Goal: Task Accomplishment & Management: Use online tool/utility

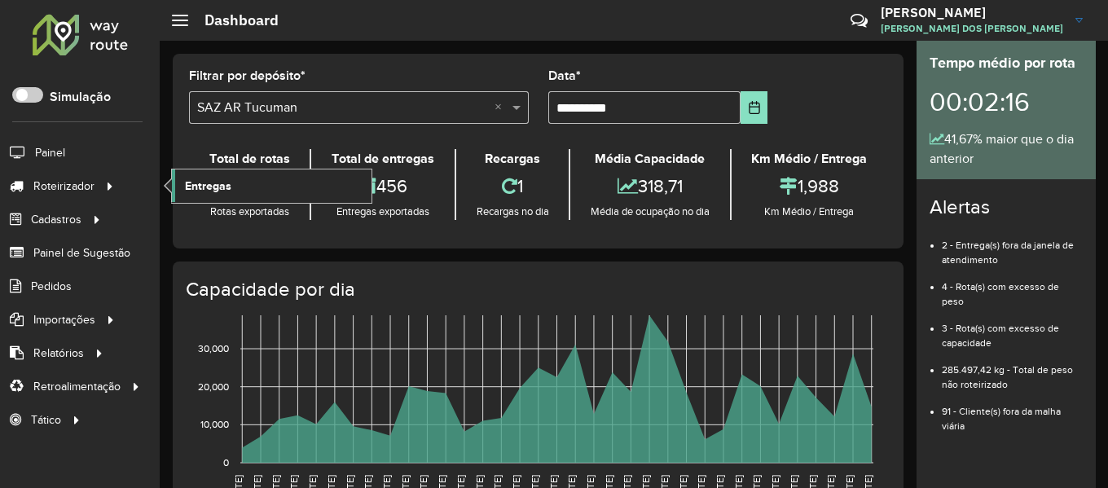
click at [183, 196] on link "Entregas" at bounding box center [272, 186] width 200 height 33
click at [204, 188] on span "Entregas" at bounding box center [208, 186] width 46 height 17
click at [112, 178] on icon at bounding box center [111, 185] width 14 height 24
click at [220, 188] on span "Entregas" at bounding box center [208, 186] width 46 height 17
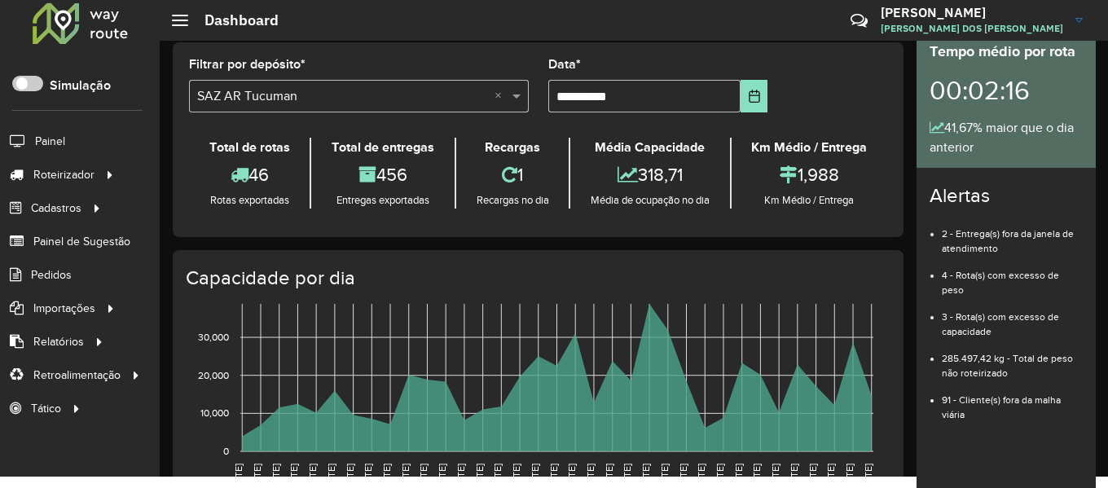
scroll to position [11, 0]
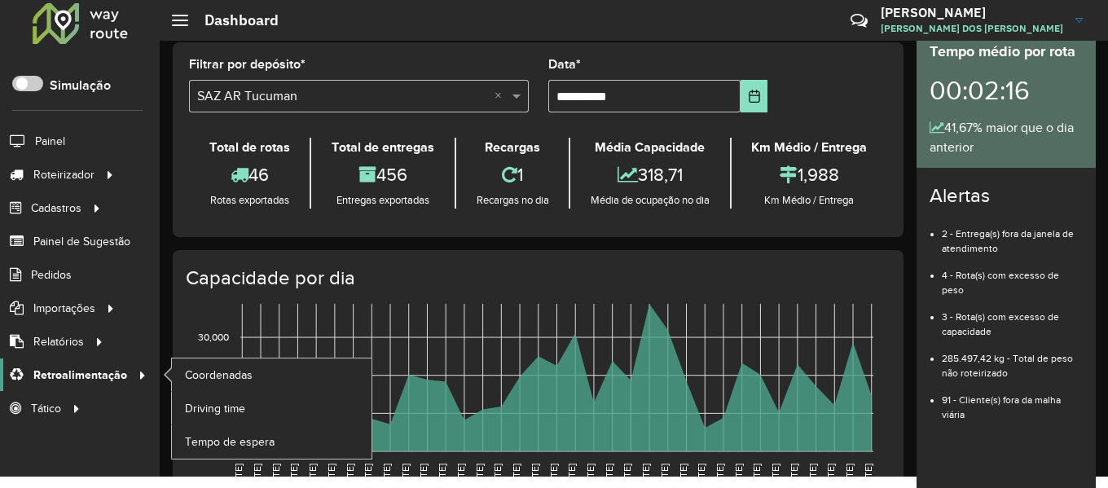
click at [82, 333] on span "Relatórios" at bounding box center [58, 341] width 51 height 17
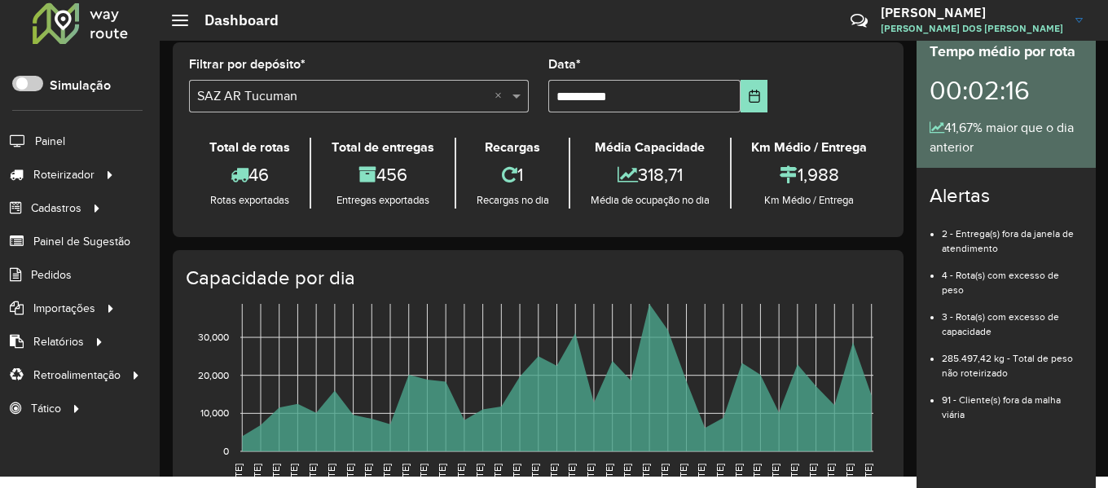
click at [148, 443] on div "Roteirizador AmbevTech Simulação Painel Roteirizador Entregas Cadastros Checkpo…" at bounding box center [80, 233] width 160 height 488
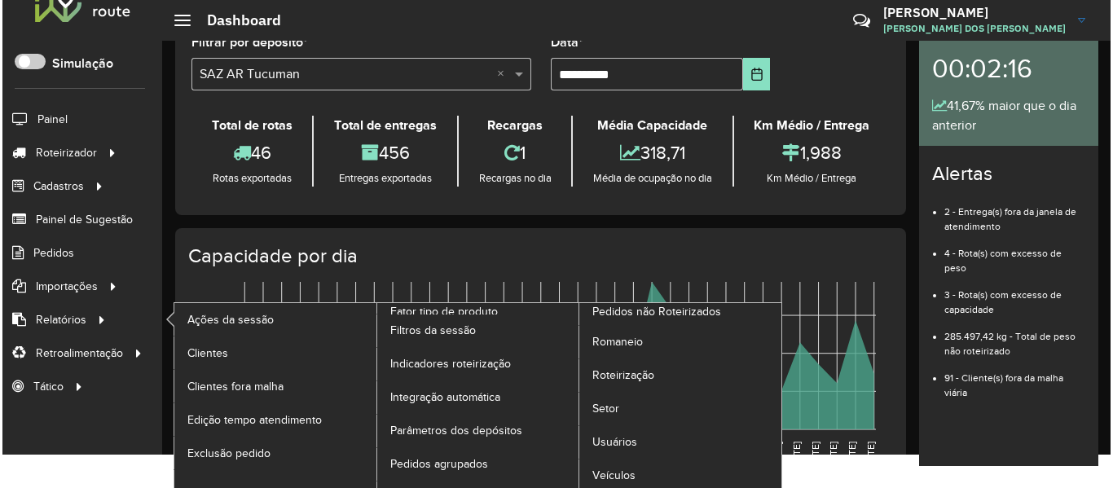
scroll to position [0, 0]
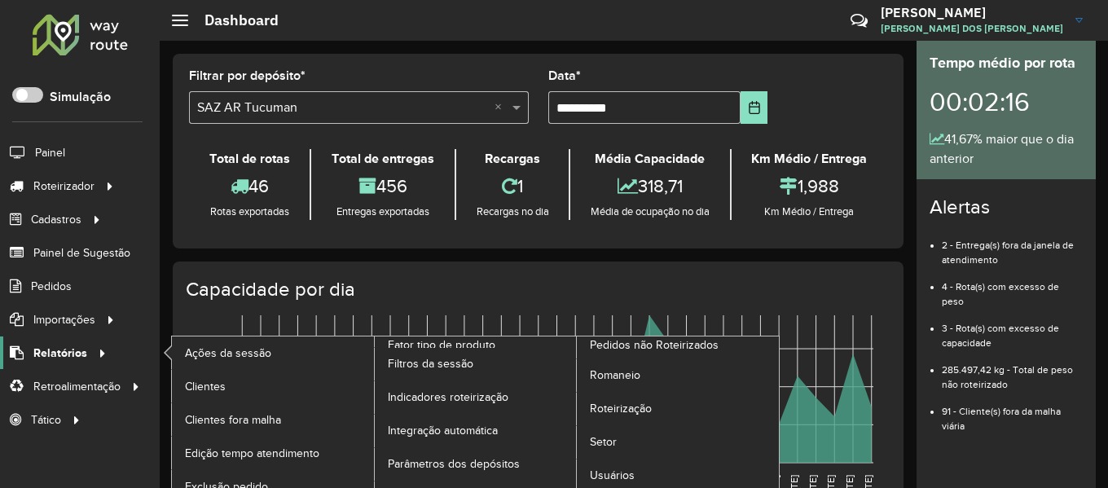
click at [107, 354] on div at bounding box center [99, 353] width 24 height 17
click at [608, 434] on span "Setor" at bounding box center [604, 442] width 28 height 17
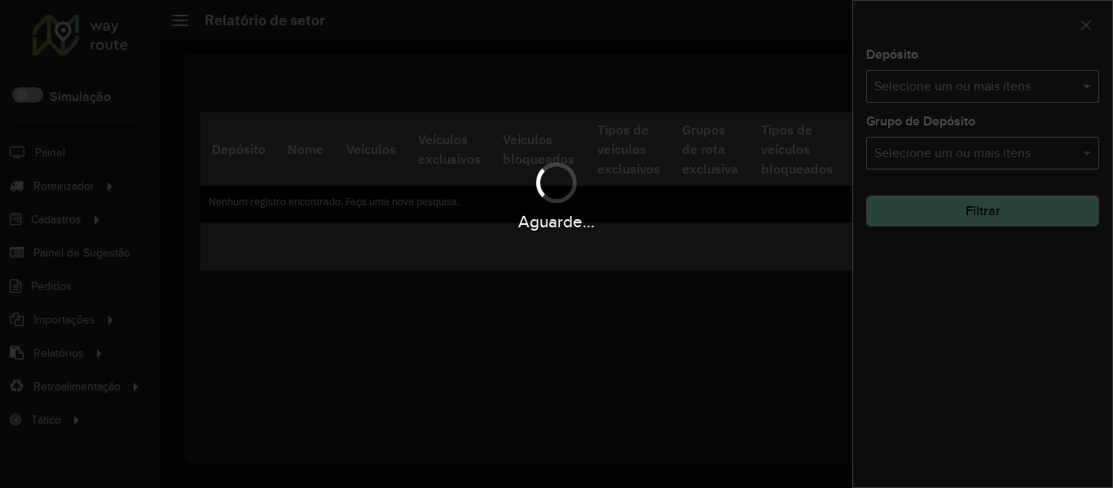
click at [1050, 84] on div "Aguarde..." at bounding box center [556, 244] width 1113 height 488
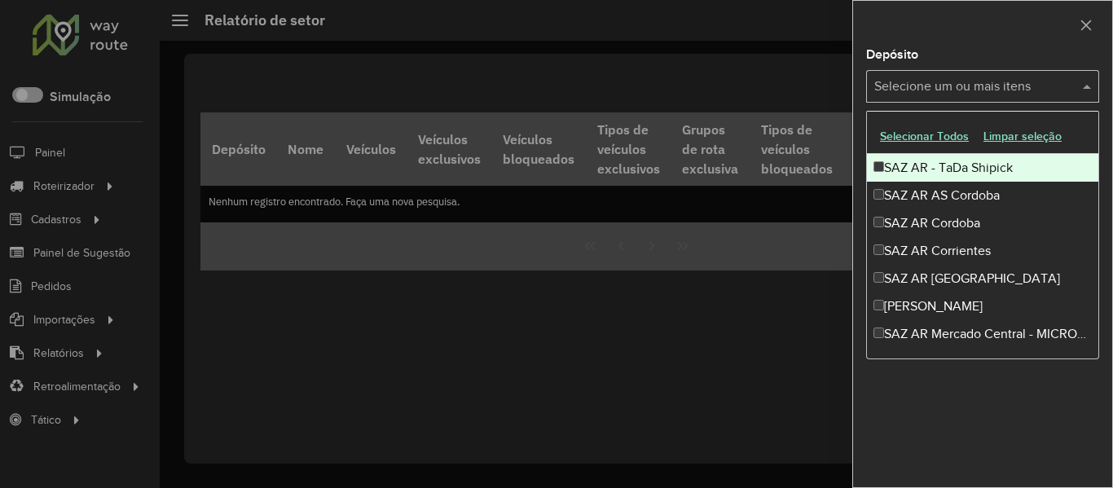
click at [1050, 84] on input "text" at bounding box center [974, 87] width 209 height 20
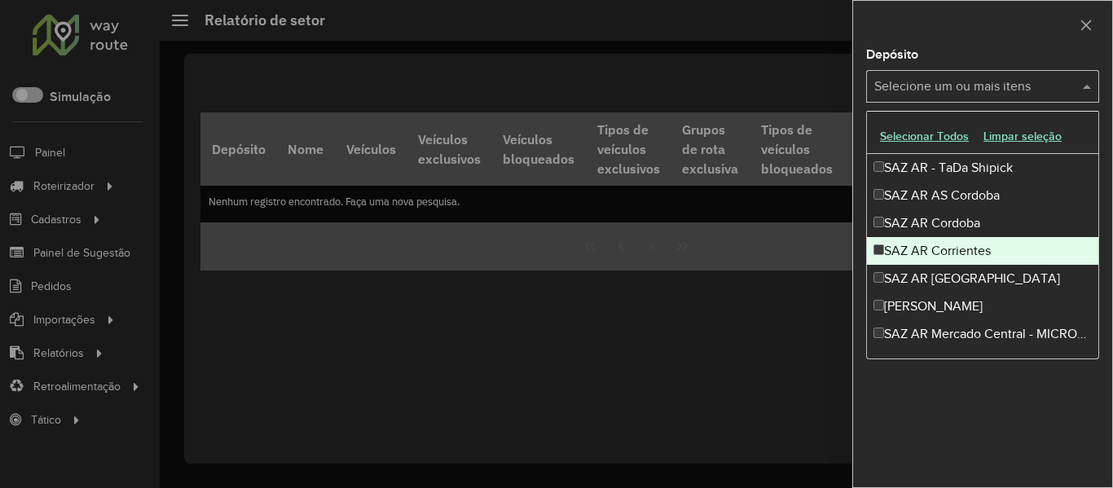
scroll to position [82, 0]
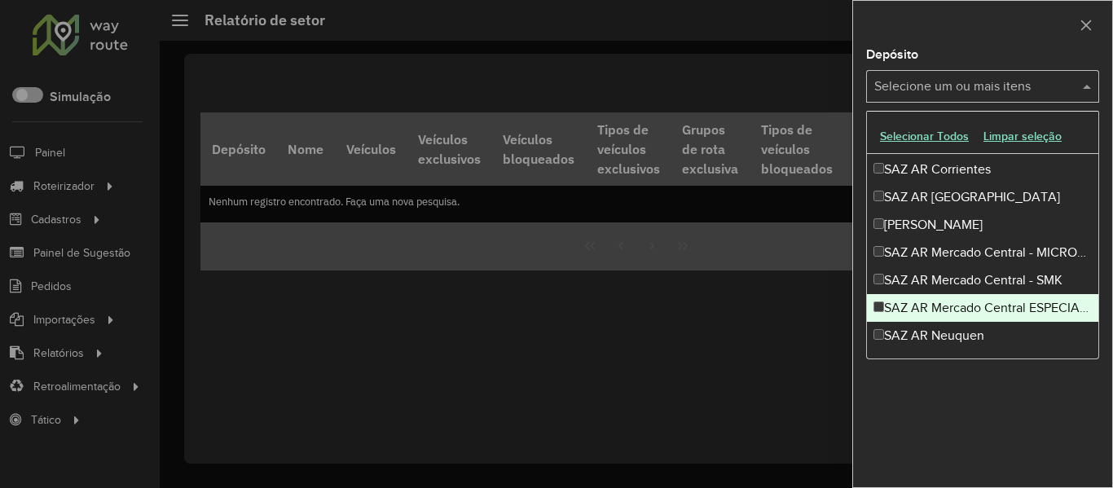
click at [1046, 311] on div "SAZ AR Mercado Central ESPECIALES" at bounding box center [982, 308] width 231 height 28
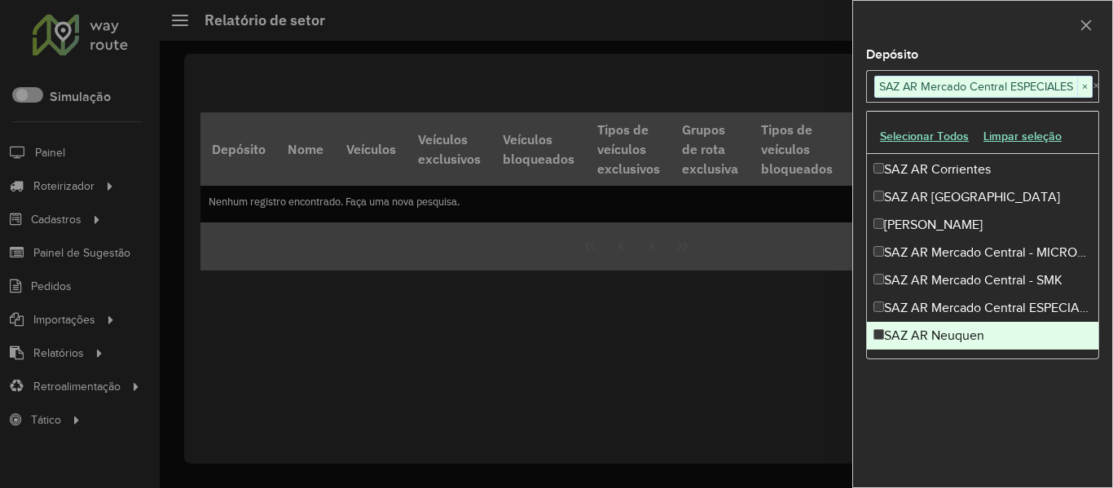
click at [1036, 414] on div "Depósito Selecione um ou mais itens SAZ AR Mercado Central ESPECIALES × × Grupo…" at bounding box center [982, 268] width 259 height 438
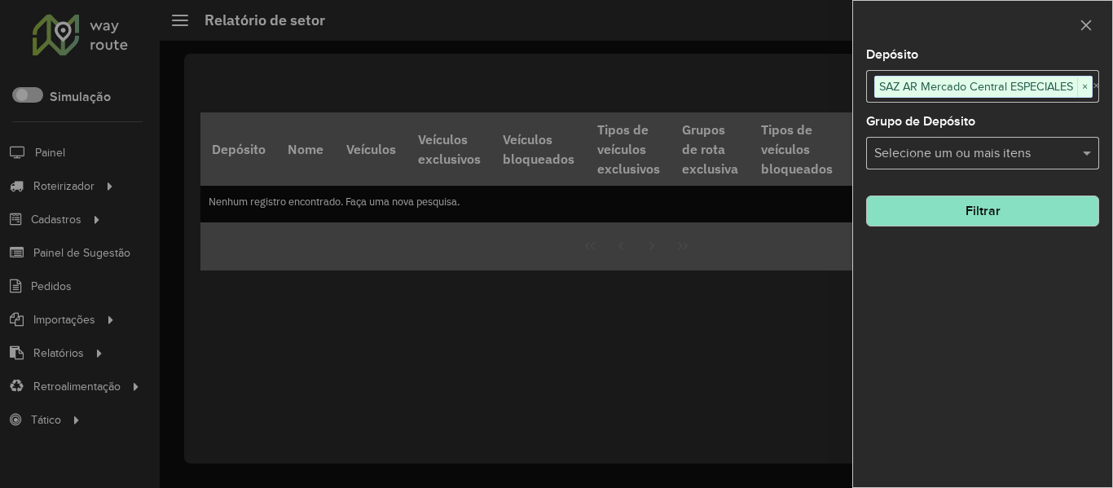
click at [1030, 218] on button "Filtrar" at bounding box center [982, 211] width 233 height 31
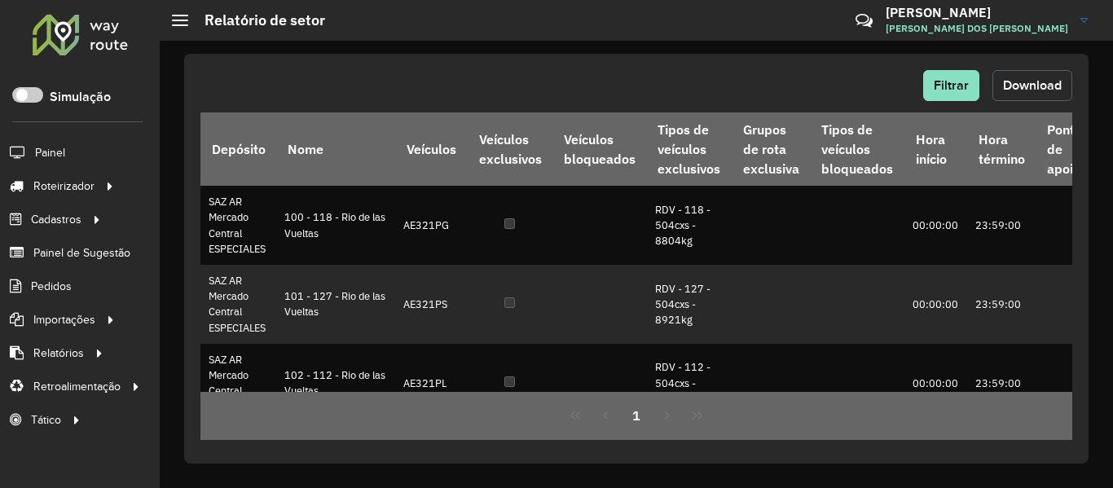
click at [1023, 70] on button "Download" at bounding box center [1033, 85] width 80 height 31
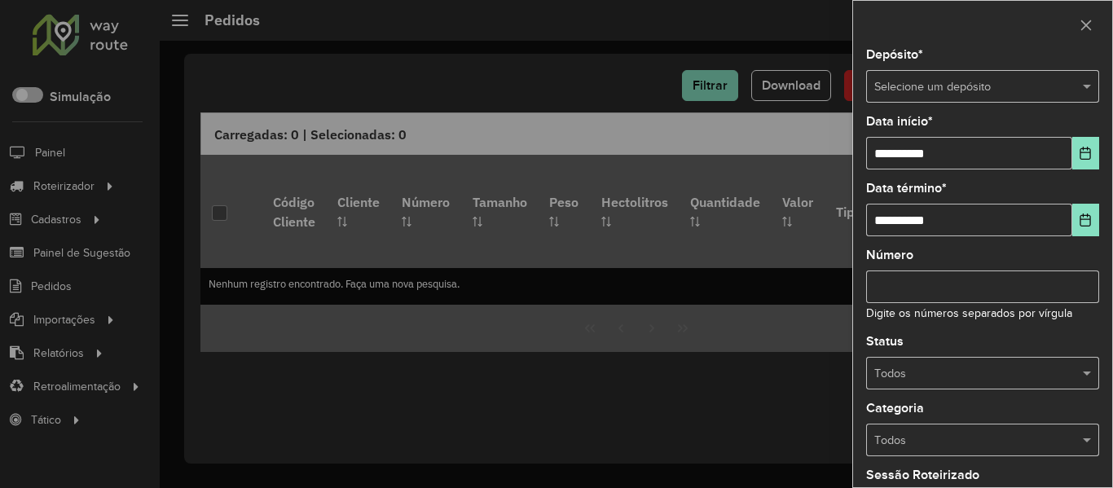
click at [941, 92] on input "text" at bounding box center [966, 87] width 184 height 18
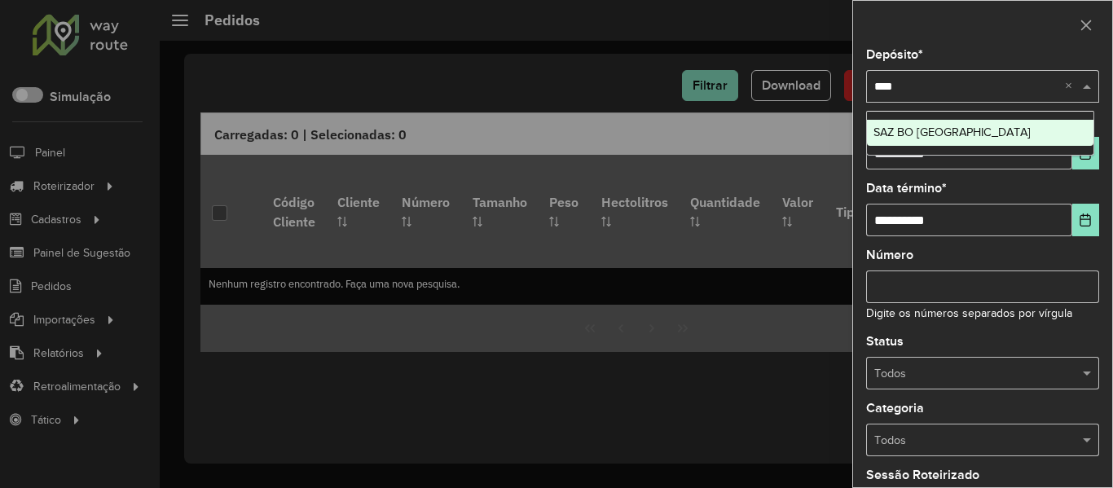
type input "*****"
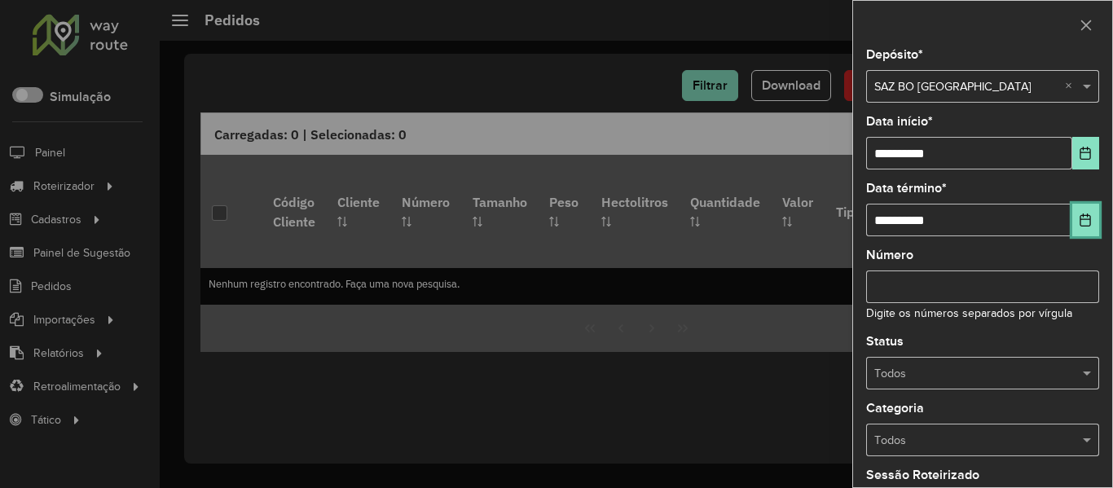
click at [1079, 214] on icon "Choose Date" at bounding box center [1085, 220] width 13 height 13
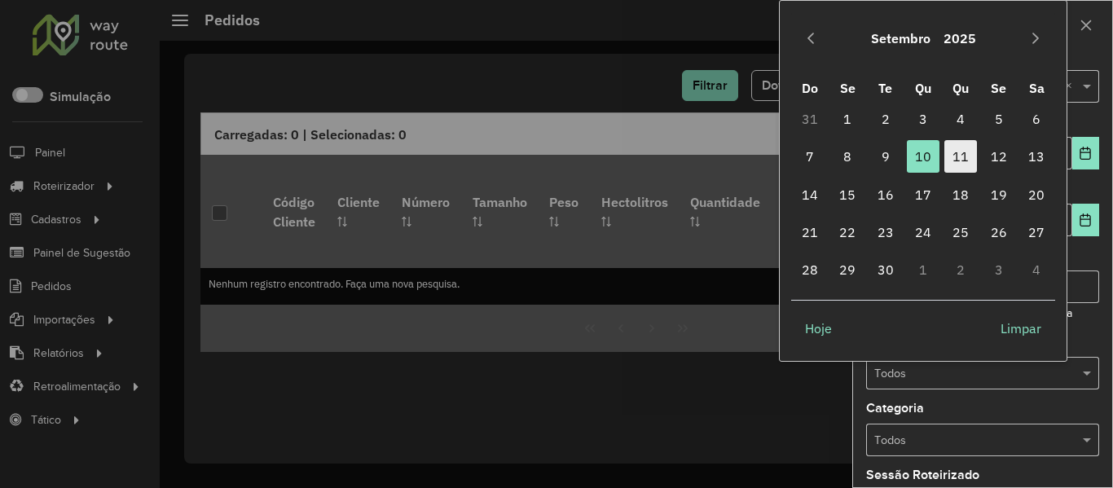
click at [963, 156] on span "11" at bounding box center [961, 156] width 33 height 33
type input "**********"
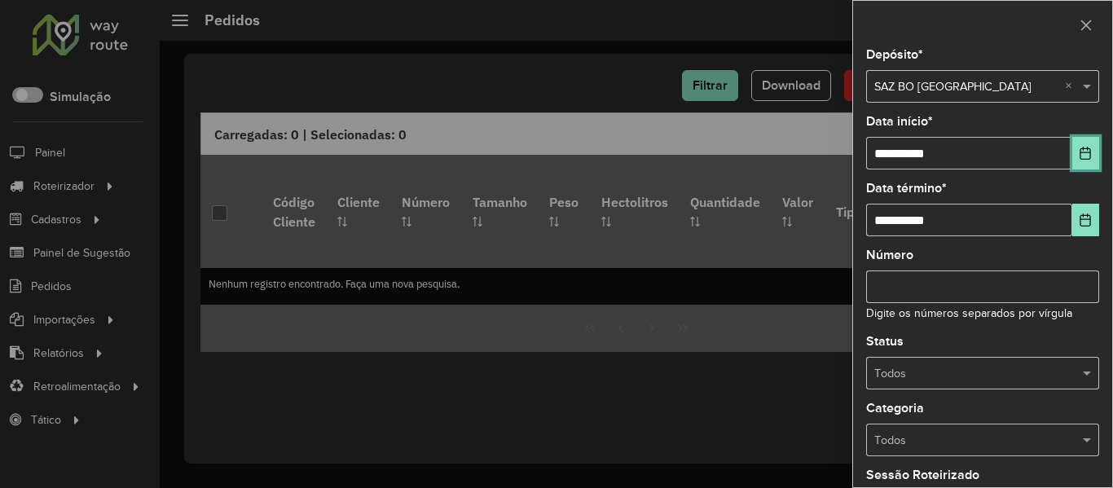
click at [1087, 140] on button "Choose Date" at bounding box center [1086, 153] width 27 height 33
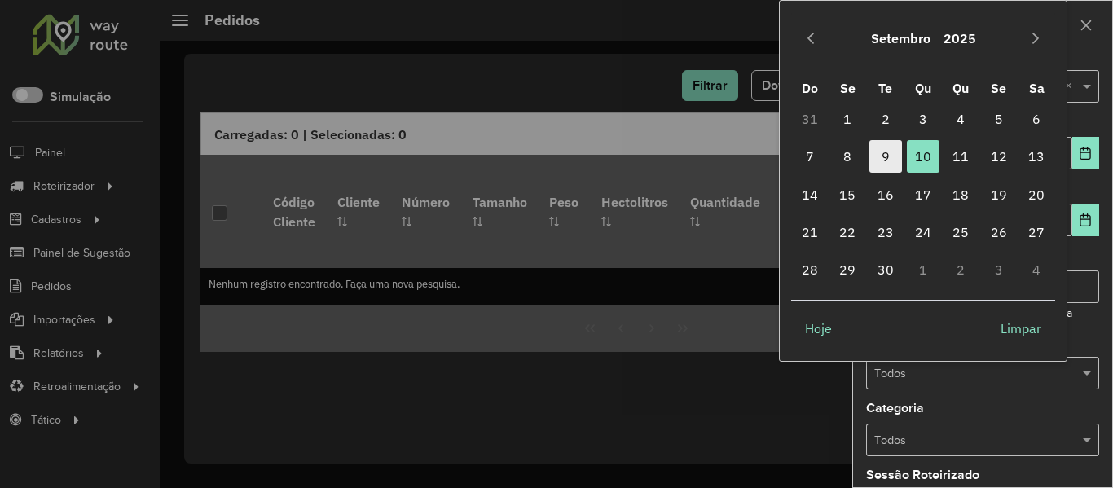
click at [892, 157] on span "9" at bounding box center [886, 156] width 33 height 33
type input "**********"
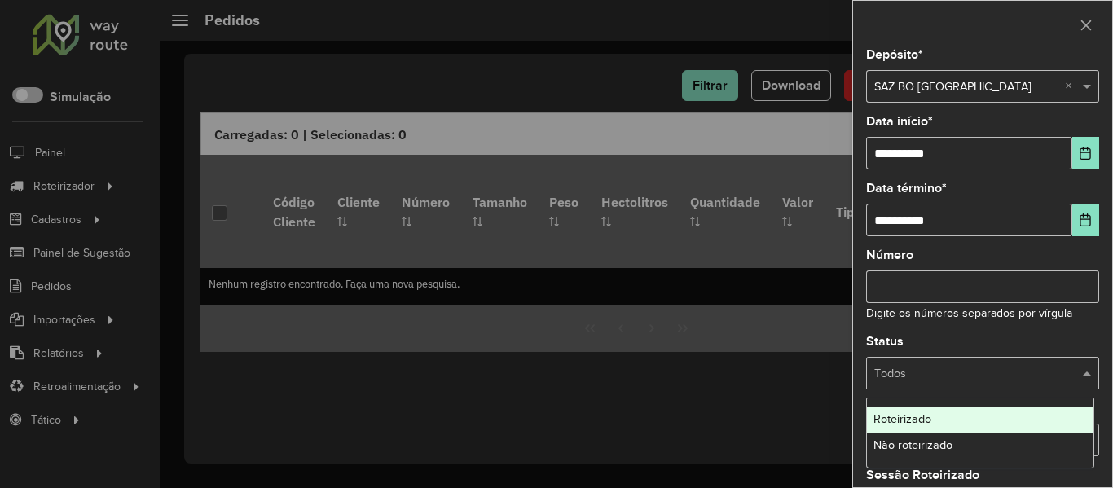
click at [1054, 370] on div at bounding box center [982, 373] width 233 height 19
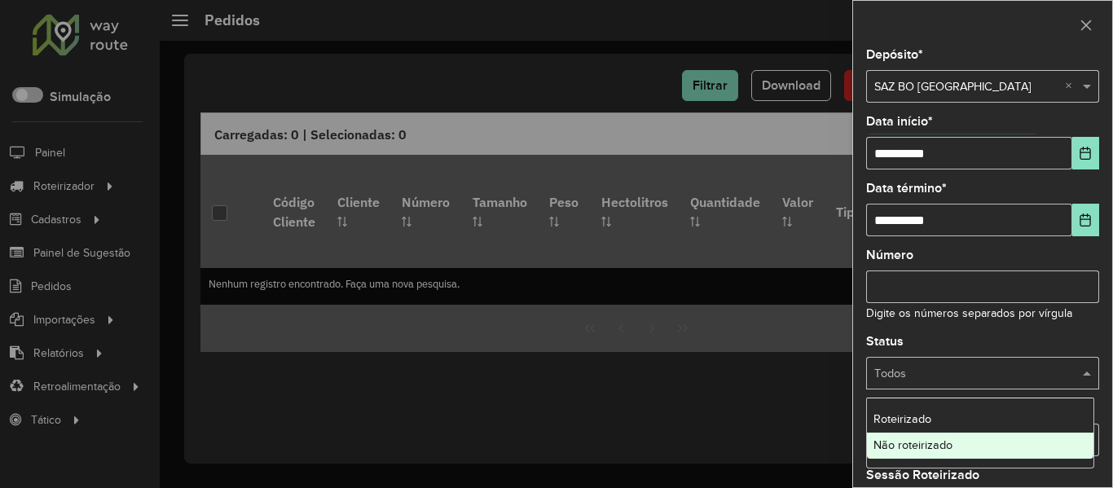
click at [1007, 452] on div "Não roteirizado" at bounding box center [980, 446] width 227 height 26
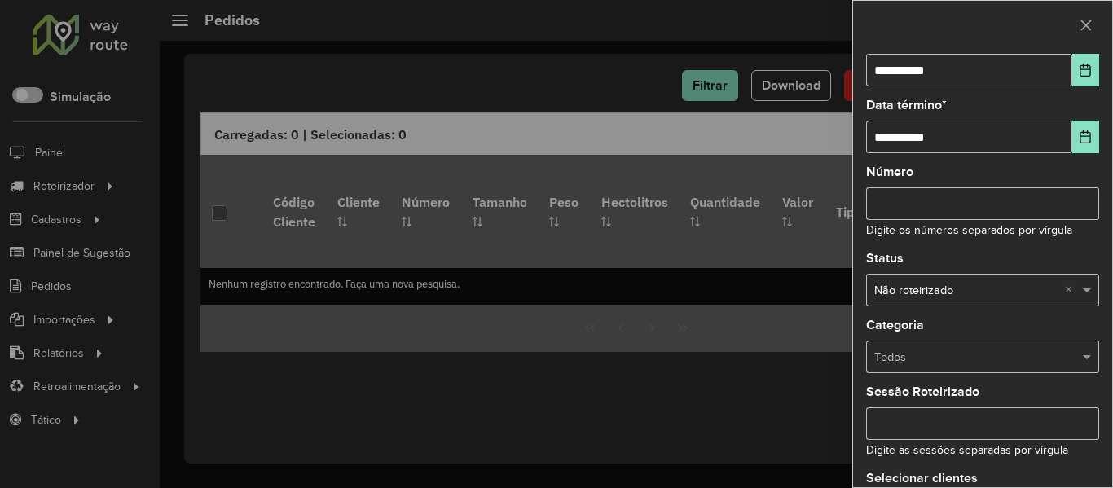
scroll to position [198, 0]
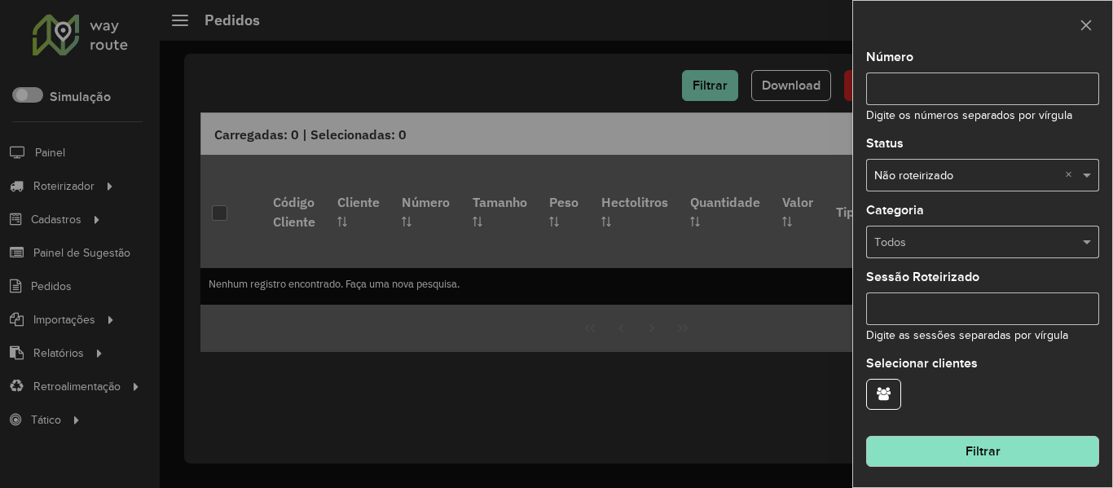
click at [1013, 456] on button "Filtrar" at bounding box center [982, 451] width 233 height 31
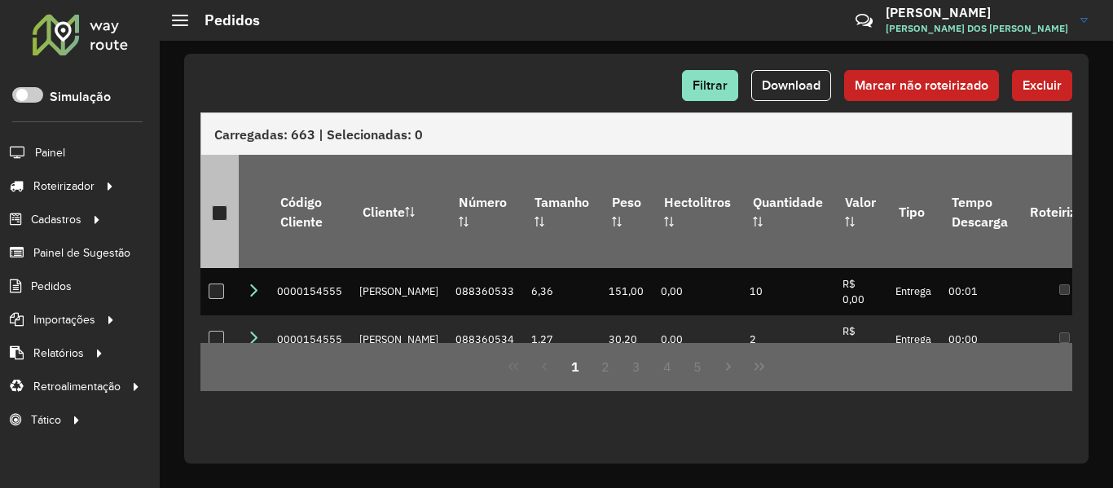
click at [214, 205] on div at bounding box center [219, 212] width 15 height 15
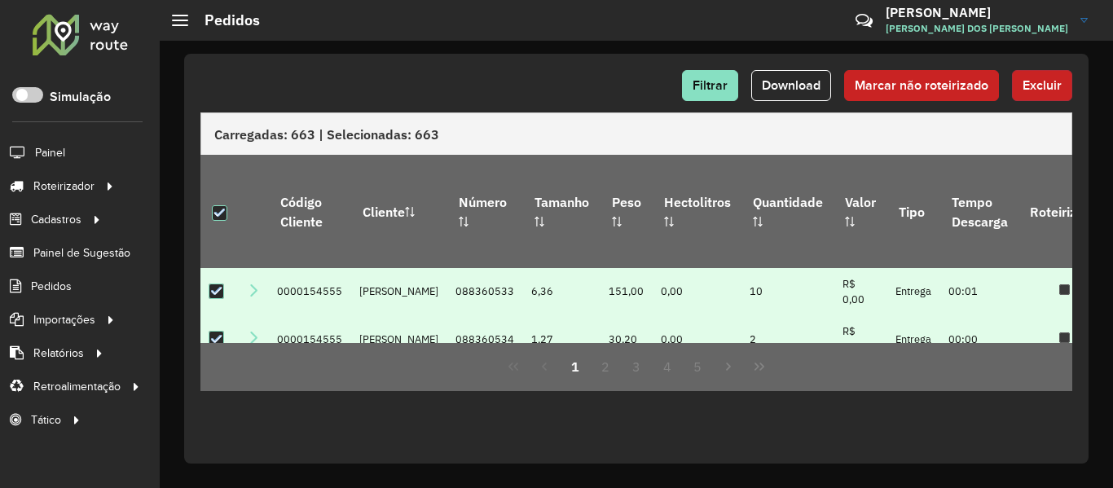
click at [1041, 91] on span "Excluir" at bounding box center [1042, 85] width 39 height 14
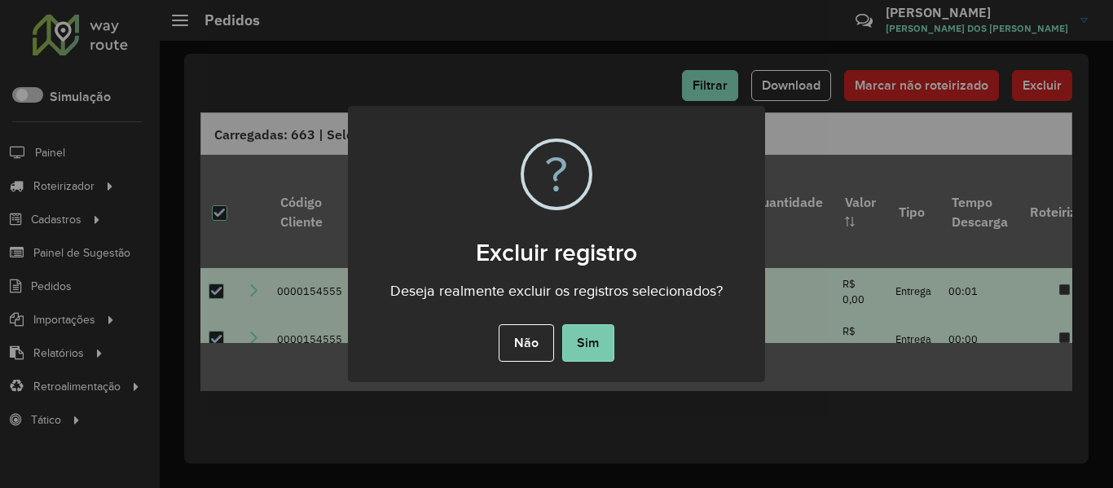
click at [571, 328] on button "Sim" at bounding box center [588, 342] width 52 height 37
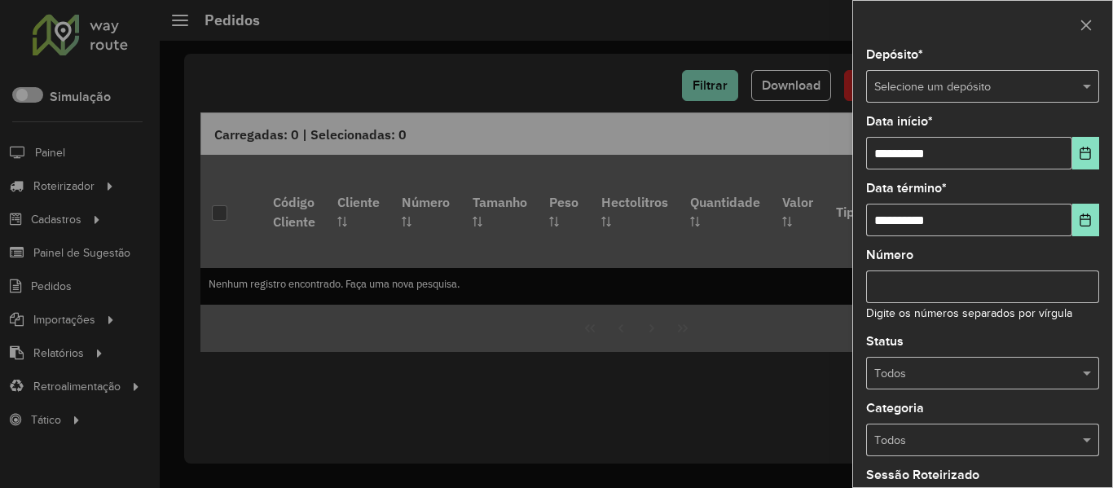
click at [949, 85] on input "text" at bounding box center [966, 87] width 184 height 18
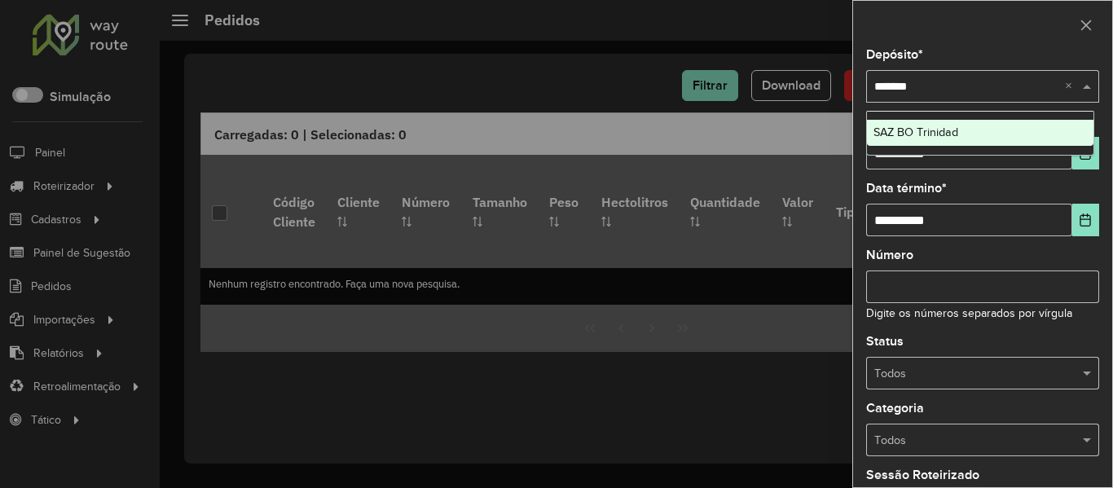
type input "********"
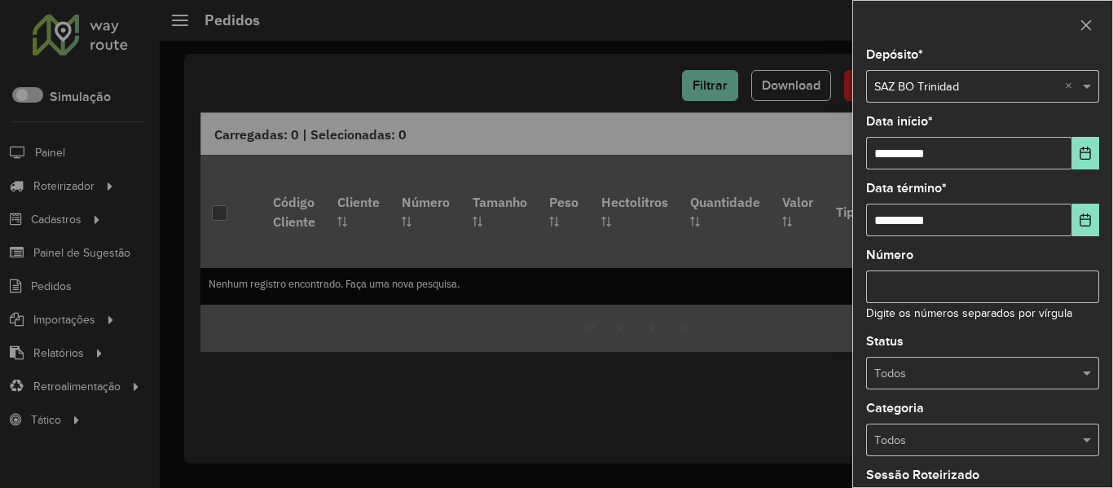
click at [1098, 164] on div "**********" at bounding box center [982, 268] width 259 height 438
click at [1083, 162] on button "Choose Date" at bounding box center [1086, 153] width 27 height 33
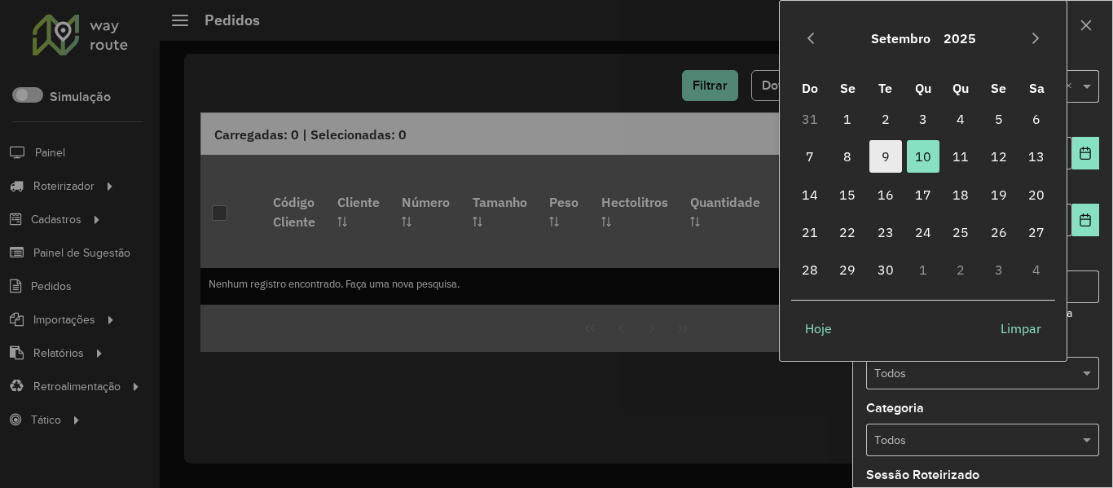
click at [878, 164] on span "9" at bounding box center [886, 156] width 33 height 33
type input "**********"
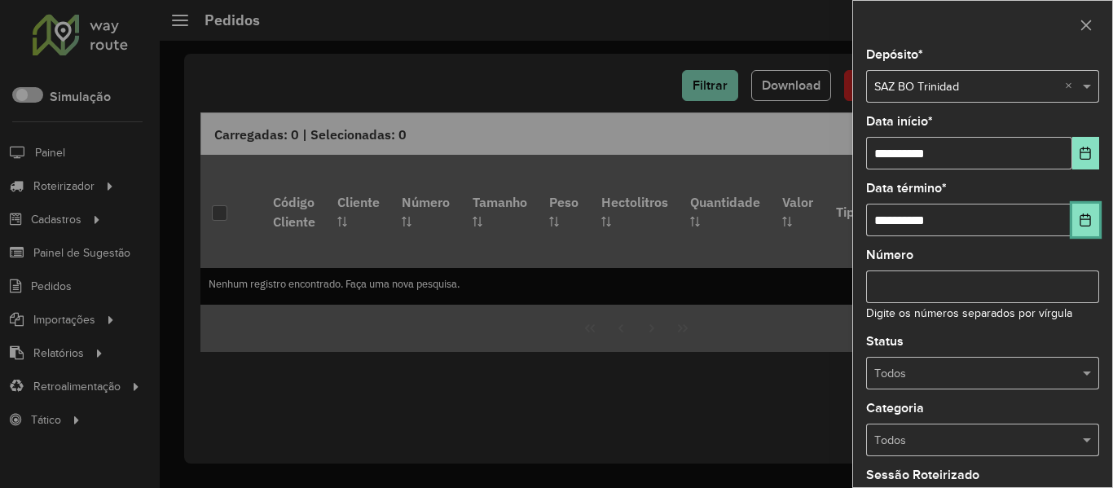
click at [1073, 214] on button "Choose Date" at bounding box center [1086, 220] width 27 height 33
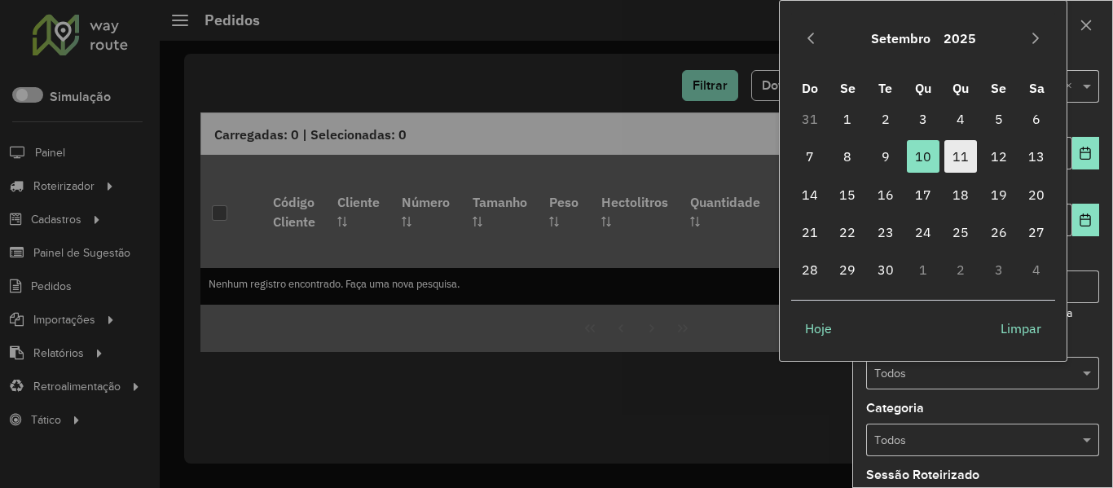
click at [956, 152] on span "11" at bounding box center [961, 156] width 33 height 33
type input "**********"
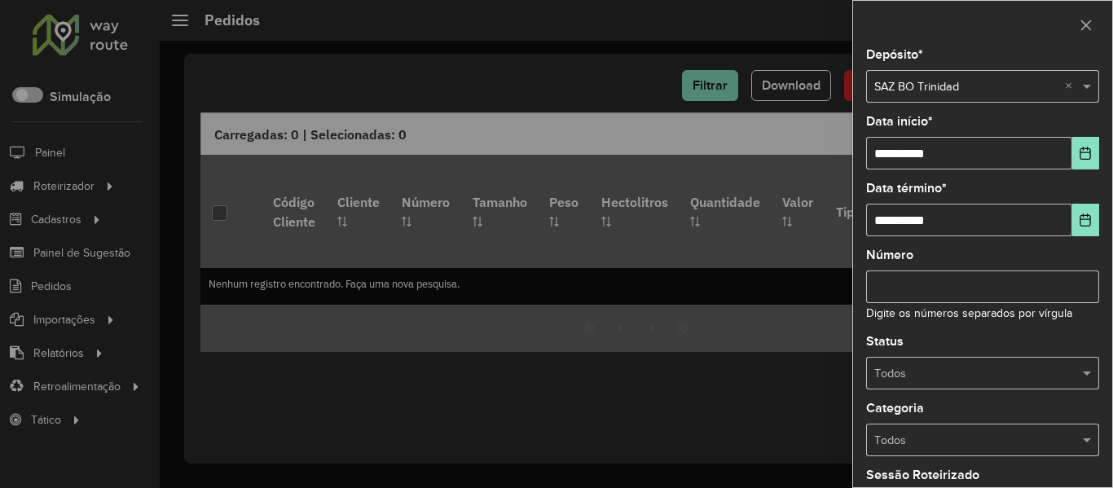
click at [1003, 365] on input "text" at bounding box center [966, 374] width 184 height 18
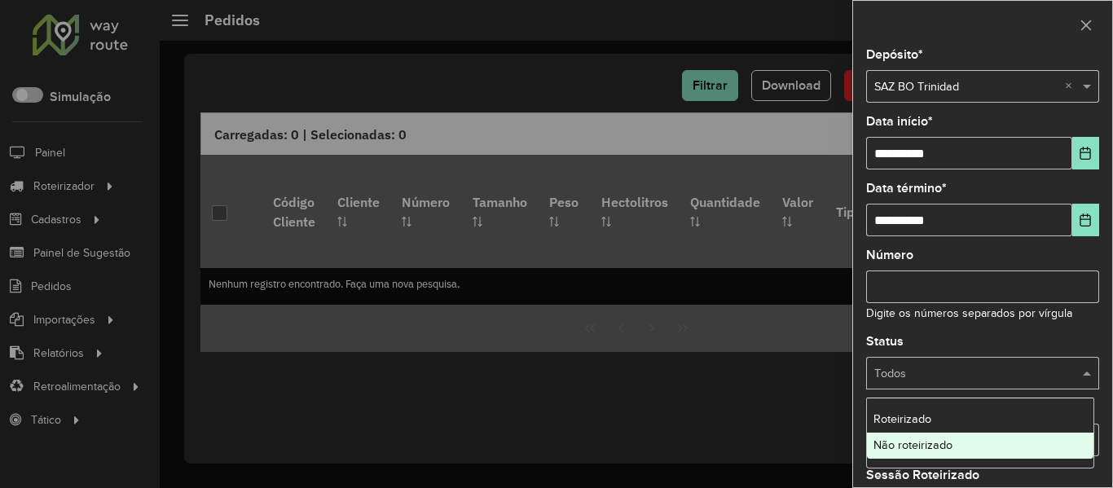
click at [953, 443] on span "Não roteirizado" at bounding box center [913, 444] width 79 height 13
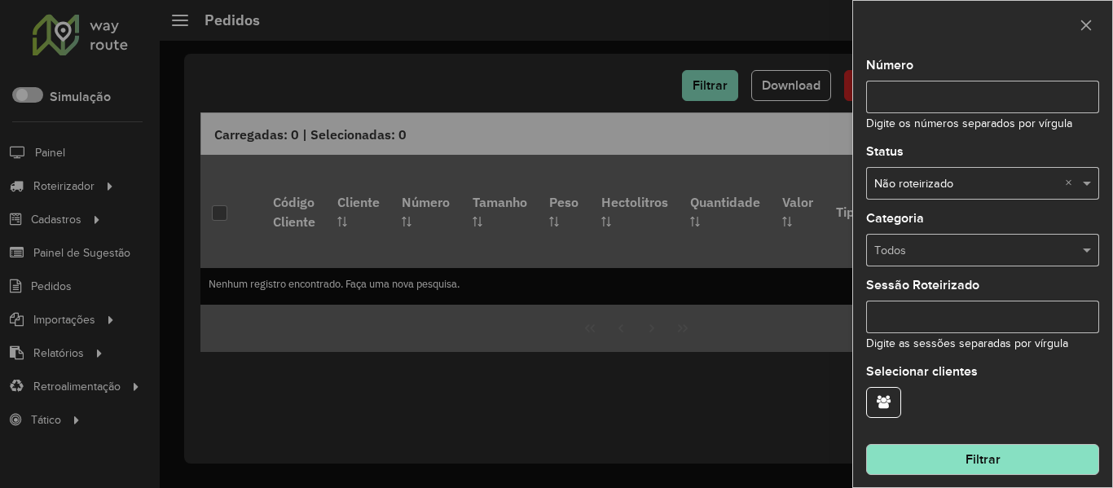
scroll to position [198, 0]
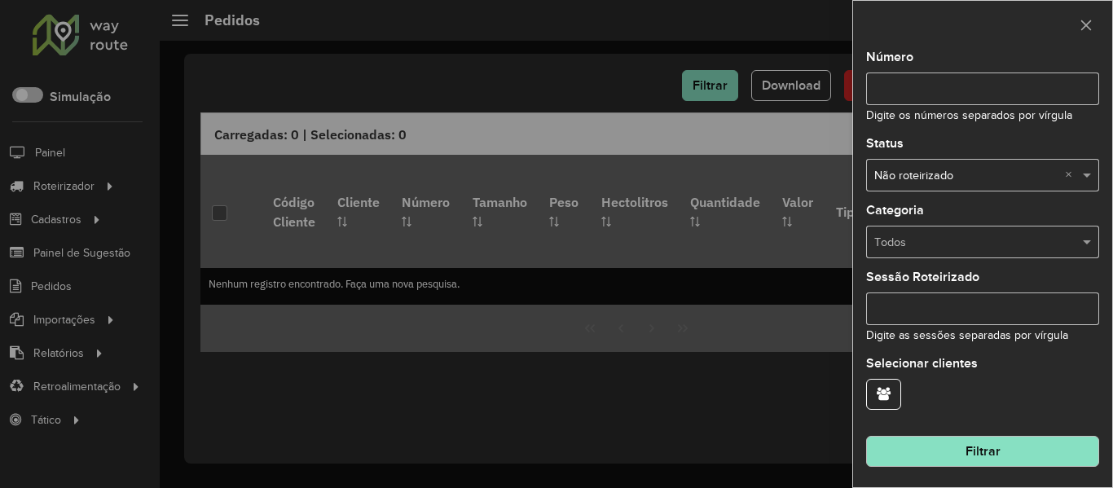
click at [1000, 458] on button "Filtrar" at bounding box center [982, 451] width 233 height 31
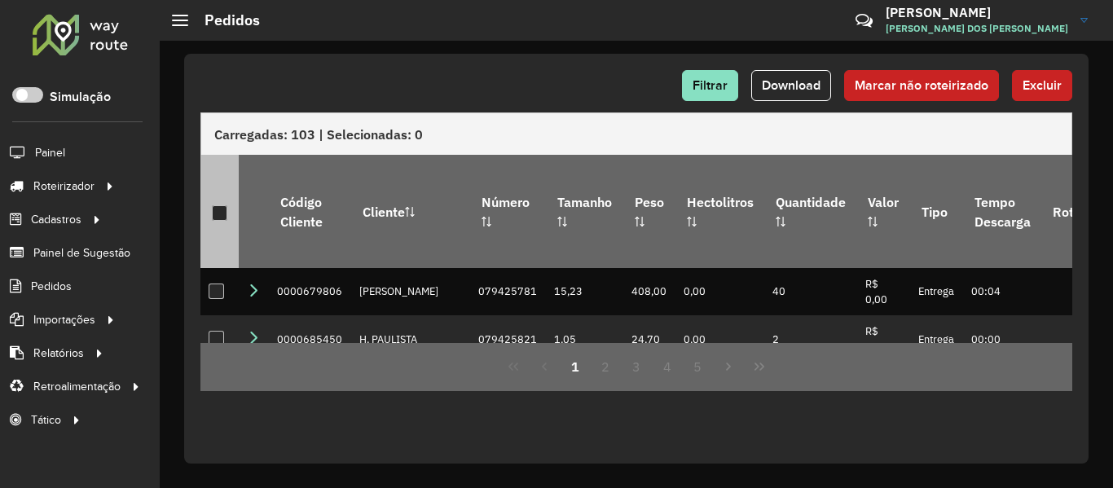
click at [227, 205] on div at bounding box center [219, 212] width 15 height 15
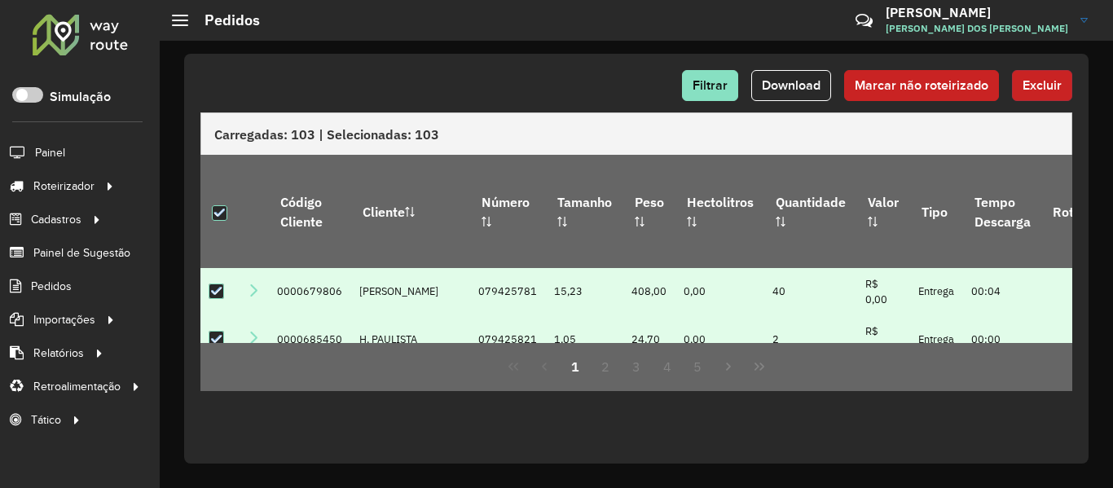
click at [1045, 83] on span "Excluir" at bounding box center [1042, 85] width 39 height 14
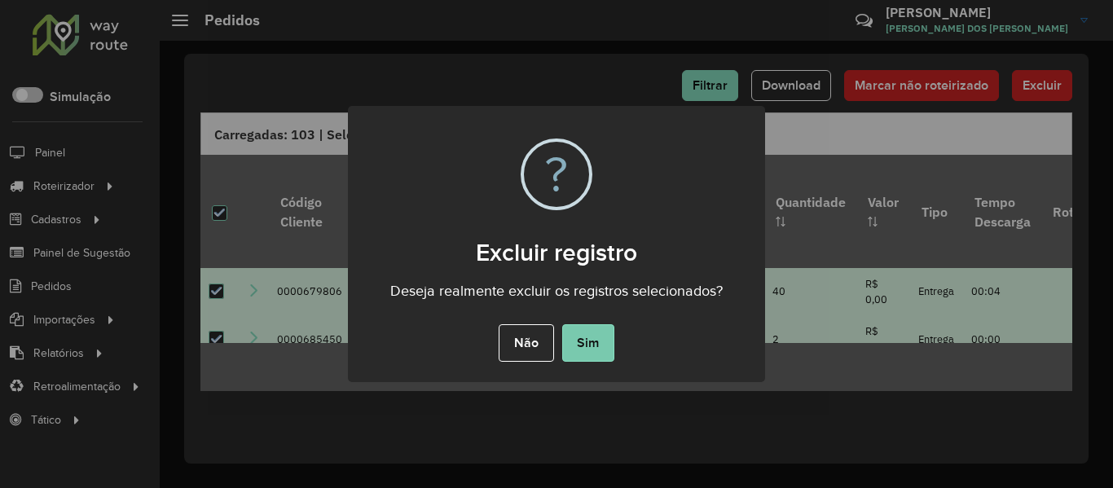
click at [587, 342] on button "Sim" at bounding box center [588, 342] width 52 height 37
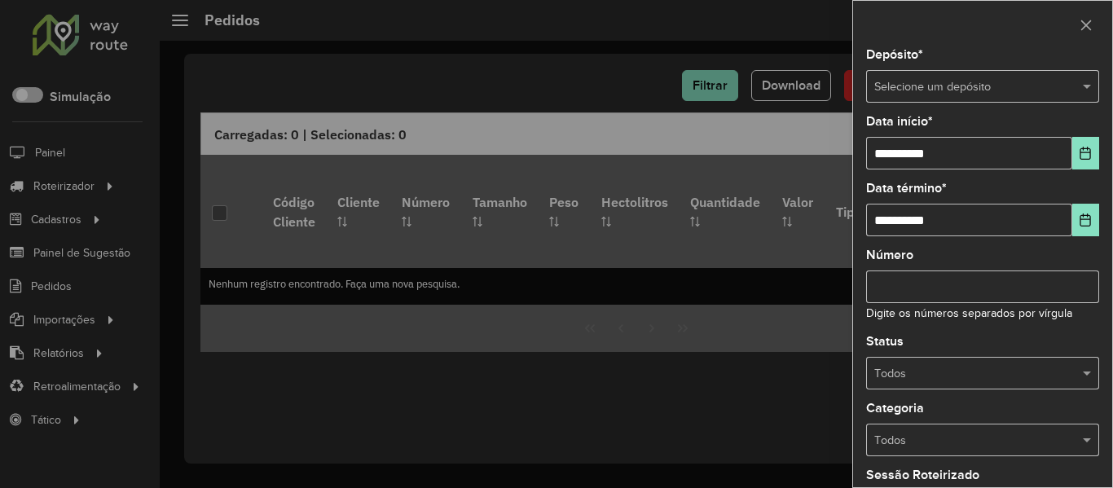
click at [901, 80] on input "text" at bounding box center [966, 87] width 184 height 18
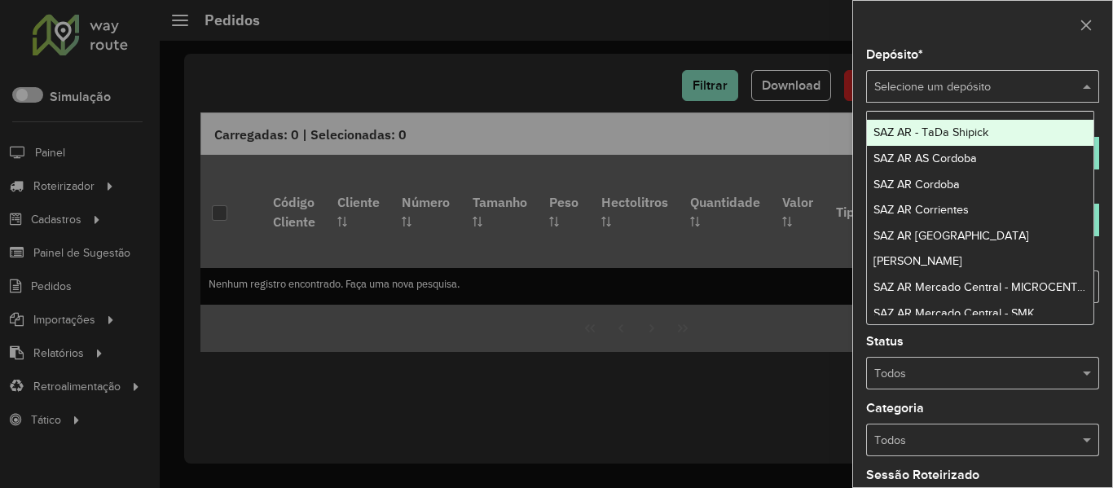
click at [928, 82] on input "text" at bounding box center [966, 87] width 184 height 18
click at [927, 82] on input "text" at bounding box center [966, 87] width 184 height 18
click at [927, 83] on input "text" at bounding box center [966, 87] width 184 height 18
click at [962, 80] on input "text" at bounding box center [966, 87] width 184 height 18
click at [929, 83] on input "text" at bounding box center [966, 87] width 184 height 18
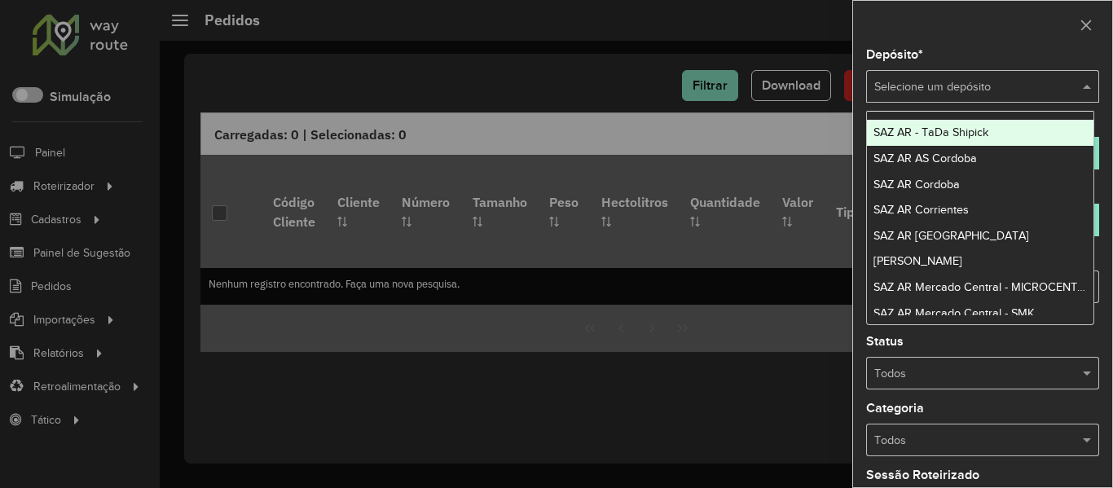
click at [929, 83] on input "text" at bounding box center [966, 87] width 184 height 18
click at [934, 88] on input "text" at bounding box center [966, 87] width 184 height 18
click at [938, 83] on input "text" at bounding box center [966, 87] width 184 height 18
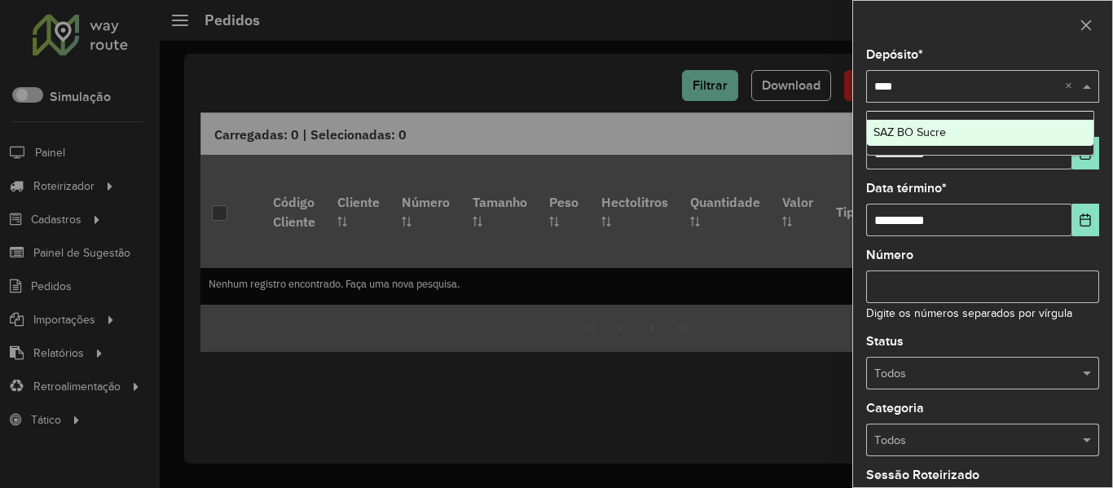
type input "*****"
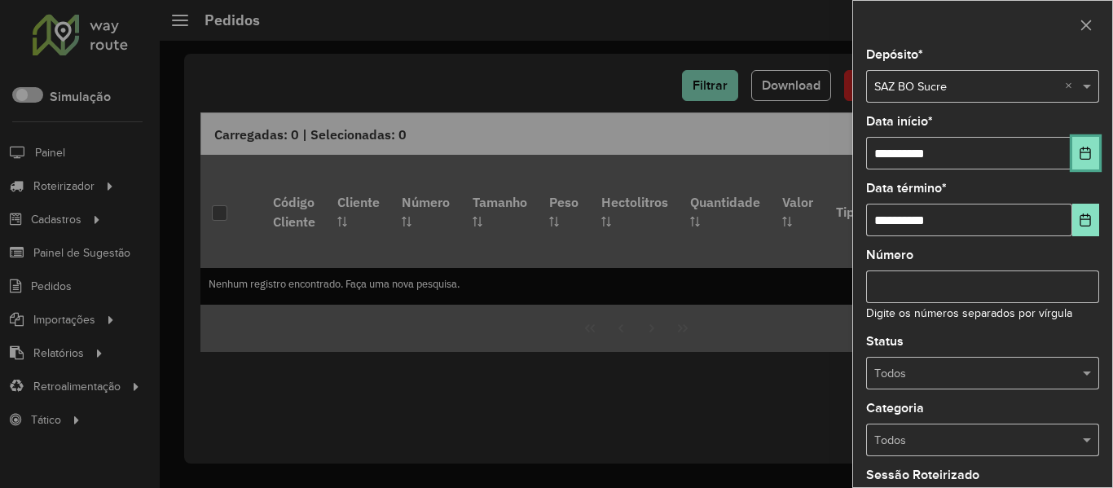
click at [1073, 160] on button "Choose Date" at bounding box center [1086, 153] width 27 height 33
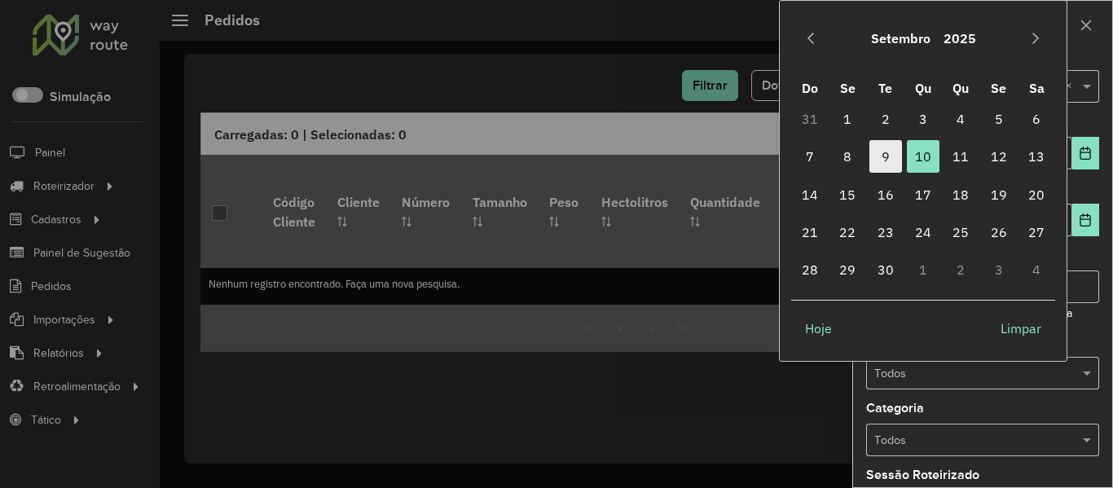
click at [897, 161] on span "9" at bounding box center [886, 156] width 33 height 33
type input "**********"
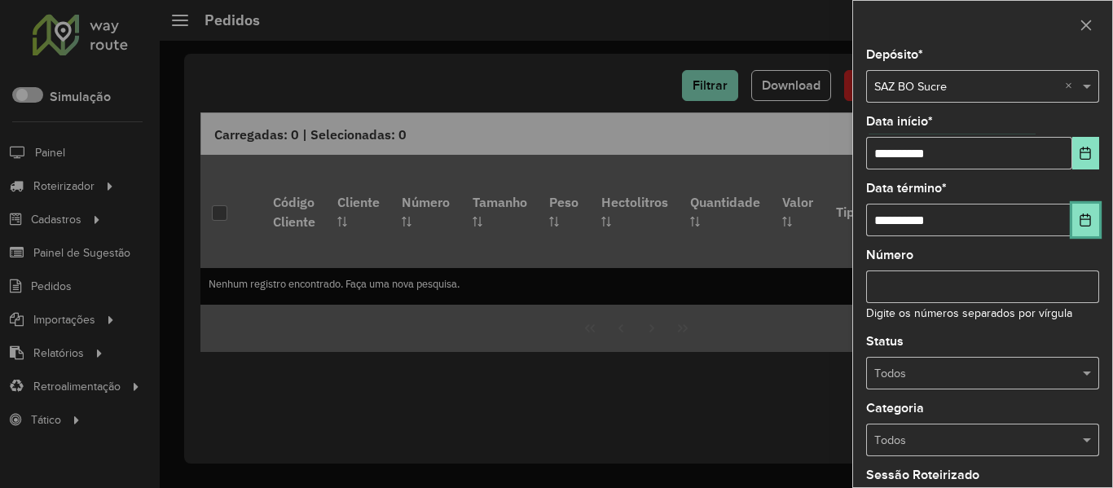
click at [1090, 219] on button "Choose Date" at bounding box center [1086, 220] width 27 height 33
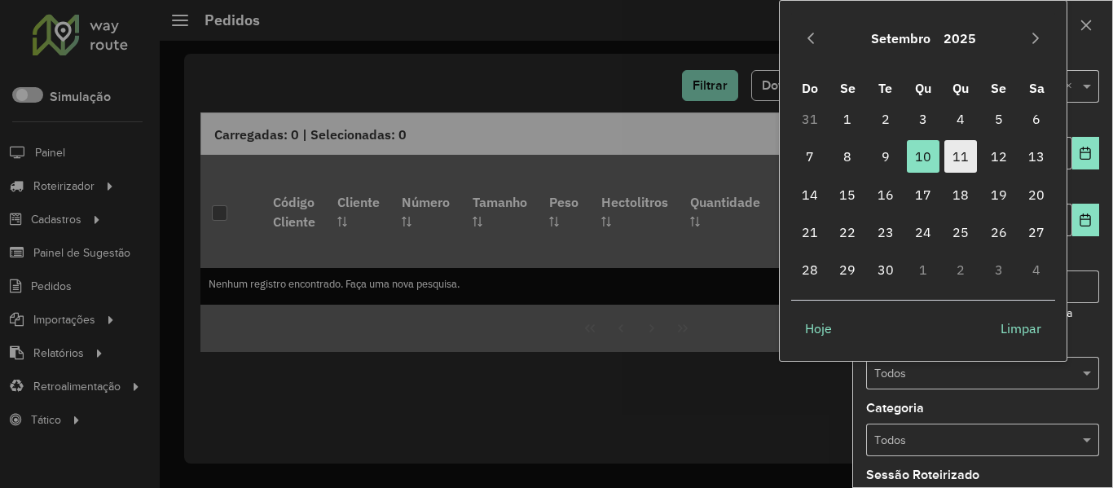
click at [967, 152] on span "11" at bounding box center [961, 156] width 33 height 33
type input "**********"
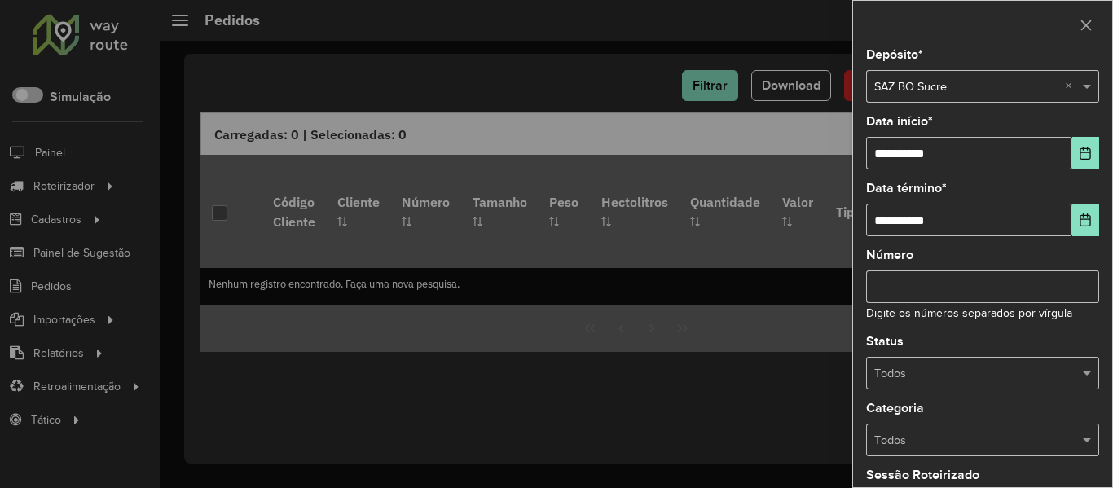
click at [985, 434] on input "text" at bounding box center [966, 441] width 184 height 18
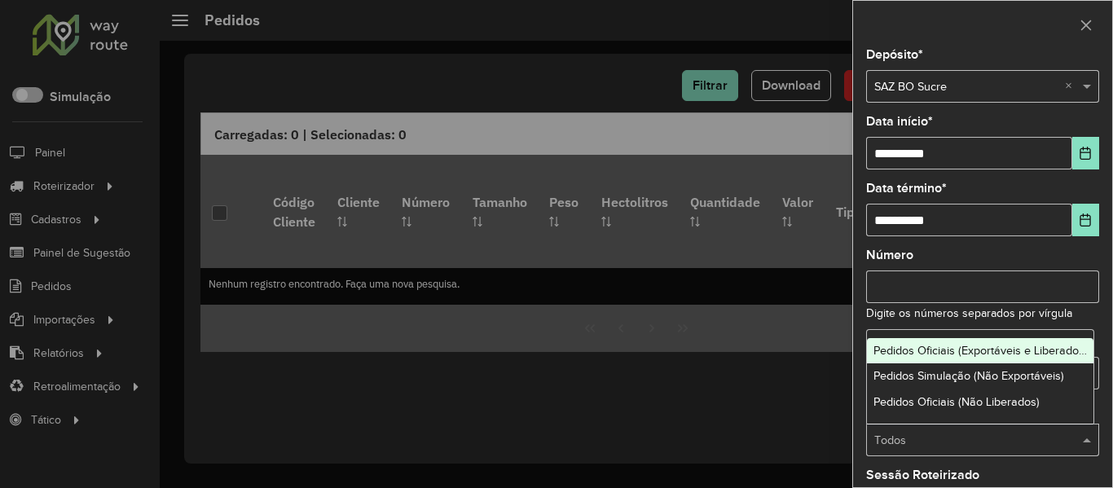
click at [1007, 262] on div "Número Digite os números separados por vírgula" at bounding box center [982, 285] width 233 height 73
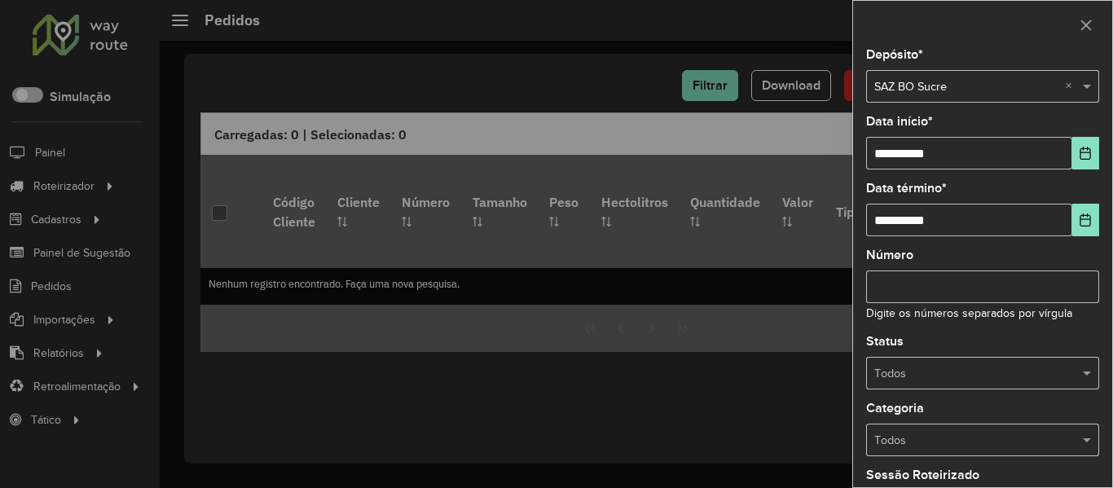
click at [971, 370] on input "text" at bounding box center [966, 374] width 184 height 18
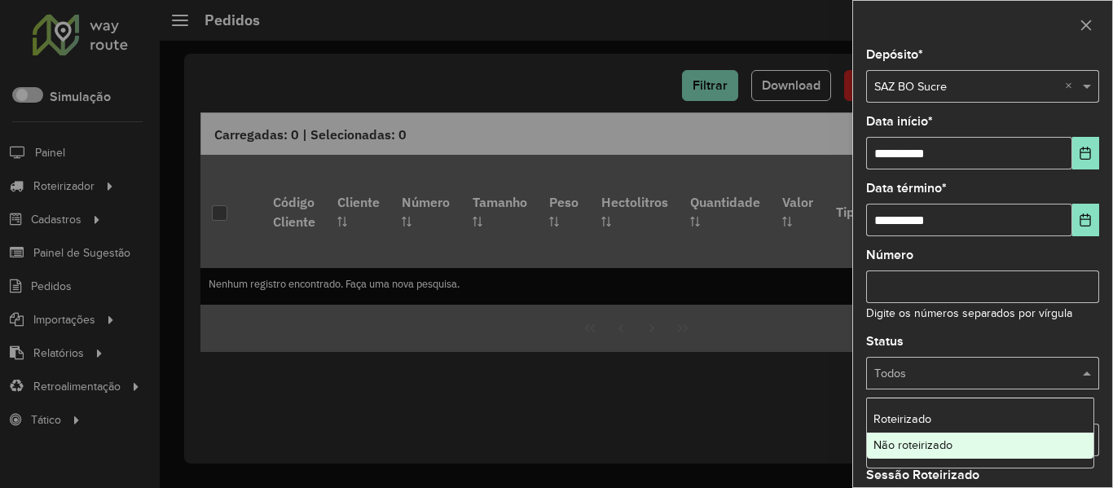
click at [917, 441] on span "Não roteirizado" at bounding box center [913, 444] width 79 height 13
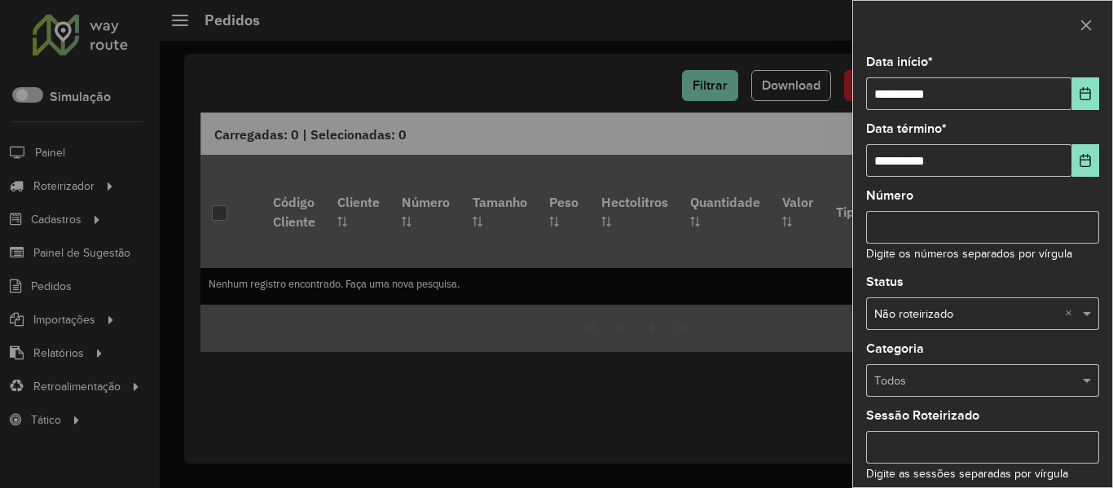
scroll to position [198, 0]
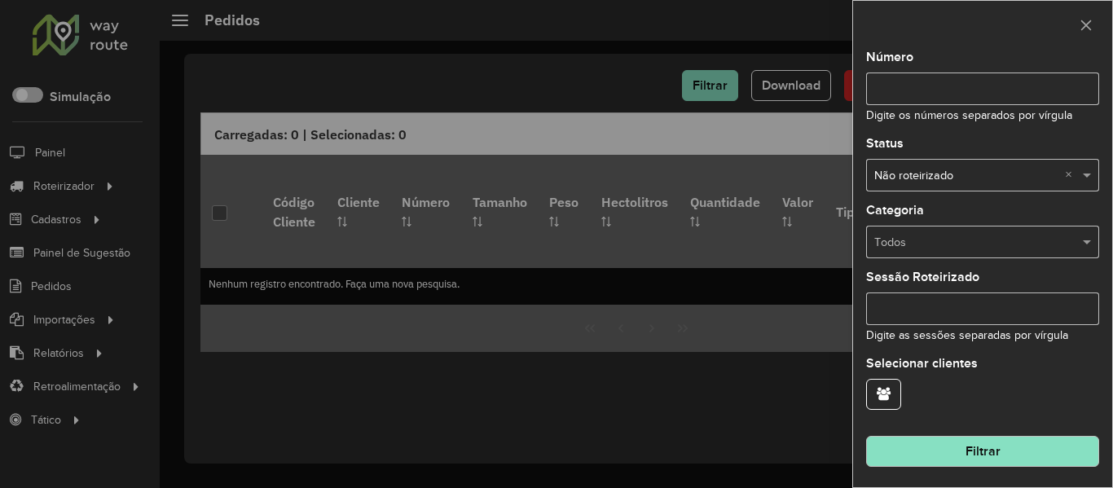
click at [1035, 452] on button "Filtrar" at bounding box center [982, 451] width 233 height 31
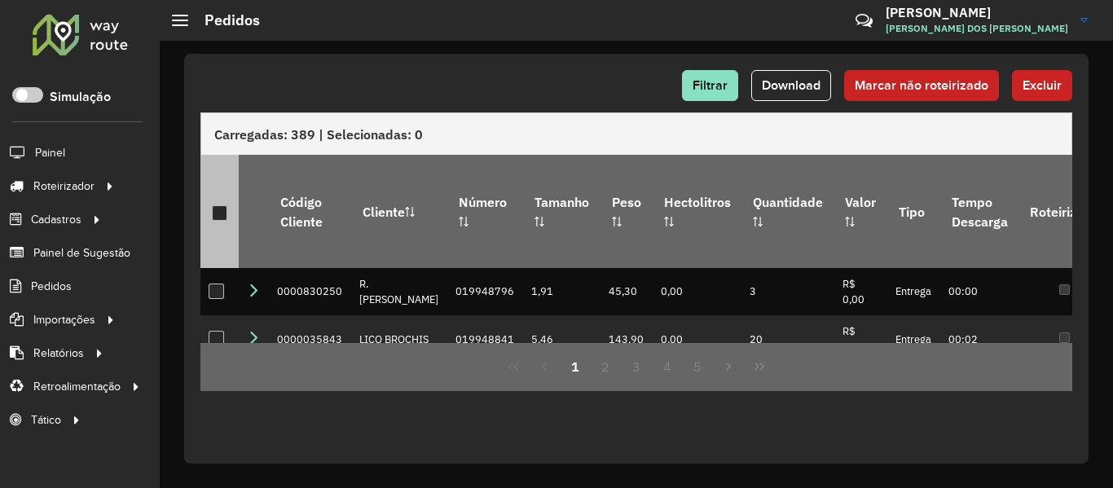
click at [213, 205] on div at bounding box center [219, 212] width 15 height 15
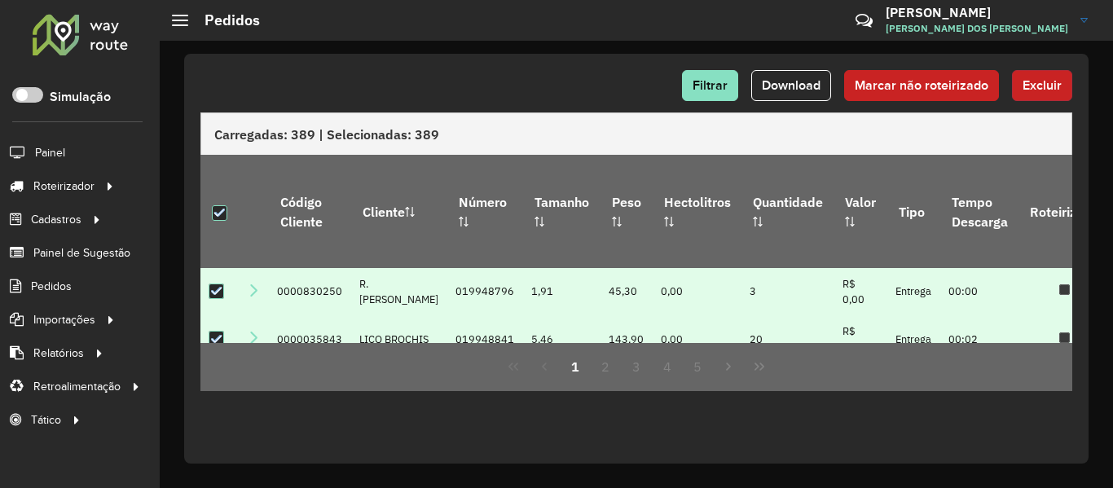
click at [1049, 91] on span "Excluir" at bounding box center [1042, 85] width 39 height 14
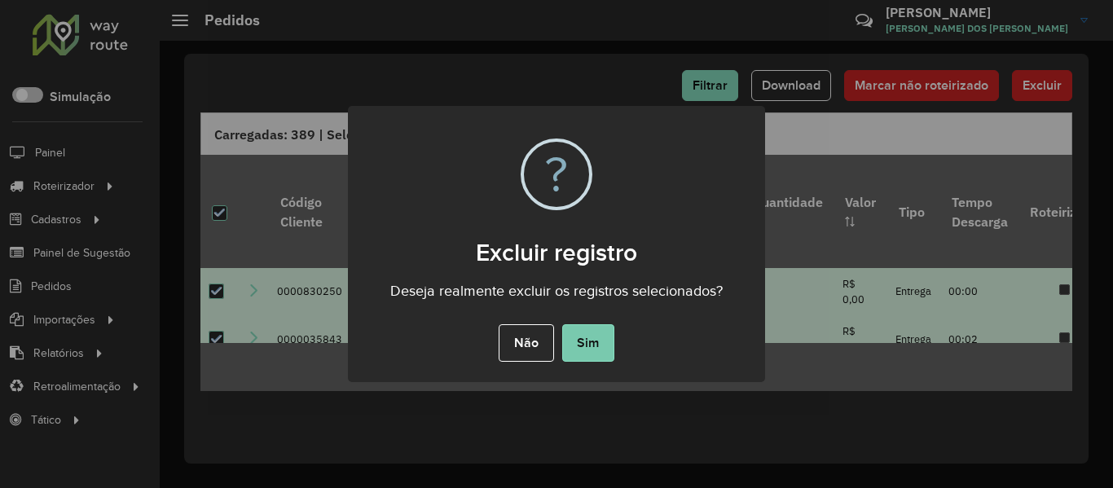
click at [596, 340] on button "Sim" at bounding box center [588, 342] width 52 height 37
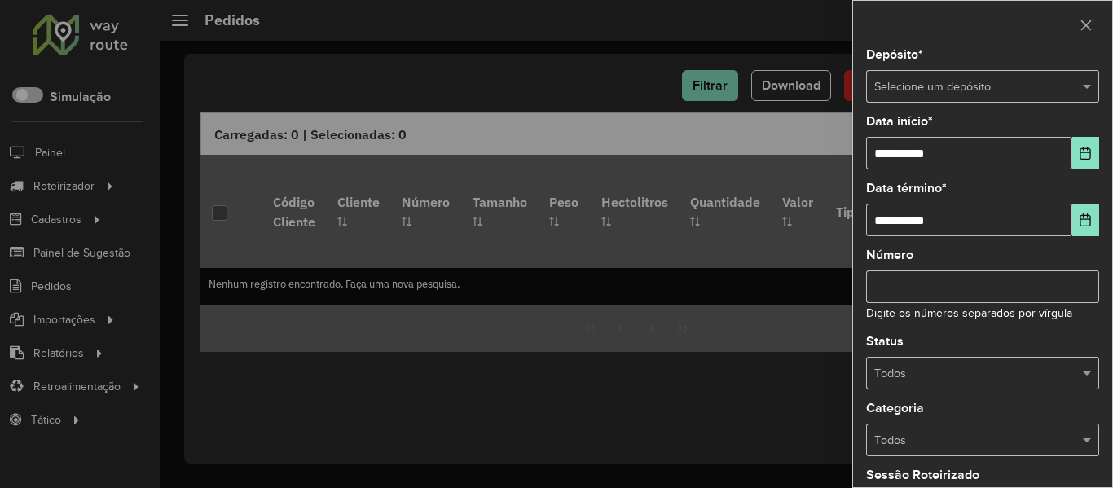
click at [908, 76] on div "Selecione um depósito" at bounding box center [982, 86] width 233 height 33
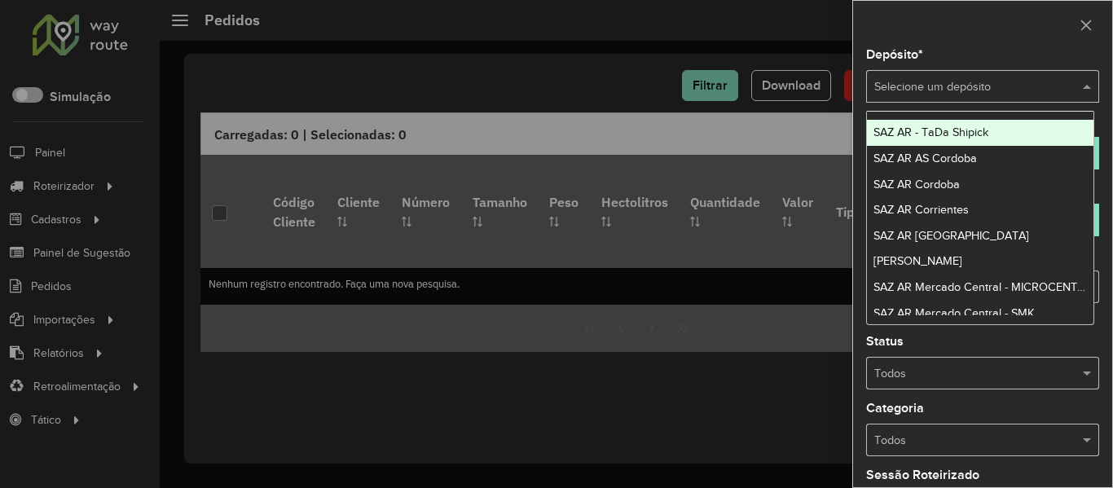
click at [932, 84] on input "text" at bounding box center [966, 87] width 184 height 18
click at [948, 82] on input "text" at bounding box center [966, 87] width 184 height 18
type input "*"
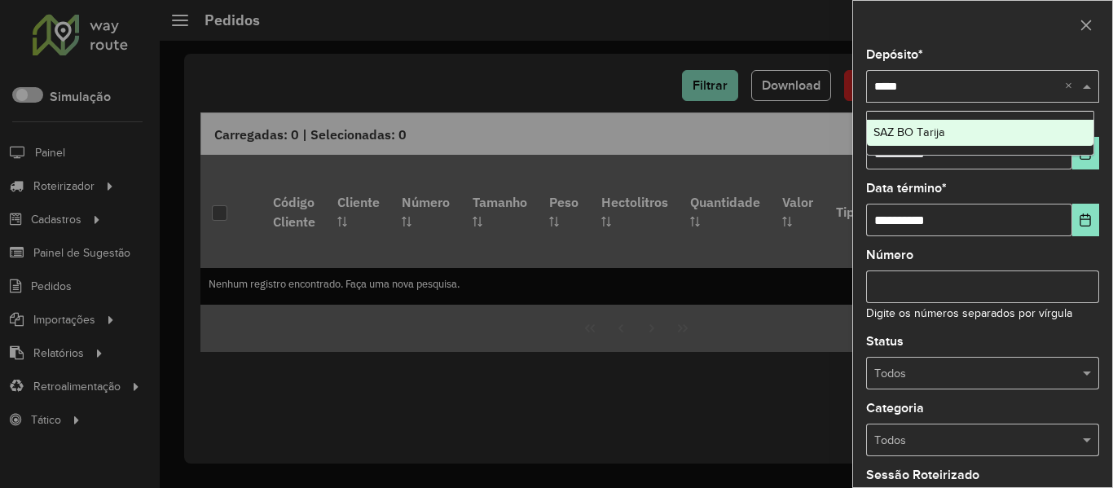
type input "******"
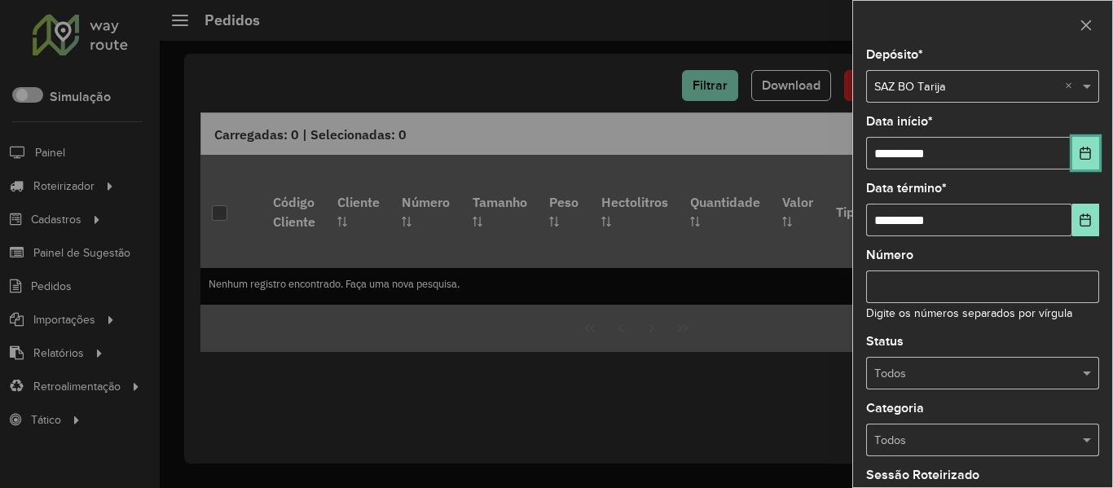
click at [1090, 150] on button "Choose Date" at bounding box center [1086, 153] width 27 height 33
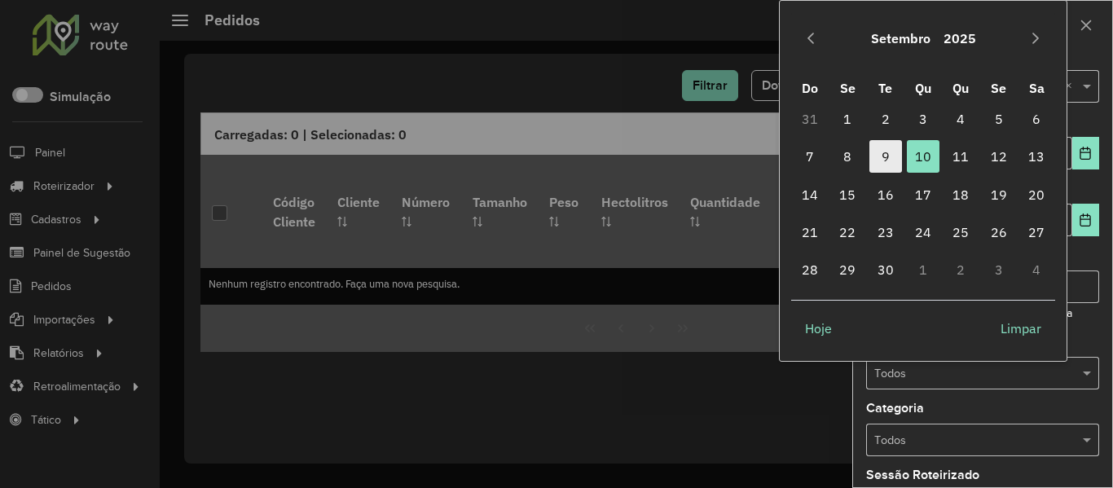
click at [888, 150] on span "9" at bounding box center [886, 156] width 33 height 33
type input "**********"
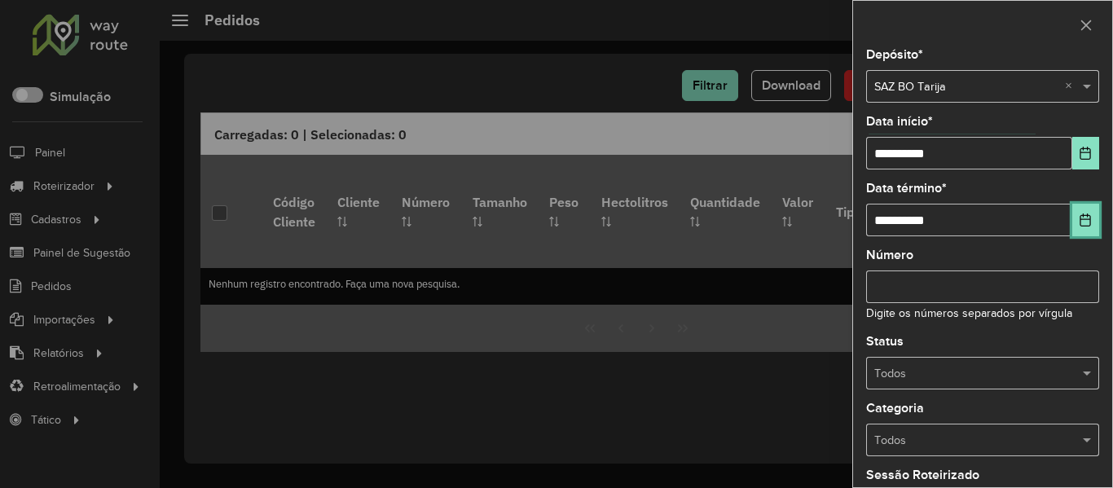
click at [1086, 221] on icon "Choose Date" at bounding box center [1086, 220] width 11 height 13
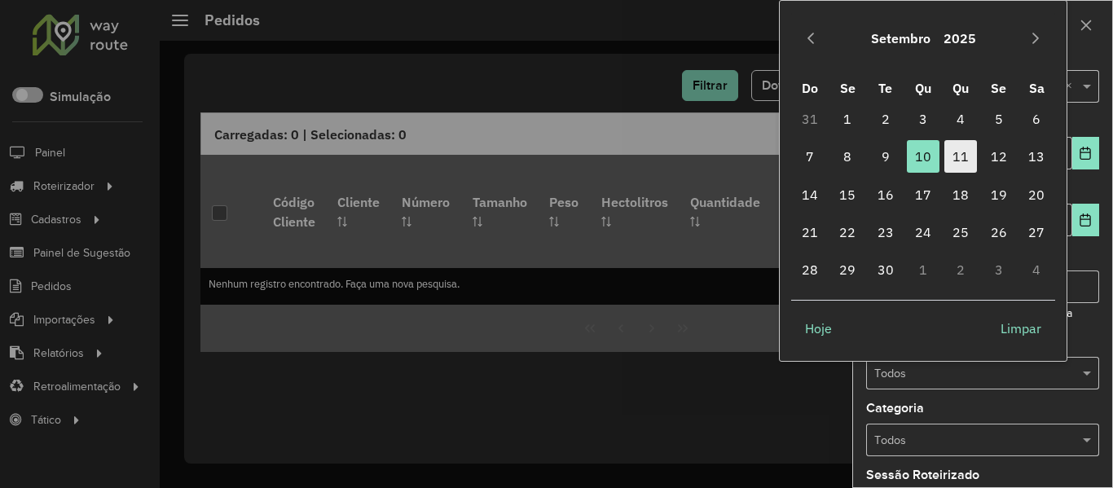
click at [965, 151] on span "11" at bounding box center [961, 156] width 33 height 33
type input "**********"
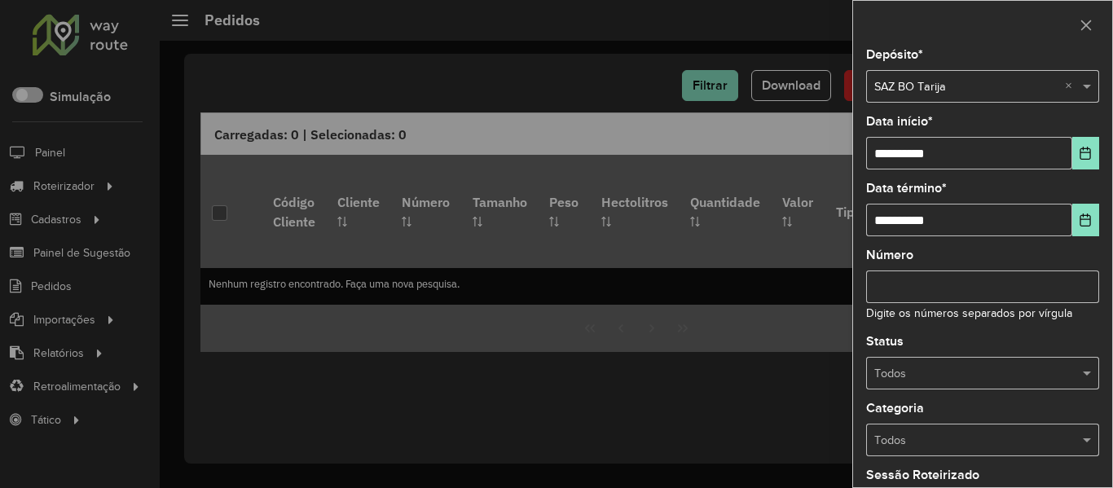
click at [992, 369] on input "text" at bounding box center [966, 374] width 184 height 18
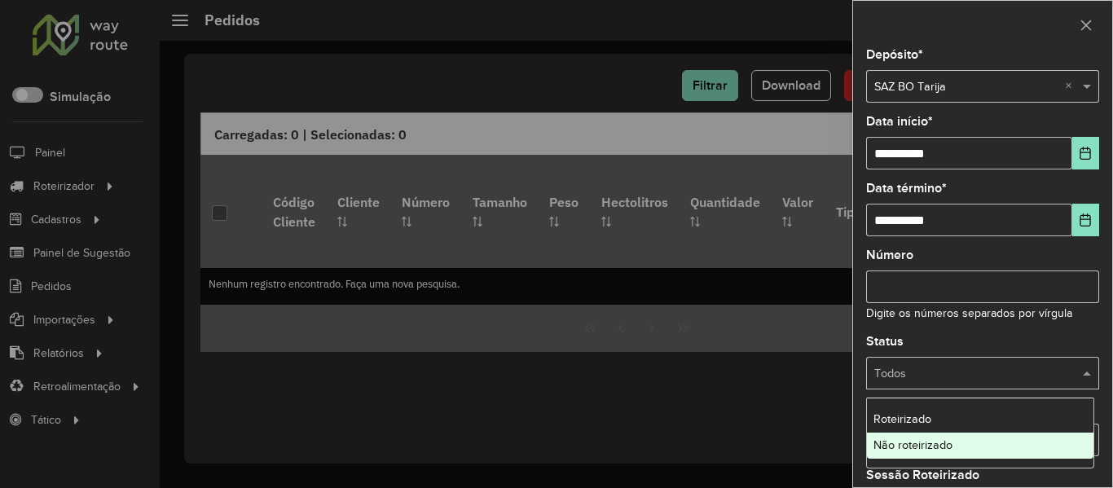
click at [970, 444] on div "Não roteirizado" at bounding box center [980, 446] width 227 height 26
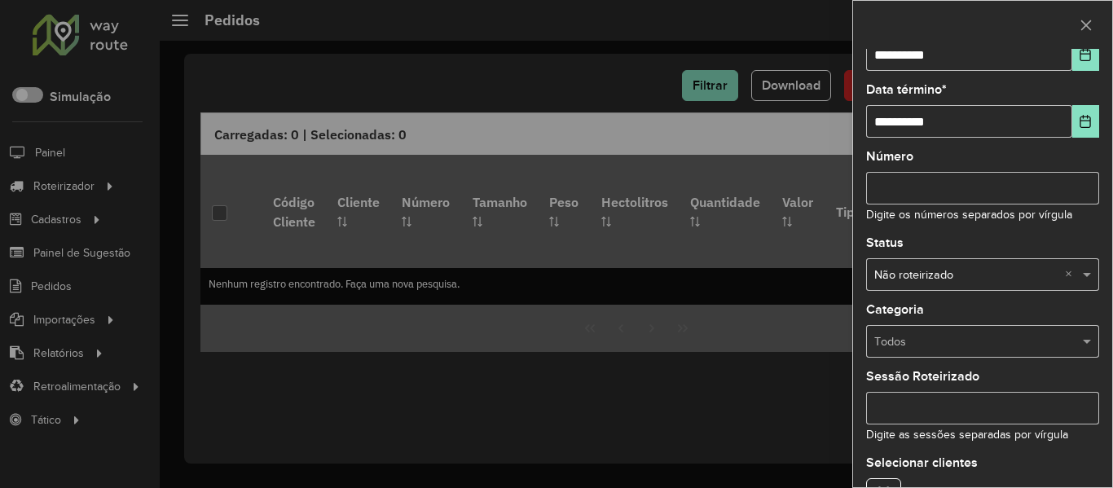
scroll to position [198, 0]
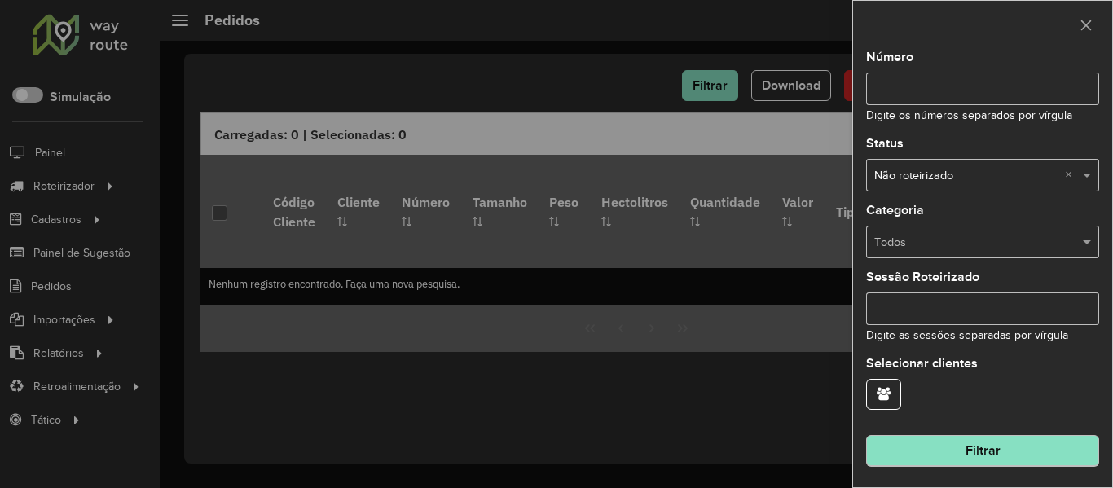
drag, startPoint x: 986, startPoint y: 429, endPoint x: 983, endPoint y: 449, distance: 20.6
click at [985, 438] on hb-field-button "Filtrar" at bounding box center [982, 445] width 233 height 44
click at [983, 449] on button "Filtrar" at bounding box center [982, 451] width 233 height 31
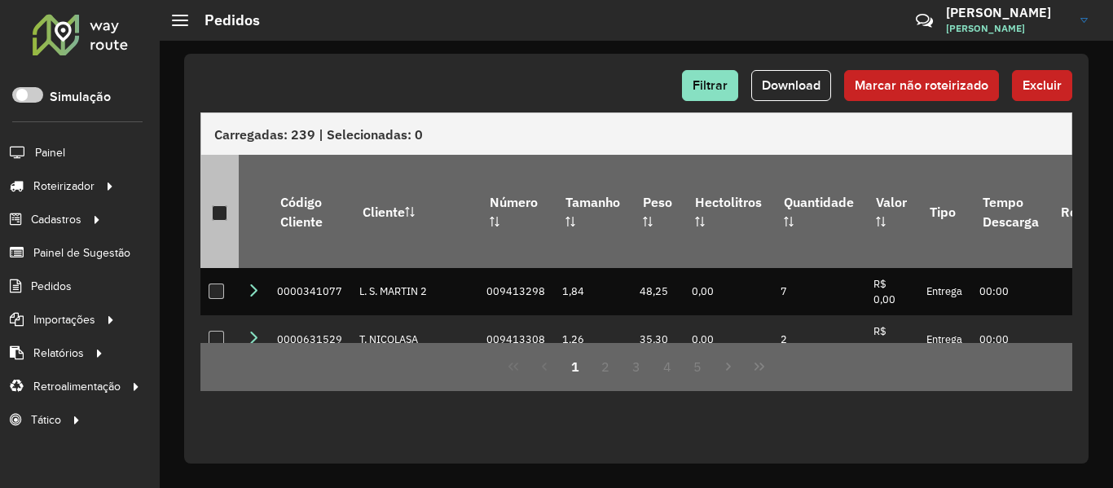
click at [224, 205] on div at bounding box center [219, 212] width 15 height 15
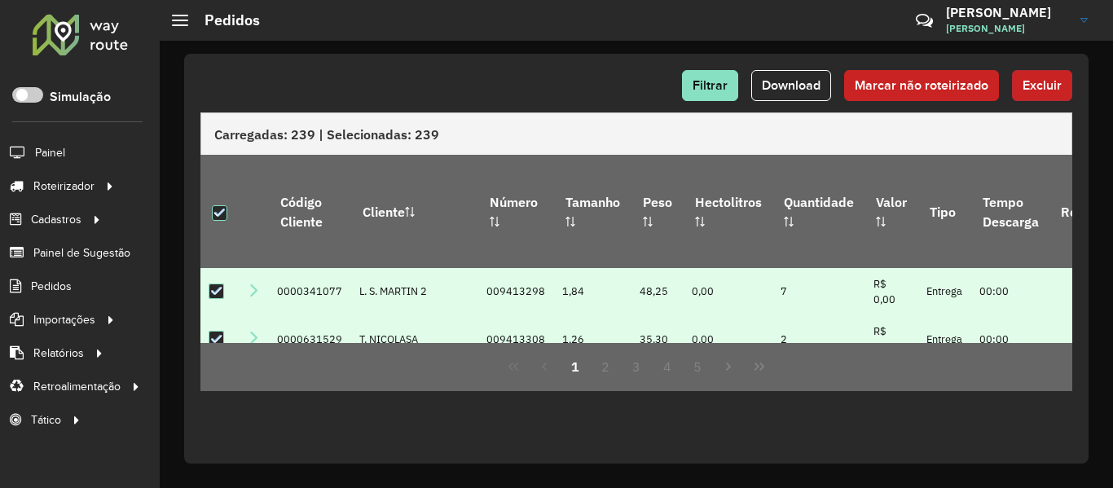
click at [1038, 88] on span "Excluir" at bounding box center [1042, 85] width 39 height 14
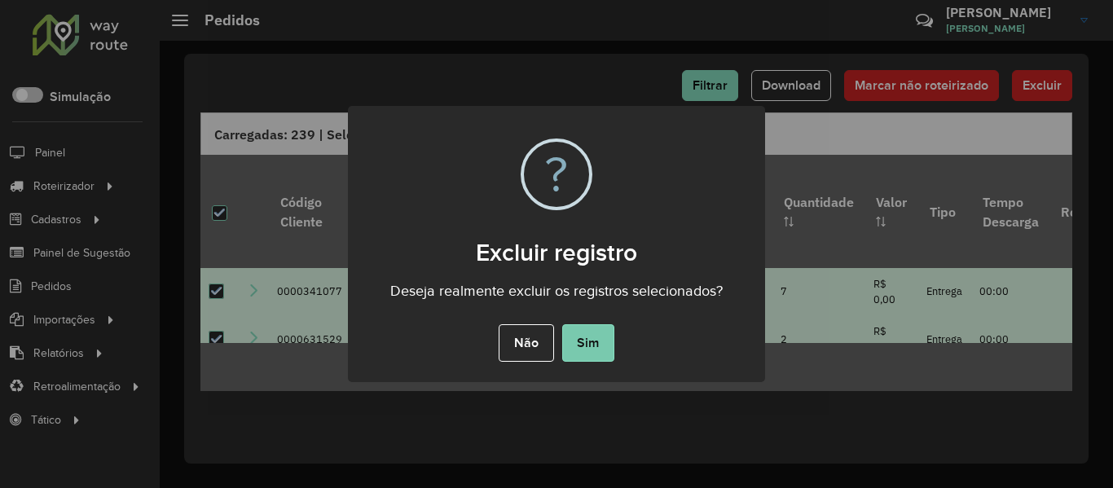
click at [590, 352] on button "Sim" at bounding box center [588, 342] width 52 height 37
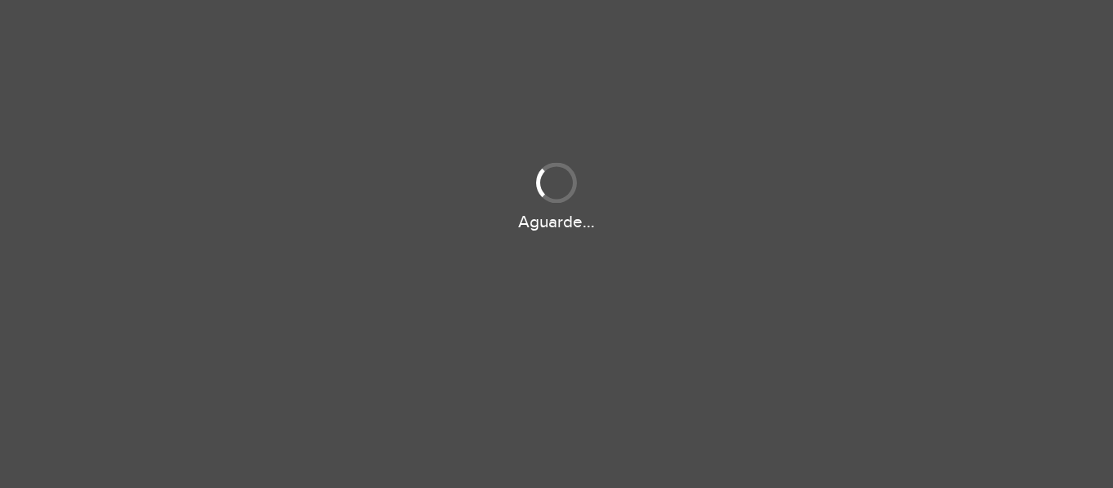
click at [294, 196] on div "Aguarde..." at bounding box center [556, 194] width 1113 height 77
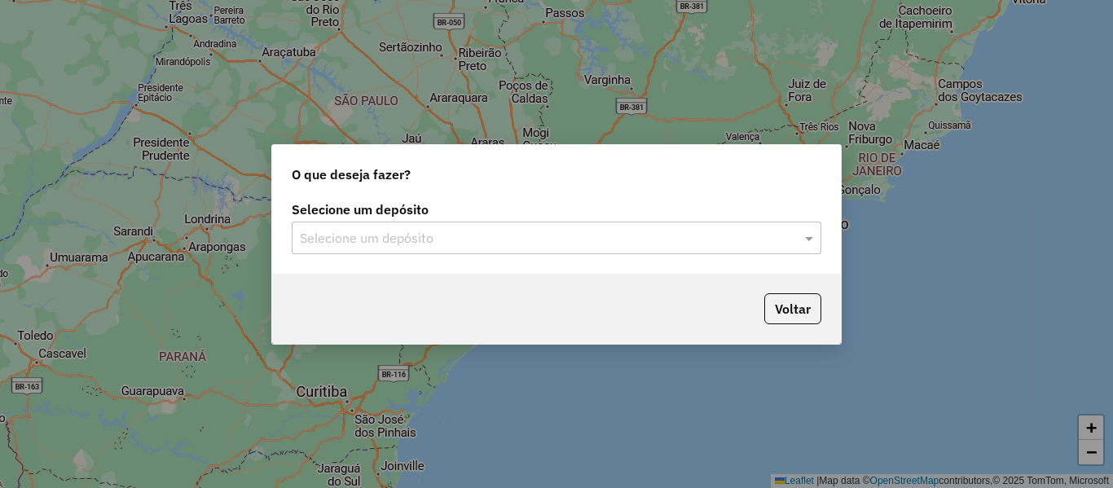
click at [426, 253] on div "Selecione um depósito" at bounding box center [557, 238] width 530 height 33
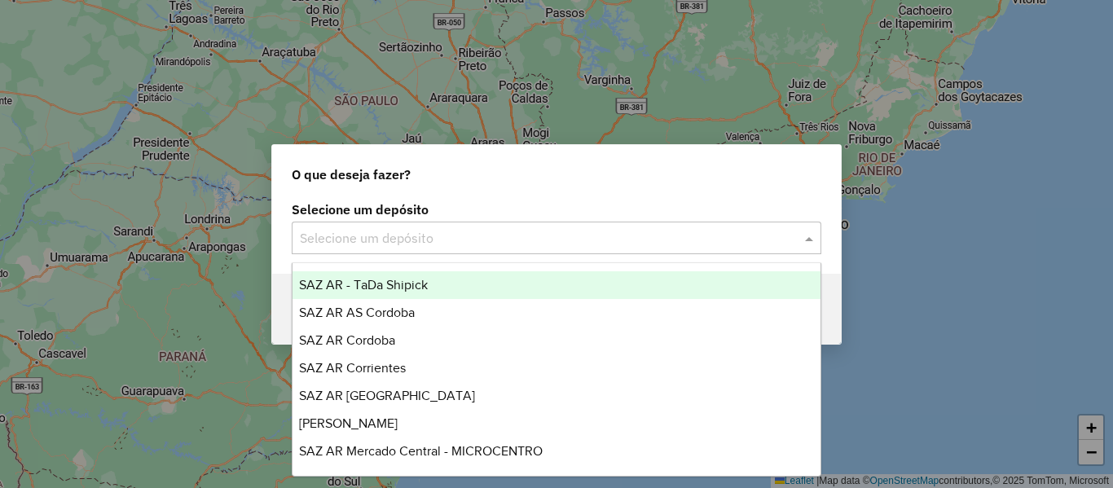
click at [430, 240] on input "text" at bounding box center [540, 239] width 481 height 20
click at [432, 240] on input "text" at bounding box center [540, 239] width 481 height 20
click at [406, 238] on input "text" at bounding box center [540, 239] width 481 height 20
click at [456, 68] on div "O que deseja fazer? Selecione um depósito Selecione um depósito Voltar" at bounding box center [556, 244] width 1113 height 488
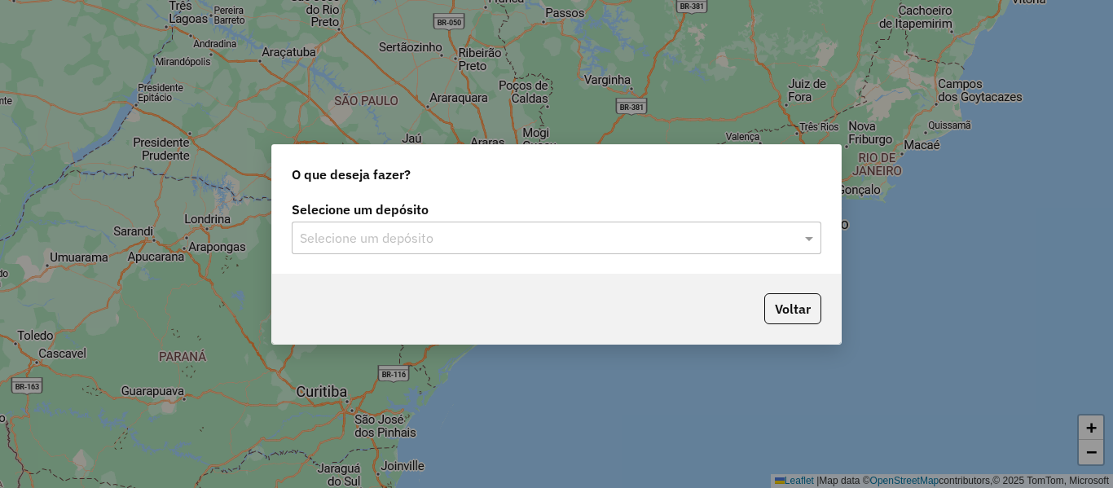
click at [457, 229] on input "text" at bounding box center [540, 239] width 481 height 20
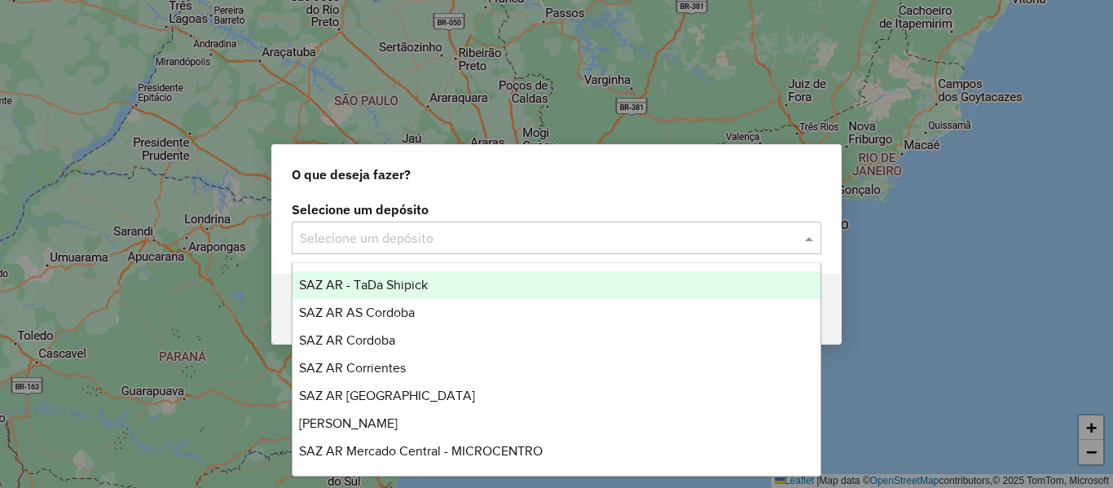
click at [427, 284] on span "SAZ AR - TaDa Shipick" at bounding box center [363, 285] width 129 height 14
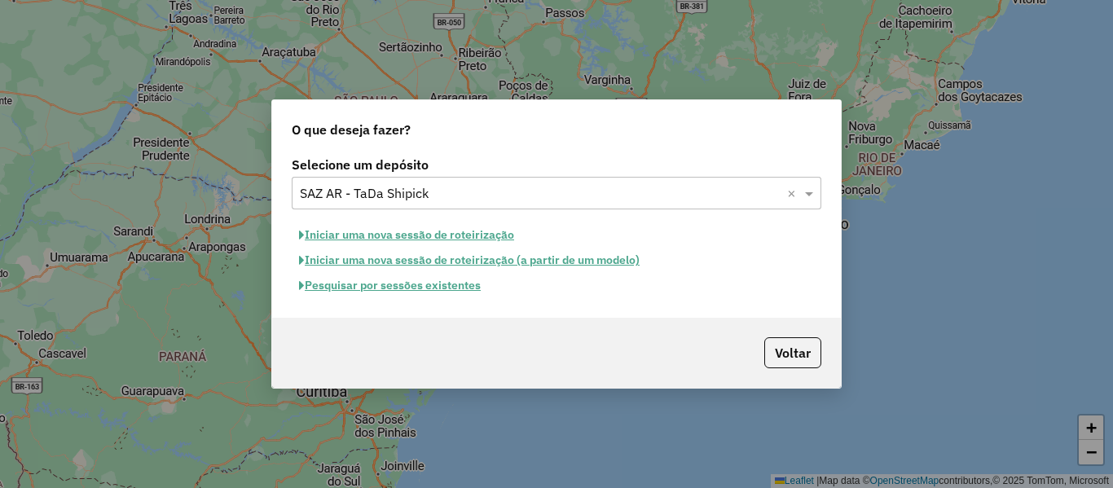
click at [790, 368] on div "Voltar" at bounding box center [556, 353] width 569 height 70
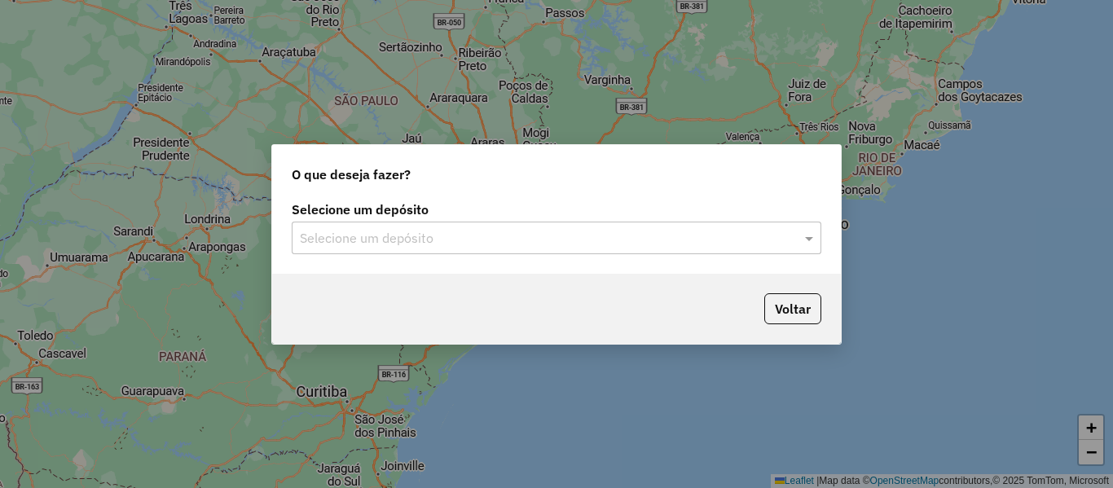
click at [459, 222] on div "Selecione um depósito" at bounding box center [557, 238] width 530 height 33
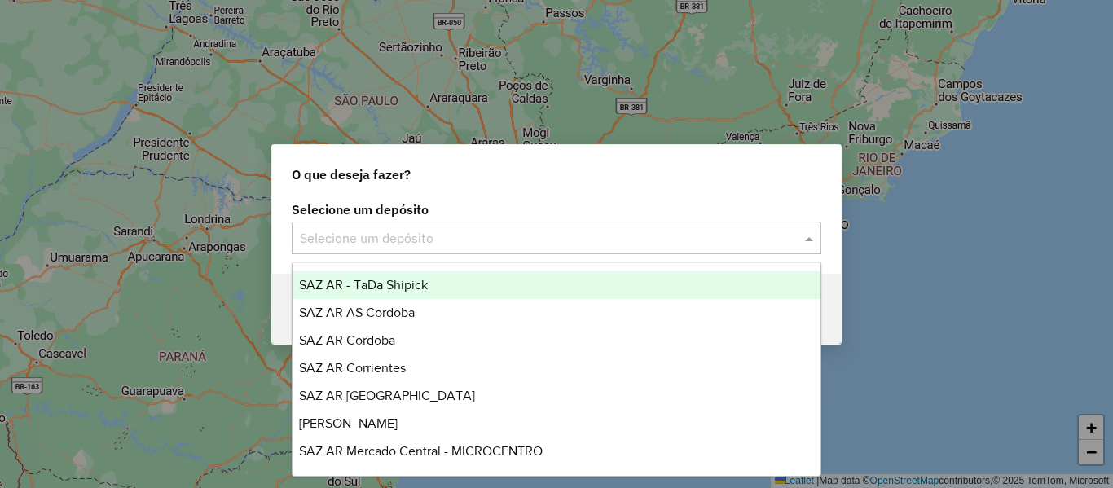
click at [412, 288] on span "SAZ AR - TaDa Shipick" at bounding box center [363, 285] width 129 height 14
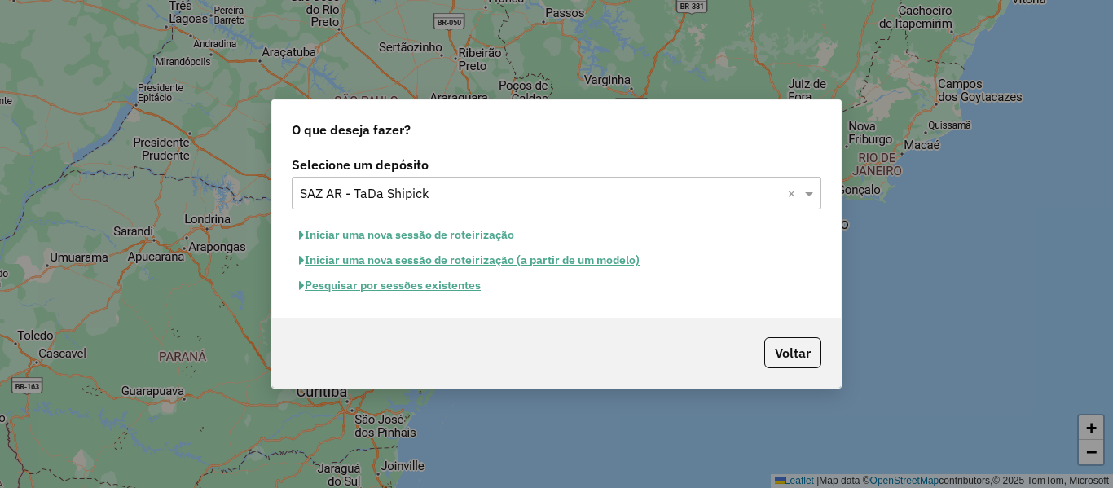
click at [428, 187] on input "text" at bounding box center [540, 194] width 481 height 20
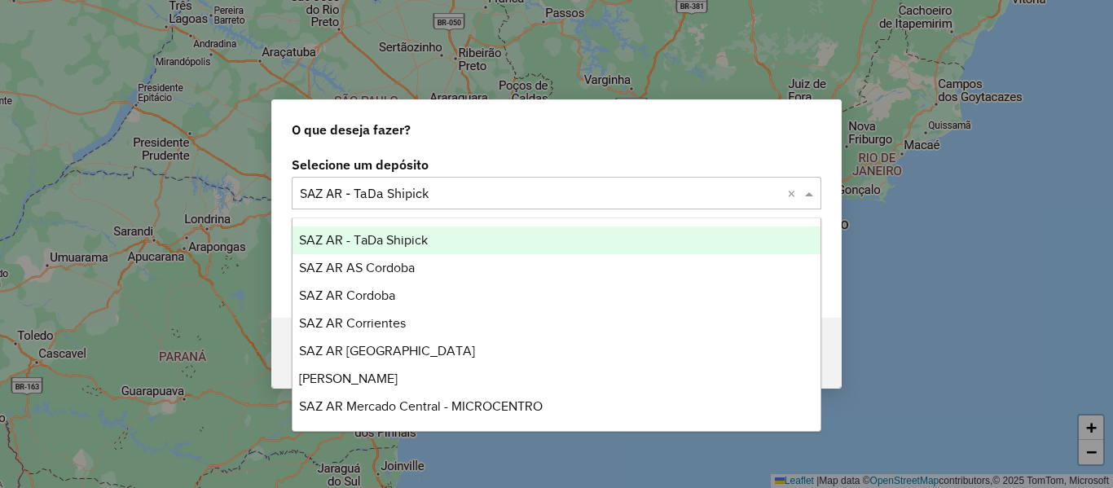
click at [480, 148] on div "O que deseja fazer?" at bounding box center [556, 126] width 569 height 52
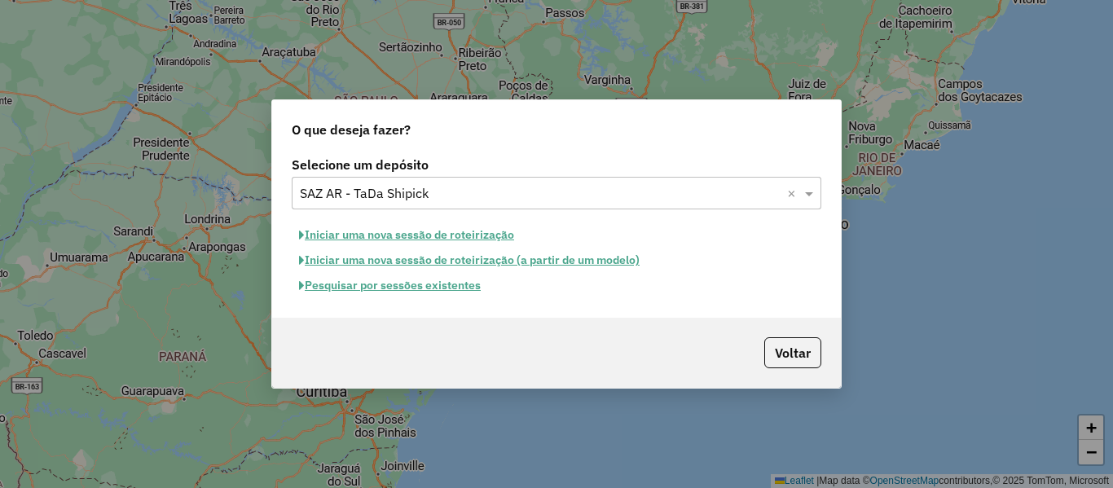
click at [464, 286] on button "Pesquisar por sessões existentes" at bounding box center [390, 285] width 196 height 25
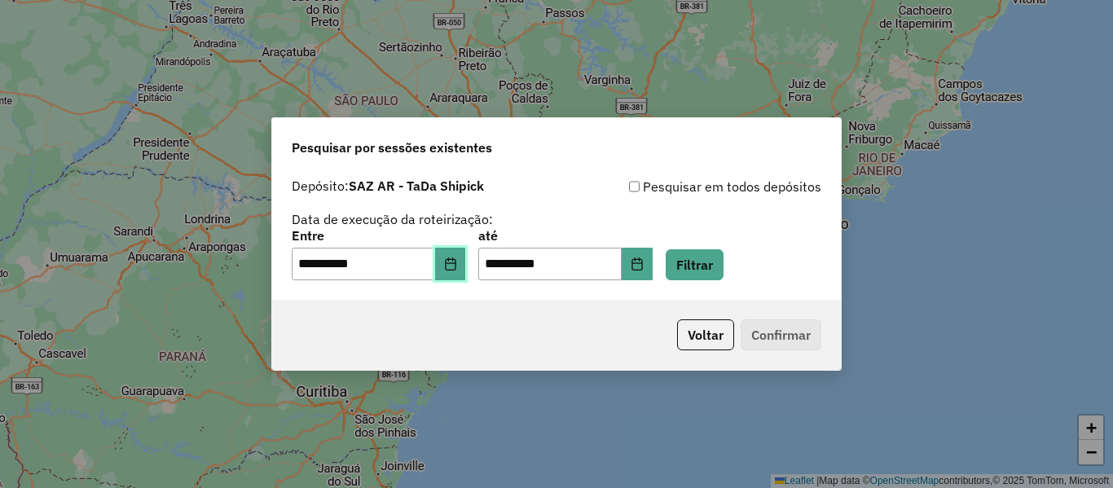
click at [465, 273] on button "Choose Date" at bounding box center [450, 264] width 31 height 33
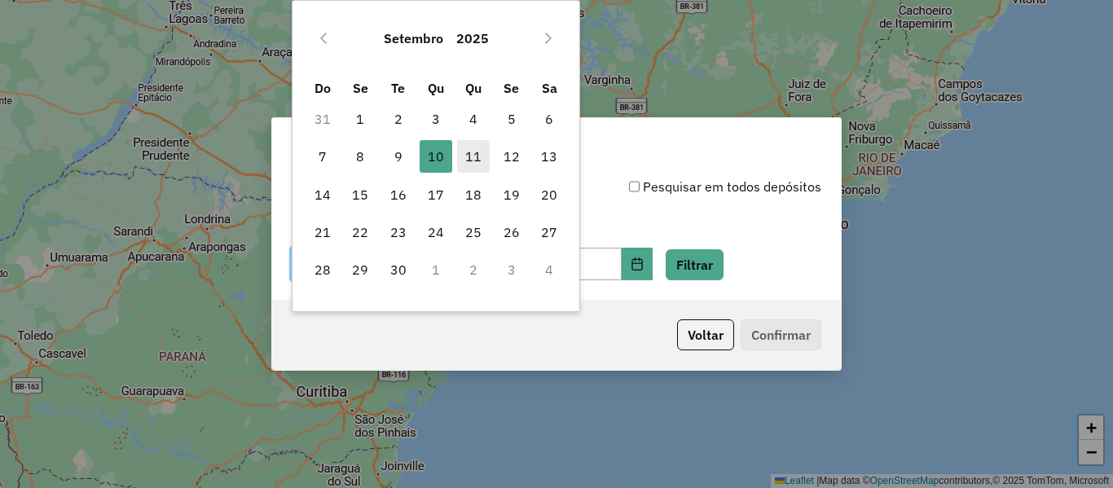
click at [478, 154] on span "11" at bounding box center [473, 156] width 33 height 33
type input "**********"
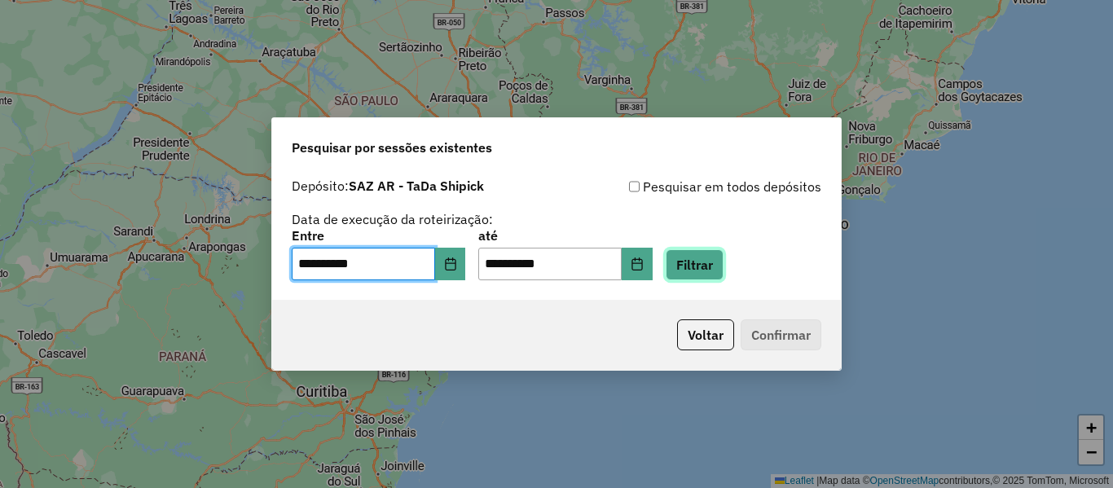
click at [724, 272] on button "Filtrar" at bounding box center [695, 264] width 58 height 31
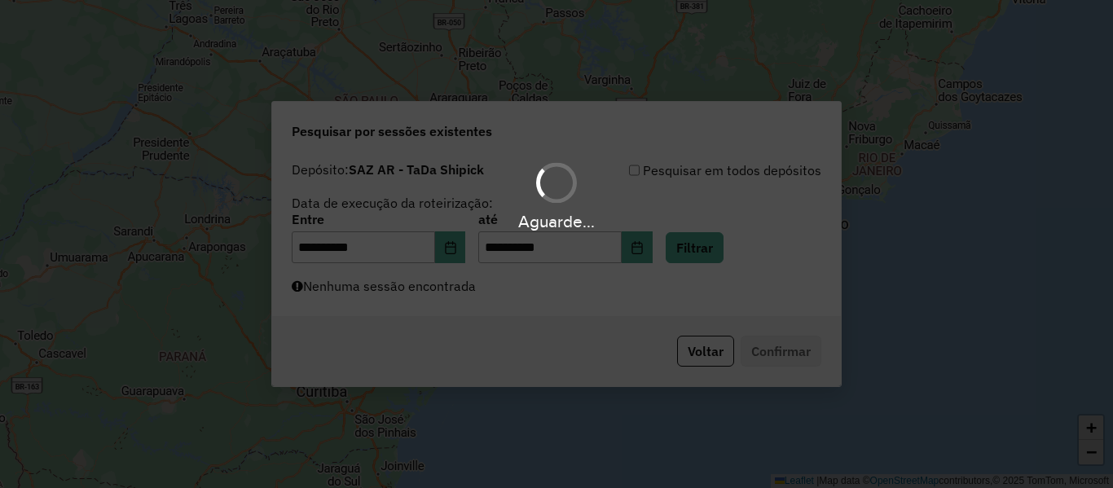
click at [525, 301] on div "Aguarde..." at bounding box center [556, 244] width 1113 height 488
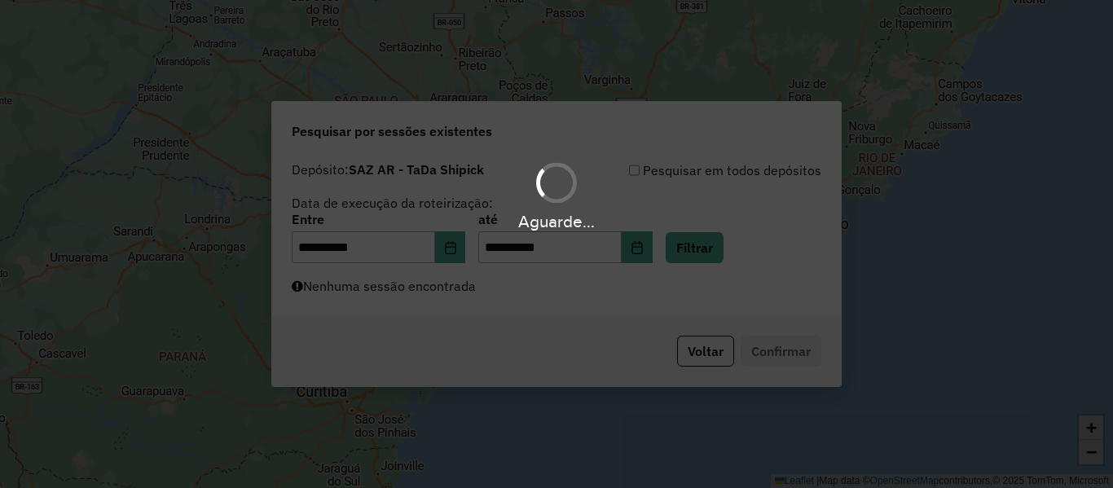
click at [525, 301] on div "Aguarde..." at bounding box center [556, 244] width 1113 height 488
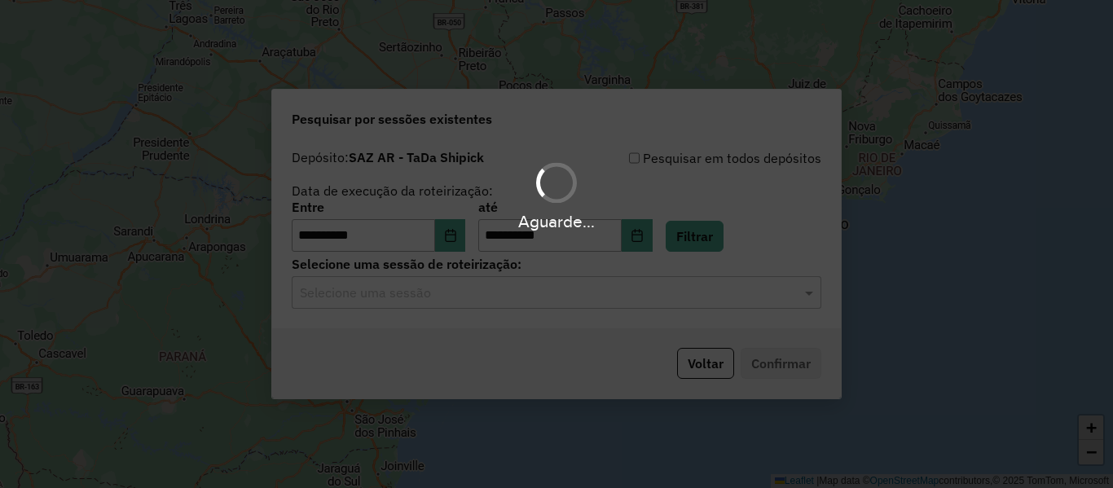
click at [525, 301] on div "Aguarde..." at bounding box center [556, 244] width 1113 height 488
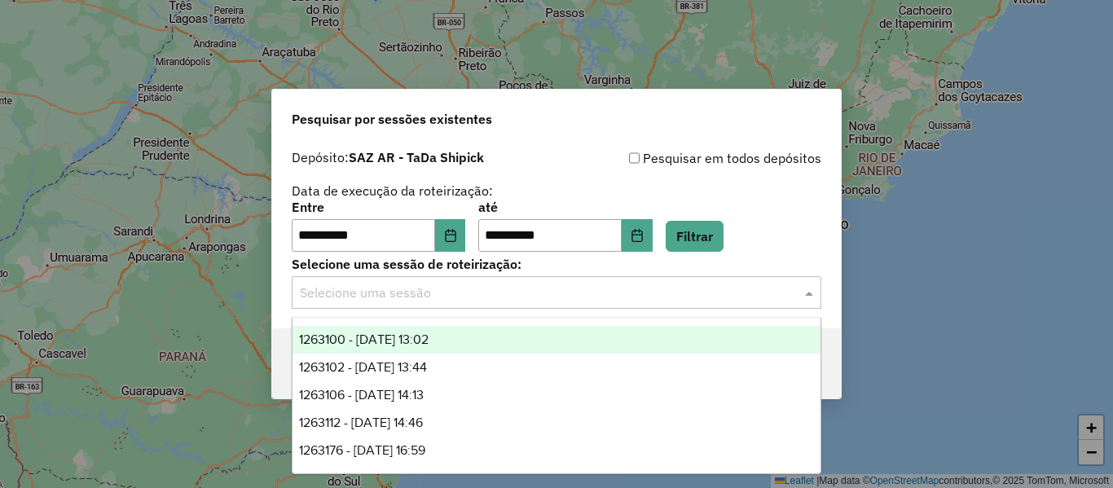
click at [525, 301] on input "text" at bounding box center [540, 294] width 481 height 20
click at [482, 341] on div "1263100 - 11/09/2025 13:02" at bounding box center [557, 340] width 528 height 28
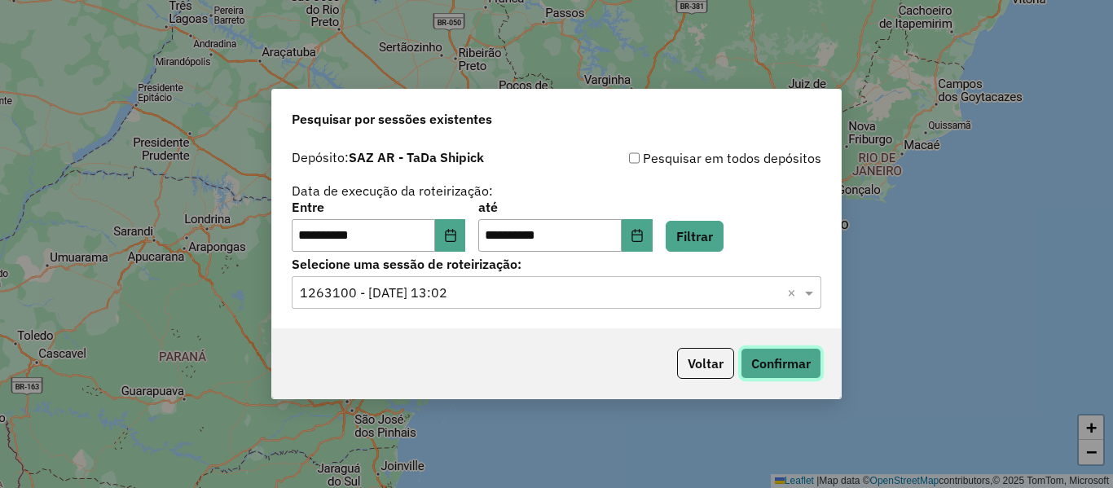
click at [794, 368] on button "Confirmar" at bounding box center [781, 363] width 81 height 31
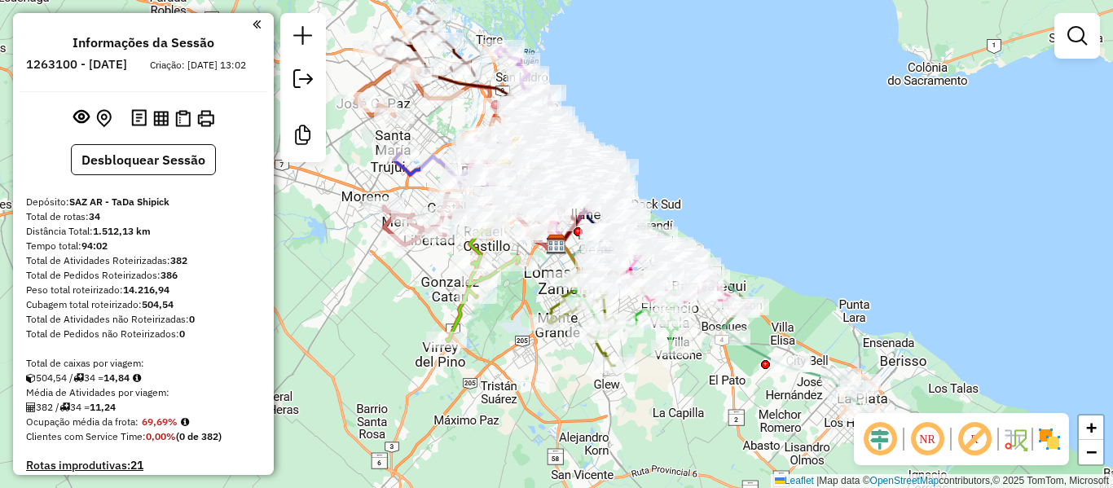
drag, startPoint x: 162, startPoint y: 253, endPoint x: 155, endPoint y: 109, distance: 143.6
click at [156, 124] on button at bounding box center [161, 118] width 22 height 22
click at [183, 127] on img at bounding box center [182, 118] width 15 height 17
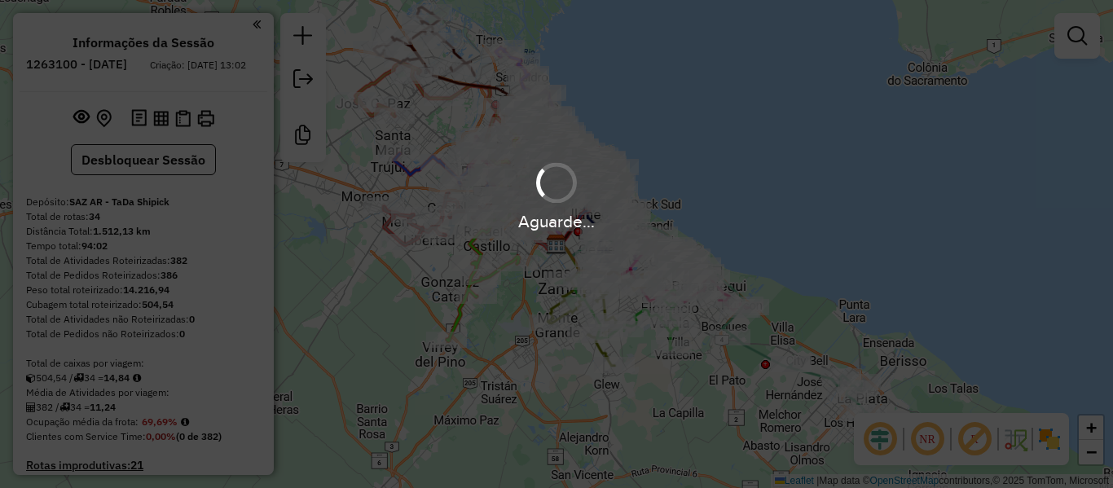
click at [309, 77] on div "Aguarde..." at bounding box center [556, 244] width 1113 height 488
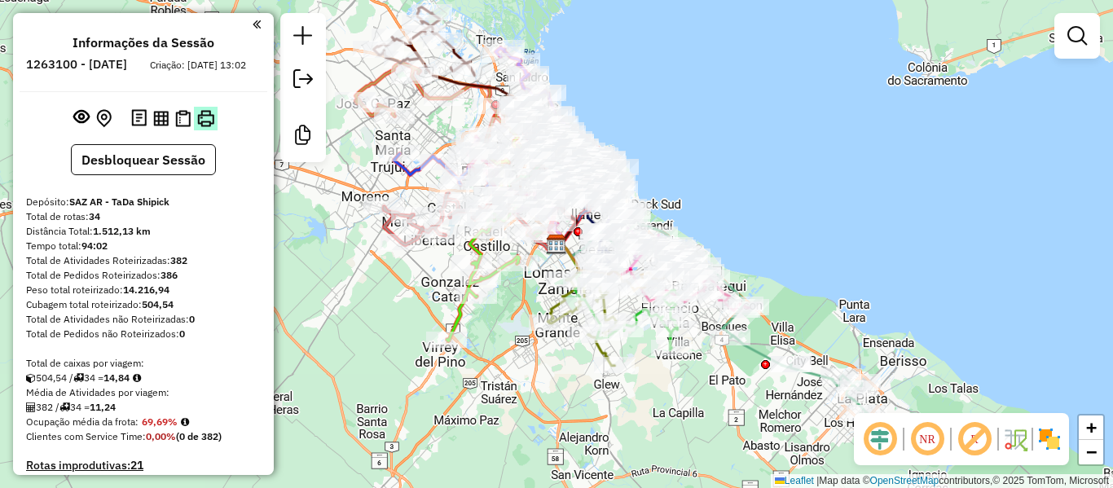
click at [200, 127] on img at bounding box center [205, 118] width 17 height 17
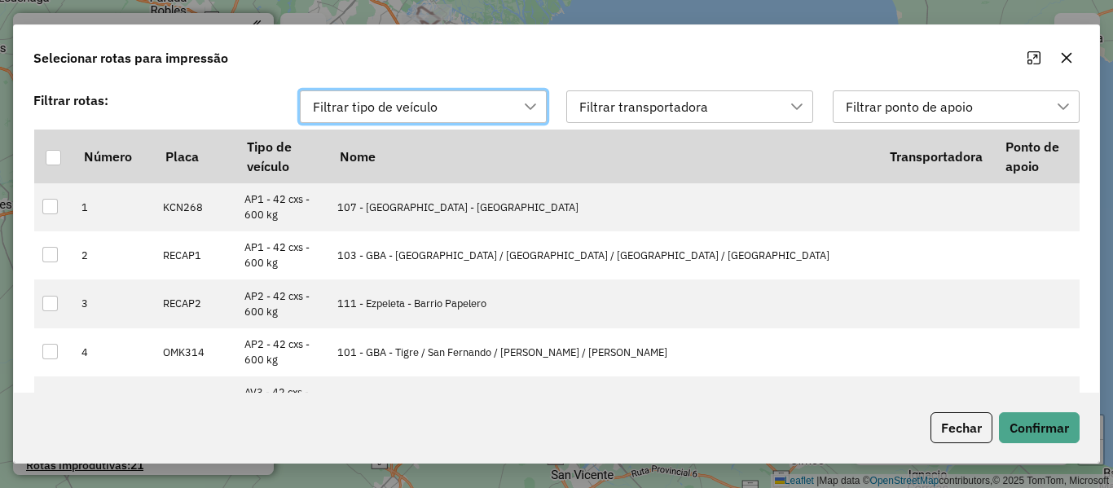
scroll to position [12, 74]
click at [50, 153] on div at bounding box center [53, 157] width 15 height 15
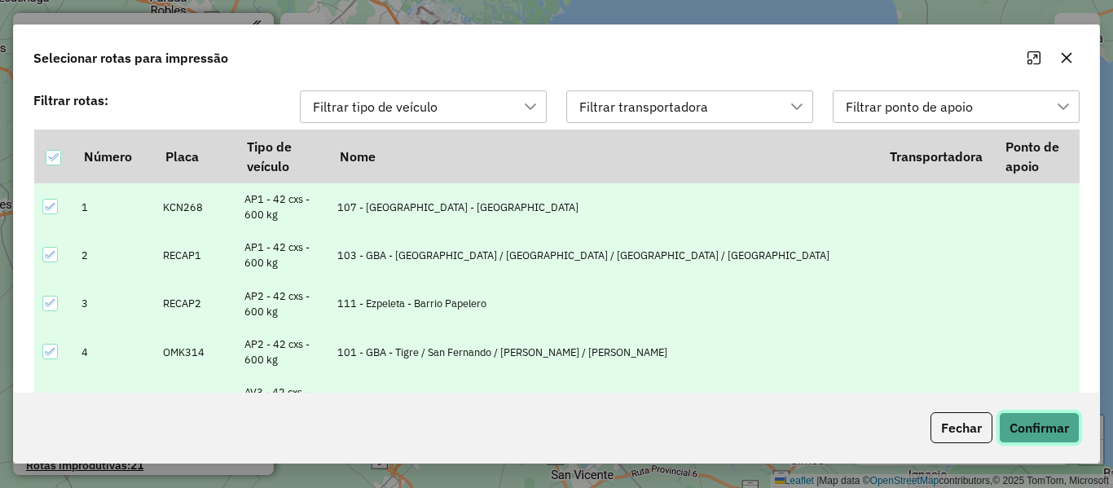
click at [999, 425] on button "Confirmar" at bounding box center [1039, 427] width 81 height 31
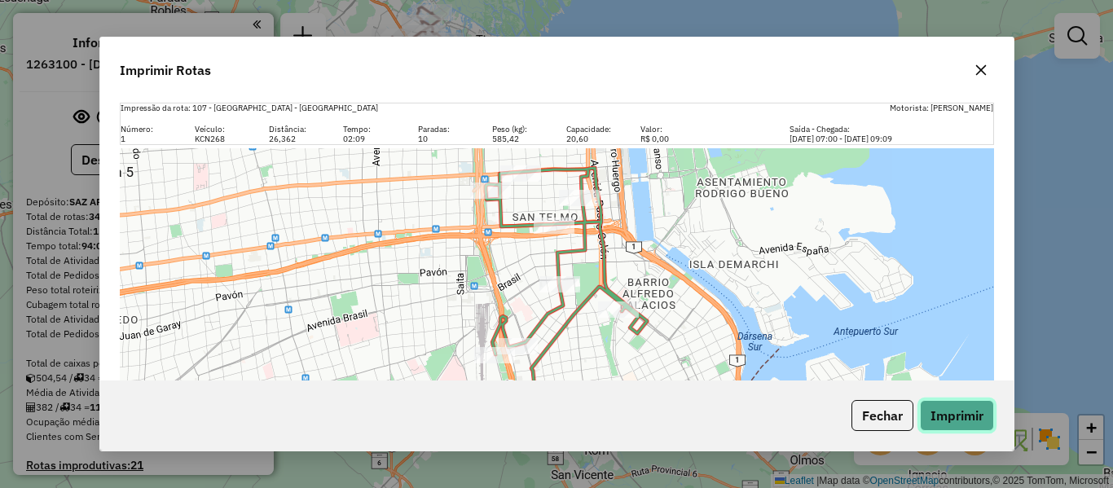
click at [963, 424] on button "Imprimir" at bounding box center [957, 415] width 74 height 31
click at [980, 76] on icon "button" at bounding box center [981, 70] width 13 height 13
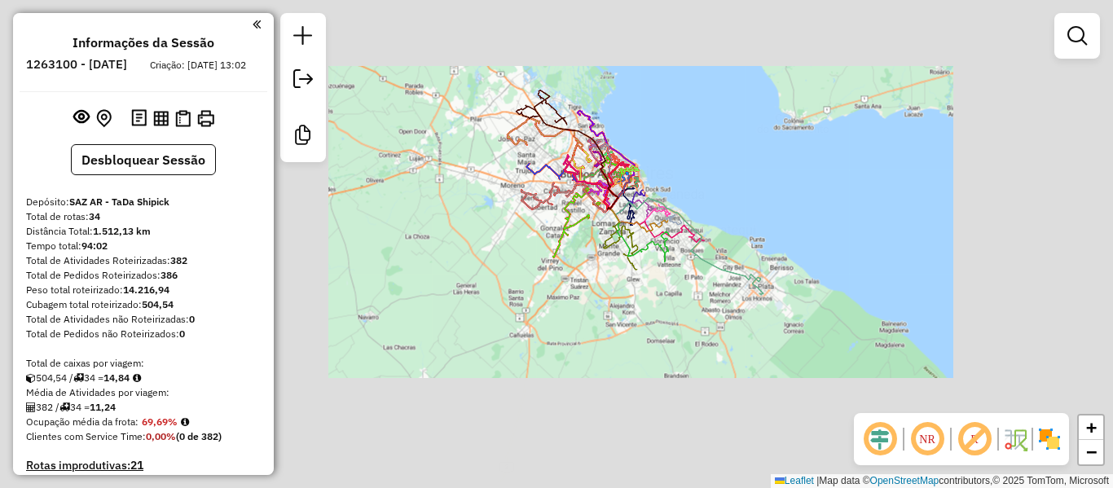
click at [672, 173] on div "Janela de atendimento Grade de atendimento Capacidade Transportadoras Veículos …" at bounding box center [556, 244] width 1113 height 488
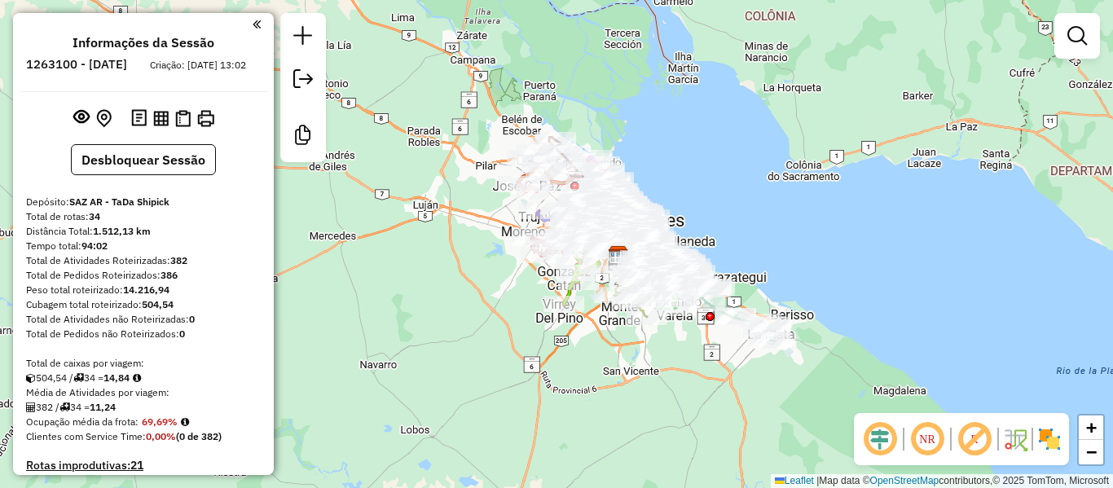
drag, startPoint x: 709, startPoint y: 195, endPoint x: 685, endPoint y: 158, distance: 43.6
click at [710, 196] on div "Janela de atendimento Grade de atendimento Capacidade Transportadoras Veículos …" at bounding box center [556, 244] width 1113 height 488
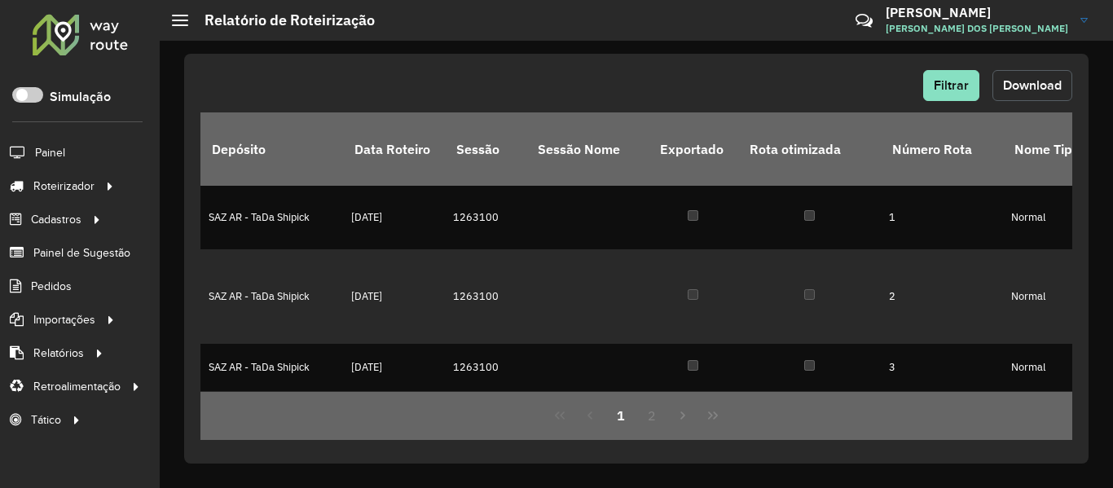
click at [1057, 86] on span "Download" at bounding box center [1032, 85] width 59 height 14
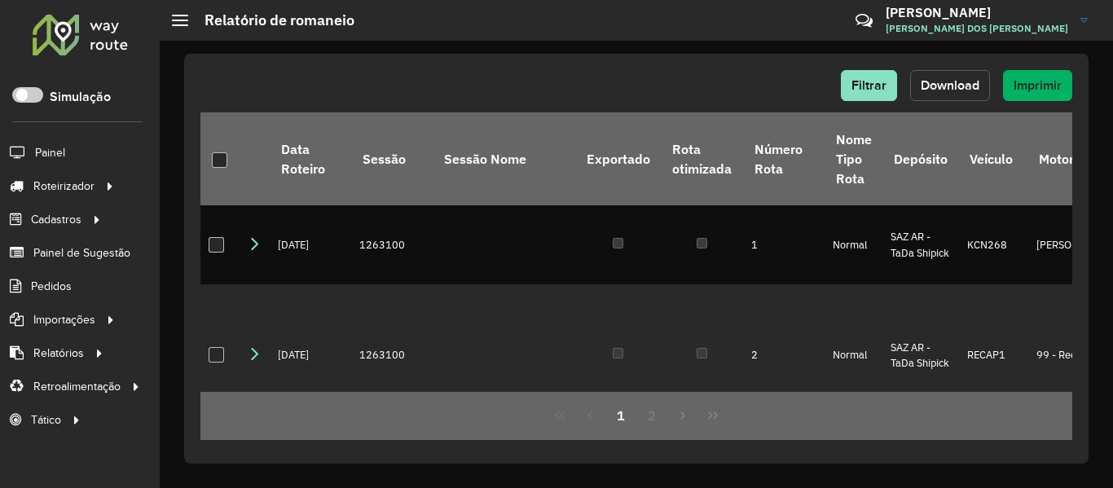
click at [957, 88] on span "Download" at bounding box center [950, 85] width 59 height 14
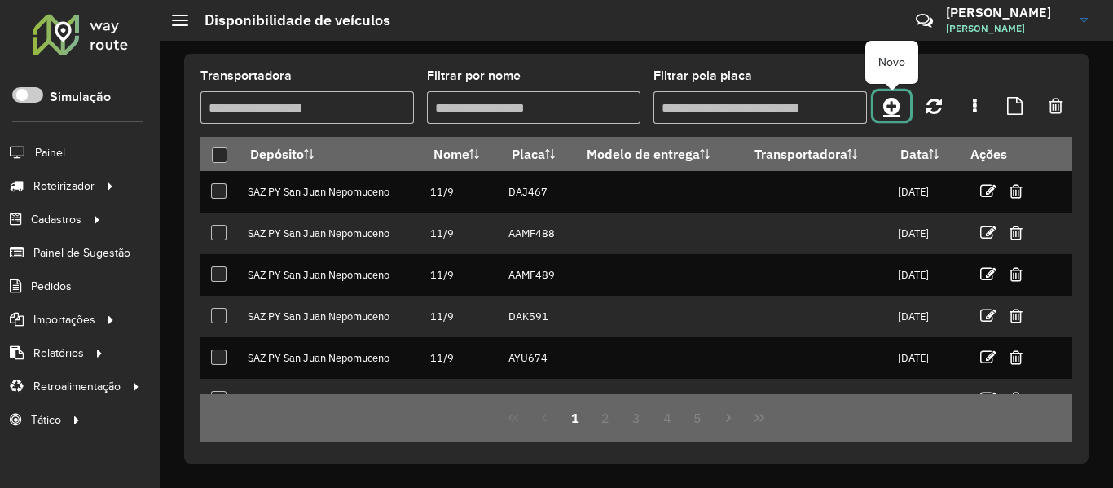
click at [901, 111] on link at bounding box center [892, 105] width 37 height 29
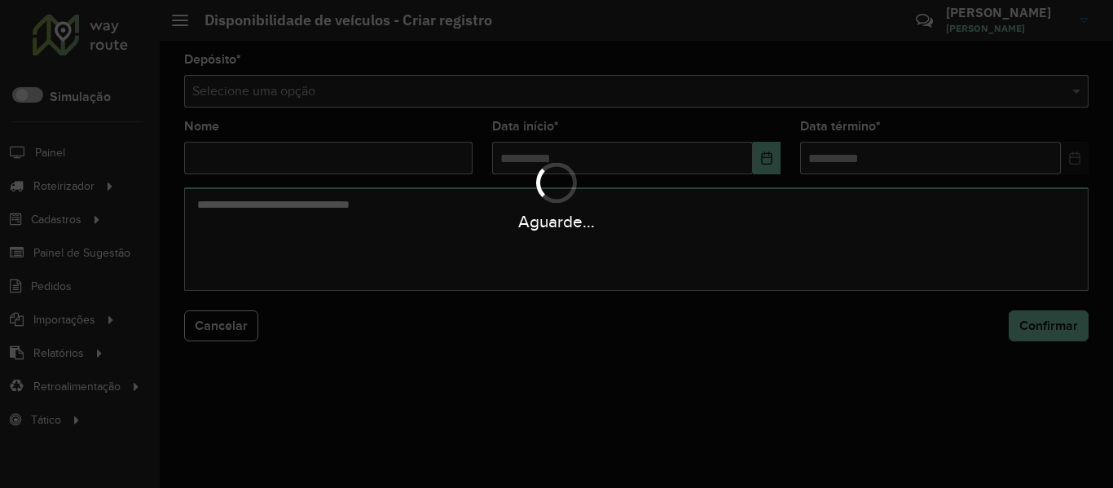
click at [870, 95] on div "Aguarde..." at bounding box center [556, 244] width 1113 height 488
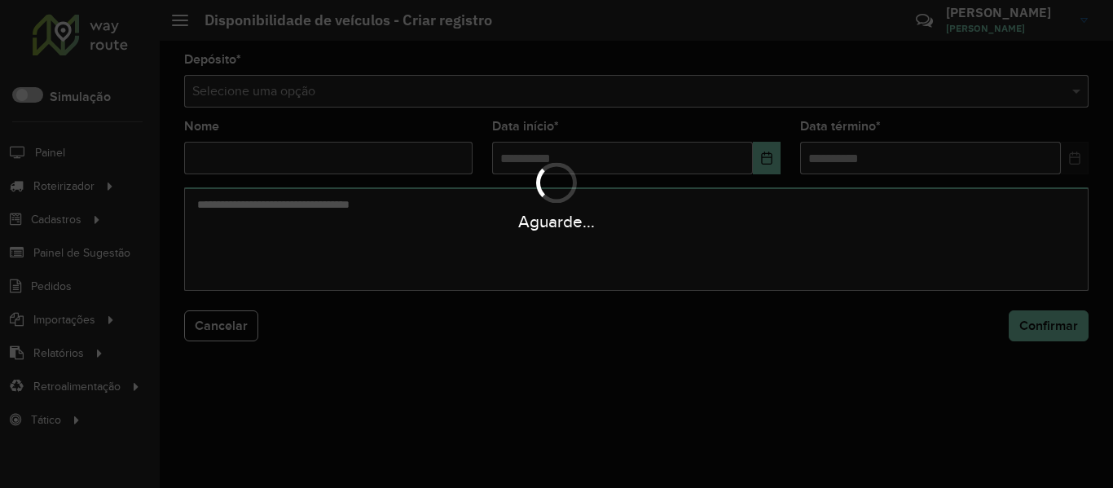
click at [870, 95] on div "Aguarde..." at bounding box center [556, 244] width 1113 height 488
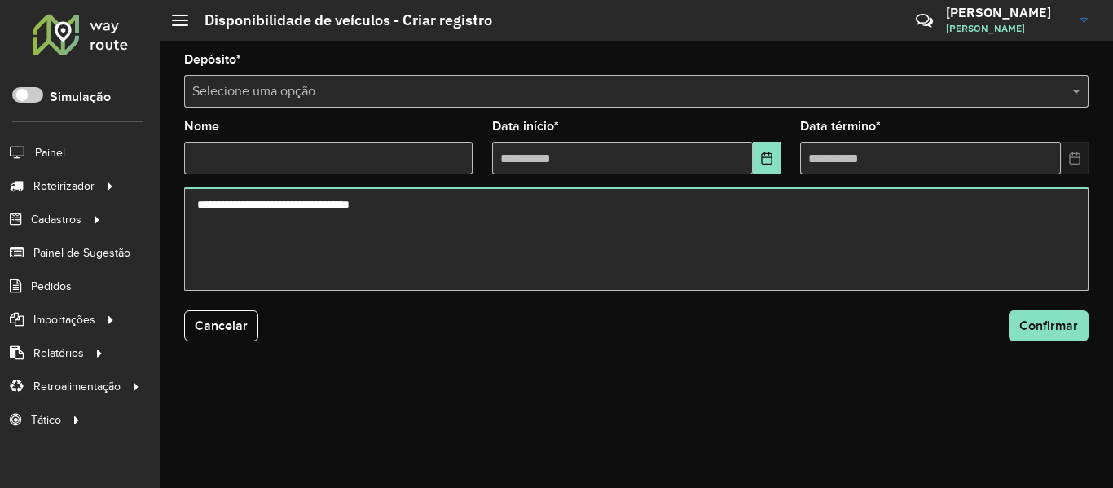
click at [870, 95] on input "text" at bounding box center [620, 92] width 856 height 20
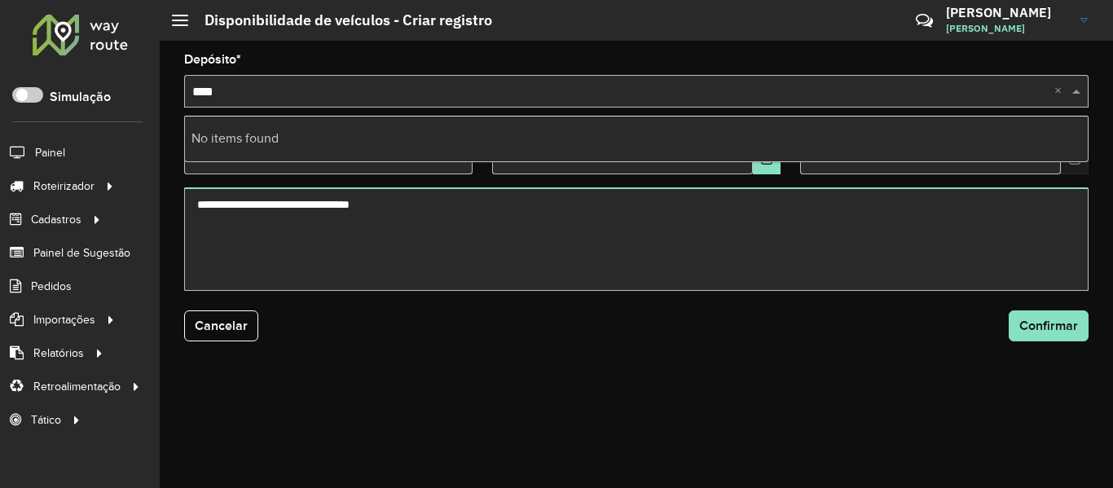
type input "****"
click at [434, 111] on form "Depósito * Selecione uma opção **** × Nome Data início * Data término * Cancela…" at bounding box center [636, 207] width 905 height 307
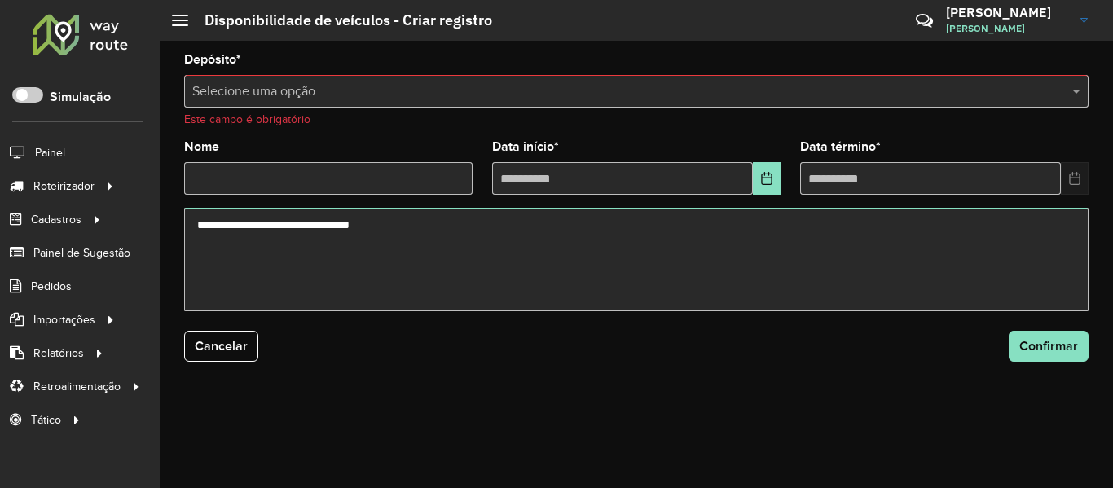
click at [448, 95] on input "text" at bounding box center [620, 92] width 856 height 20
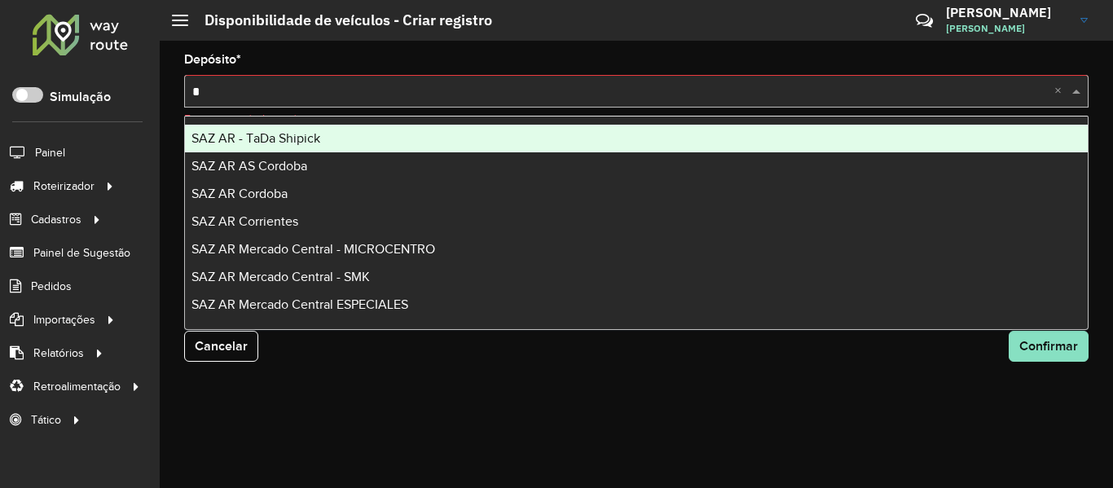
type input "**"
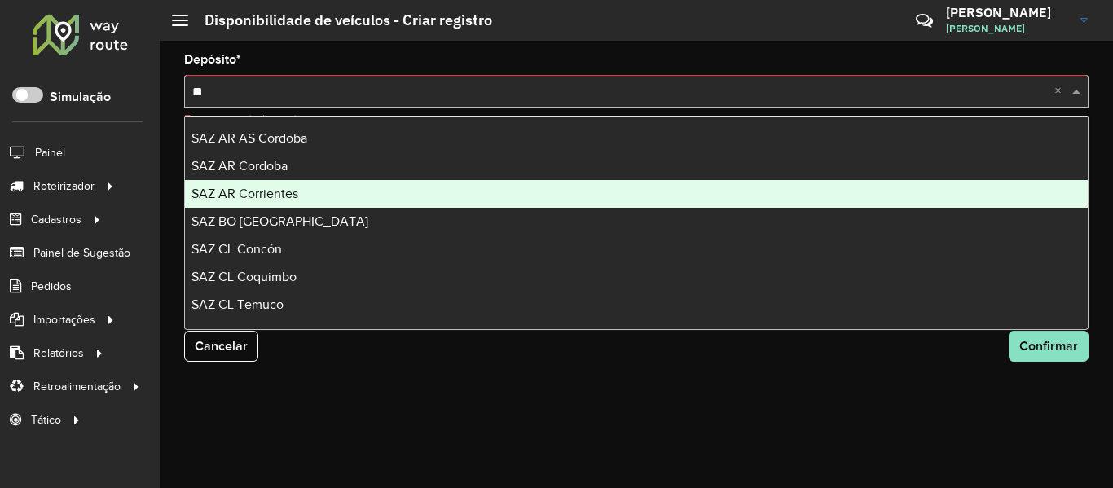
click at [324, 187] on div "SAZ AR Corrientes" at bounding box center [636, 194] width 903 height 28
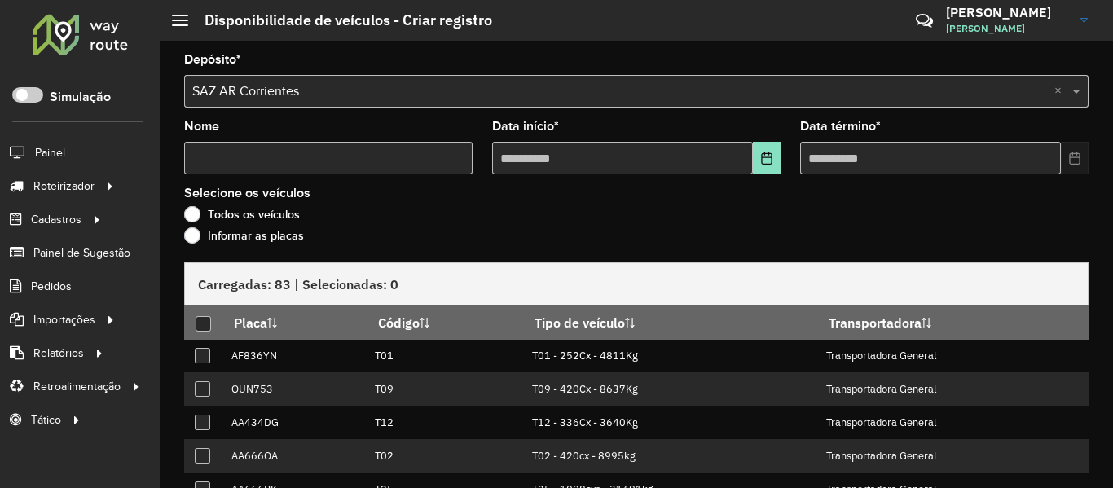
click at [350, 168] on input "Nome" at bounding box center [328, 158] width 289 height 33
type input "****"
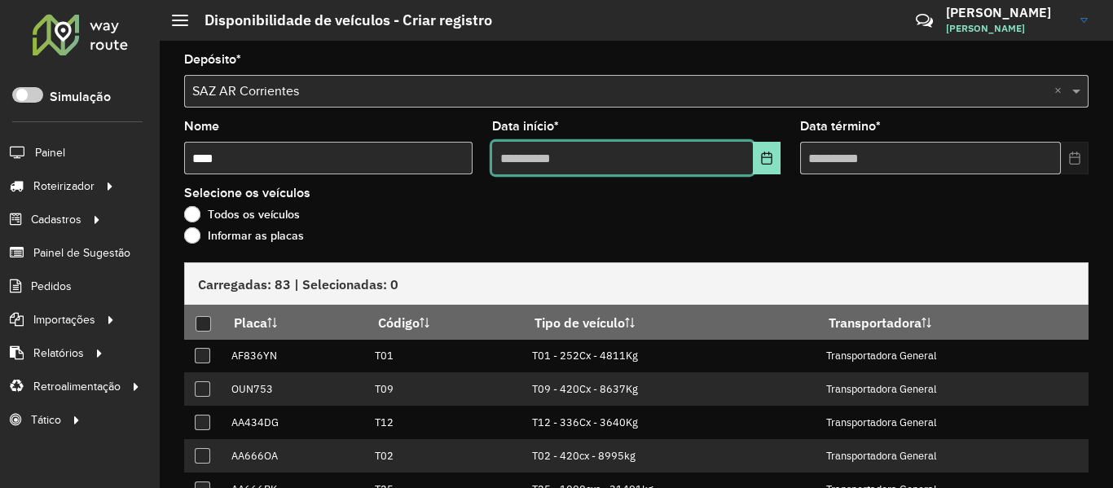
click at [744, 165] on input "text" at bounding box center [622, 158] width 261 height 33
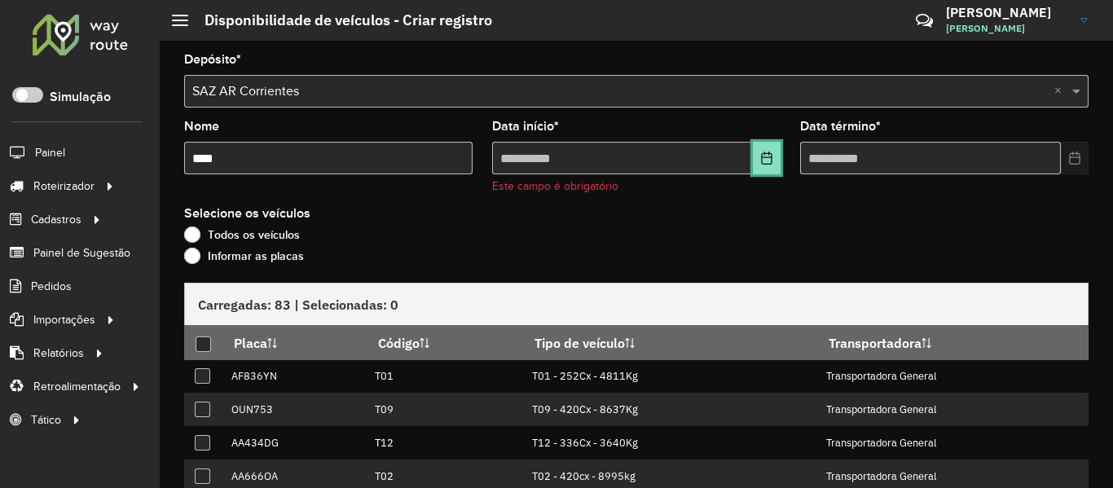
click at [761, 162] on icon "Choose Date" at bounding box center [766, 158] width 11 height 13
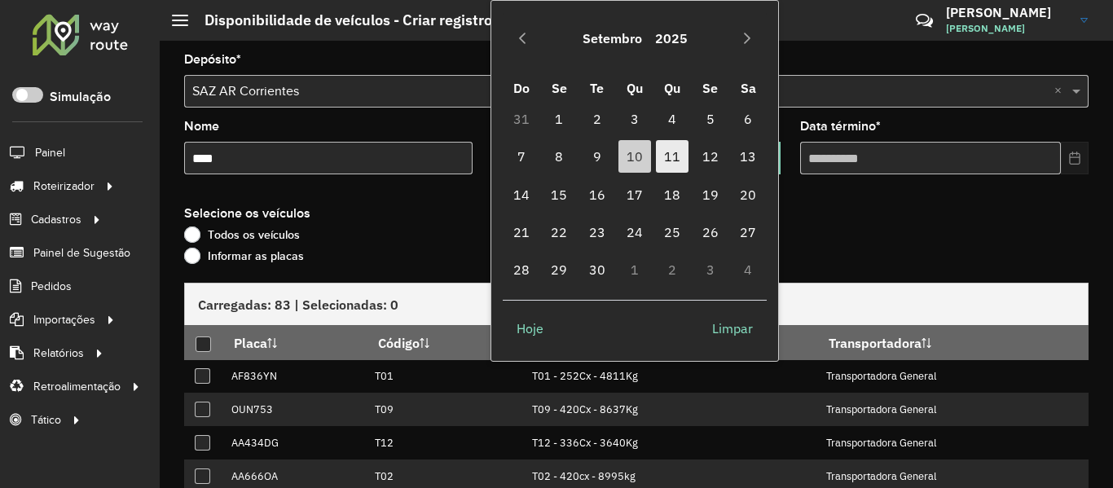
click at [676, 161] on span "11" at bounding box center [672, 156] width 33 height 33
type input "**********"
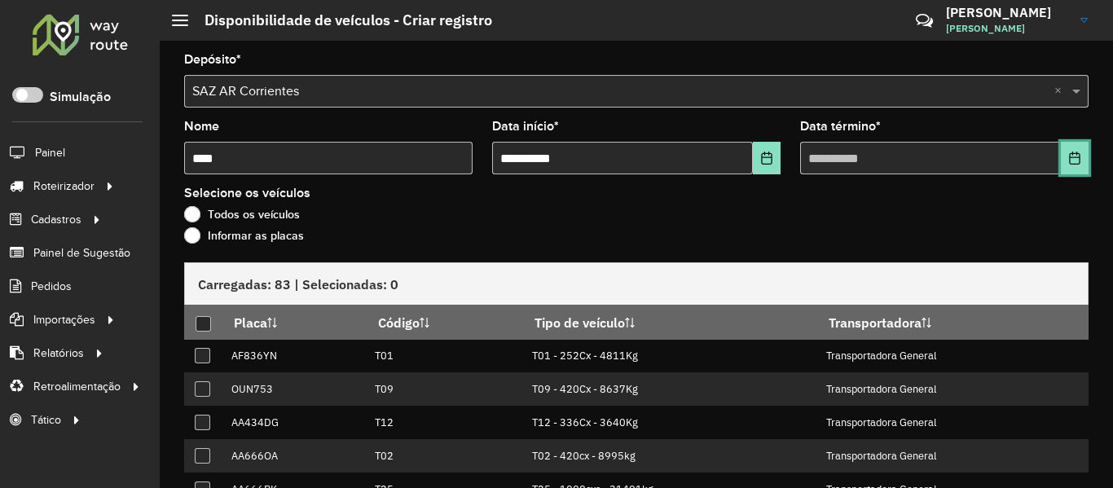
click at [1068, 160] on icon "Choose Date" at bounding box center [1074, 158] width 13 height 13
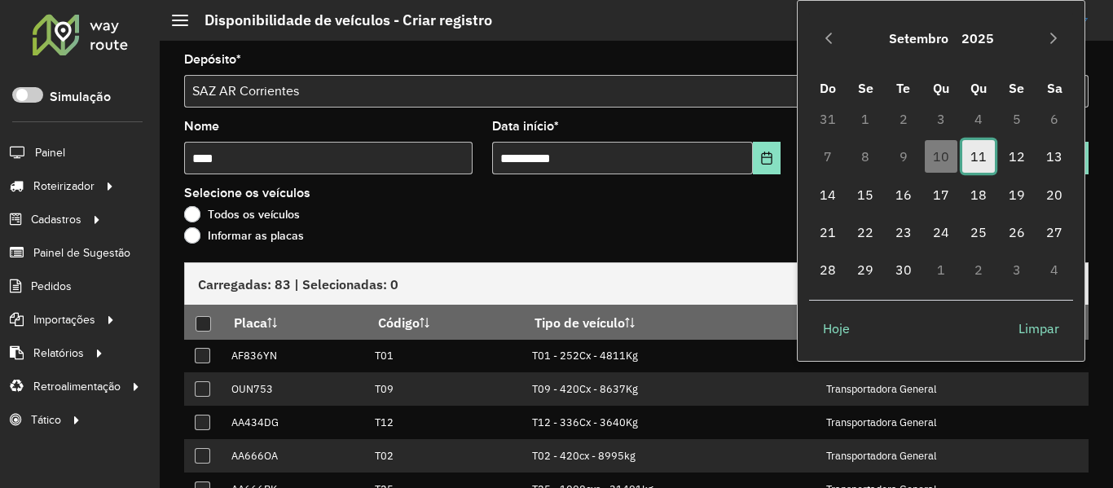
click at [978, 153] on span "11" at bounding box center [979, 156] width 33 height 33
type input "**********"
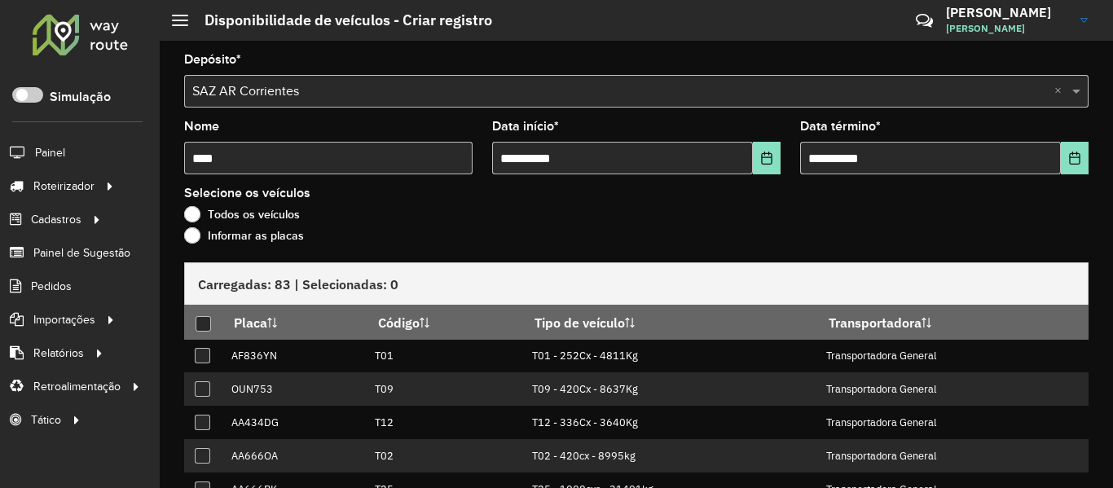
click at [272, 244] on div "Informar as placas" at bounding box center [636, 240] width 905 height 20
click at [298, 234] on label "Informar as placas" at bounding box center [244, 235] width 120 height 16
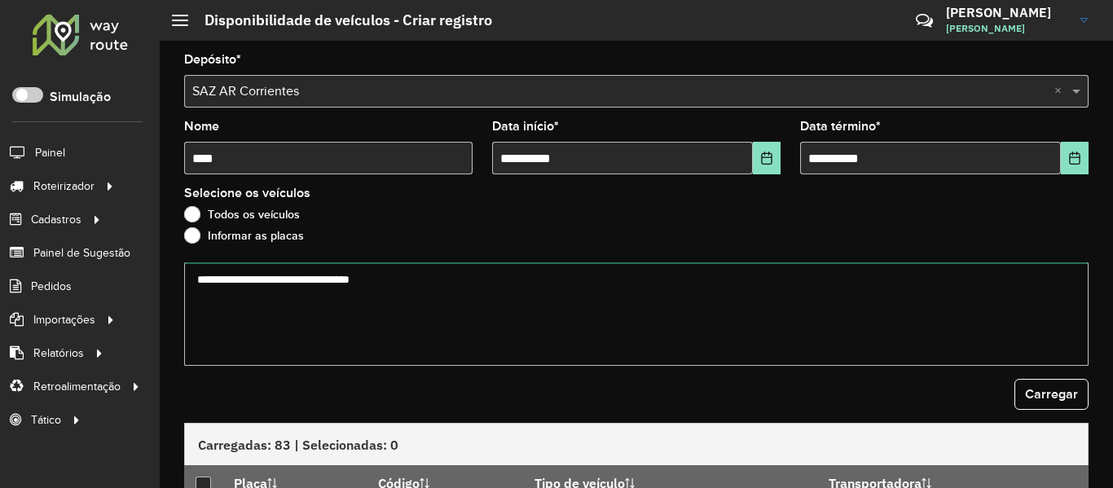
click at [423, 283] on textarea at bounding box center [636, 314] width 905 height 104
paste textarea "****** *******"
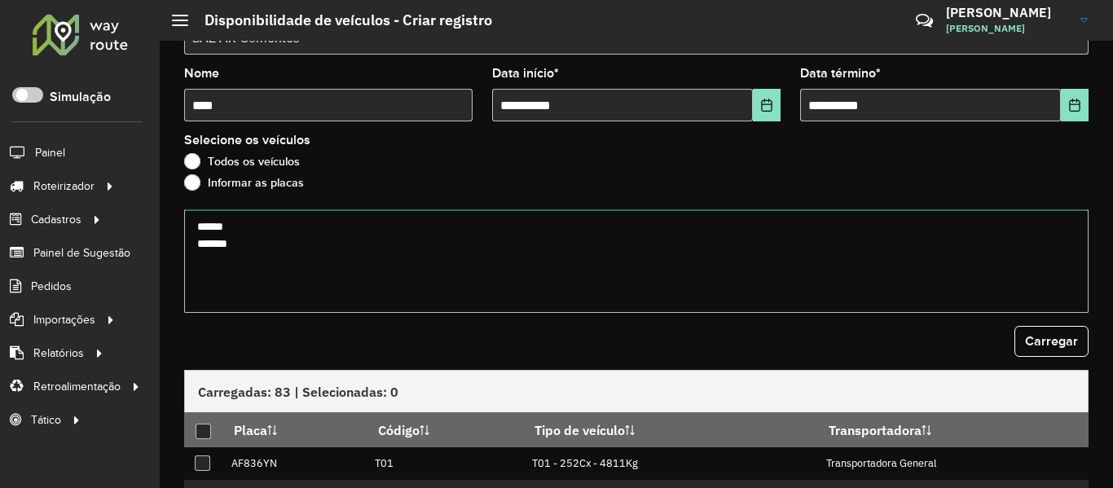
scroll to position [82, 0]
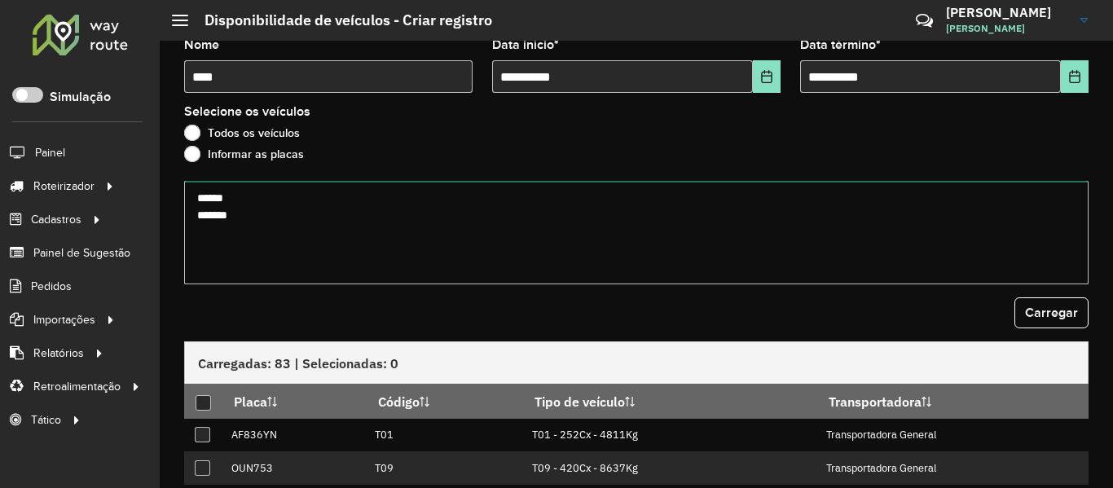
type textarea "****** *******"
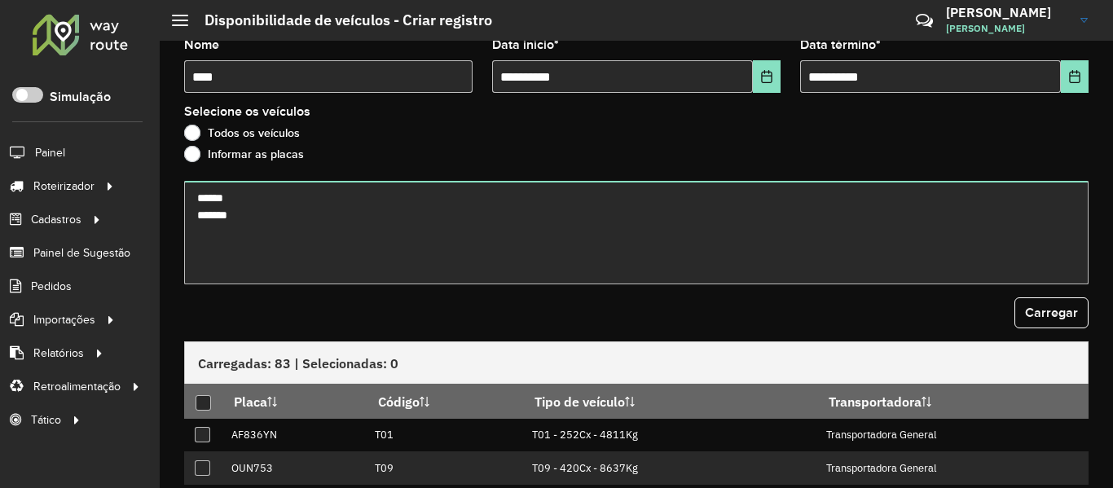
drag, startPoint x: 1061, startPoint y: 338, endPoint x: 1061, endPoint y: 325, distance: 13.0
click at [1061, 334] on form "**********" at bounding box center [636, 332] width 905 height 720
drag, startPoint x: 1061, startPoint y: 325, endPoint x: 565, endPoint y: 363, distance: 497.8
click at [1060, 325] on button "Carregar" at bounding box center [1052, 312] width 74 height 31
drag, startPoint x: 204, startPoint y: 403, endPoint x: 233, endPoint y: 389, distance: 32.8
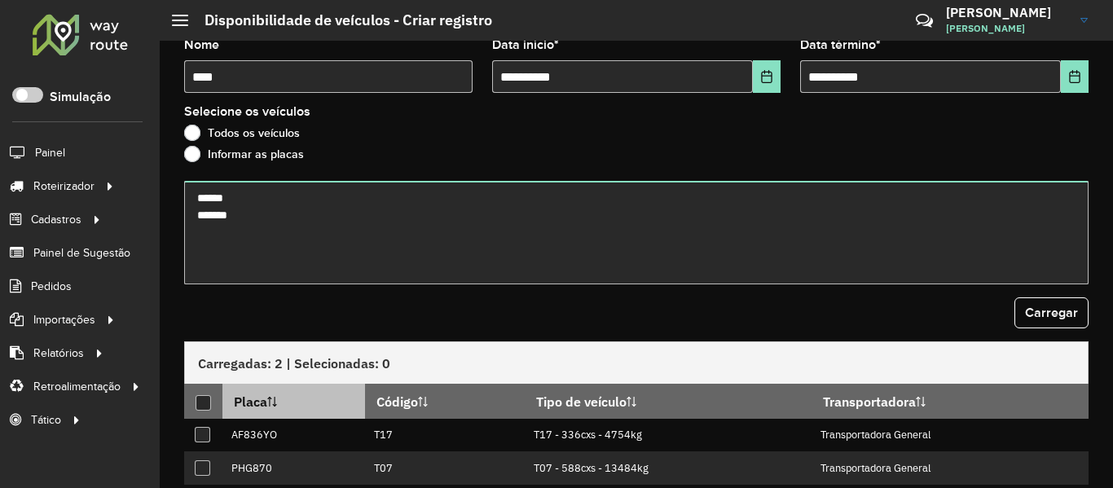
click at [205, 403] on div at bounding box center [203, 402] width 15 height 15
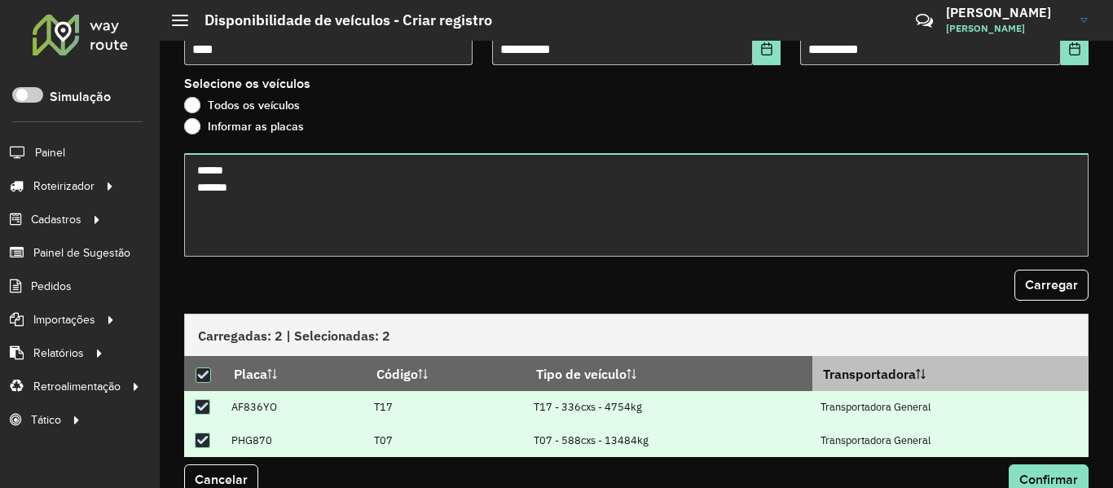
scroll to position [136, 0]
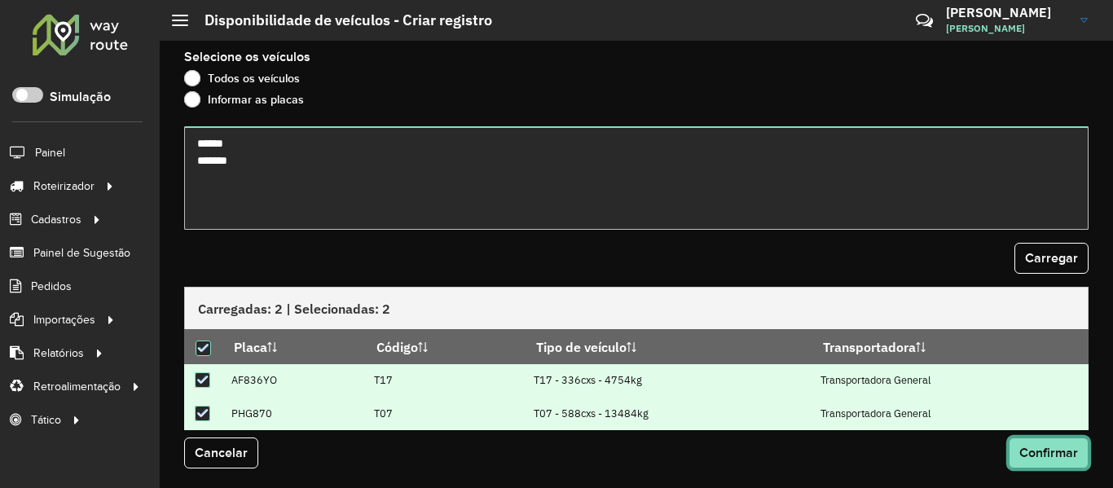
click at [1035, 438] on button "Confirmar" at bounding box center [1049, 453] width 80 height 31
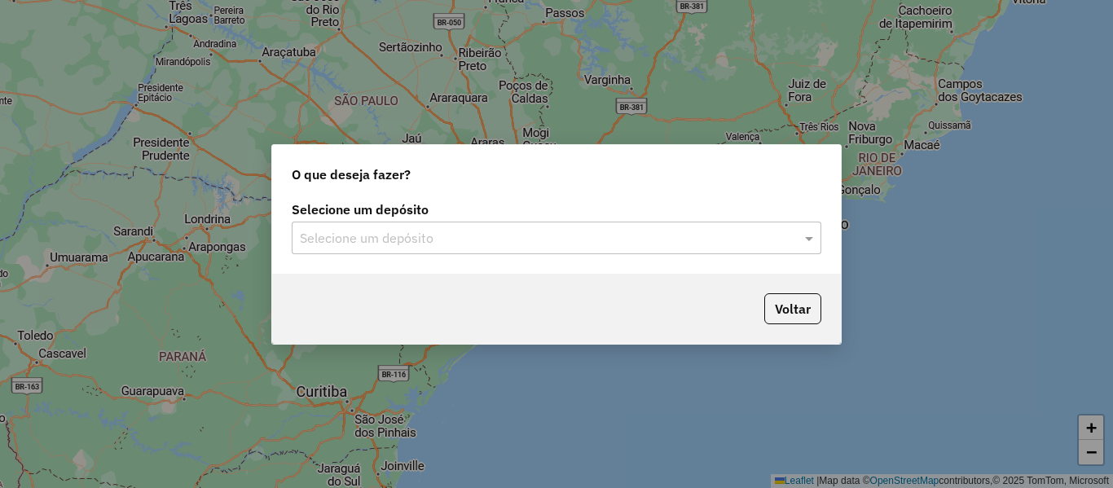
click at [407, 240] on input "text" at bounding box center [540, 239] width 481 height 20
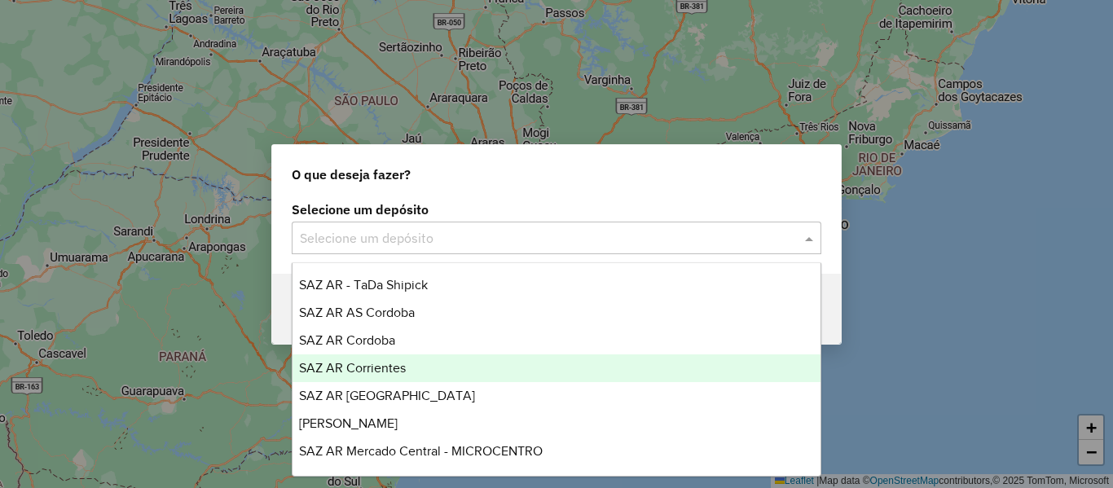
click at [424, 373] on div "SAZ AR Corrientes" at bounding box center [557, 369] width 528 height 28
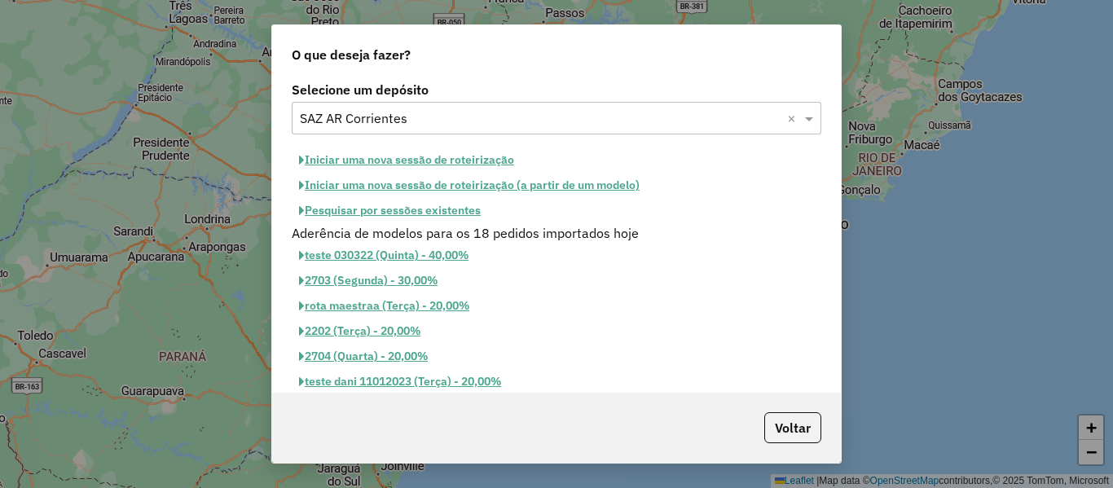
click at [442, 209] on button "Pesquisar por sessões existentes" at bounding box center [390, 210] width 196 height 25
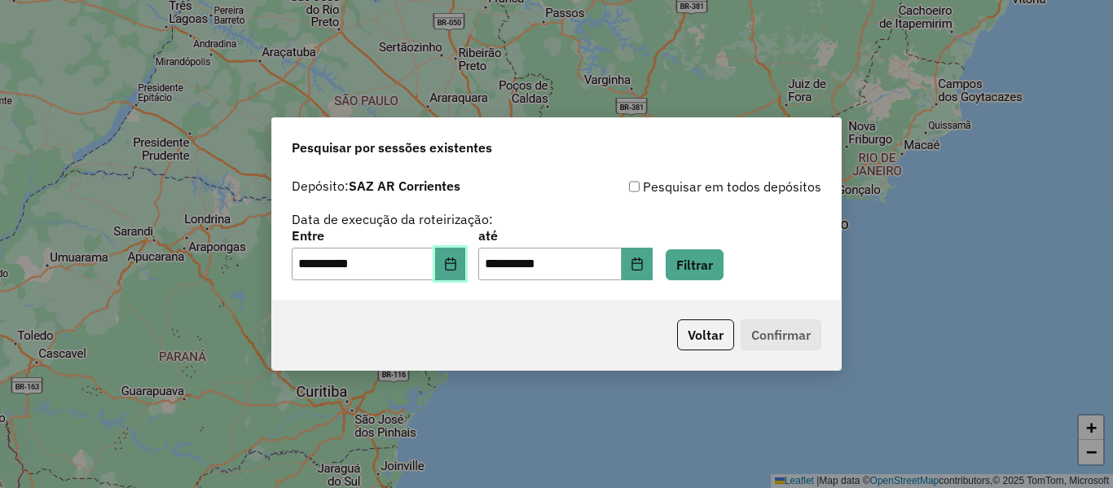
click at [466, 261] on button "Choose Date" at bounding box center [450, 264] width 31 height 33
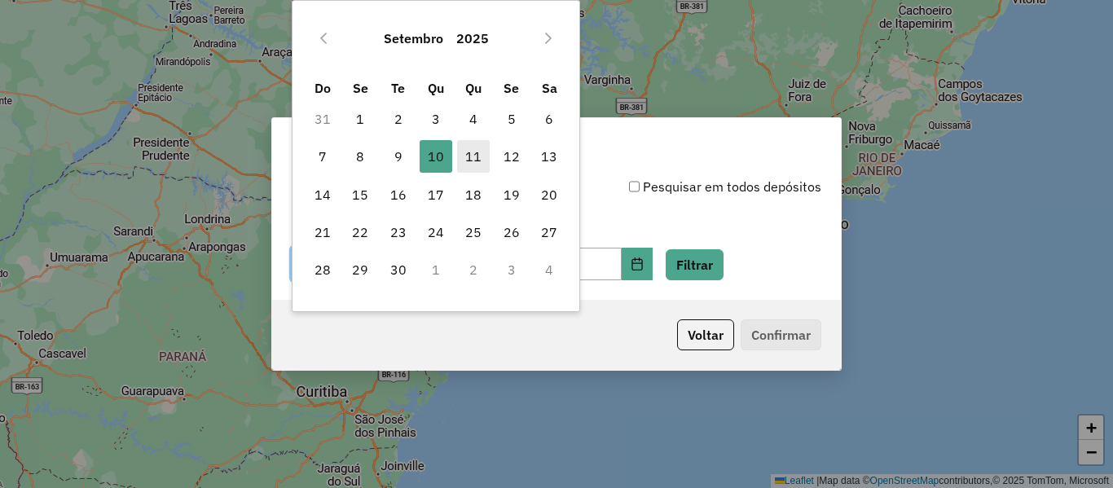
click at [478, 153] on span "11" at bounding box center [473, 156] width 33 height 33
type input "**********"
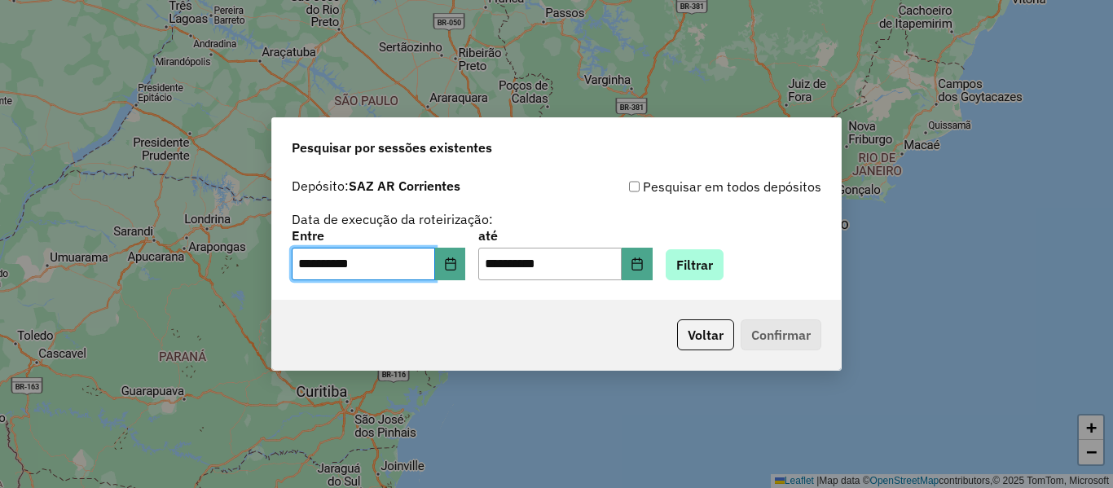
drag, startPoint x: 753, startPoint y: 294, endPoint x: 732, endPoint y: 267, distance: 34.9
click at [752, 290] on div "**********" at bounding box center [556, 235] width 569 height 130
click at [724, 266] on button "Filtrar" at bounding box center [695, 264] width 58 height 31
click at [0, 0] on div "Aguarde..." at bounding box center [0, 0] width 0 height 0
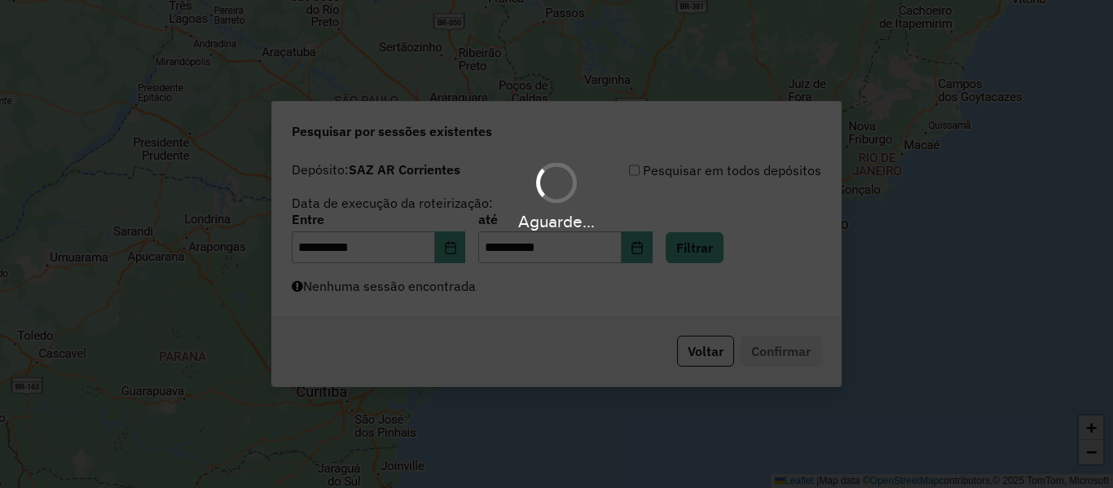
click at [732, 266] on div "Aguarde..." at bounding box center [556, 244] width 1113 height 488
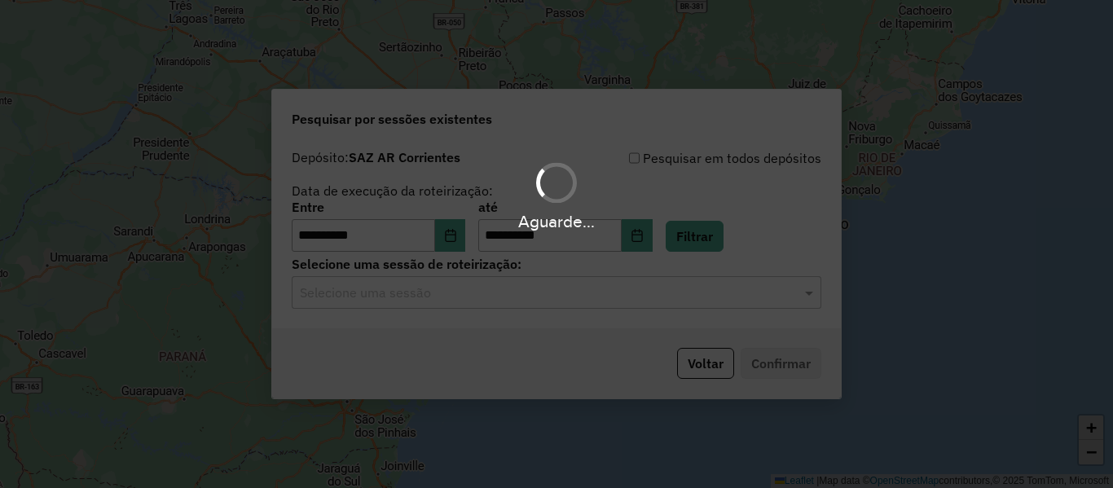
click at [732, 266] on div "Aguarde..." at bounding box center [556, 244] width 1113 height 488
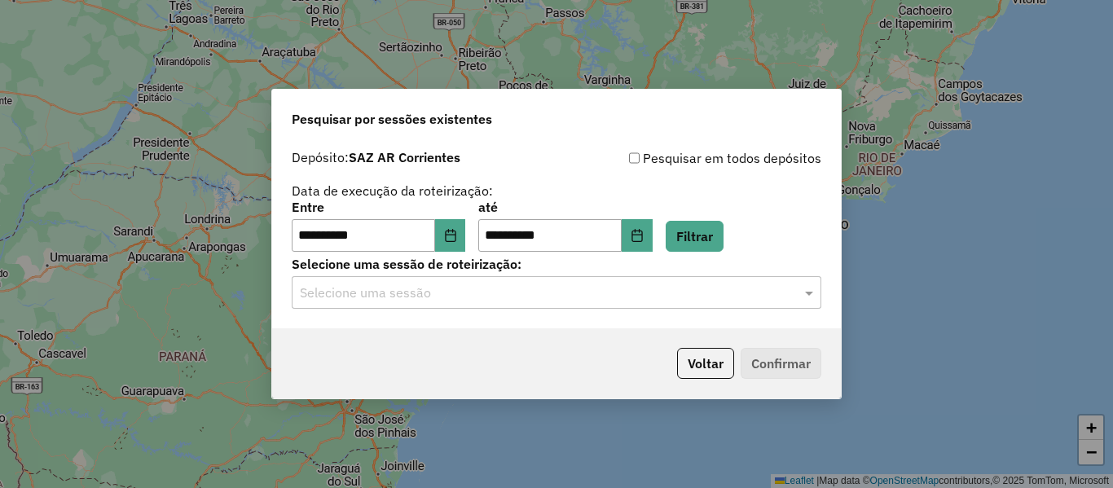
drag, startPoint x: 683, startPoint y: 319, endPoint x: 684, endPoint y: 301, distance: 17.9
click at [683, 316] on div "**********" at bounding box center [556, 235] width 569 height 187
click at [684, 299] on input "text" at bounding box center [540, 294] width 481 height 20
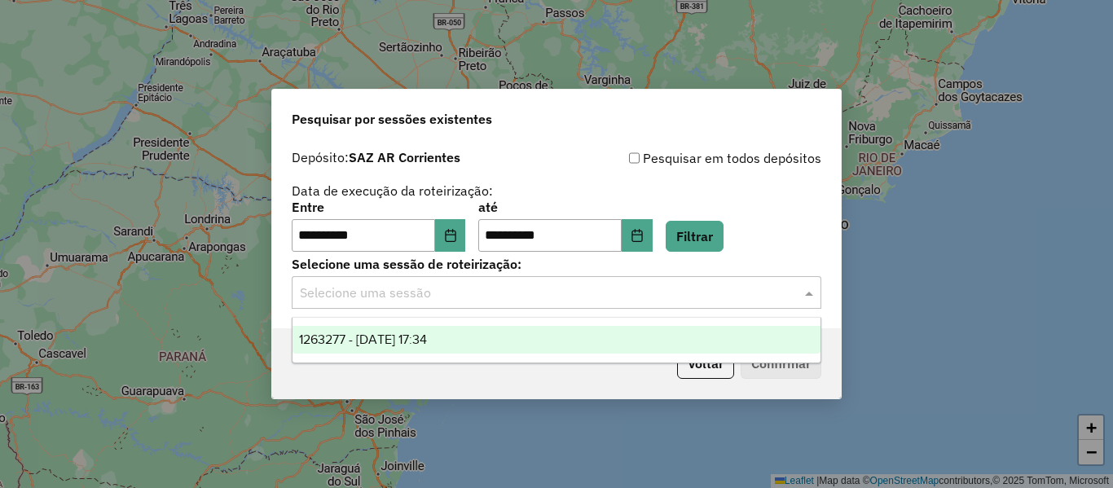
click at [537, 343] on div "1263277 - [DATE] 17:34" at bounding box center [557, 340] width 528 height 28
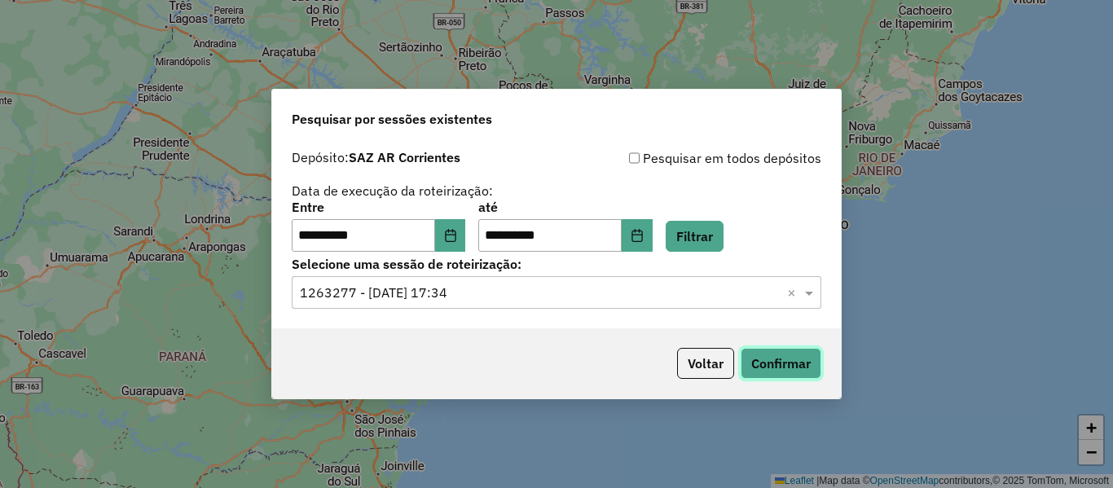
click at [790, 368] on button "Confirmar" at bounding box center [781, 363] width 81 height 31
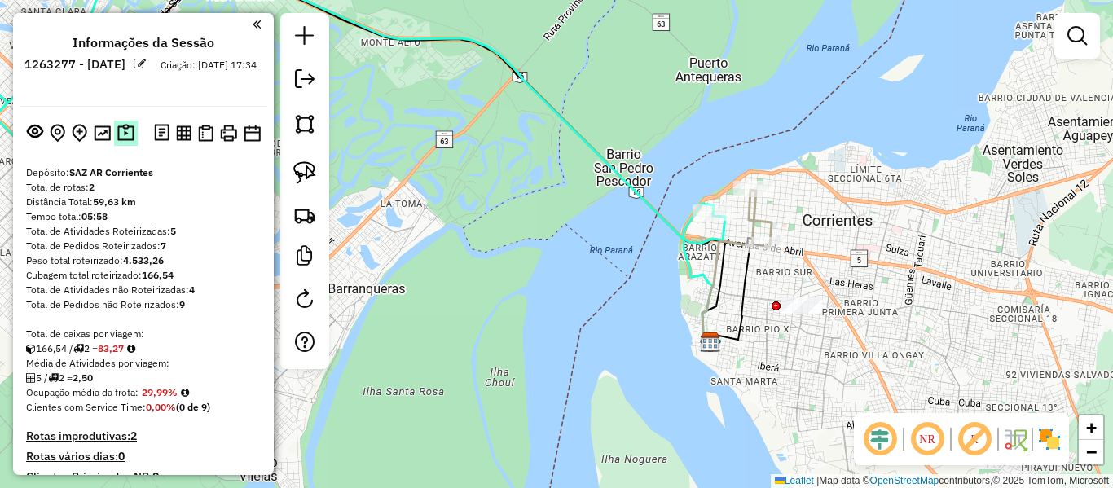
click at [124, 134] on img at bounding box center [125, 133] width 17 height 19
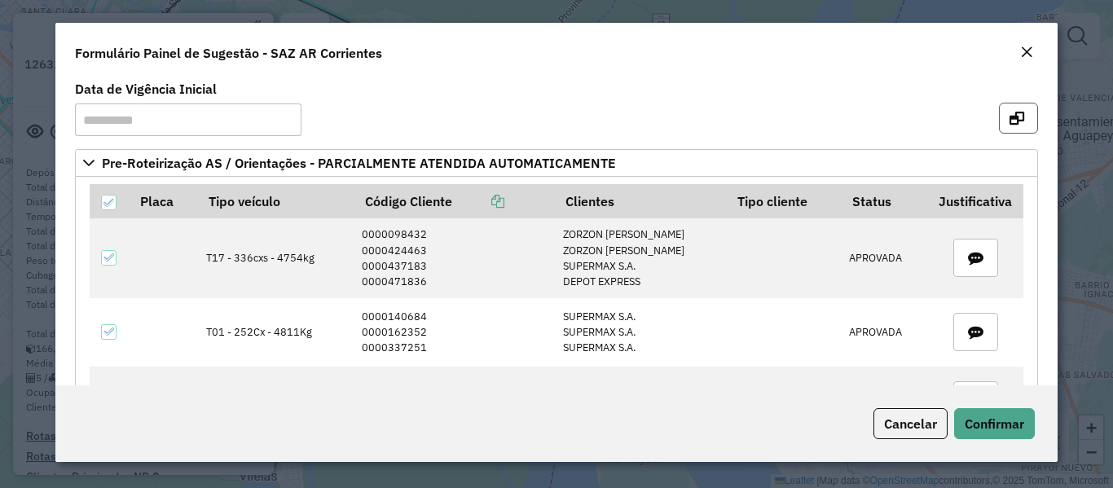
click at [1022, 117] on button "button" at bounding box center [1018, 118] width 39 height 31
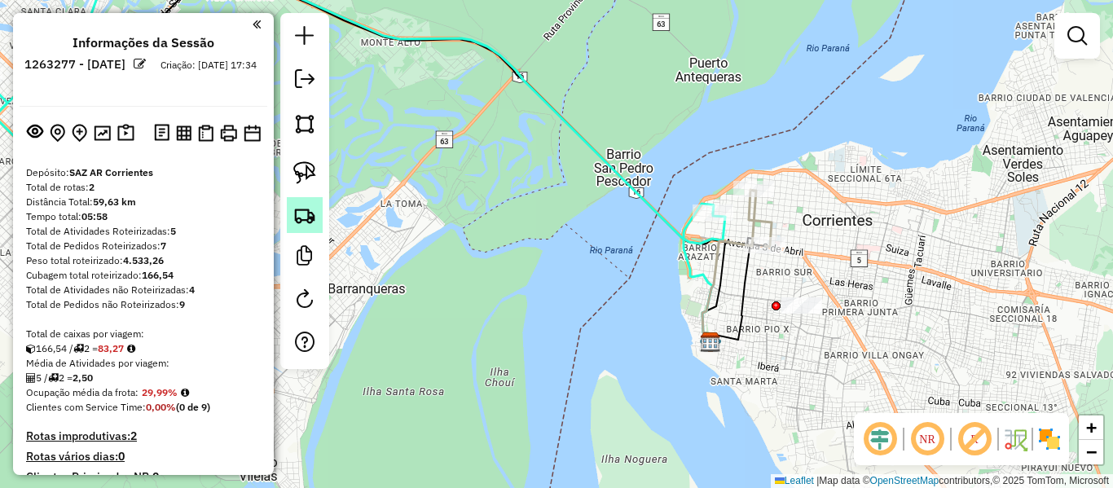
click at [306, 213] on img at bounding box center [304, 215] width 23 height 23
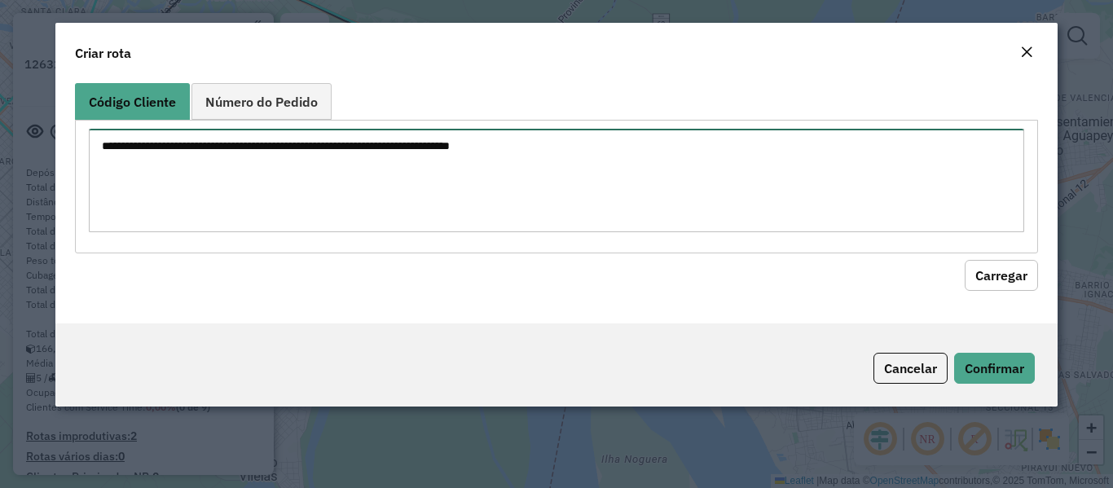
click at [487, 189] on textarea at bounding box center [556, 181] width 935 height 104
paste textarea "**********"
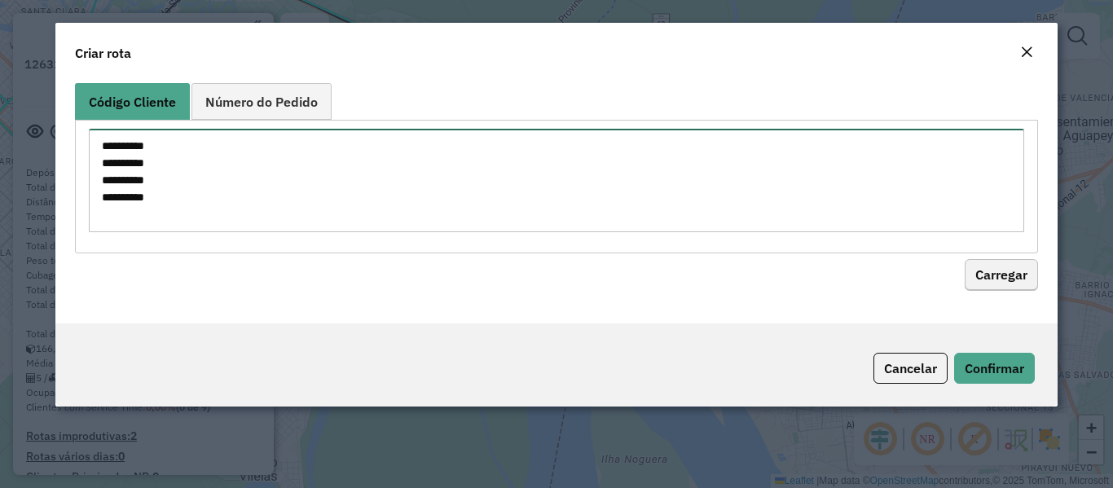
type textarea "**********"
click at [1010, 273] on button "Carregar" at bounding box center [1001, 275] width 73 height 31
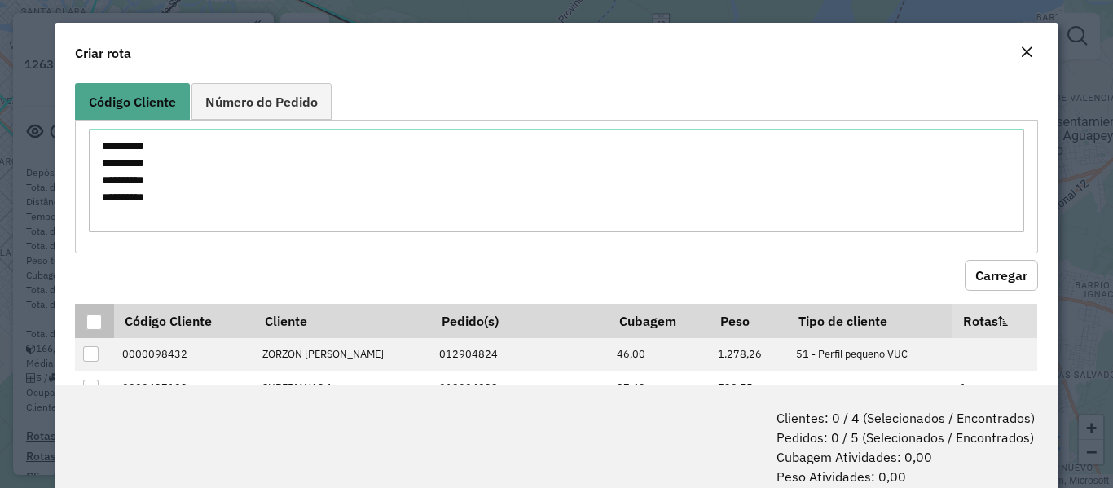
click at [90, 322] on div at bounding box center [93, 322] width 15 height 15
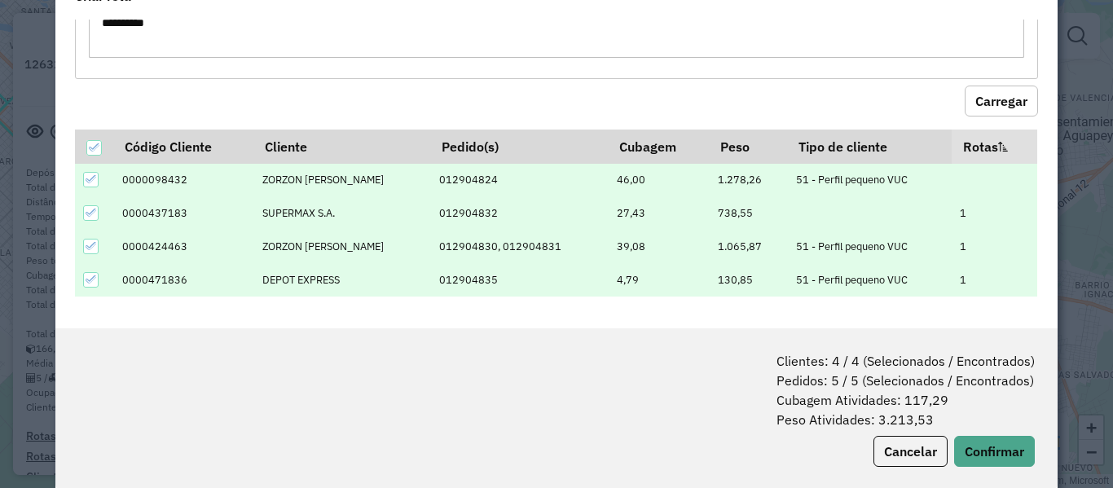
scroll to position [82, 0]
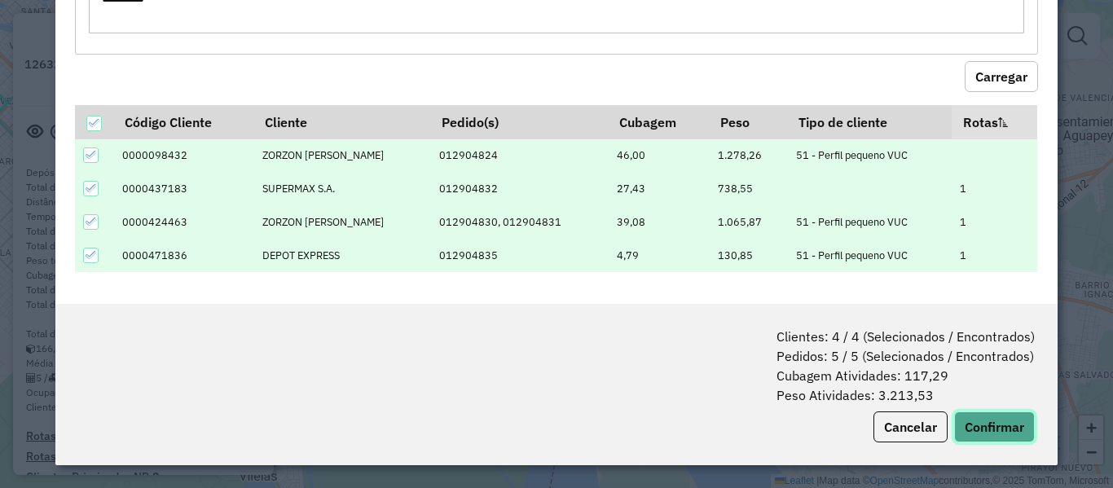
click at [997, 421] on button "Confirmar" at bounding box center [994, 427] width 81 height 31
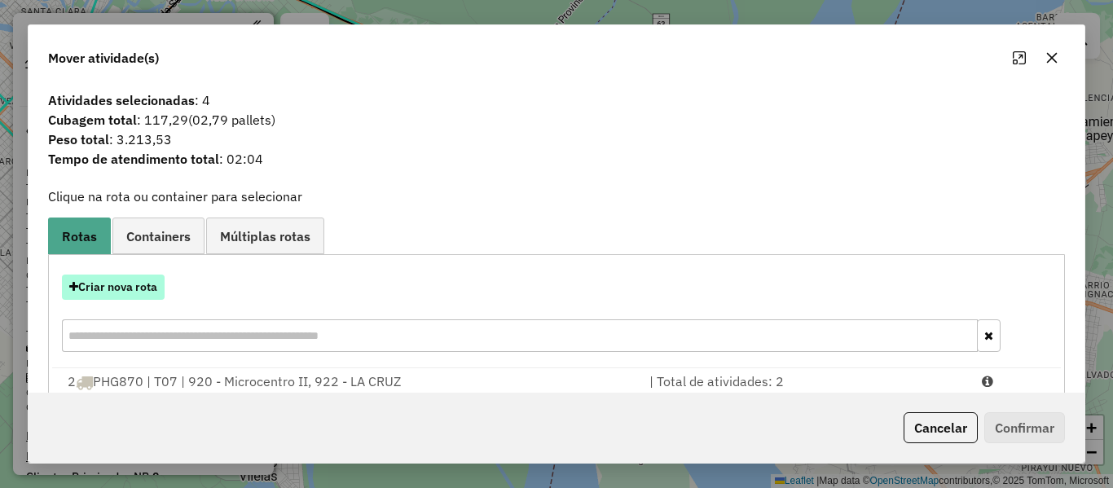
click at [112, 291] on button "Criar nova rota" at bounding box center [113, 287] width 103 height 25
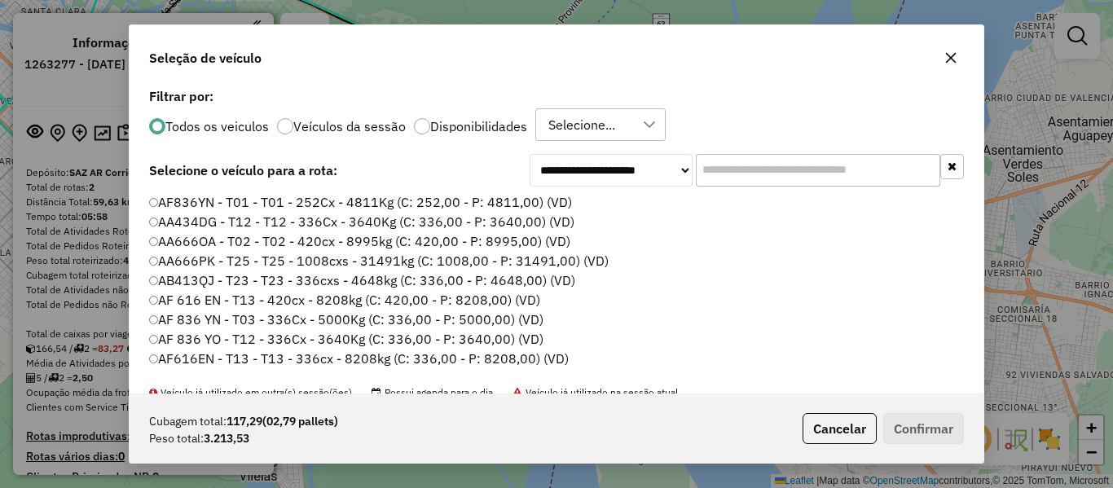
scroll to position [9, 5]
click at [769, 174] on input "text" at bounding box center [818, 170] width 245 height 33
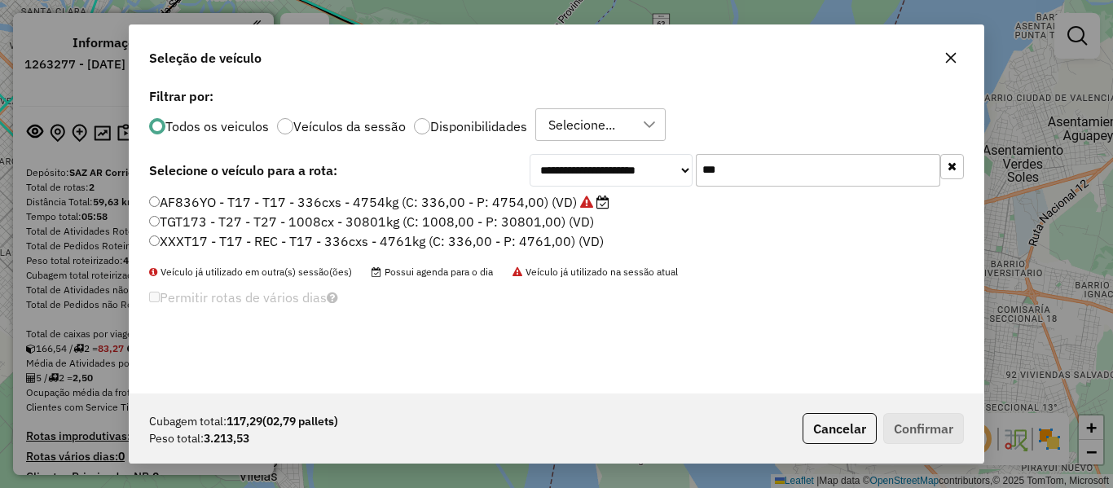
type input "***"
click at [442, 121] on label "Disponibilidades" at bounding box center [478, 126] width 97 height 13
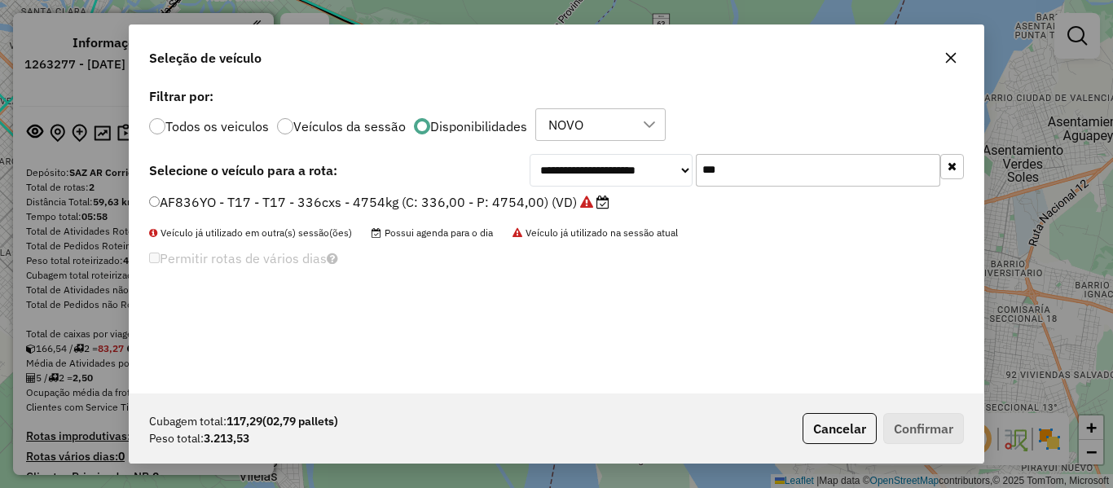
click at [520, 194] on div "**********" at bounding box center [557, 239] width 854 height 310
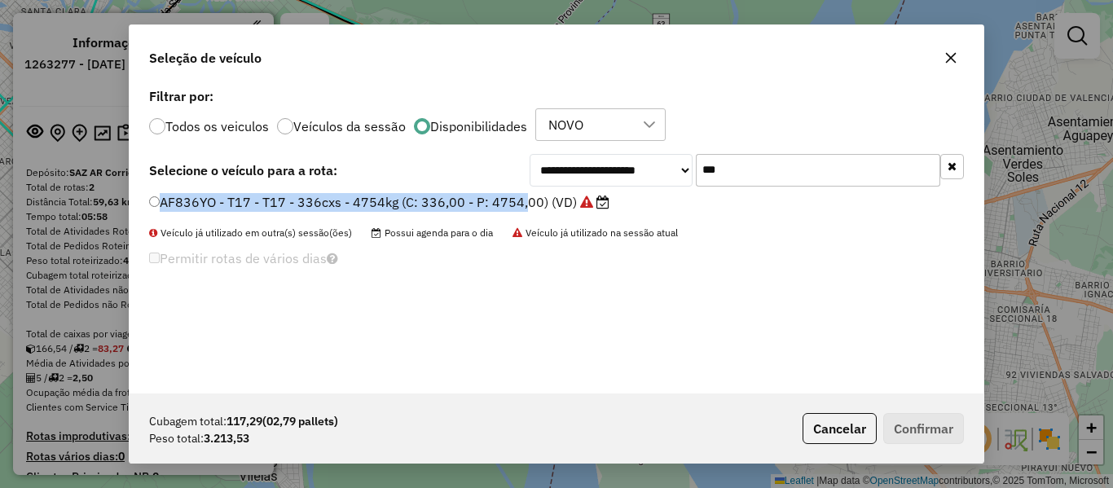
click at [521, 196] on label "AF836YO - T17 - T17 - 336cxs - 4754kg (C: 336,00 - P: 4754,00) (VD)" at bounding box center [379, 202] width 460 height 20
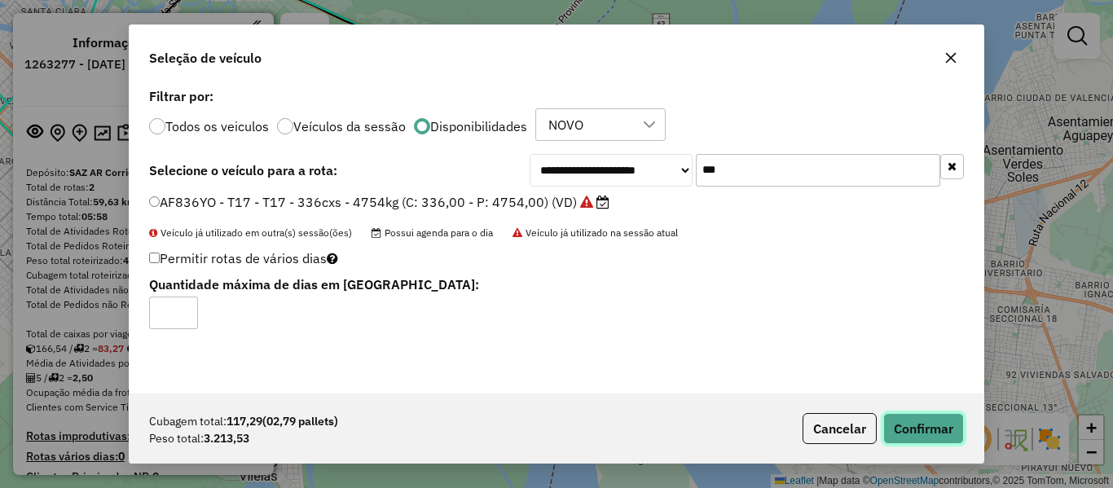
click at [922, 430] on button "Confirmar" at bounding box center [923, 428] width 81 height 31
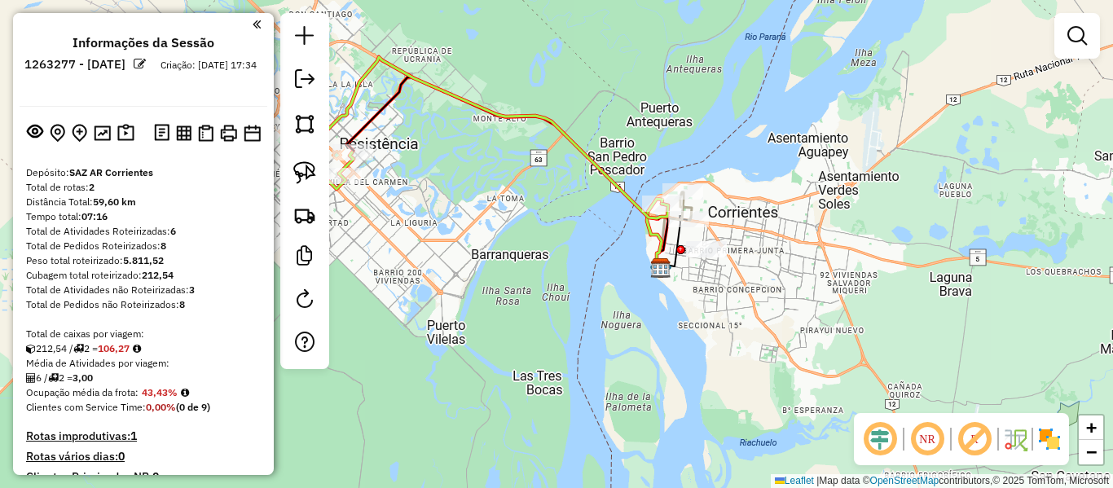
click at [603, 168] on icon at bounding box center [477, 137] width 382 height 161
select select "**********"
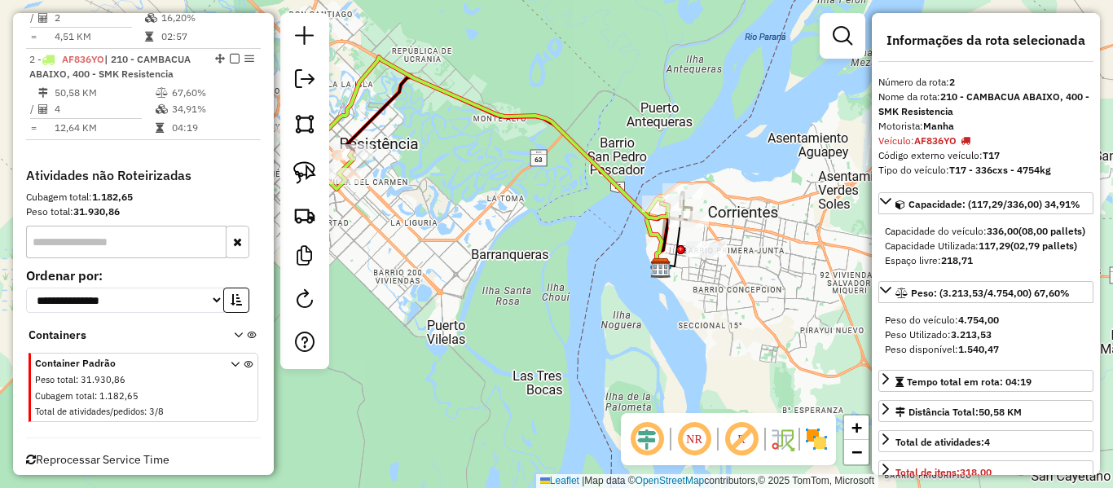
scroll to position [713, 0]
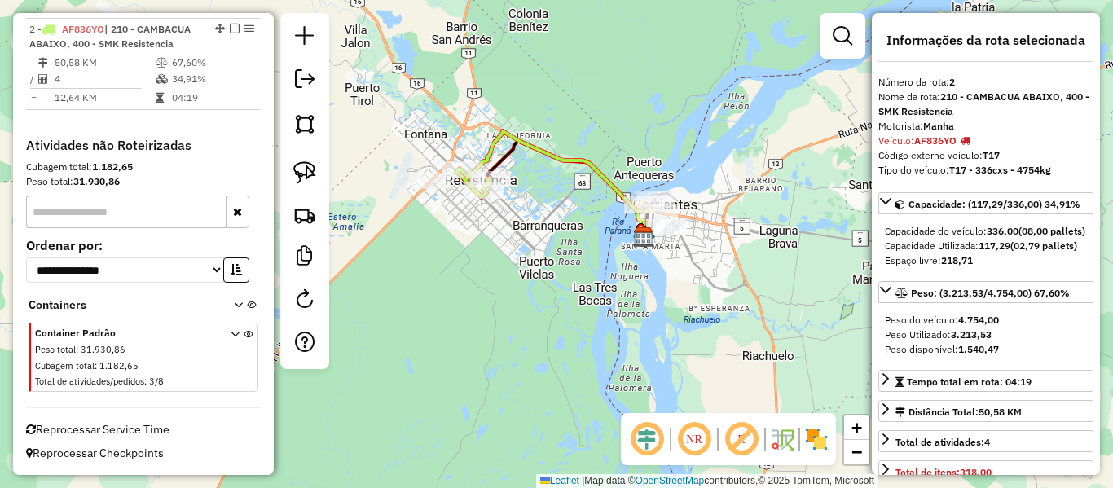
click at [595, 209] on div "Janela de atendimento Grade de atendimento Capacidade Transportadoras Veículos …" at bounding box center [556, 244] width 1113 height 488
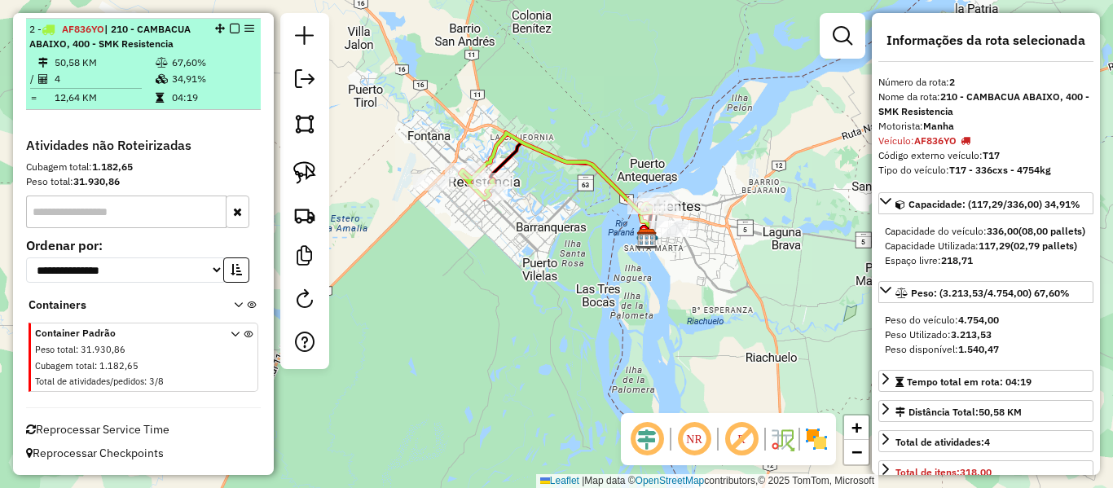
click at [230, 29] on em at bounding box center [235, 29] width 10 height 10
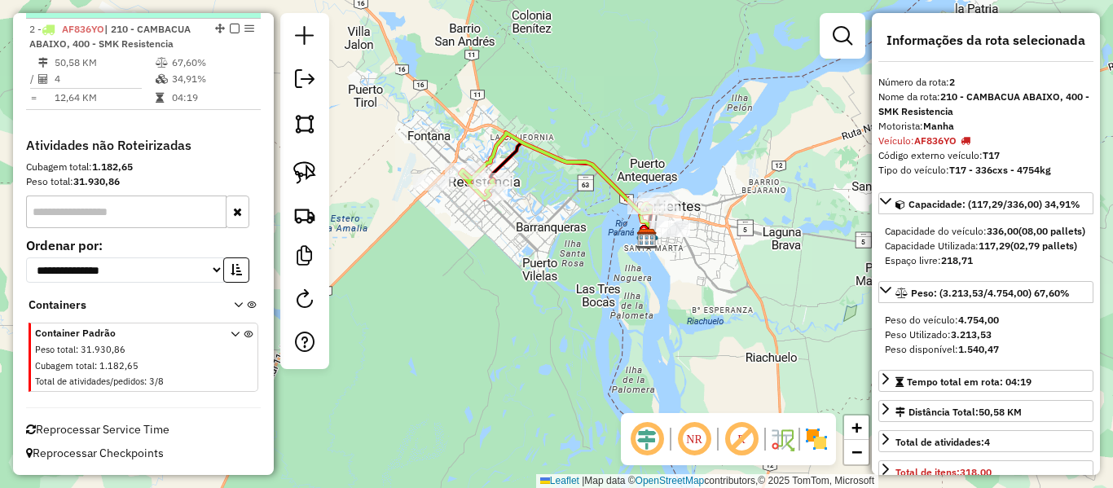
scroll to position [644, 0]
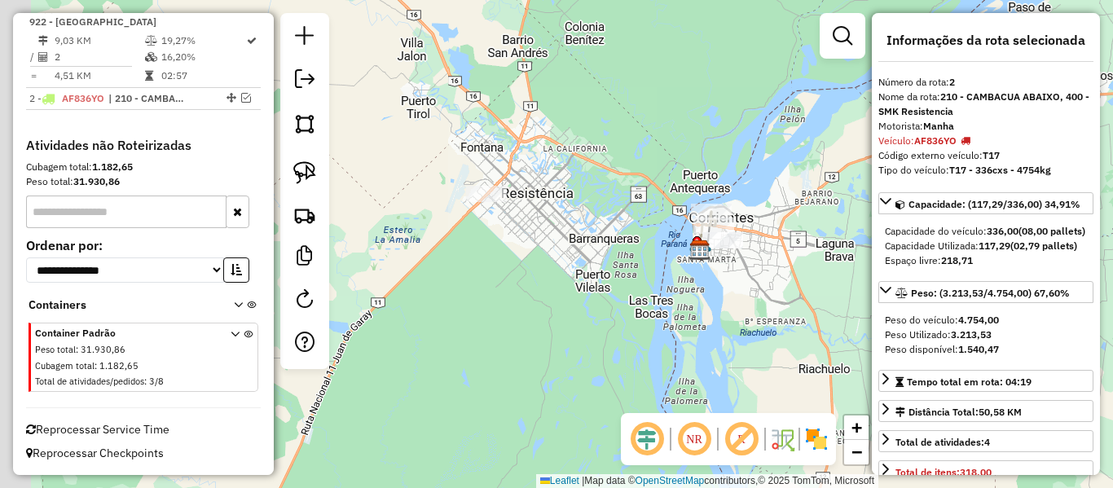
drag, startPoint x: 487, startPoint y: 230, endPoint x: 540, endPoint y: 241, distance: 54.2
click at [540, 241] on div "Janela de atendimento Grade de atendimento Capacidade Transportadoras Veículos …" at bounding box center [556, 244] width 1113 height 488
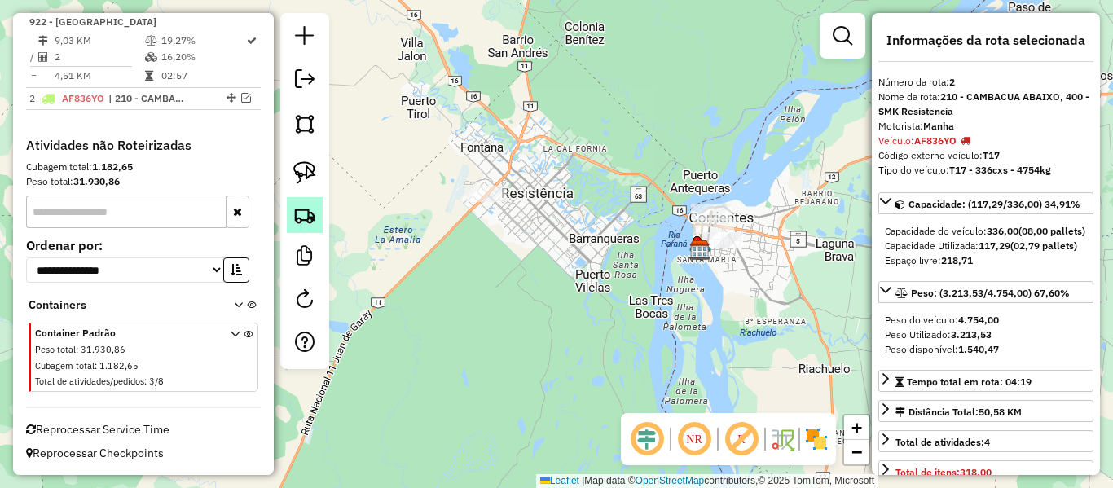
click at [314, 217] on img at bounding box center [304, 215] width 23 height 23
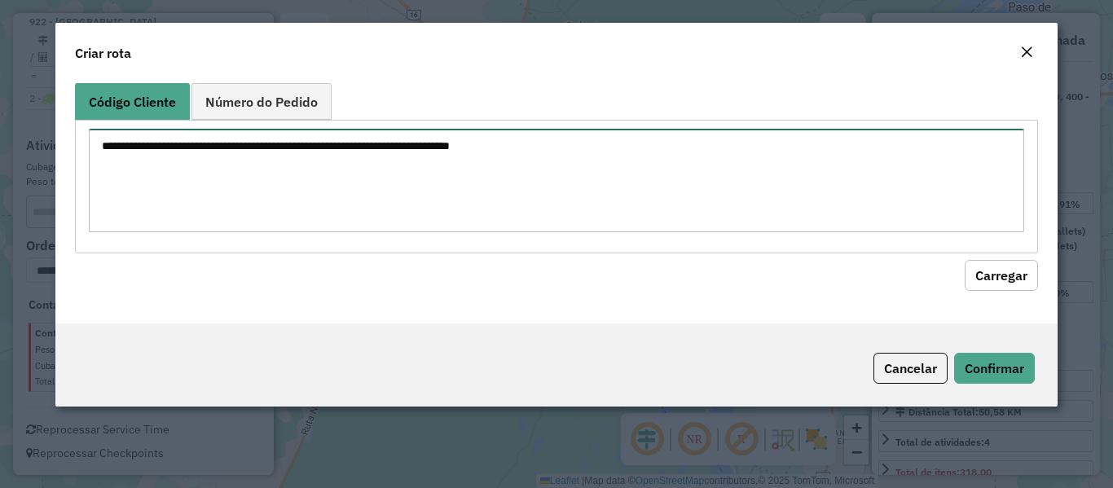
click at [567, 167] on textarea at bounding box center [556, 181] width 935 height 104
paste textarea "**********"
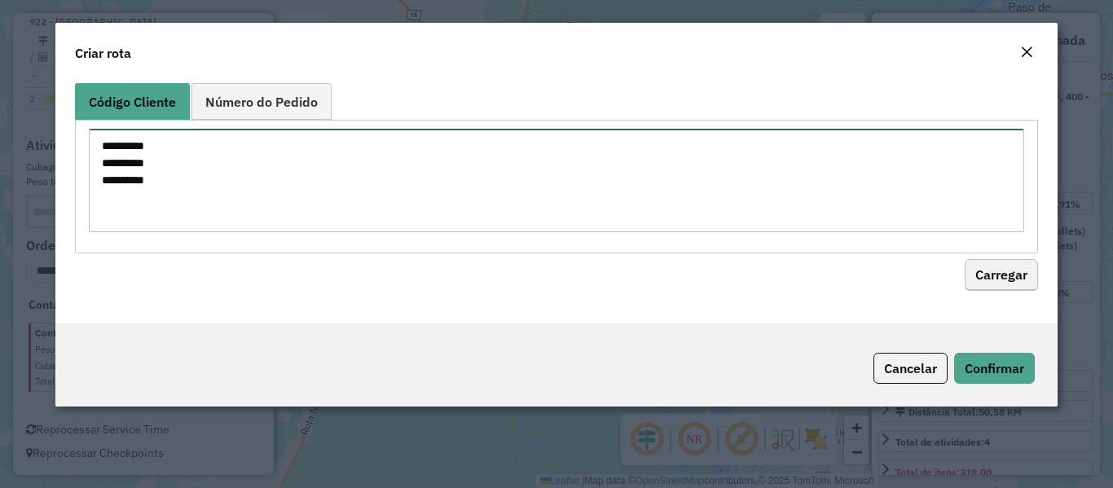
type textarea "**********"
click at [1000, 280] on button "Carregar" at bounding box center [1001, 275] width 73 height 31
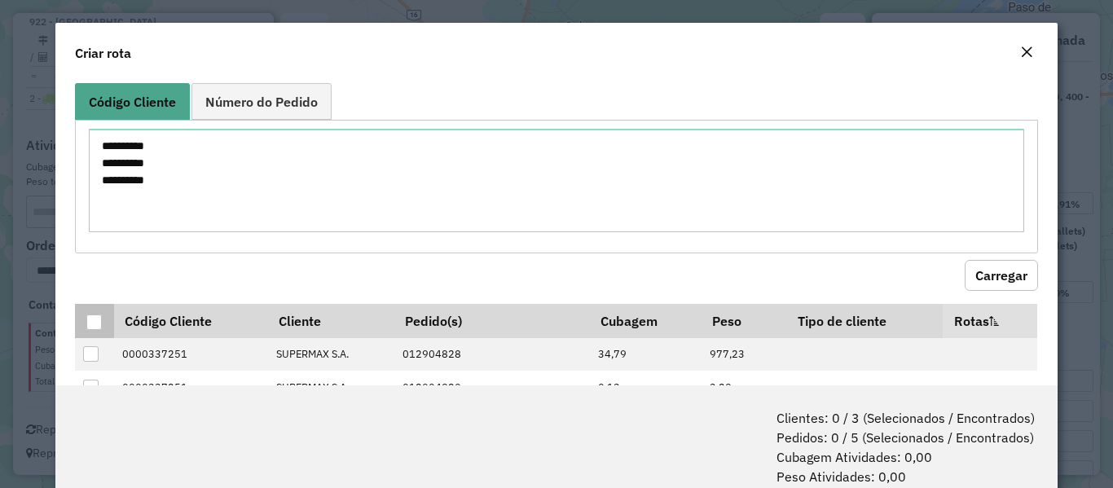
click at [97, 324] on div at bounding box center [93, 322] width 15 height 15
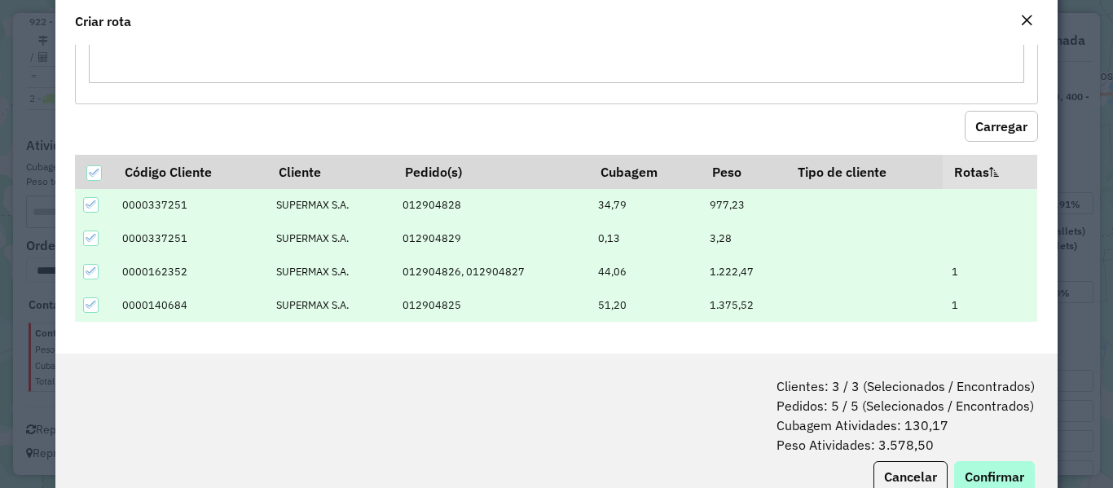
scroll to position [82, 0]
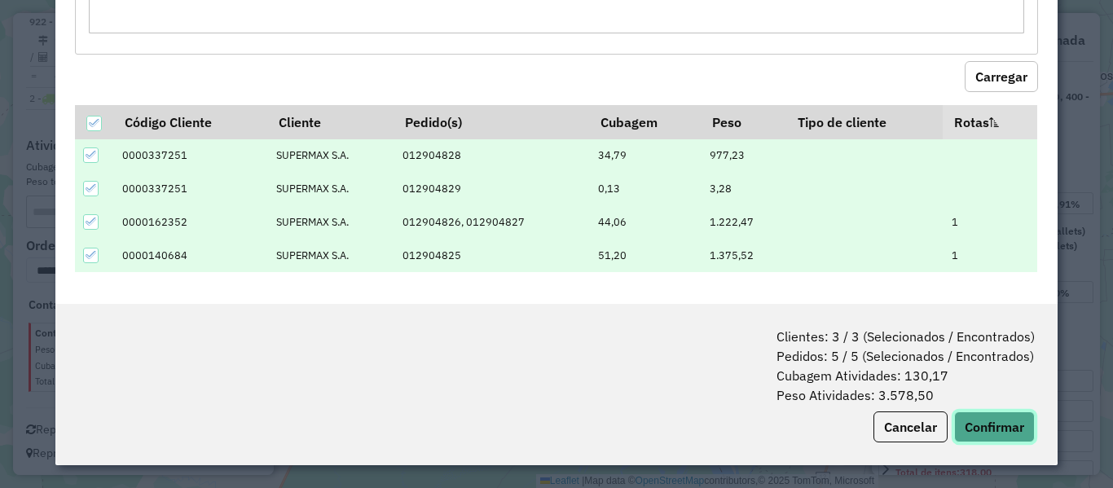
click at [975, 431] on button "Confirmar" at bounding box center [994, 427] width 81 height 31
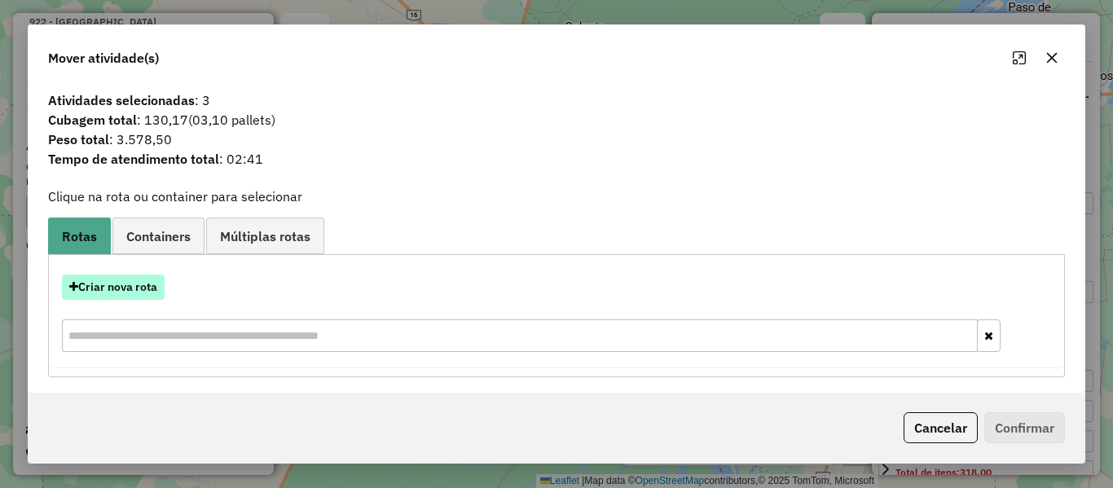
click at [118, 275] on button "Criar nova rota" at bounding box center [113, 287] width 103 height 25
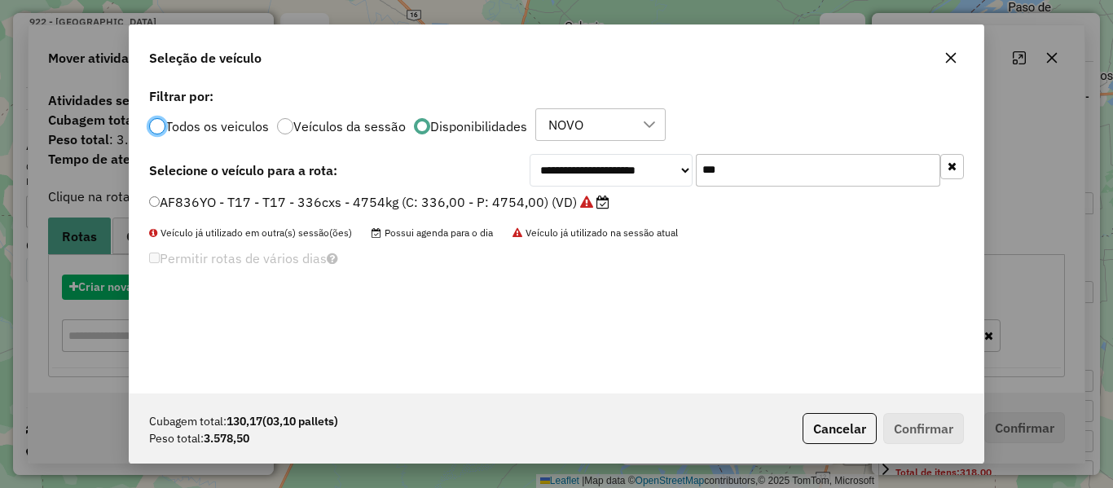
scroll to position [9, 5]
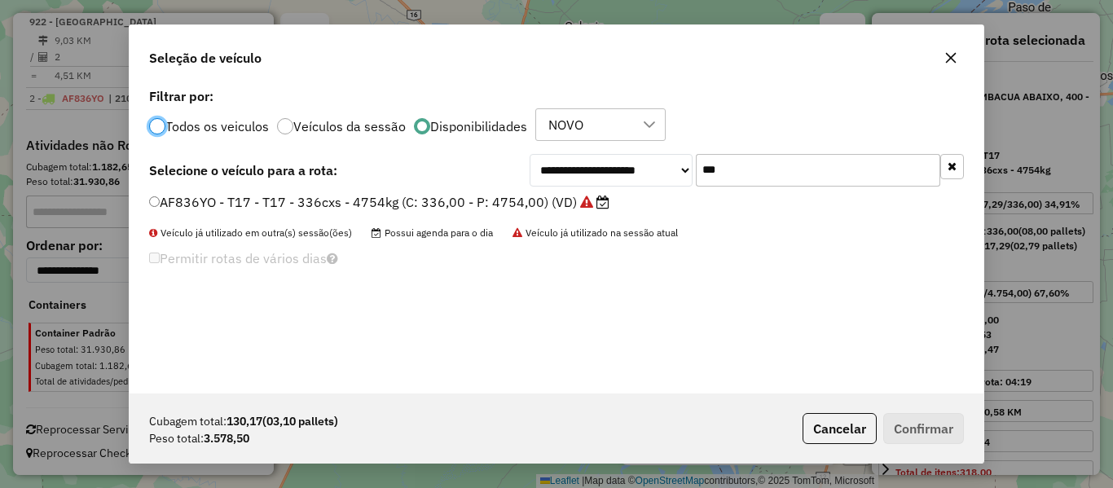
click at [752, 170] on input "***" at bounding box center [818, 170] width 245 height 33
paste input "text"
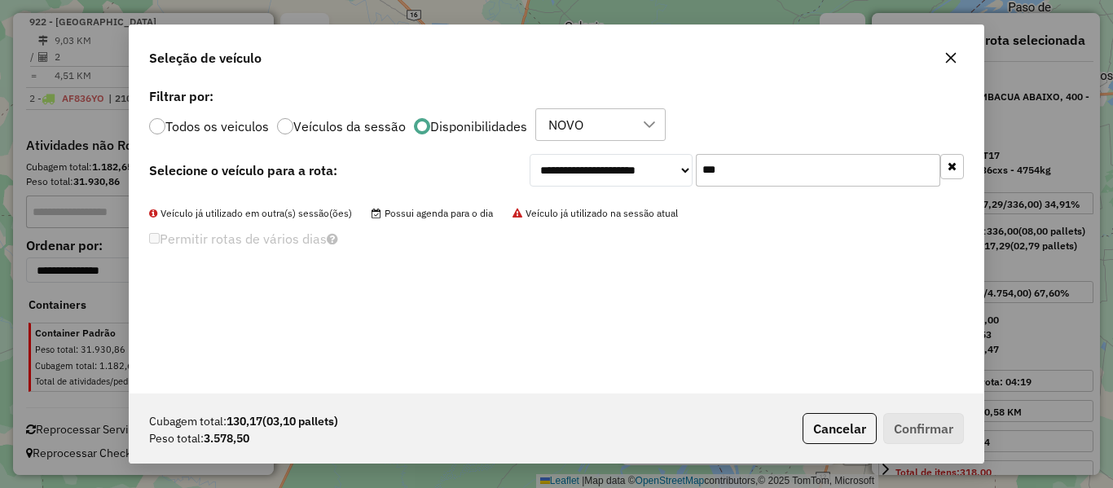
drag, startPoint x: 759, startPoint y: 171, endPoint x: 302, endPoint y: 108, distance: 460.7
click at [674, 170] on div "**********" at bounding box center [747, 170] width 434 height 33
type input "***"
click at [209, 126] on label "Todos os veiculos" at bounding box center [217, 126] width 104 height 13
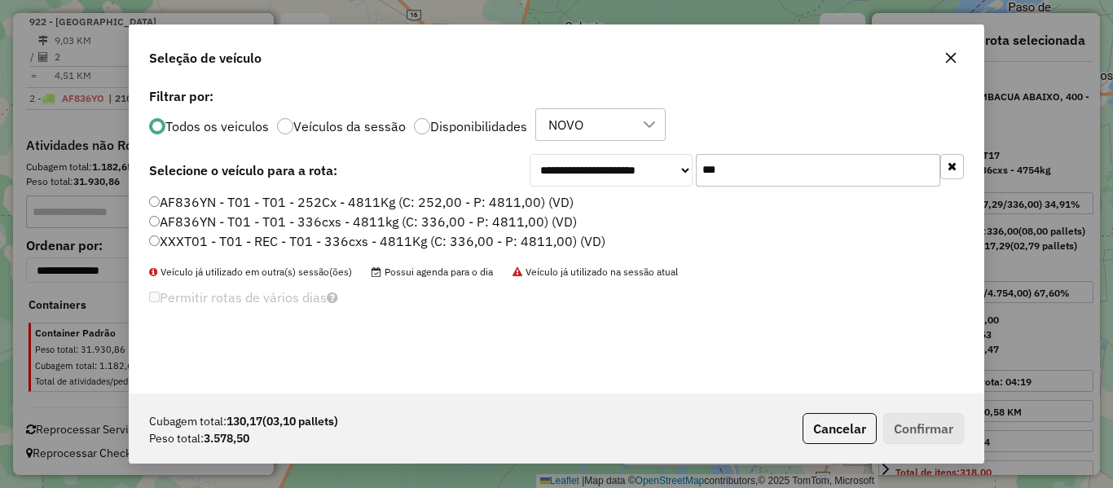
click at [263, 201] on label "AF836YN - T01 - T01 - 252Cx - 4811Kg (C: 252,00 - P: 4811,00) (VD)" at bounding box center [361, 202] width 425 height 20
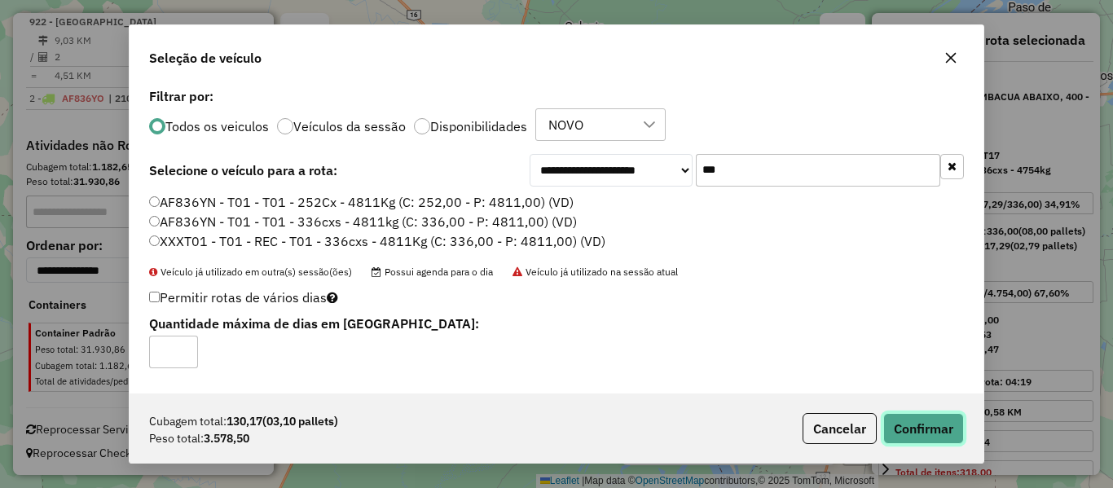
click at [926, 430] on button "Confirmar" at bounding box center [923, 428] width 81 height 31
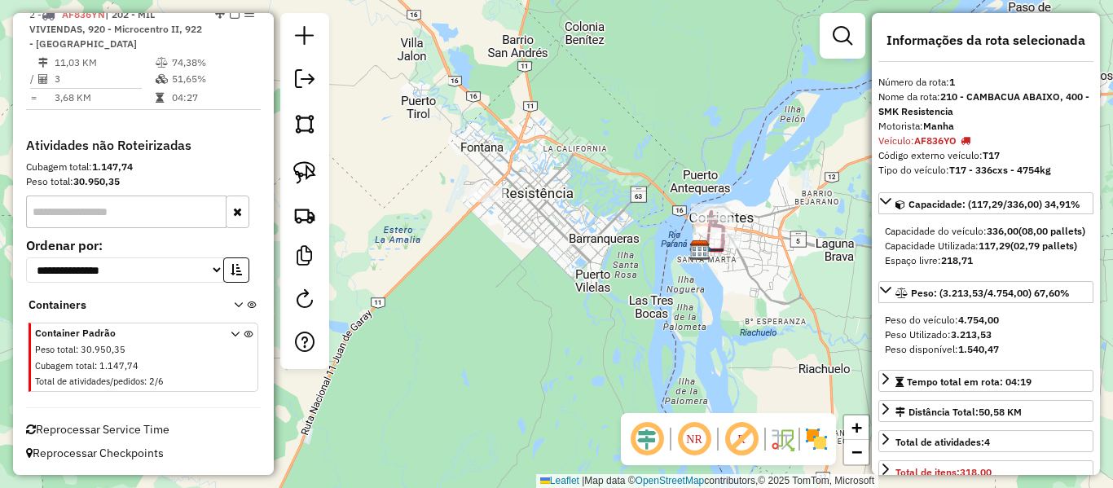
scroll to position [638, 0]
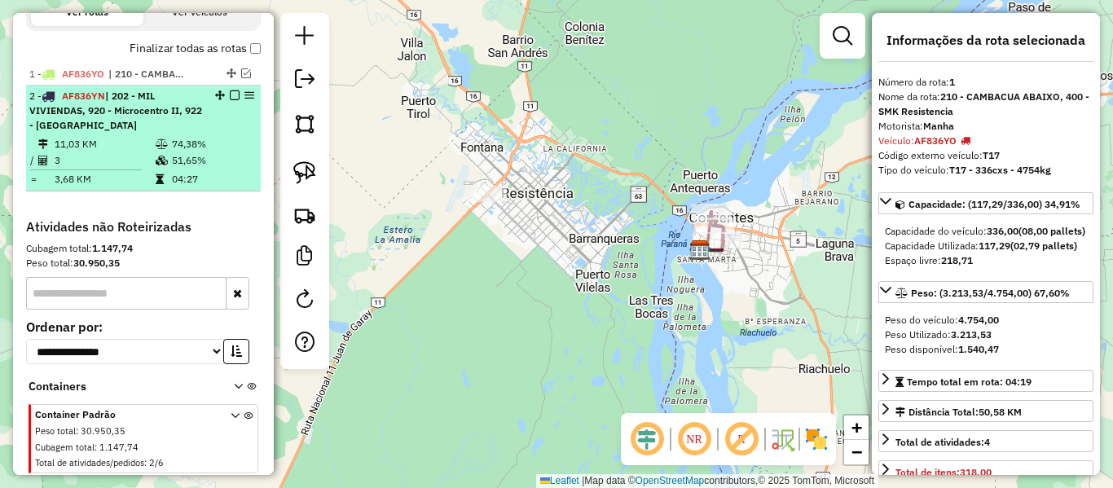
click at [230, 96] on em at bounding box center [235, 95] width 10 height 10
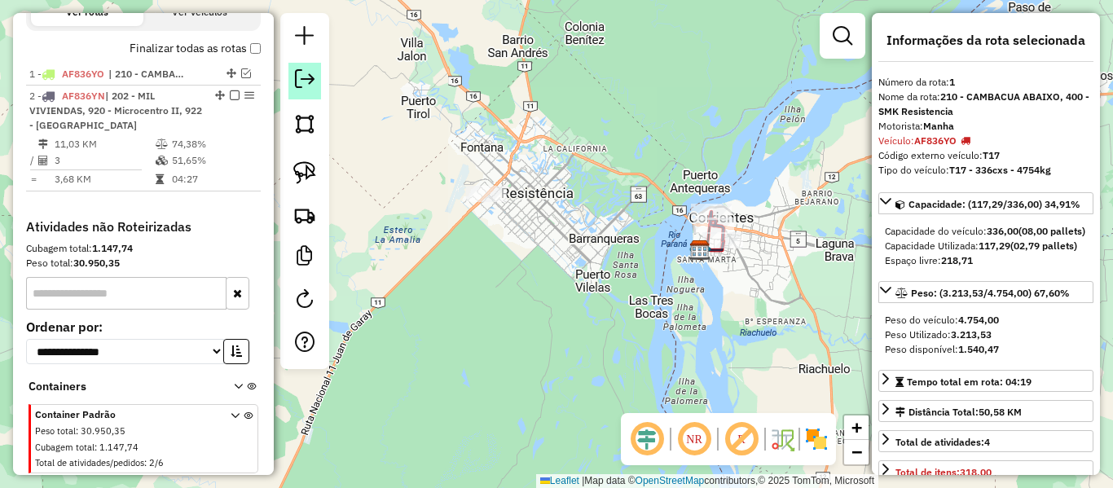
scroll to position [554, 0]
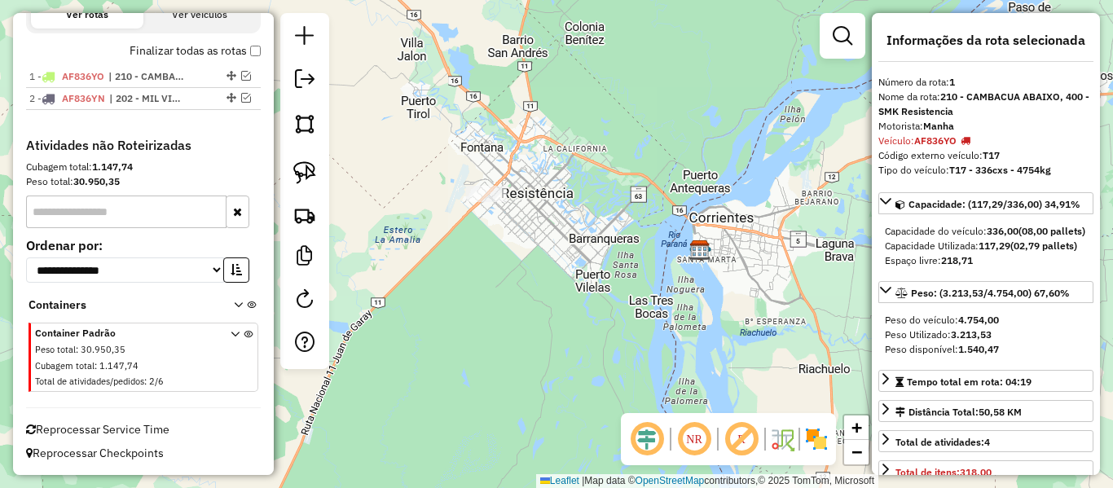
click at [685, 308] on div "Janela de atendimento Grade de atendimento Capacidade Transportadoras Veículos …" at bounding box center [556, 244] width 1113 height 488
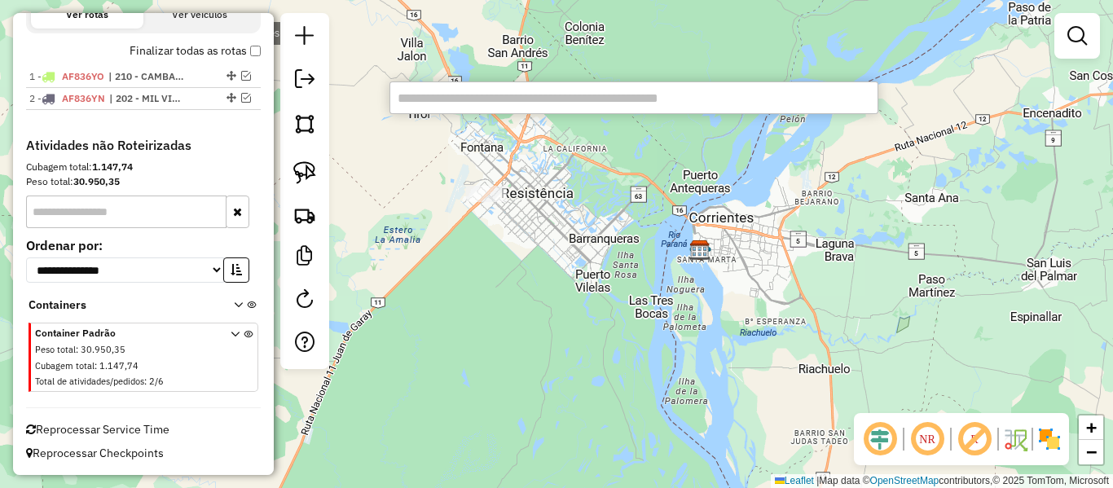
paste input "**********"
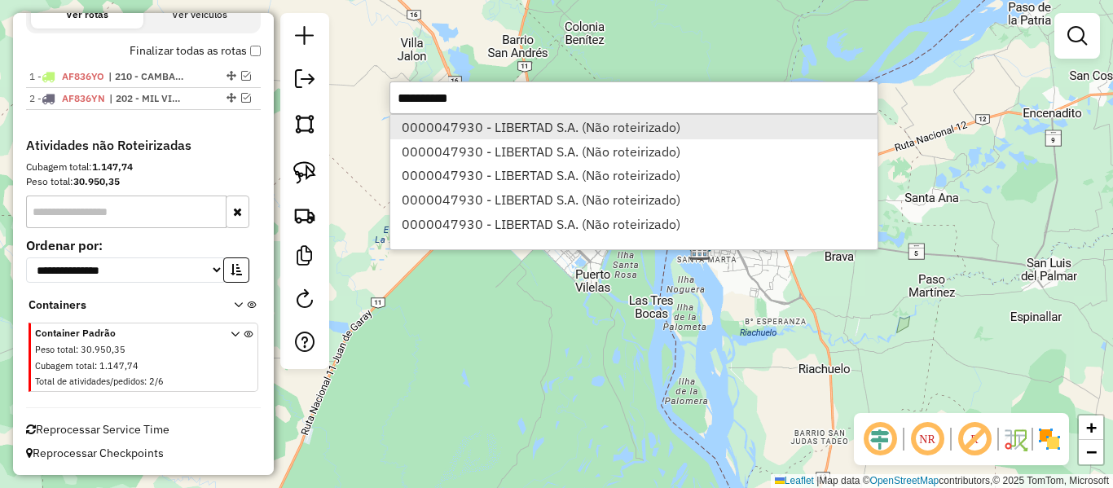
type input "**********"
click at [512, 124] on li "0000047930 - LIBERTAD S.A. (Não roteirizado)" at bounding box center [633, 127] width 487 height 24
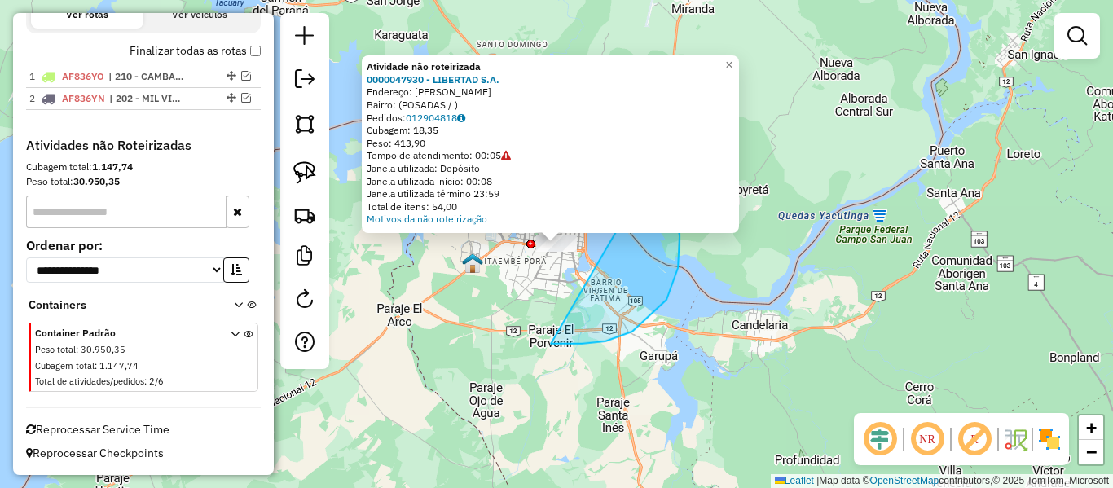
drag, startPoint x: 551, startPoint y: 344, endPoint x: 500, endPoint y: 342, distance: 51.4
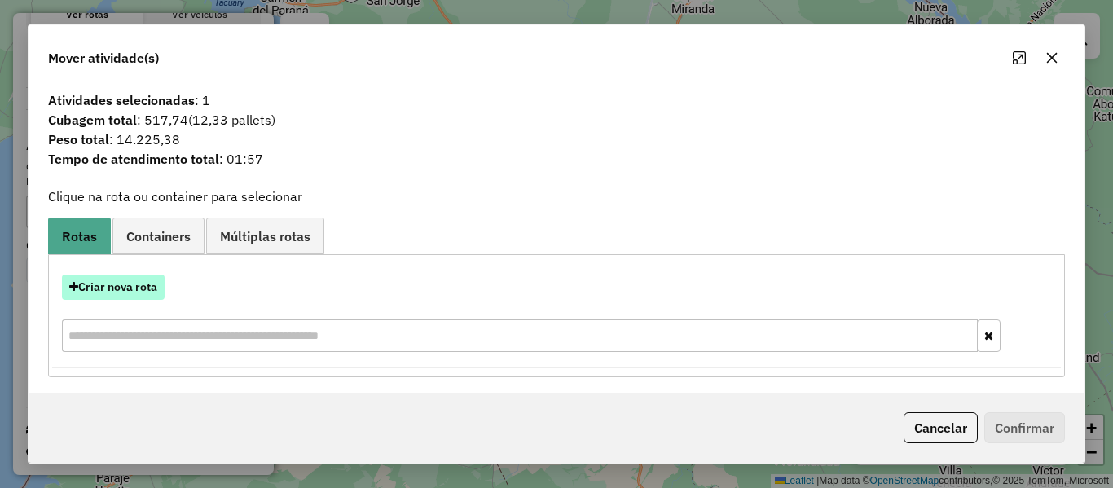
click at [136, 276] on button "Criar nova rota" at bounding box center [113, 287] width 103 height 25
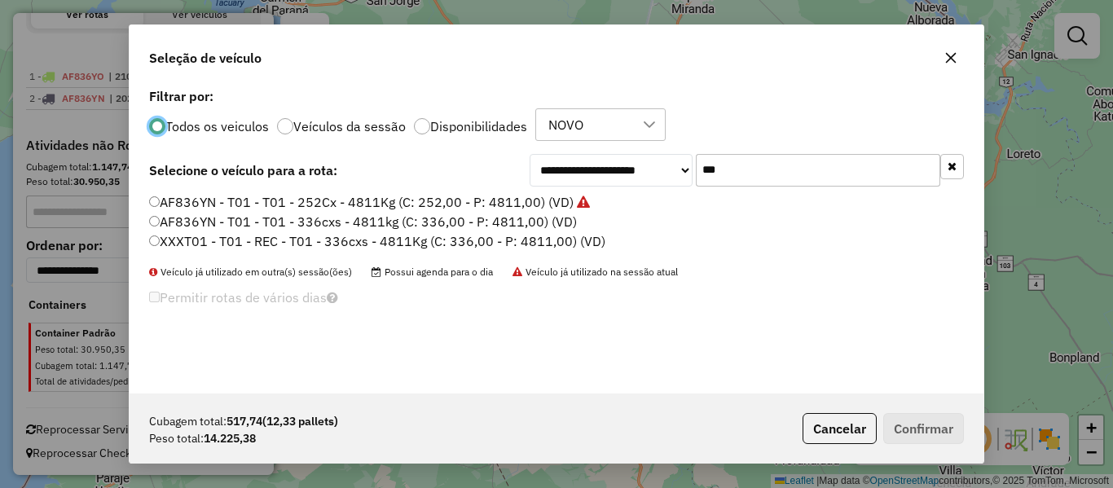
scroll to position [9, 5]
click at [785, 164] on input "***" at bounding box center [818, 170] width 245 height 33
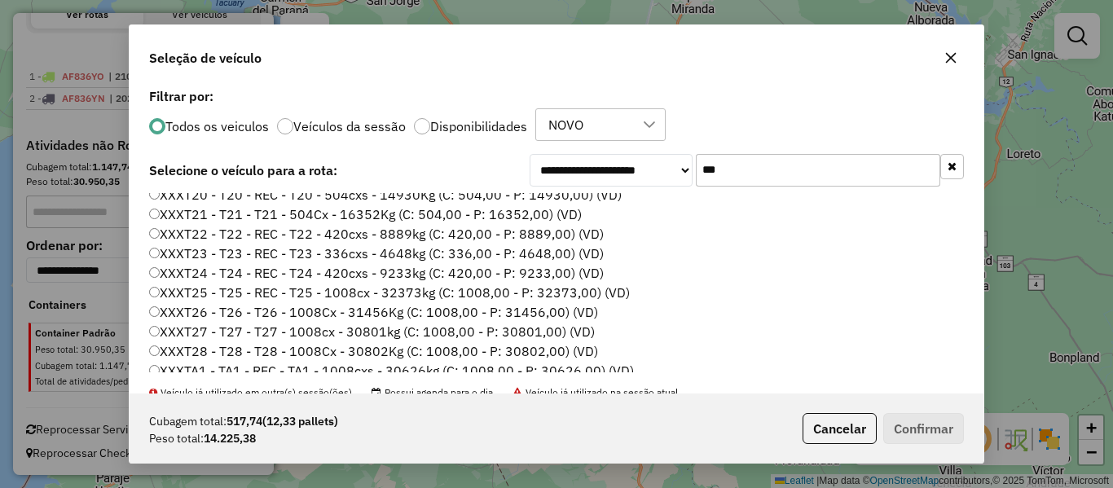
scroll to position [368, 0]
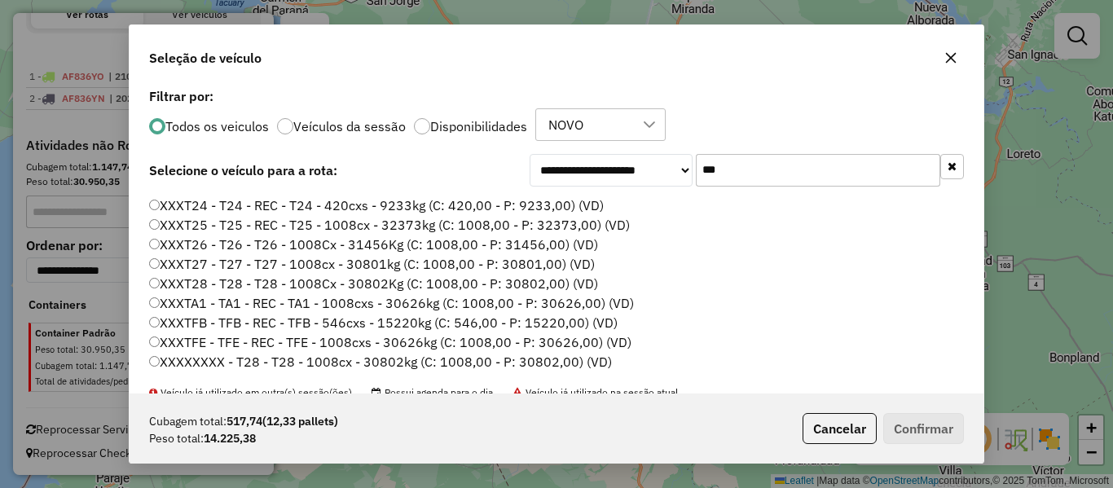
type input "***"
click at [273, 280] on label "XXXT28 - T28 - T28 - 1008Cx - 30802Kg (C: 1008,00 - P: 30802,00) (VD)" at bounding box center [373, 284] width 449 height 20
drag, startPoint x: 916, startPoint y: 408, endPoint x: 916, endPoint y: 420, distance: 12.2
click at [916, 412] on div "Cubagem total: 517,74 (12,33 pallets) Peso total: 14.225,38 Cancelar Confirmar" at bounding box center [557, 429] width 854 height 70
click at [916, 424] on button "Confirmar" at bounding box center [923, 428] width 81 height 31
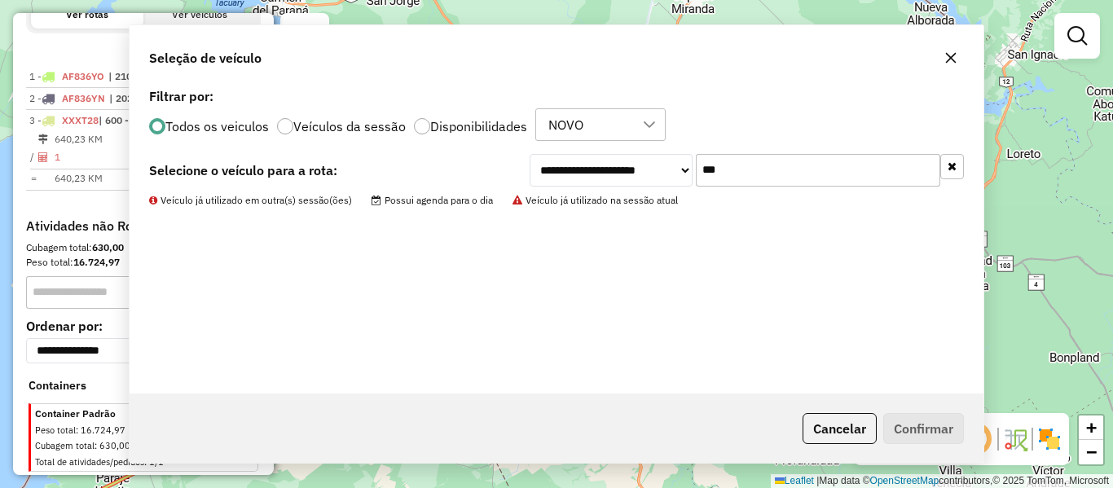
scroll to position [557, 0]
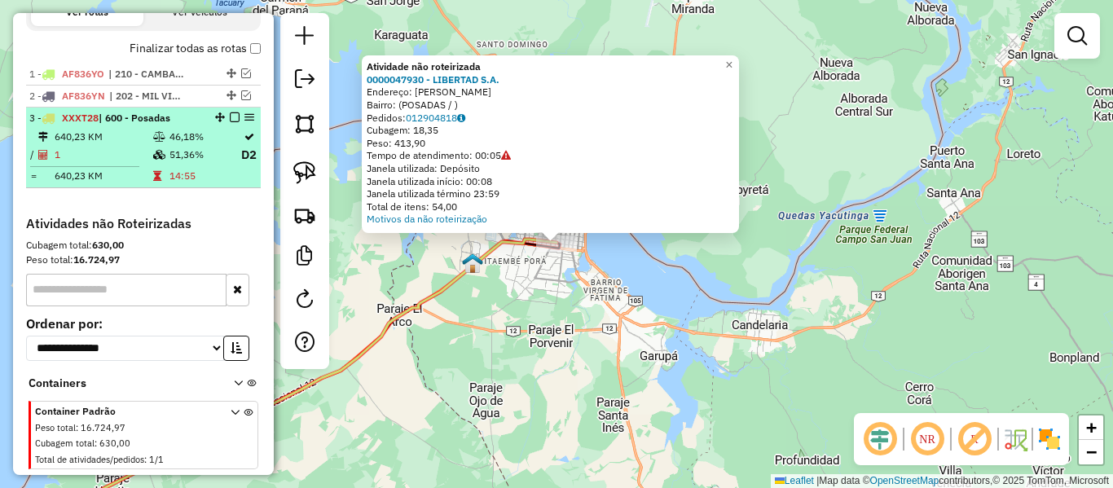
click at [232, 117] on em at bounding box center [235, 117] width 10 height 10
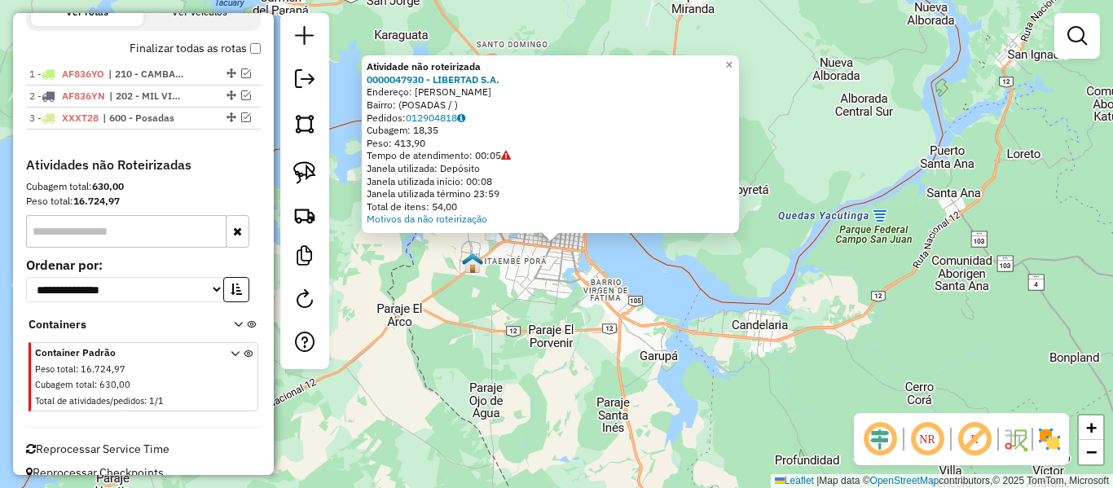
click at [609, 309] on div "Atividade não roteirizada 0000047930 - LIBERTAD S.A. Endereço: TOMAS GUIDO Y SA…" at bounding box center [556, 244] width 1113 height 488
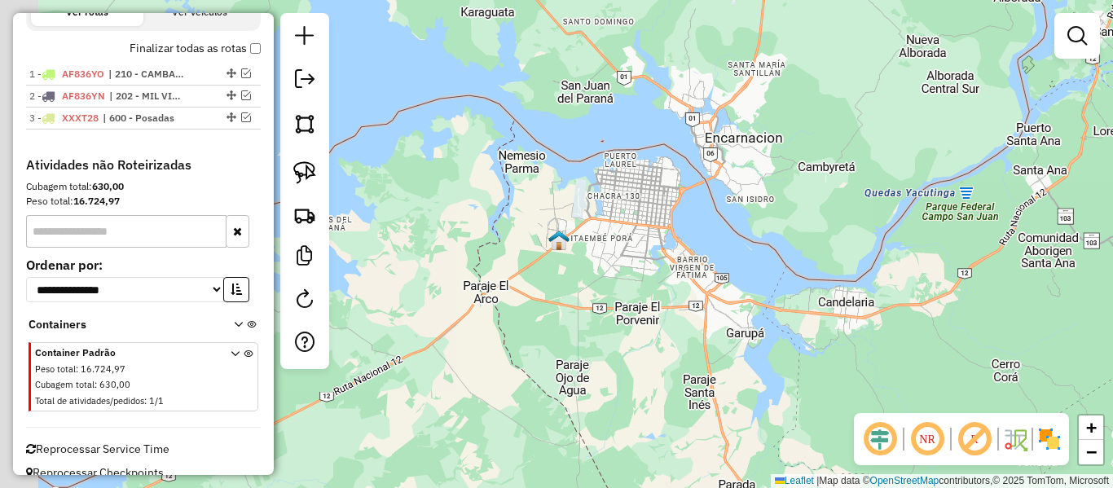
drag, startPoint x: 569, startPoint y: 303, endPoint x: 717, endPoint y: 271, distance: 151.7
click at [717, 271] on div "Janela de atendimento Grade de atendimento Capacidade Transportadoras Veículos …" at bounding box center [556, 244] width 1113 height 488
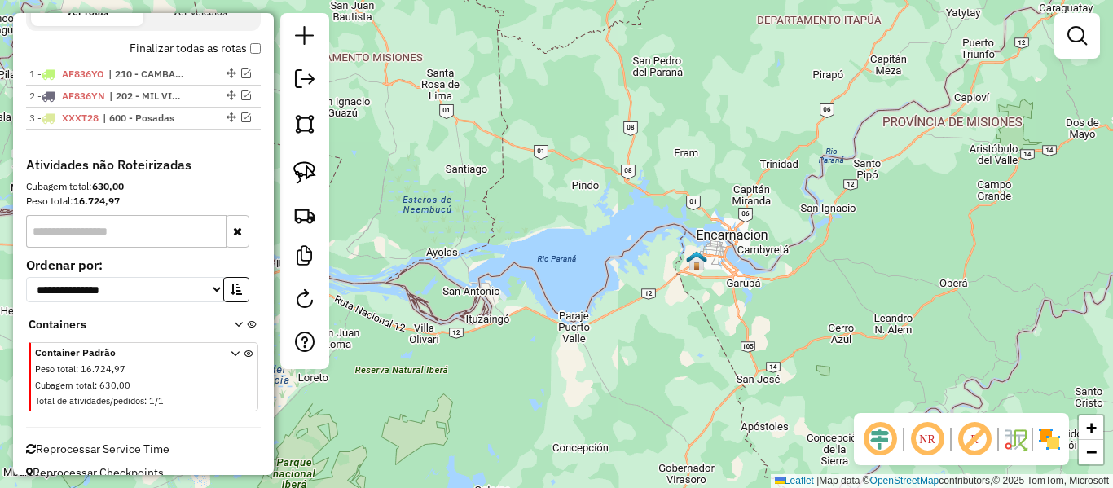
drag, startPoint x: 652, startPoint y: 299, endPoint x: 949, endPoint y: 180, distance: 320.4
click at [949, 180] on div "Janela de atendimento Grade de atendimento Capacidade Transportadoras Veículos …" at bounding box center [556, 244] width 1113 height 488
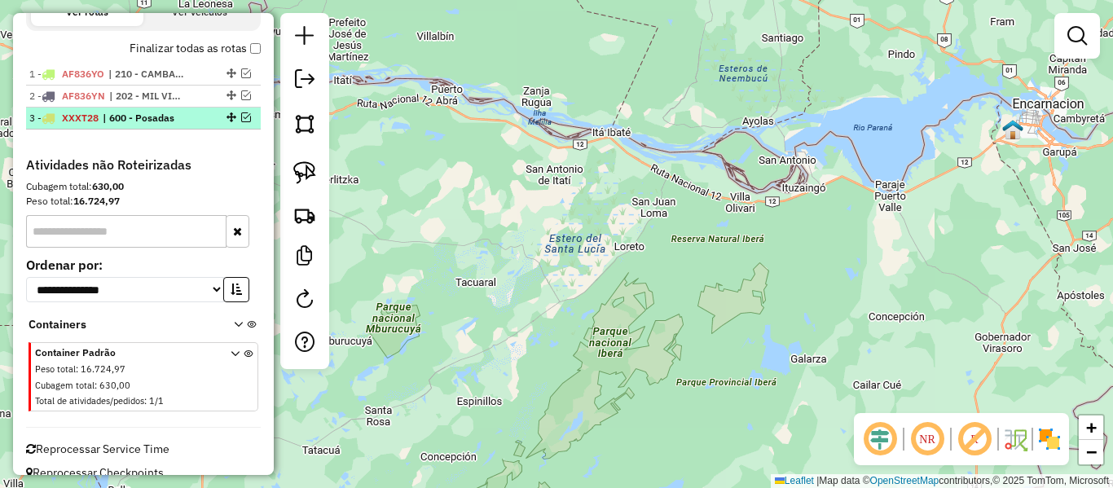
click at [242, 117] on em at bounding box center [246, 117] width 10 height 10
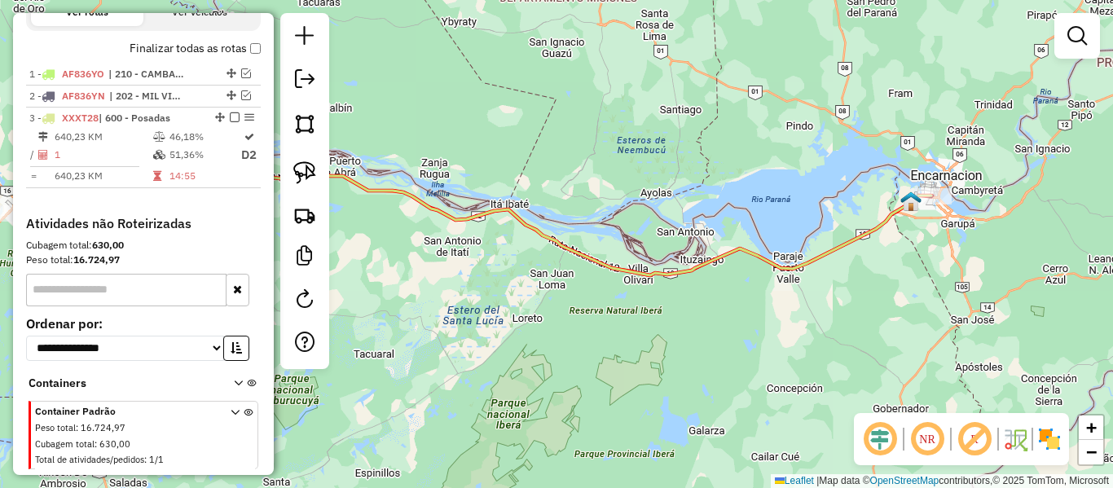
drag, startPoint x: 870, startPoint y: 280, endPoint x: 833, endPoint y: 312, distance: 49.2
click at [833, 312] on div "Janela de atendimento Grade de atendimento Capacidade Transportadoras Veículos …" at bounding box center [556, 244] width 1113 height 488
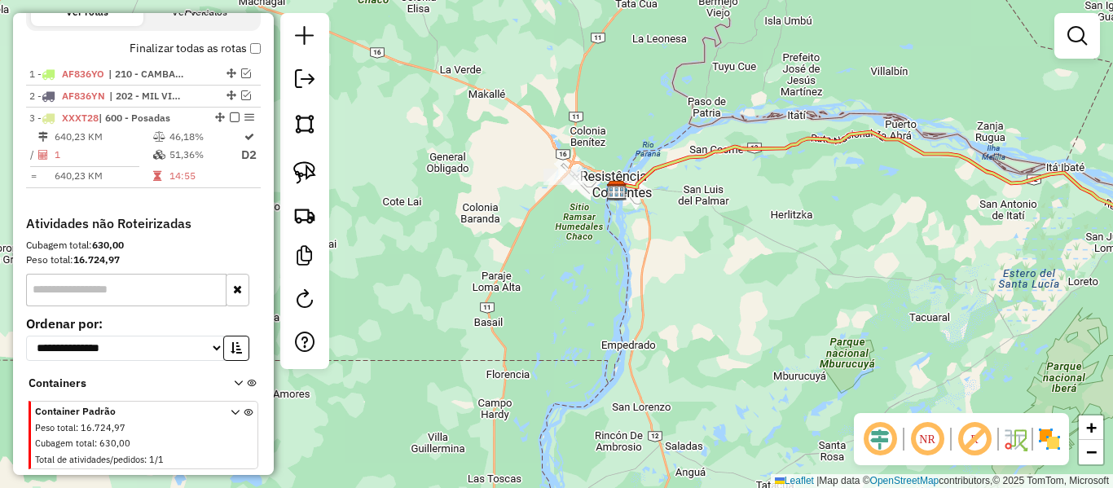
drag, startPoint x: 959, startPoint y: 224, endPoint x: 949, endPoint y: 270, distance: 46.9
click at [968, 273] on div "Janela de atendimento Grade de atendimento Capacidade Transportadoras Veículos …" at bounding box center [556, 244] width 1113 height 488
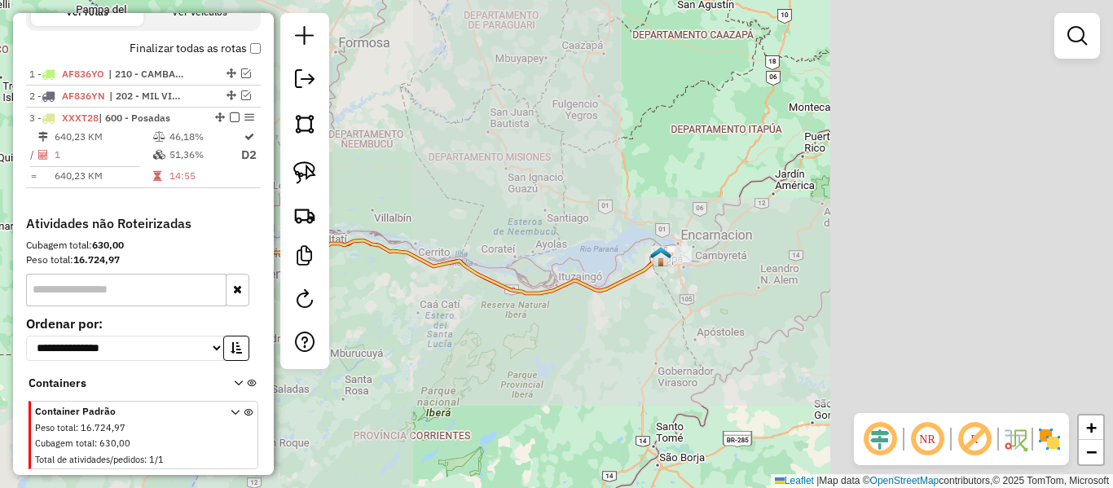
drag, startPoint x: 848, startPoint y: 249, endPoint x: 413, endPoint y: 294, distance: 436.7
click at [399, 301] on div "Janela de atendimento Grade de atendimento Capacidade Transportadoras Veículos …" at bounding box center [556, 244] width 1113 height 488
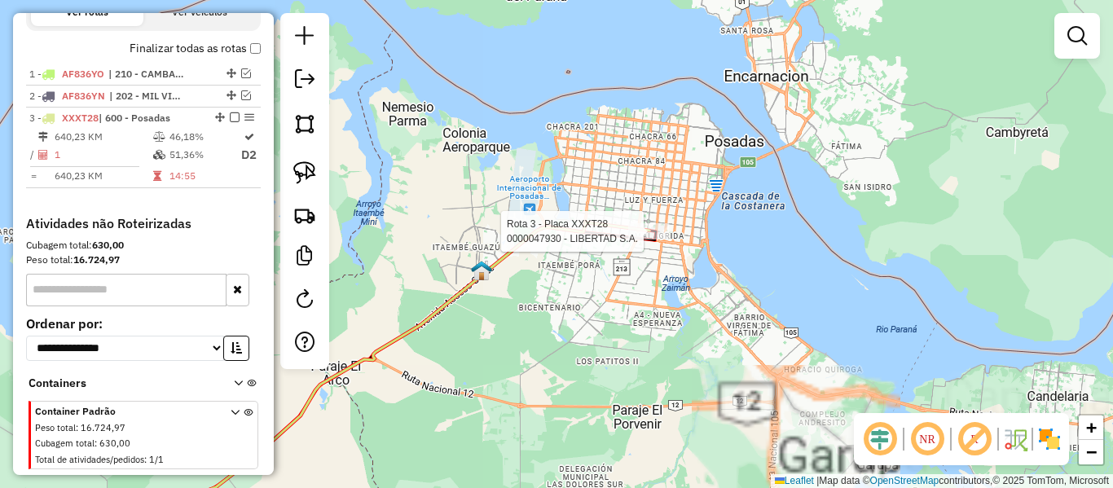
select select "**********"
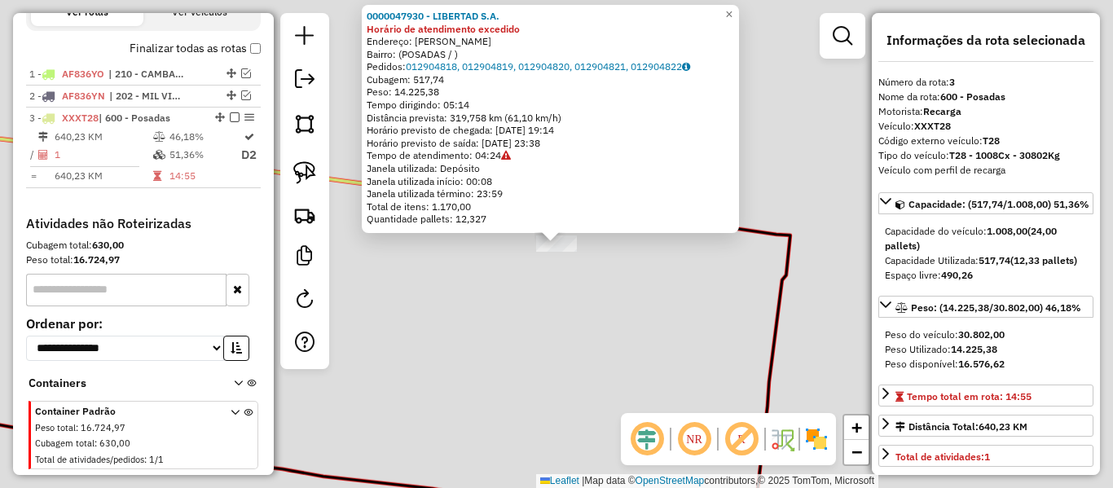
scroll to position [634, 0]
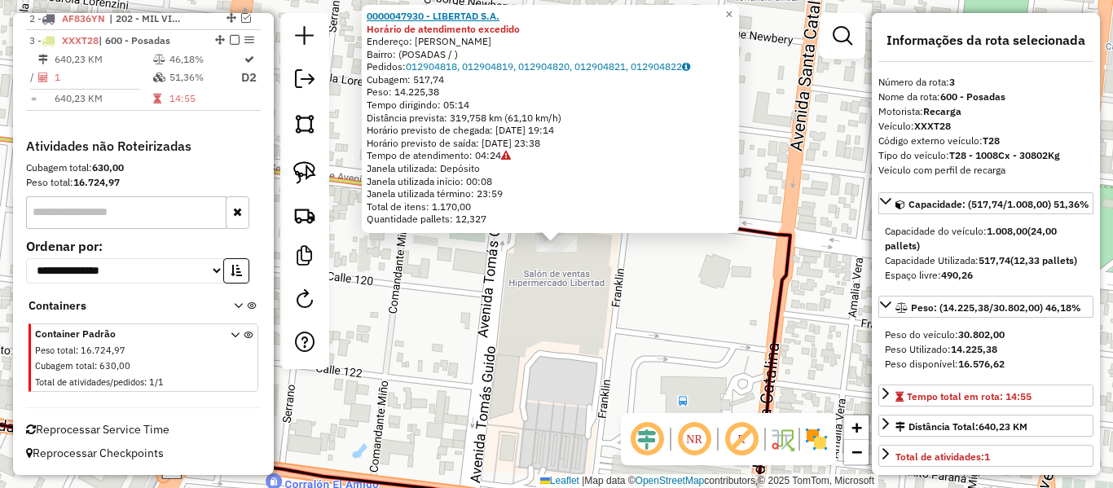
click at [491, 18] on strong "0000047930 - LIBERTAD S.A." at bounding box center [433, 16] width 133 height 12
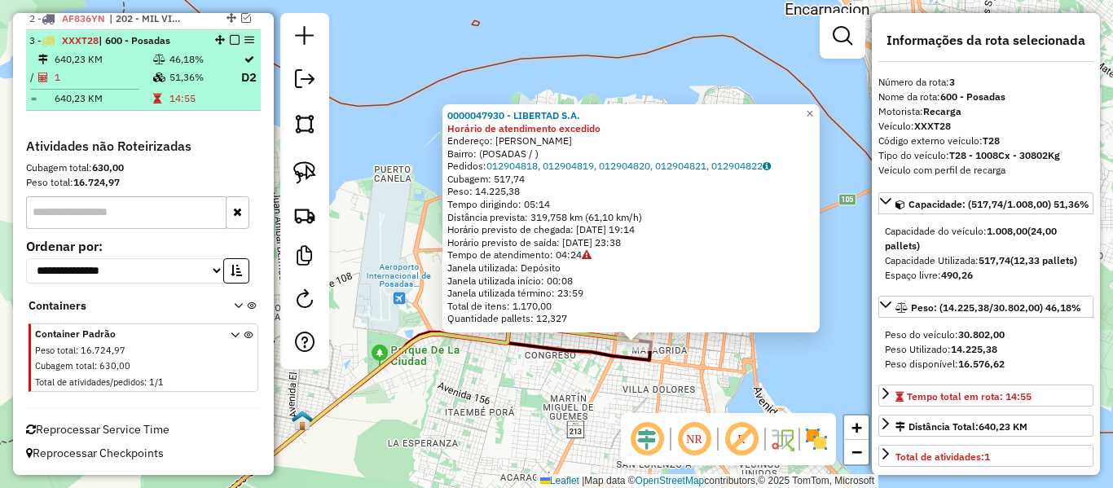
click at [232, 42] on em at bounding box center [235, 40] width 10 height 10
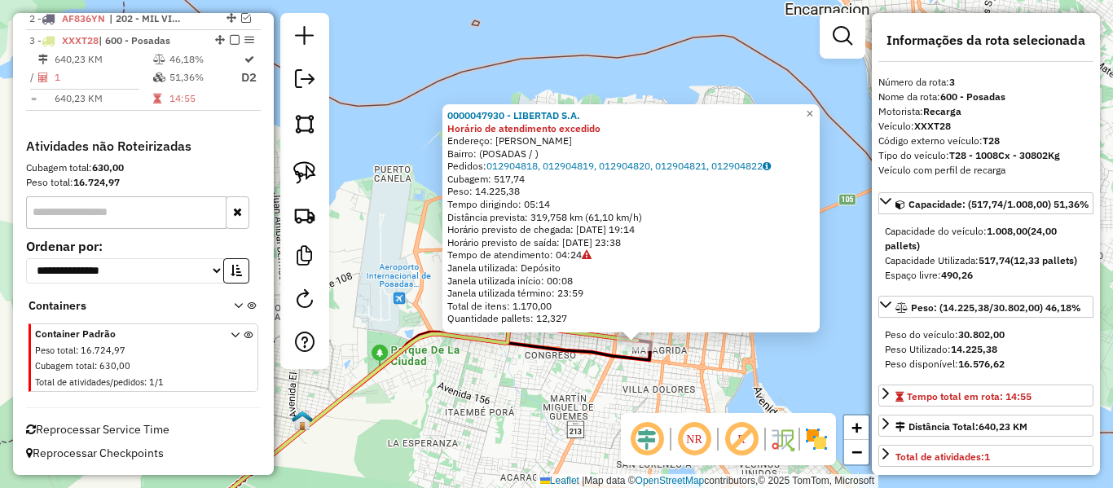
scroll to position [576, 0]
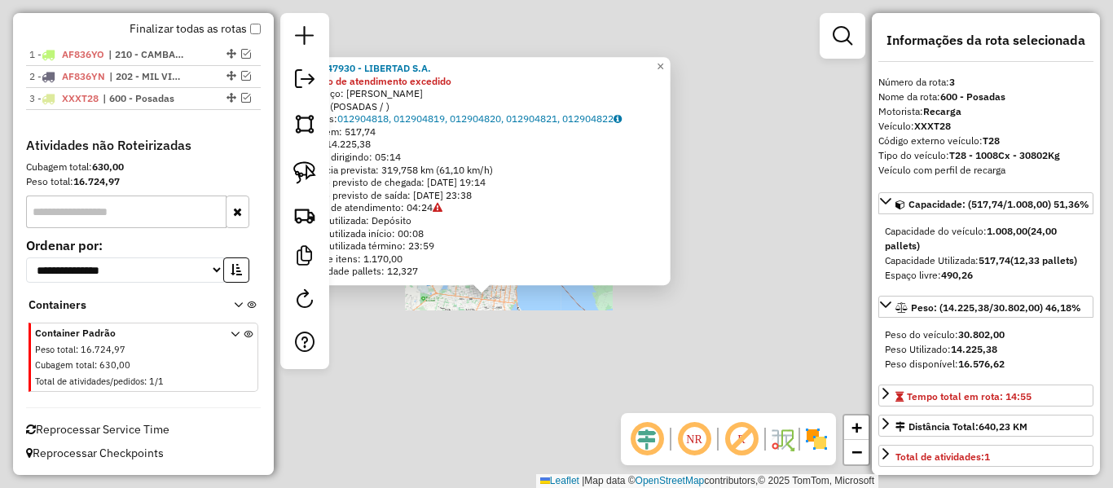
click at [500, 359] on div "0000047930 - LIBERTAD S.A. Horário de atendimento excedido Endereço: TOMAS GUID…" at bounding box center [556, 244] width 1113 height 488
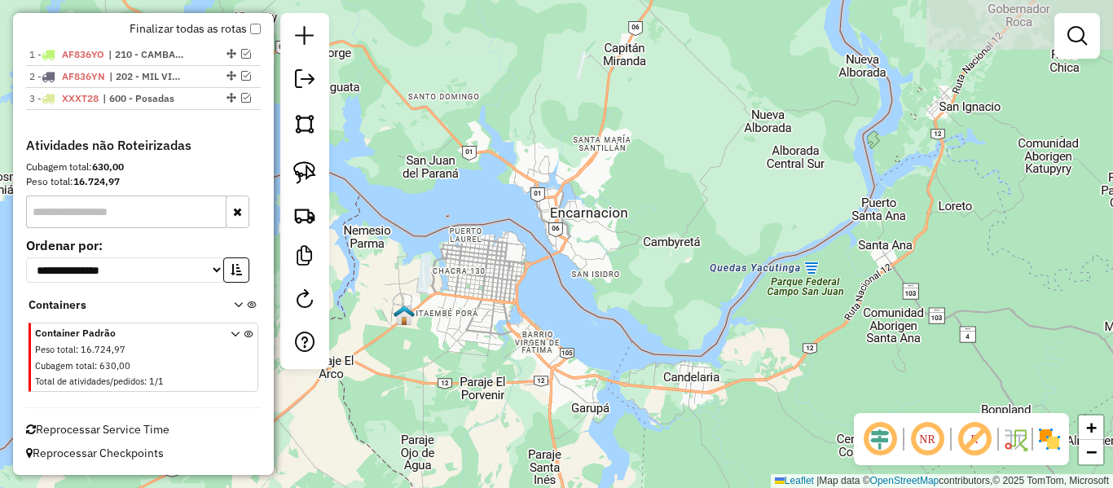
drag, startPoint x: 460, startPoint y: 373, endPoint x: 785, endPoint y: 328, distance: 328.4
click at [784, 328] on div "Janela de atendimento Grade de atendimento Capacidade Transportadoras Veículos …" at bounding box center [556, 244] width 1113 height 488
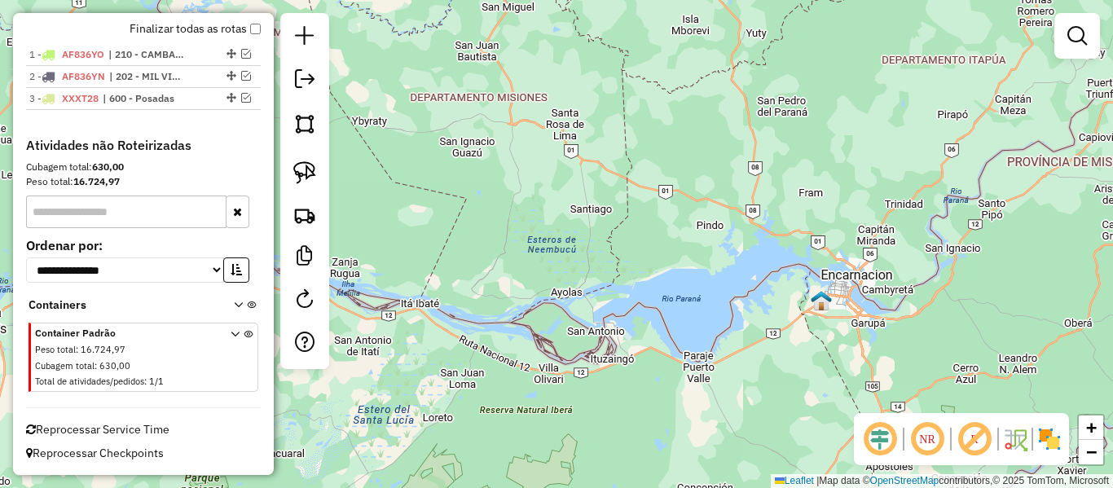
drag, startPoint x: 622, startPoint y: 353, endPoint x: 1081, endPoint y: 227, distance: 475.7
click at [1081, 227] on div "Janela de atendimento Grade de atendimento Capacidade Transportadoras Veículos …" at bounding box center [556, 244] width 1113 height 488
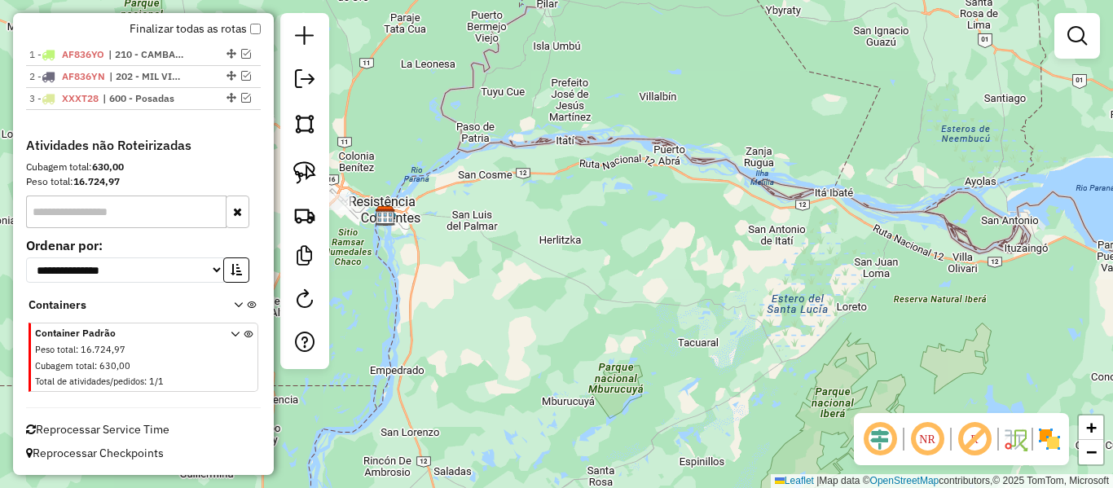
drag, startPoint x: 655, startPoint y: 241, endPoint x: 927, endPoint y: 223, distance: 272.0
click at [927, 223] on div "Janela de atendimento Grade de atendimento Capacidade Transportadoras Veículos …" at bounding box center [556, 244] width 1113 height 488
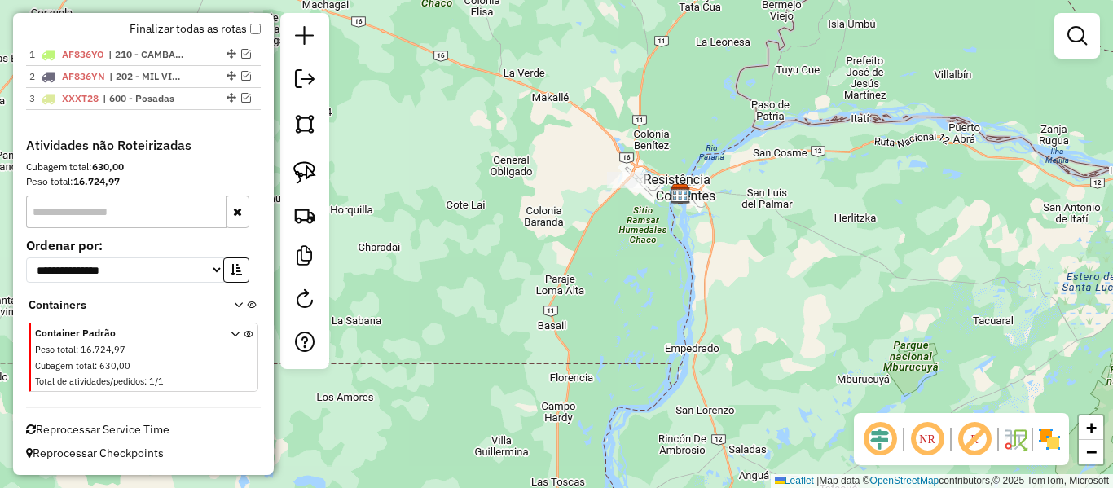
drag, startPoint x: 552, startPoint y: 265, endPoint x: 584, endPoint y: 254, distance: 34.3
click at [579, 259] on div "Janela de atendimento Grade de atendimento Capacidade Transportadoras Veículos …" at bounding box center [556, 244] width 1113 height 488
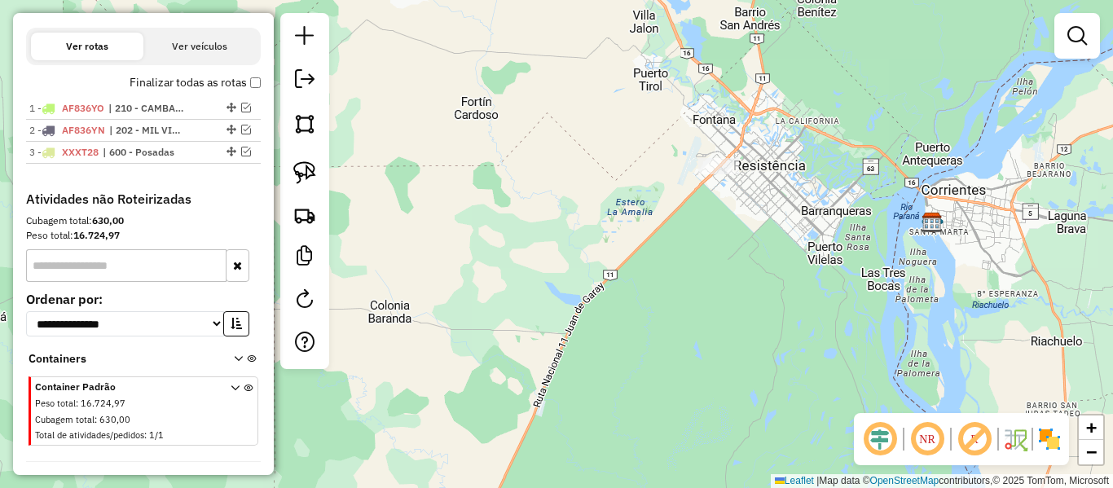
scroll to position [495, 0]
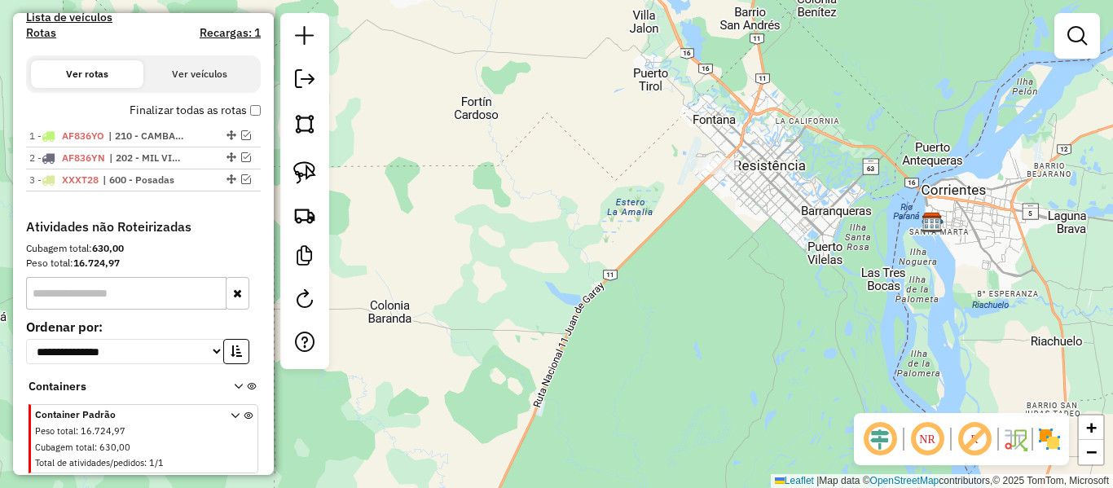
click at [201, 107] on label "Finalizar todas as rotas" at bounding box center [195, 110] width 131 height 17
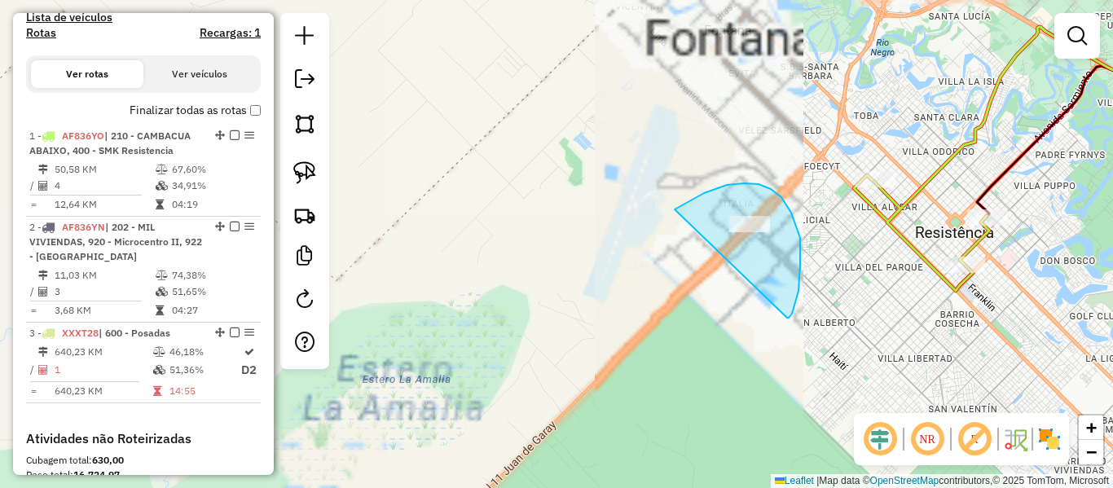
drag, startPoint x: 792, startPoint y: 314, endPoint x: 642, endPoint y: 265, distance: 157.7
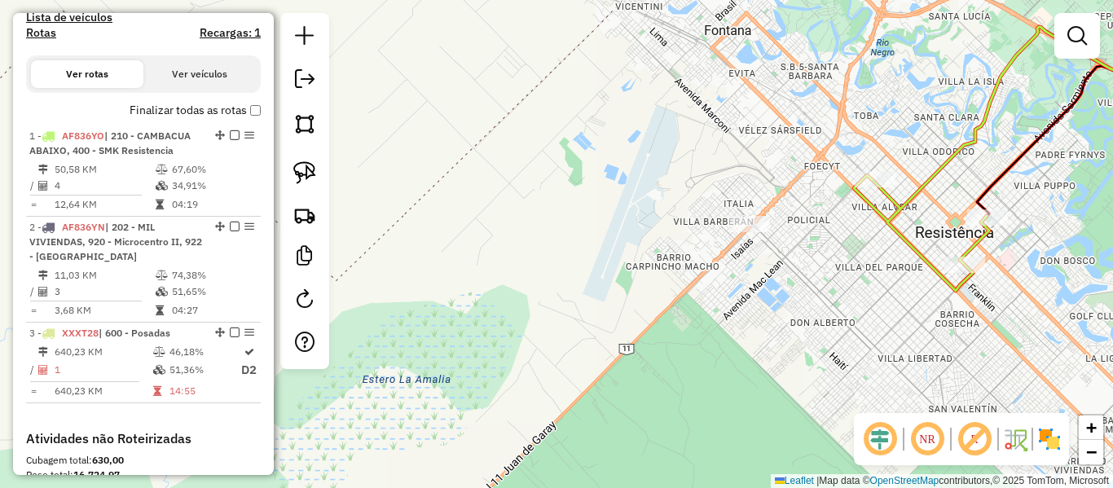
drag, startPoint x: 828, startPoint y: 265, endPoint x: 759, endPoint y: 261, distance: 69.4
click at [175, 112] on label "Finalizar todas as rotas" at bounding box center [195, 110] width 131 height 17
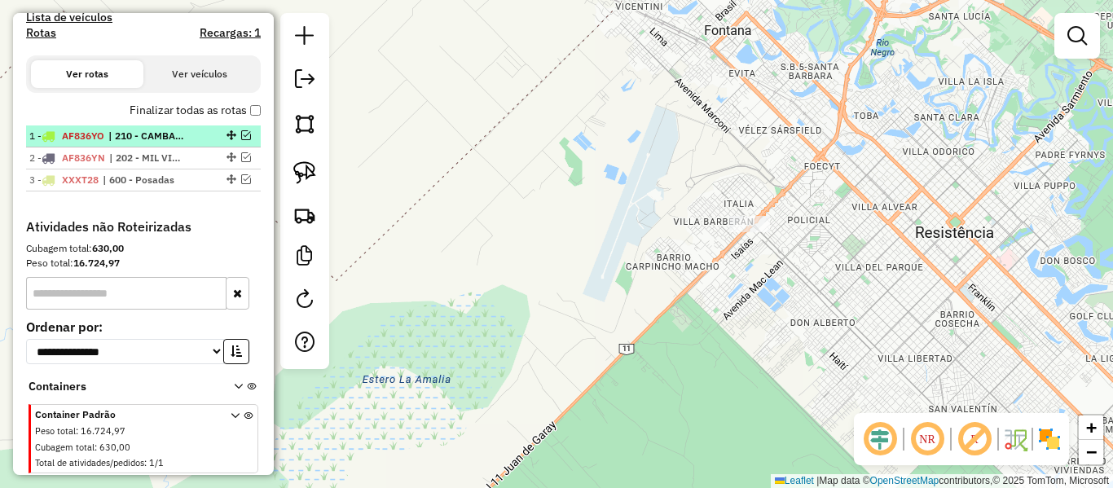
click at [156, 140] on span "| 210 - CAMBACUA ABAIXO, 400 - SMK Resistencia" at bounding box center [145, 136] width 75 height 15
select select "**********"
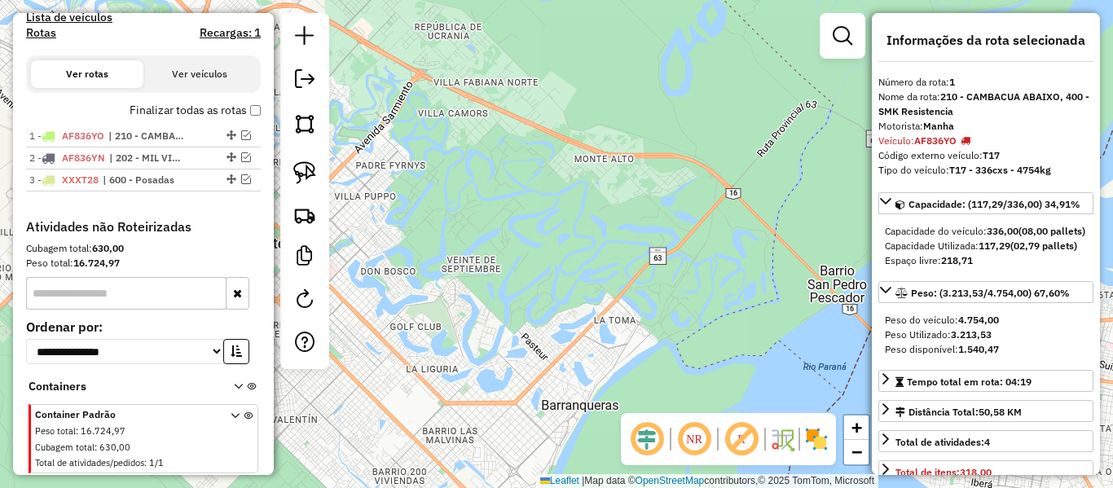
click at [527, 311] on div "Janela de atendimento Grade de atendimento Capacidade Transportadoras Veículos …" at bounding box center [556, 244] width 1113 height 488
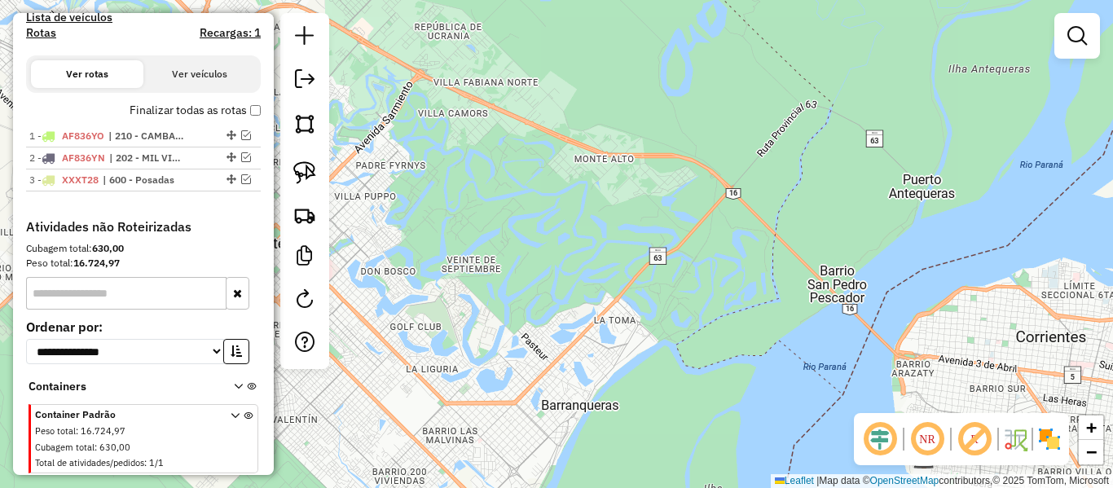
drag, startPoint x: 487, startPoint y: 304, endPoint x: 656, endPoint y: 218, distance: 189.2
click at [651, 222] on div "Janela de atendimento Grade de atendimento Capacidade Transportadoras Veículos …" at bounding box center [556, 244] width 1113 height 488
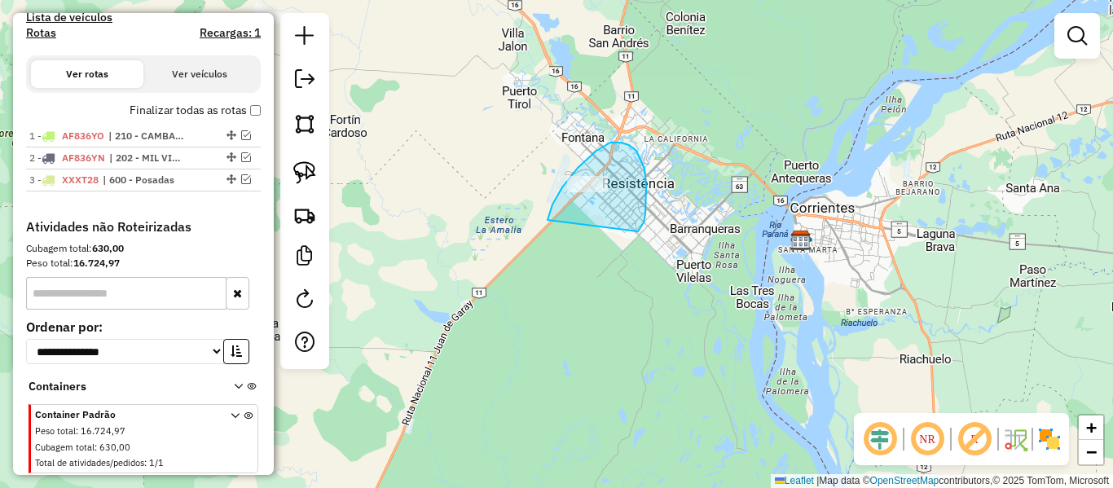
drag, startPoint x: 646, startPoint y: 186, endPoint x: 593, endPoint y: 209, distance: 58.4
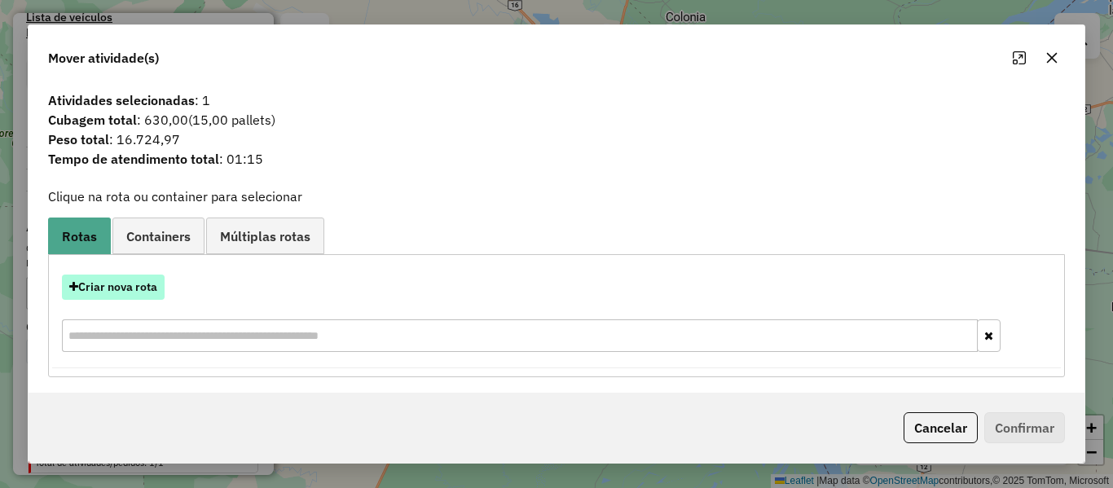
click at [122, 291] on button "Criar nova rota" at bounding box center [113, 287] width 103 height 25
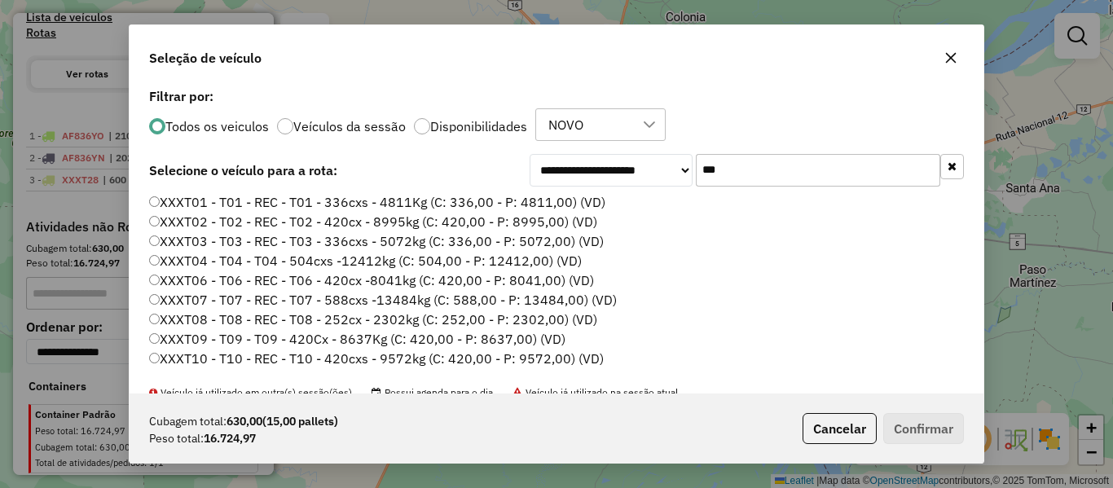
click at [118, 290] on div "**********" at bounding box center [556, 244] width 1113 height 488
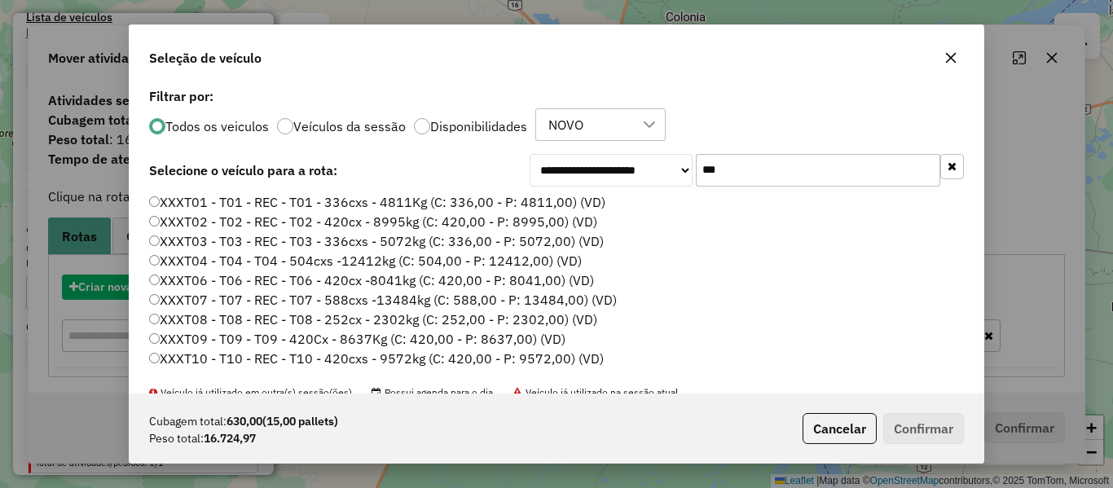
scroll to position [9, 5]
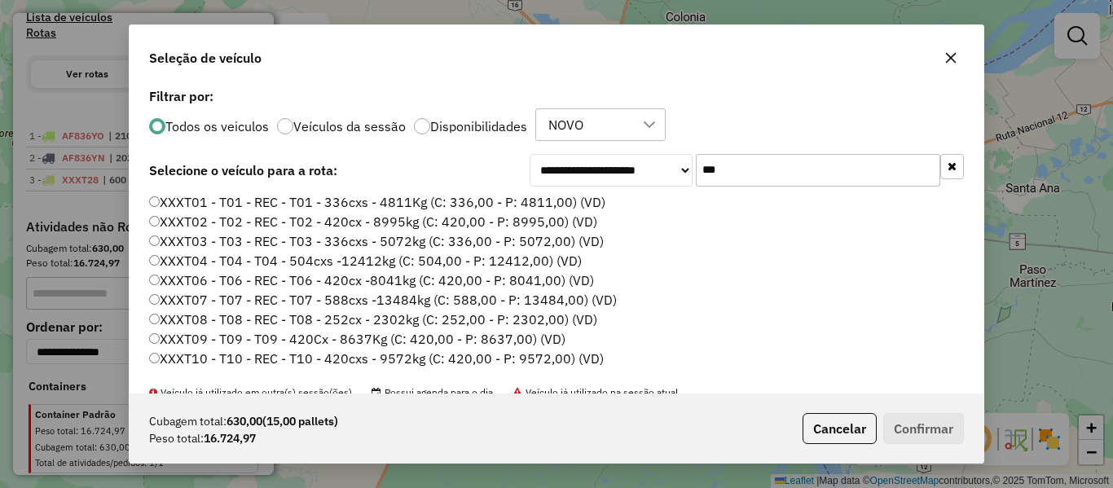
click at [752, 165] on input "***" at bounding box center [818, 170] width 245 height 33
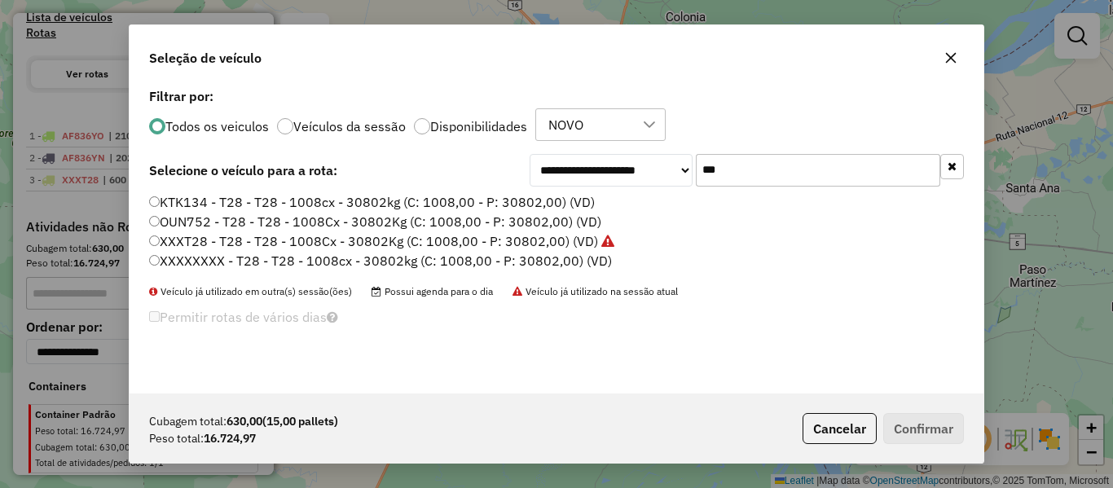
type input "***"
click at [530, 237] on label "XXXT28 - T28 - T28 - 1008Cx - 30802Kg (C: 1008,00 - P: 30802,00) (VD)" at bounding box center [381, 241] width 465 height 20
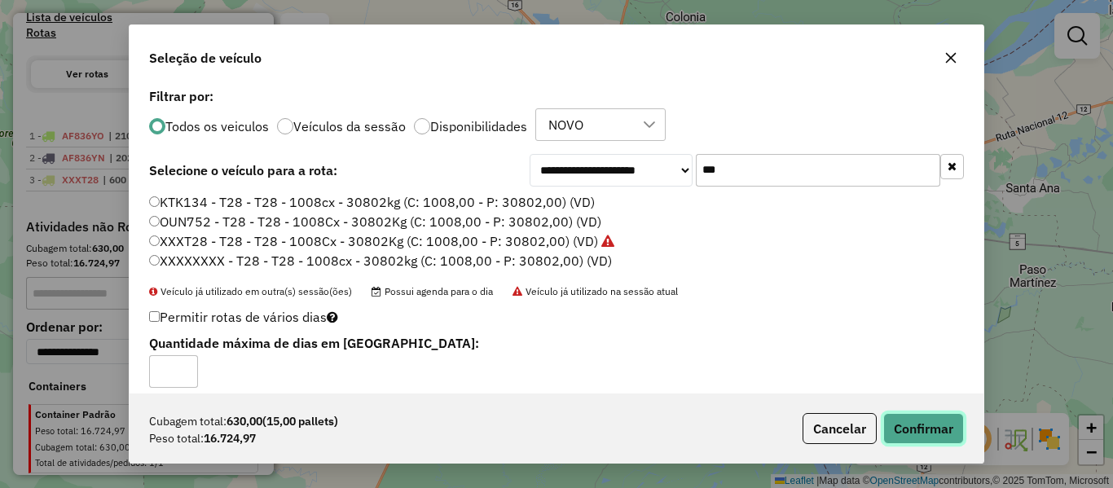
click at [959, 421] on button "Confirmar" at bounding box center [923, 428] width 81 height 31
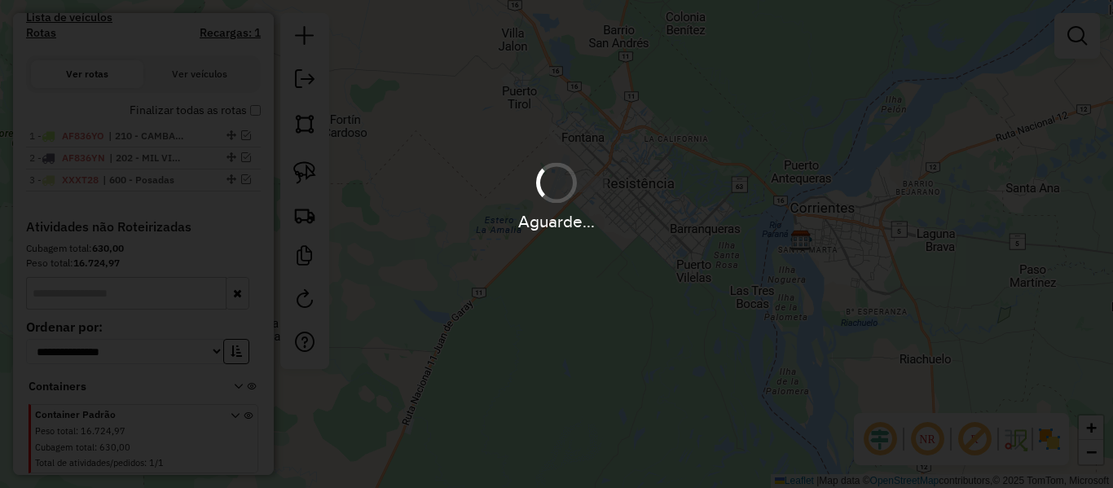
scroll to position [411, 0]
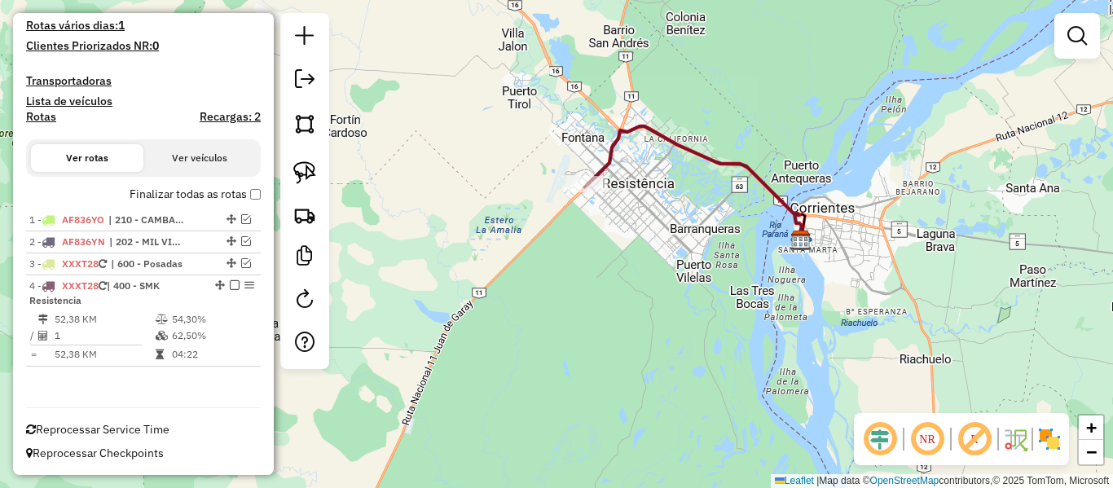
click at [650, 126] on icon at bounding box center [695, 182] width 214 height 112
select select "**********"
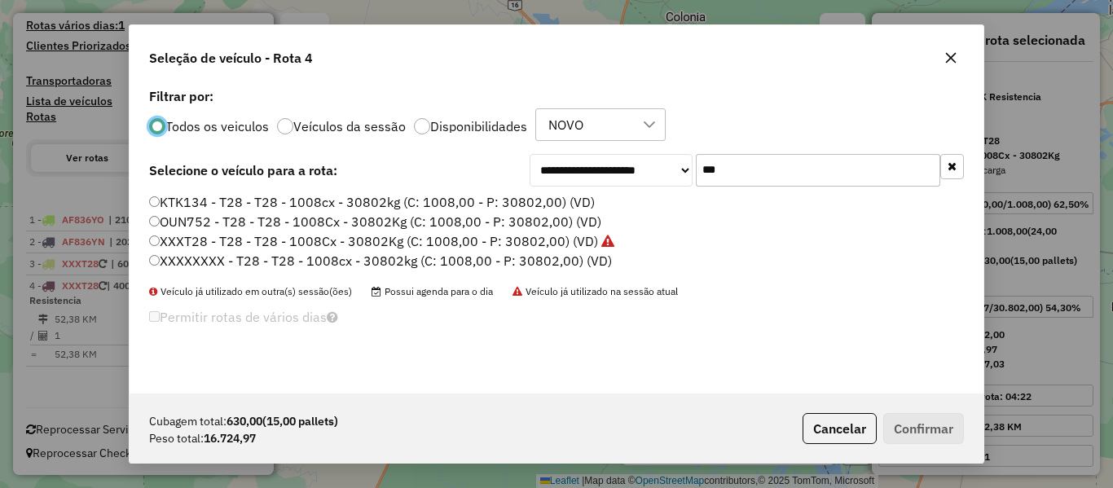
scroll to position [9, 5]
click at [436, 231] on label "XXXT28 - T28 - T28 - 1008Cx - 30802Kg (C: 1008,00 - P: 30802,00) (VD)" at bounding box center [381, 241] width 465 height 20
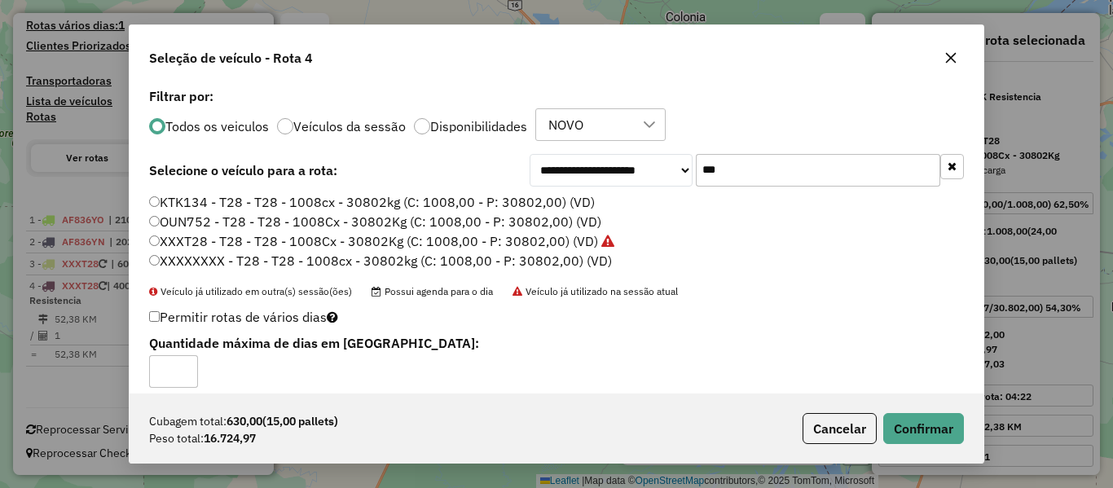
click at [337, 217] on label "OUN752 - T28 - T28 - 1008Cx - 30802Kg (C: 1008,00 - P: 30802,00) (VD)" at bounding box center [375, 222] width 452 height 20
click at [355, 199] on label "KTK134 - T28 - T28 - 1008cx - 30802kg (C: 1008,00 - P: 30802,00) (VD)" at bounding box center [372, 202] width 446 height 20
drag, startPoint x: 355, startPoint y: 218, endPoint x: 366, endPoint y: 201, distance: 20.1
click at [356, 218] on label "OUN752 - T28 - T28 - 1008Cx - 30802Kg (C: 1008,00 - P: 30802,00) (VD)" at bounding box center [375, 222] width 452 height 20
click at [366, 201] on label "KTK134 - T28 - T28 - 1008cx - 30802kg (C: 1008,00 - P: 30802,00) (VD)" at bounding box center [372, 202] width 446 height 20
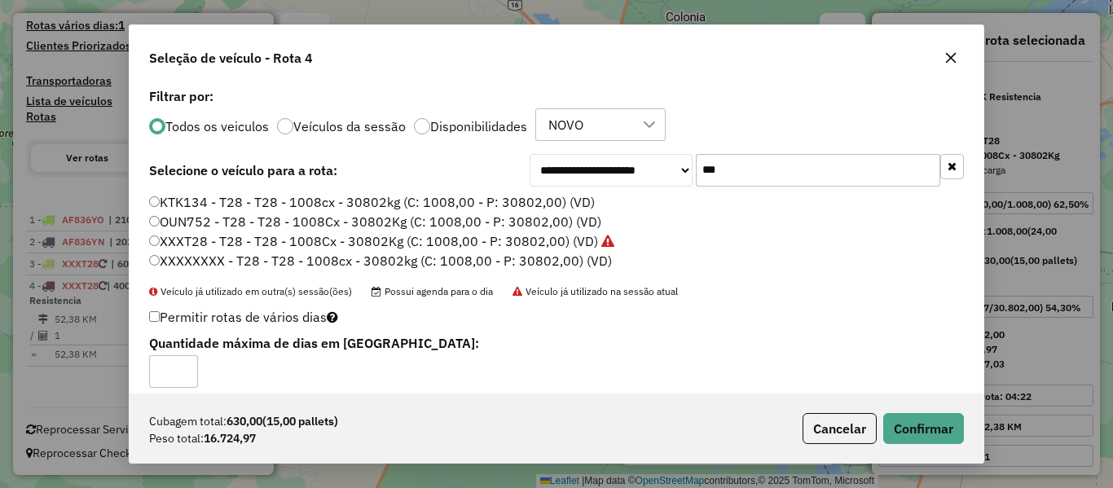
click at [366, 216] on label "OUN752 - T28 - T28 - 1008Cx - 30802Kg (C: 1008,00 - P: 30802,00) (VD)" at bounding box center [375, 222] width 452 height 20
click at [384, 200] on label "KTK134 - T28 - T28 - 1008cx - 30802kg (C: 1008,00 - P: 30802,00) (VD)" at bounding box center [372, 202] width 446 height 20
drag, startPoint x: 408, startPoint y: 136, endPoint x: 418, endPoint y: 134, distance: 9.9
click at [413, 135] on div "Todos os veiculos Veículos da sessão Disponibilidades NOVO" at bounding box center [556, 124] width 815 height 33
click at [209, 225] on label "OUN752 - T28 - T28 - 1008Cx - 30802Kg (C: 1008,00 - P: 30802,00) (VD)" at bounding box center [375, 222] width 452 height 20
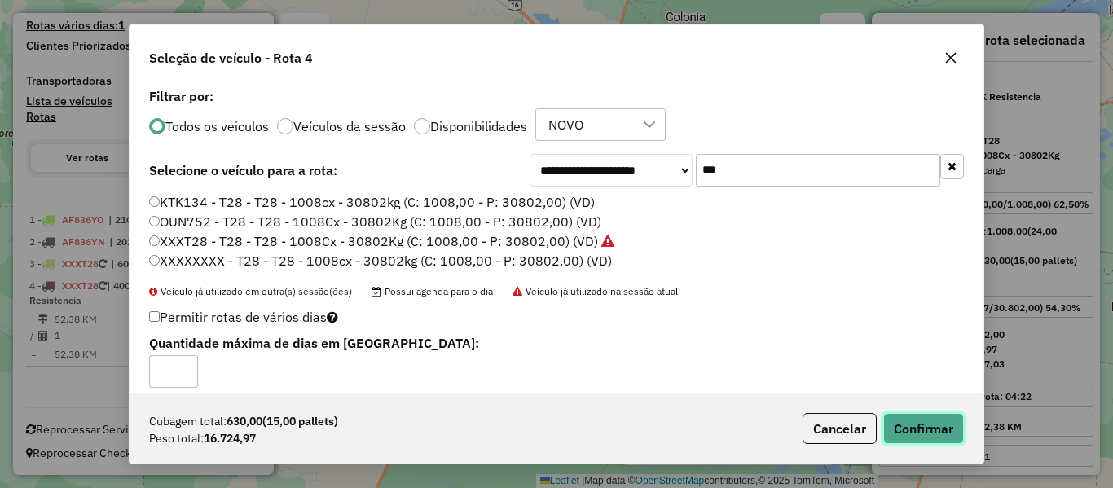
click at [942, 434] on button "Confirmar" at bounding box center [923, 428] width 81 height 31
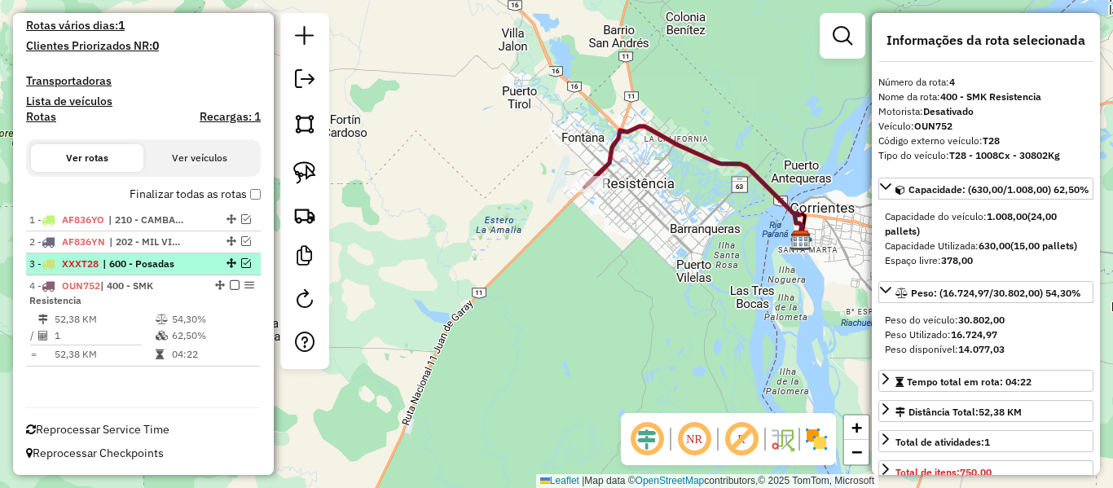
click at [241, 262] on em at bounding box center [246, 263] width 10 height 10
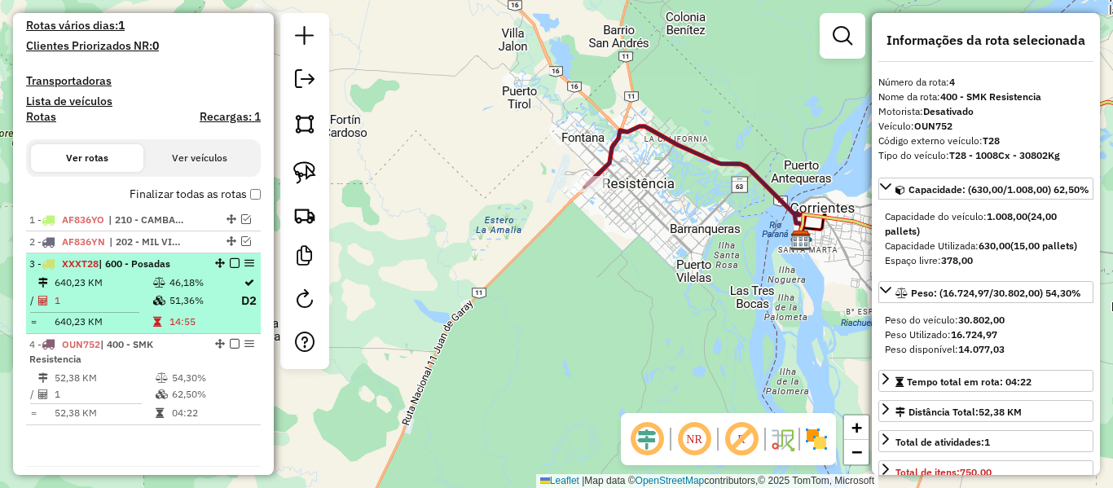
scroll to position [469, 0]
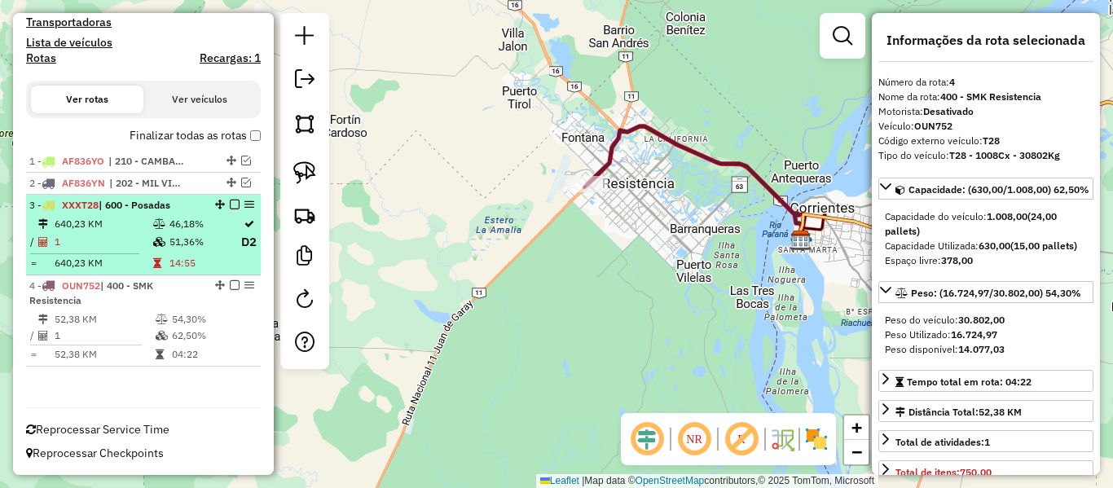
click at [230, 203] on em at bounding box center [235, 205] width 10 height 10
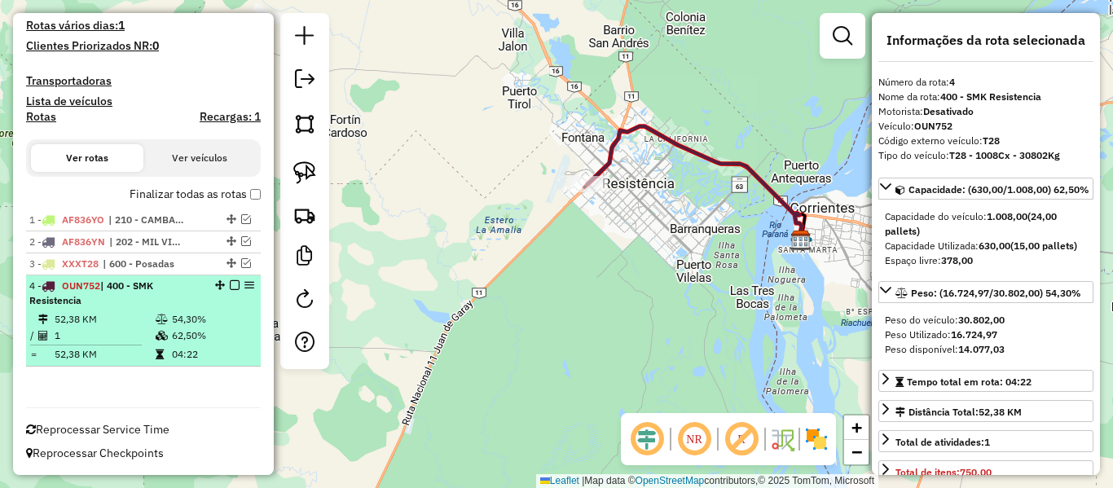
click at [231, 287] on em at bounding box center [235, 285] width 10 height 10
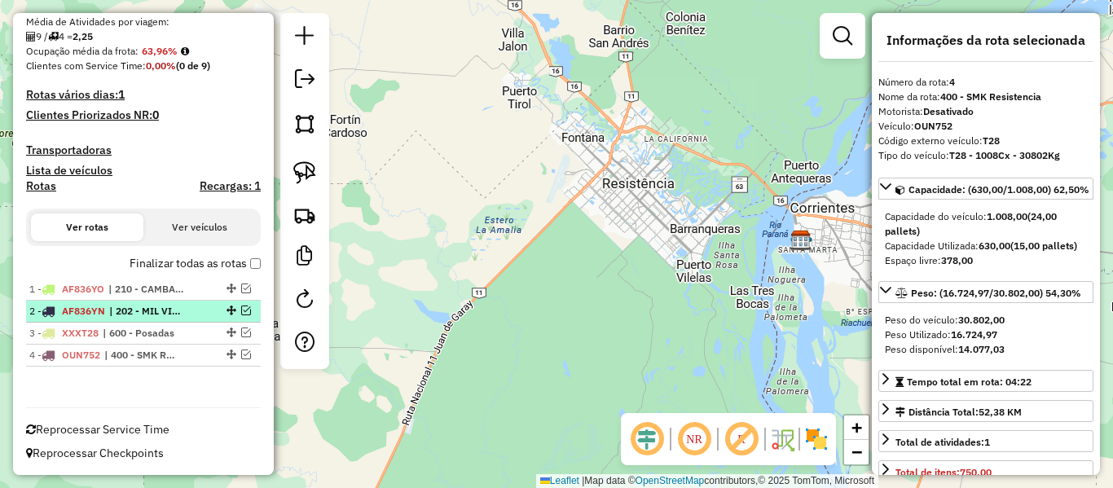
click at [187, 302] on li "2 - AF836YN | 202 - MIL VIVIENDAS, 920 - Microcentro II, 922 - LA CRUZ" at bounding box center [143, 312] width 235 height 22
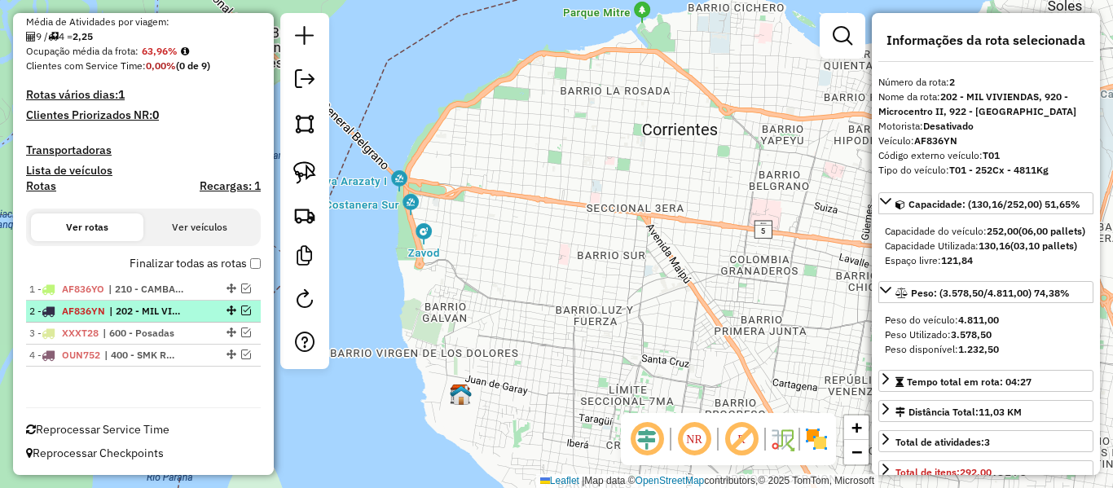
click at [241, 312] on em at bounding box center [246, 311] width 10 height 10
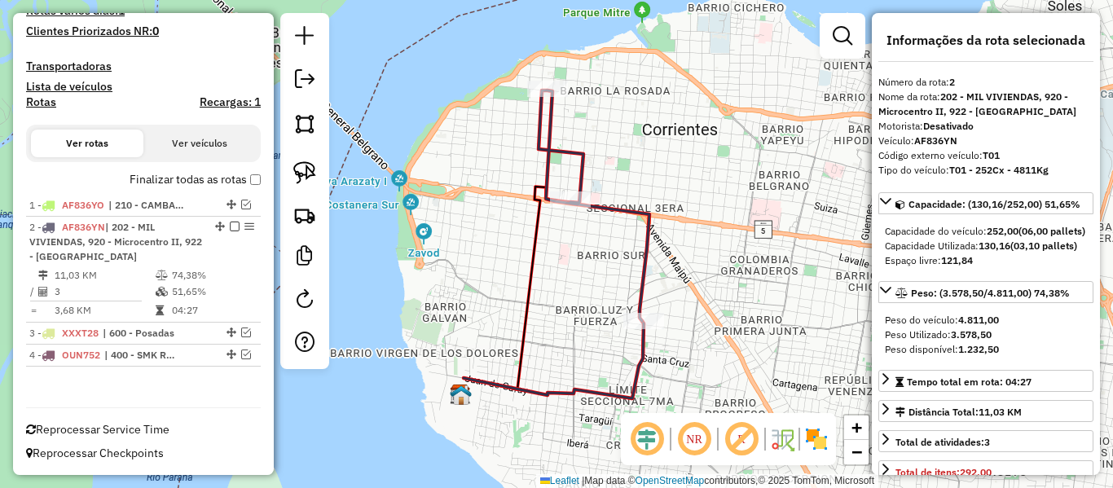
click at [629, 226] on div "Janela de atendimento Grade de atendimento Capacidade Transportadoras Veículos …" at bounding box center [556, 244] width 1113 height 488
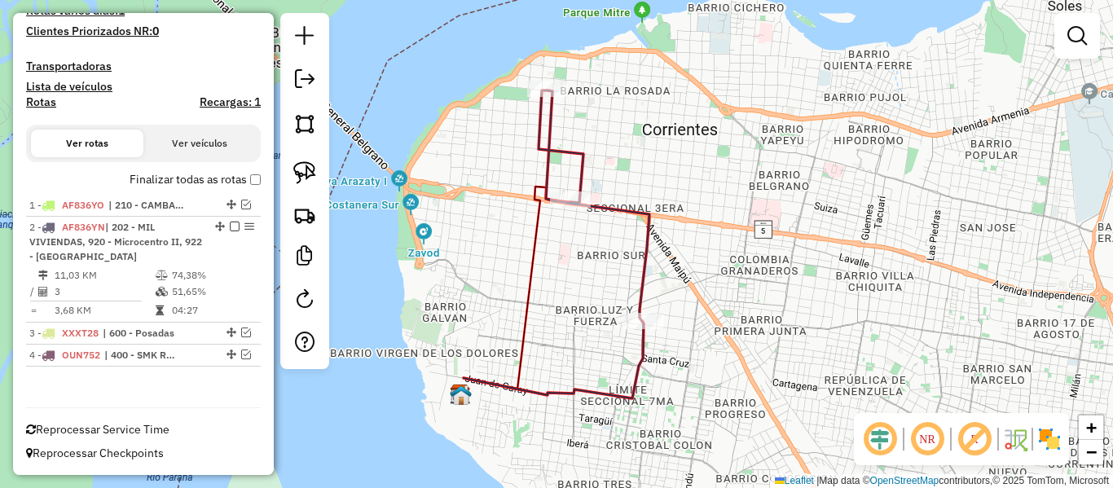
click at [637, 215] on icon at bounding box center [594, 205] width 111 height 231
select select "**********"
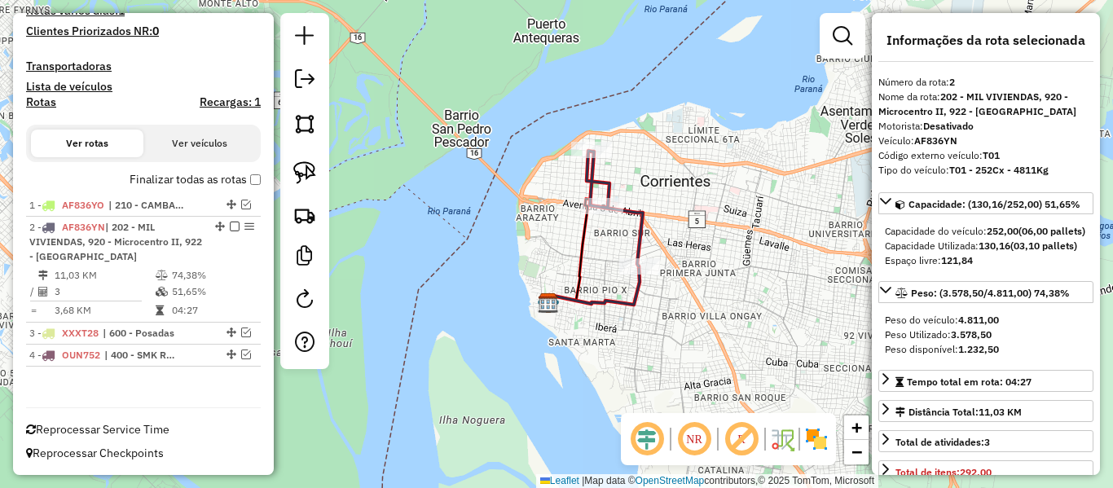
click at [634, 222] on icon at bounding box center [615, 209] width 56 height 116
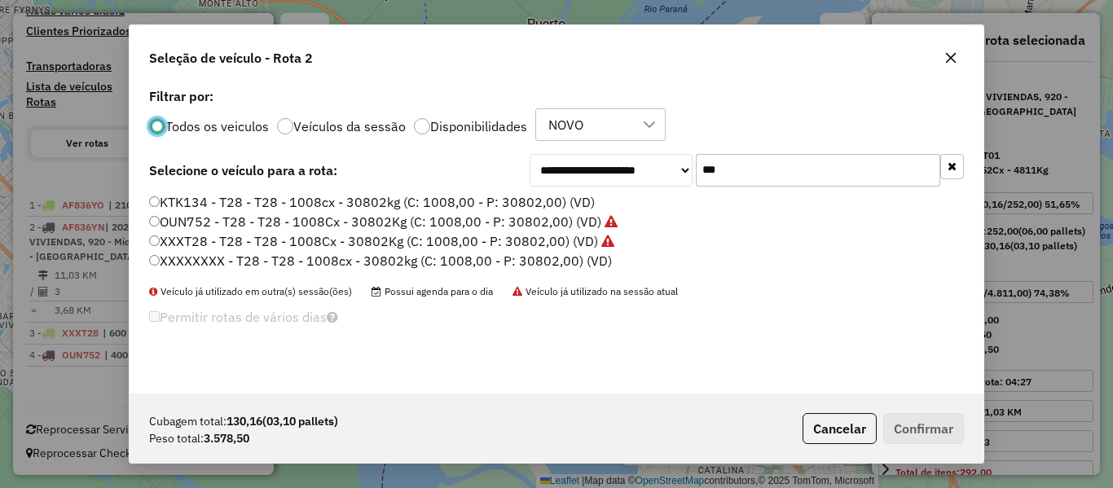
scroll to position [9, 5]
click at [801, 186] on input "***" at bounding box center [818, 170] width 245 height 33
click at [800, 185] on input "***" at bounding box center [818, 170] width 245 height 33
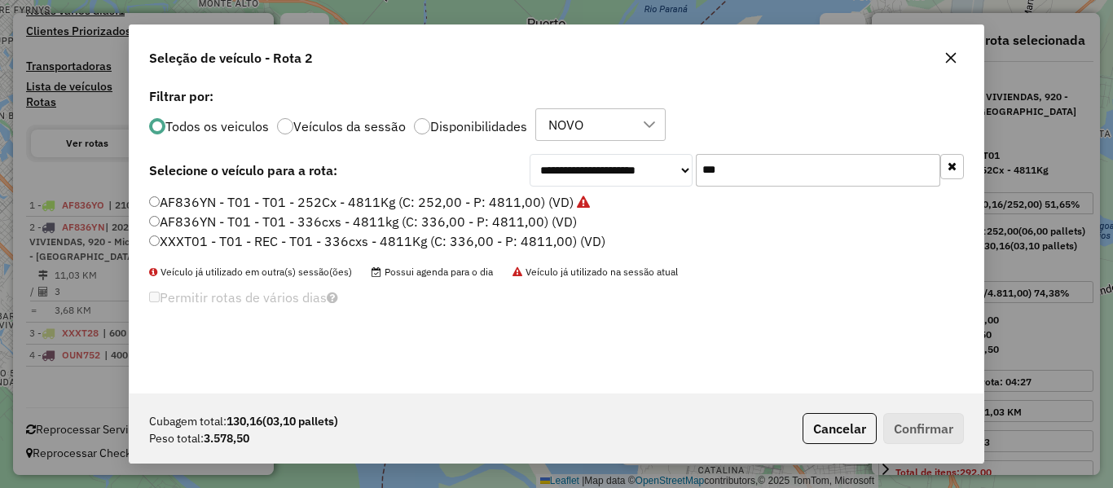
type input "***"
click at [844, 115] on div "Todos os veiculos Veículos da sessão Disponibilidades NOVO" at bounding box center [556, 124] width 815 height 33
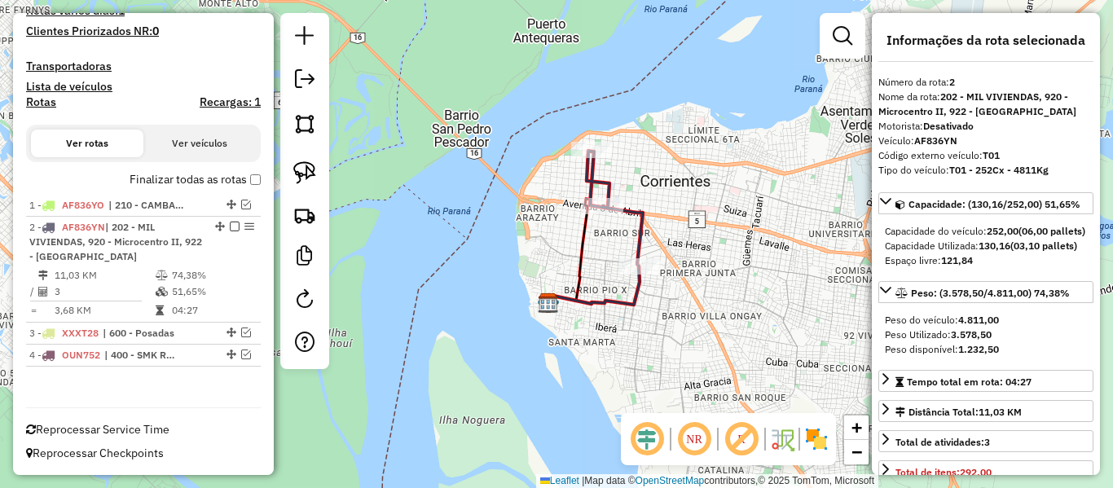
click at [643, 218] on icon at bounding box center [615, 209] width 56 height 116
click at [224, 183] on label "Finalizar todas as rotas" at bounding box center [195, 179] width 131 height 17
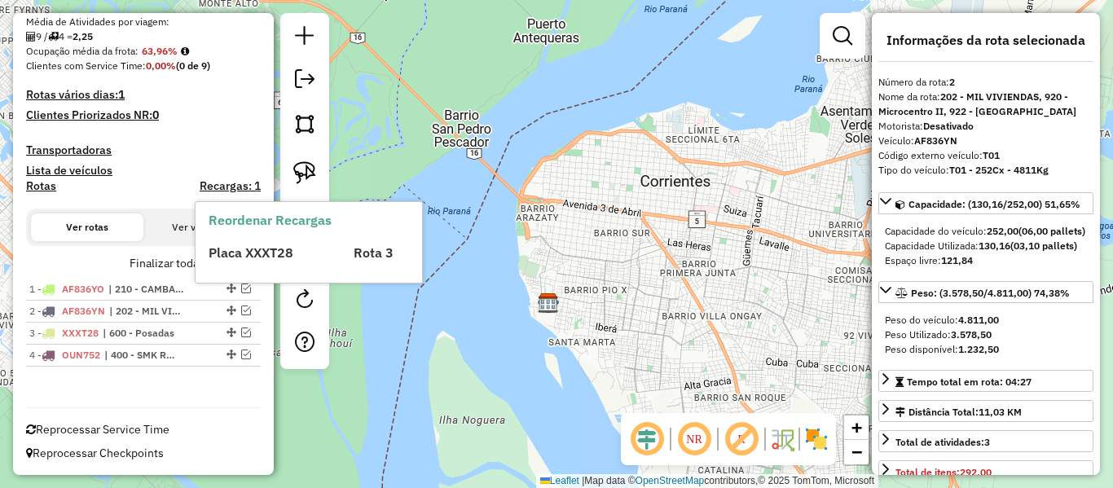
click at [179, 268] on label "Finalizar todas as rotas" at bounding box center [195, 263] width 131 height 17
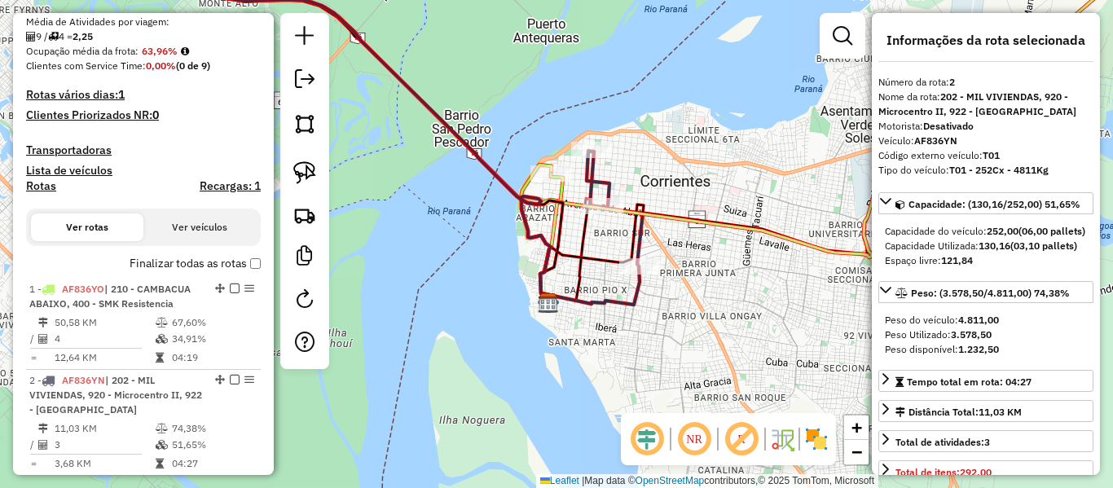
click at [47, 192] on h4 "Rotas" at bounding box center [41, 186] width 30 height 14
select select "*"
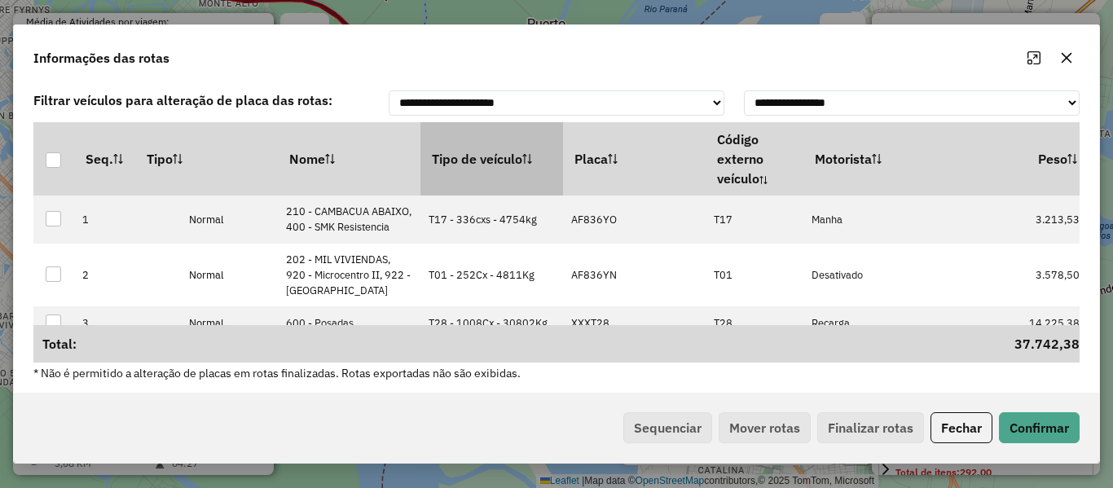
click at [487, 167] on th "Tipo de veículo" at bounding box center [492, 158] width 143 height 73
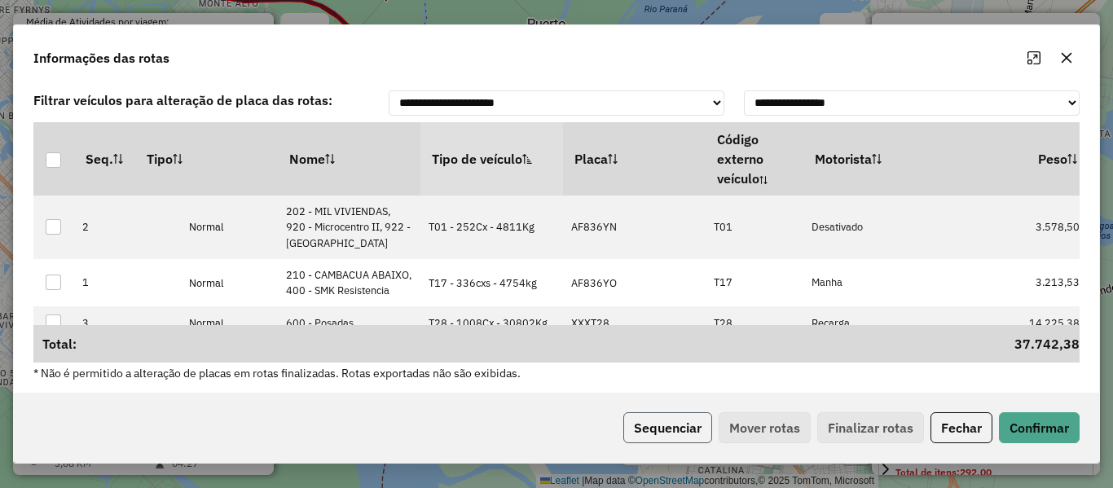
click at [681, 416] on button "Sequenciar" at bounding box center [667, 427] width 89 height 31
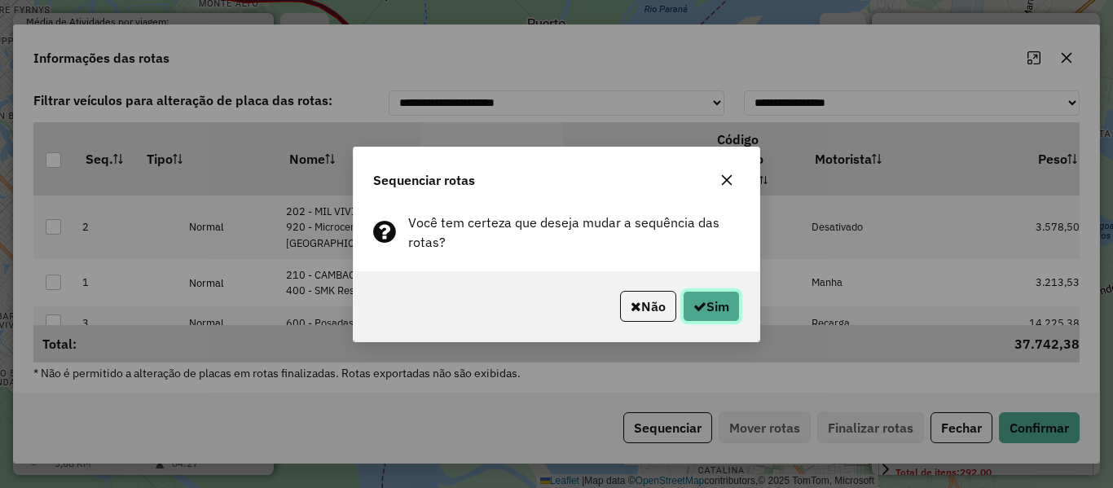
click at [706, 303] on button "Sim" at bounding box center [711, 306] width 57 height 31
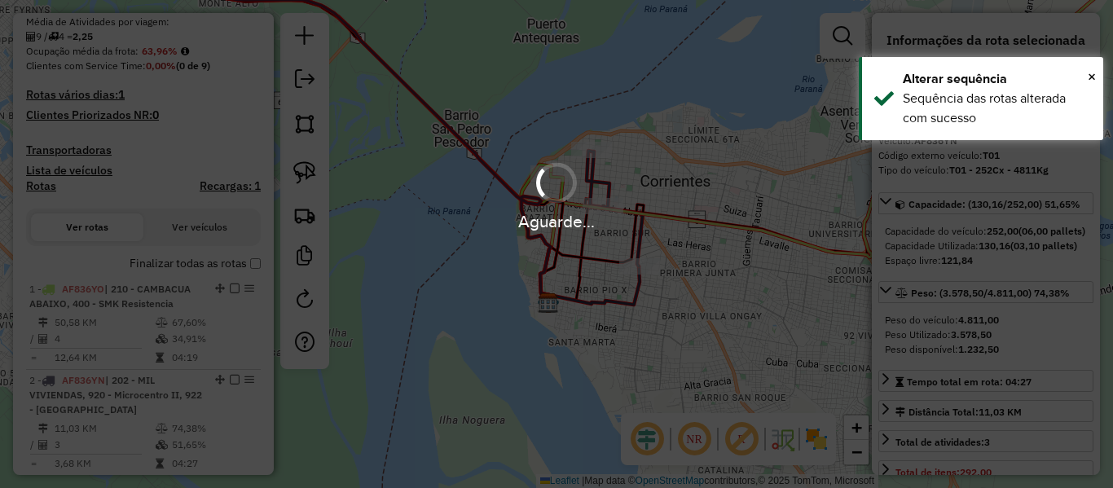
click at [128, 265] on div "Aguarde..." at bounding box center [556, 244] width 1113 height 488
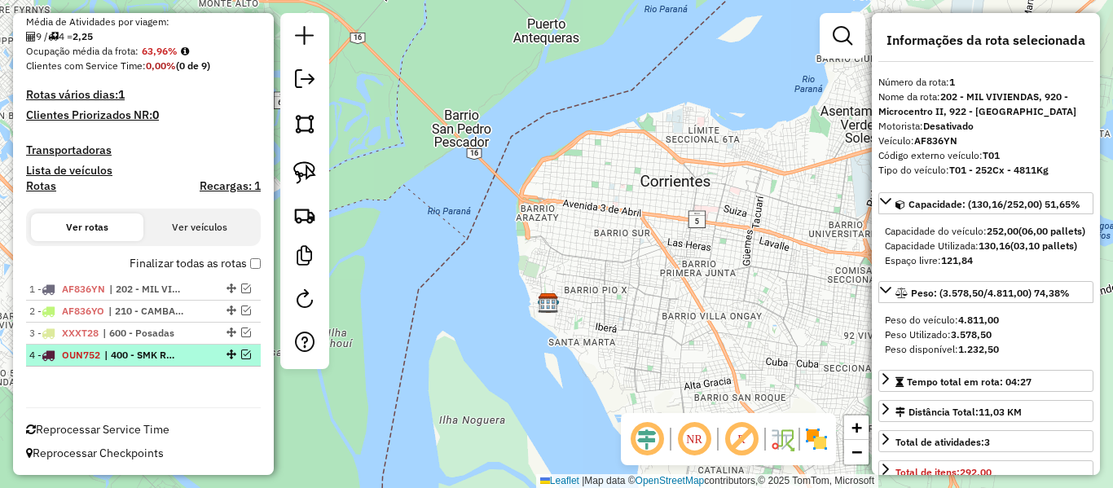
click at [241, 351] on em at bounding box center [246, 355] width 10 height 10
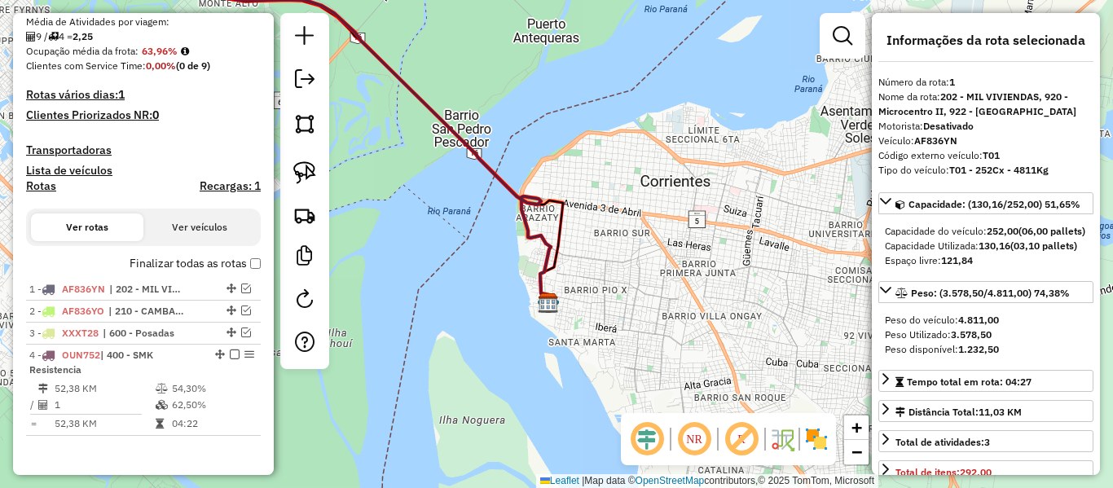
drag, startPoint x: 529, startPoint y: 260, endPoint x: 564, endPoint y: 265, distance: 35.4
click at [564, 271] on div "Janela de atendimento Grade de atendimento Capacidade Transportadoras Veículos …" at bounding box center [556, 244] width 1113 height 488
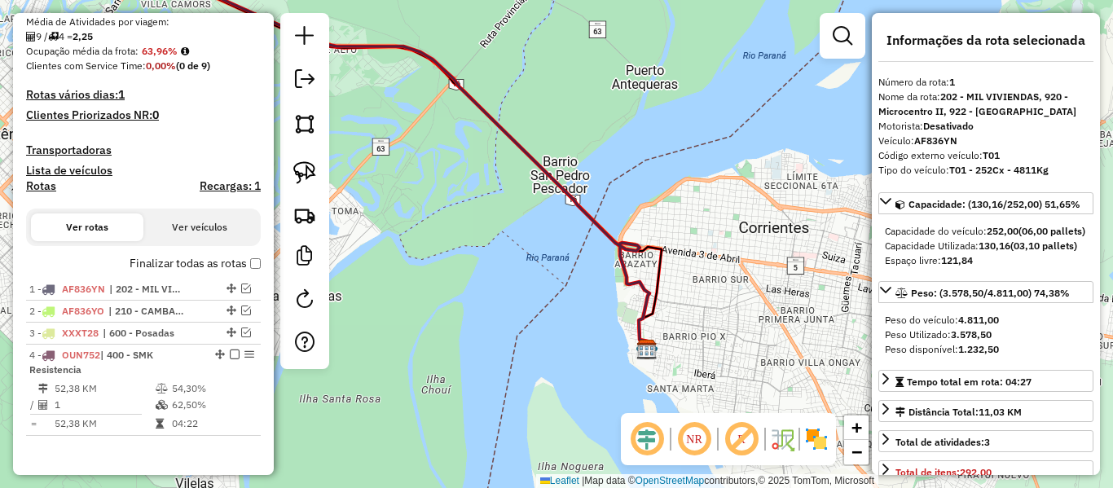
click at [572, 200] on icon at bounding box center [268, 146] width 761 height 390
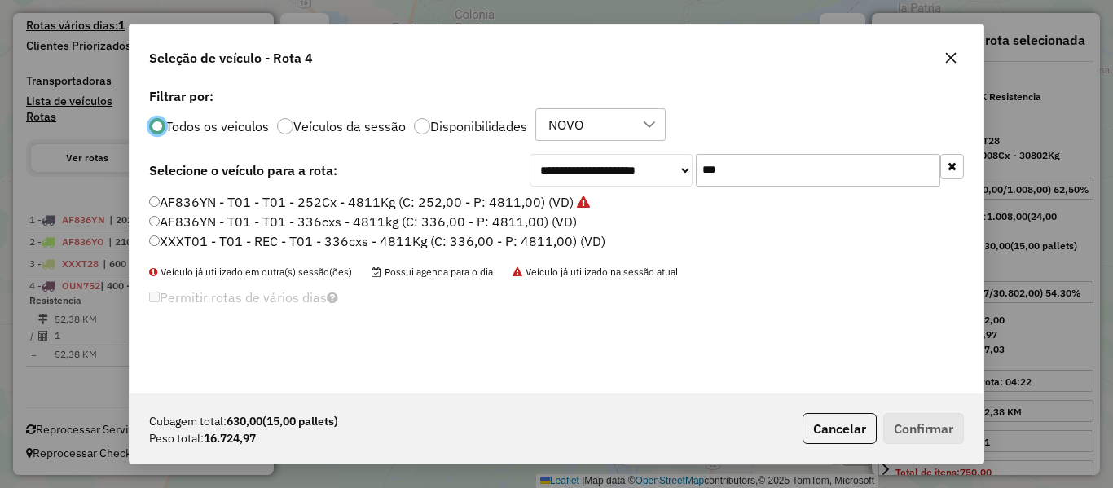
scroll to position [9, 5]
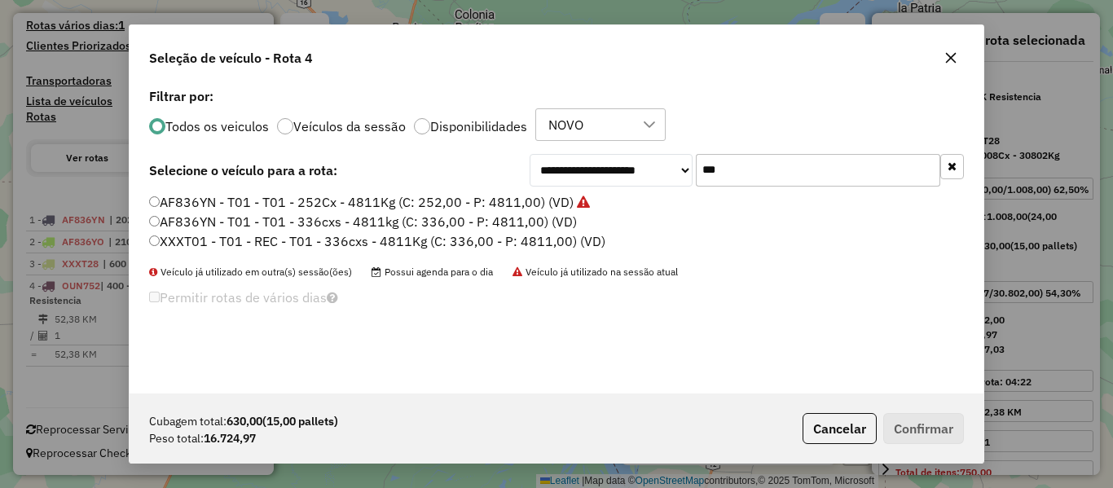
click at [738, 175] on input "***" at bounding box center [818, 170] width 245 height 33
type input "***"
click at [253, 222] on label "FYQ769 - T26 - T26 - 1008Cx - 31456Kg (C: 1008,00 - P: 31456,00) (VD)" at bounding box center [373, 222] width 449 height 20
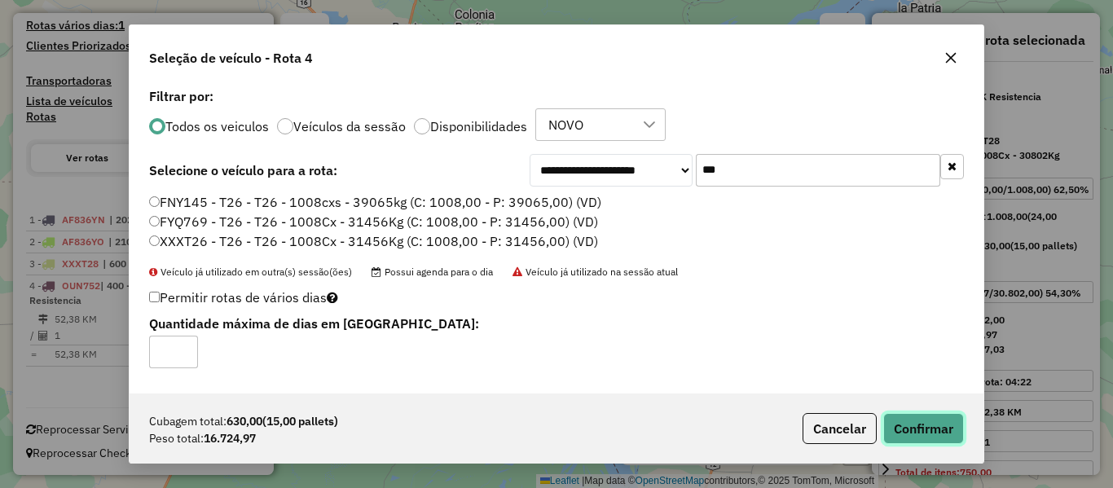
click at [914, 422] on button "Confirmar" at bounding box center [923, 428] width 81 height 31
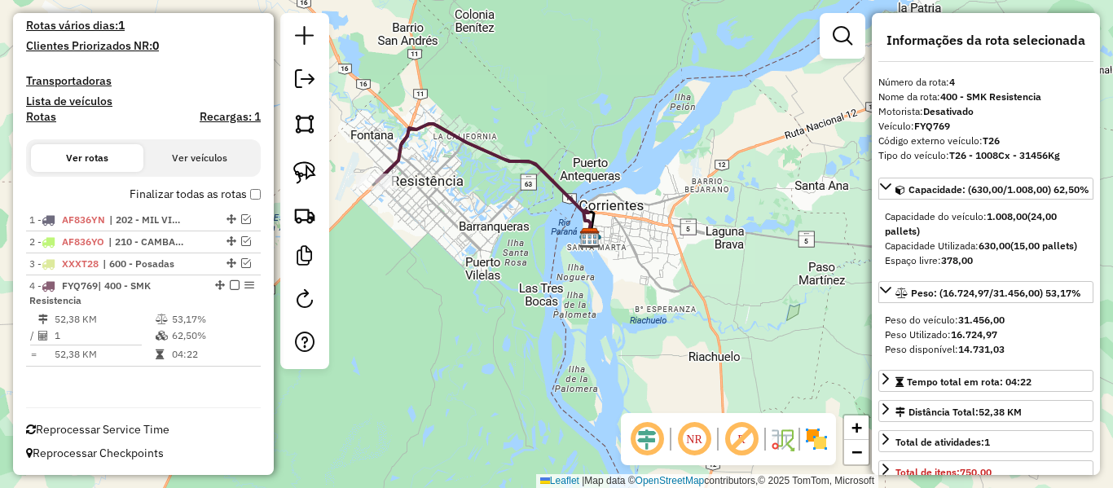
click at [238, 193] on label "Finalizar todas as rotas" at bounding box center [195, 194] width 131 height 17
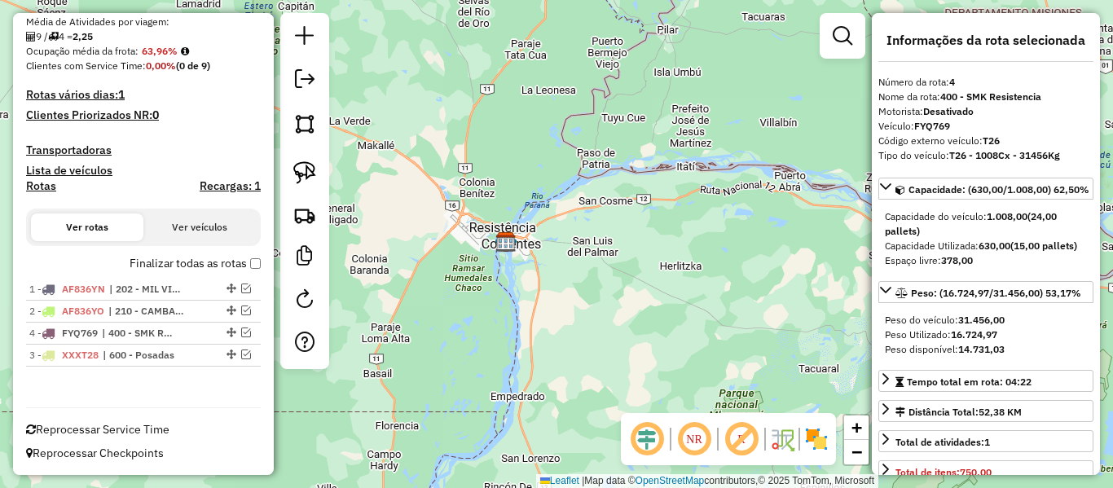
drag, startPoint x: 225, startPoint y: 355, endPoint x: 227, endPoint y: 333, distance: 23.0
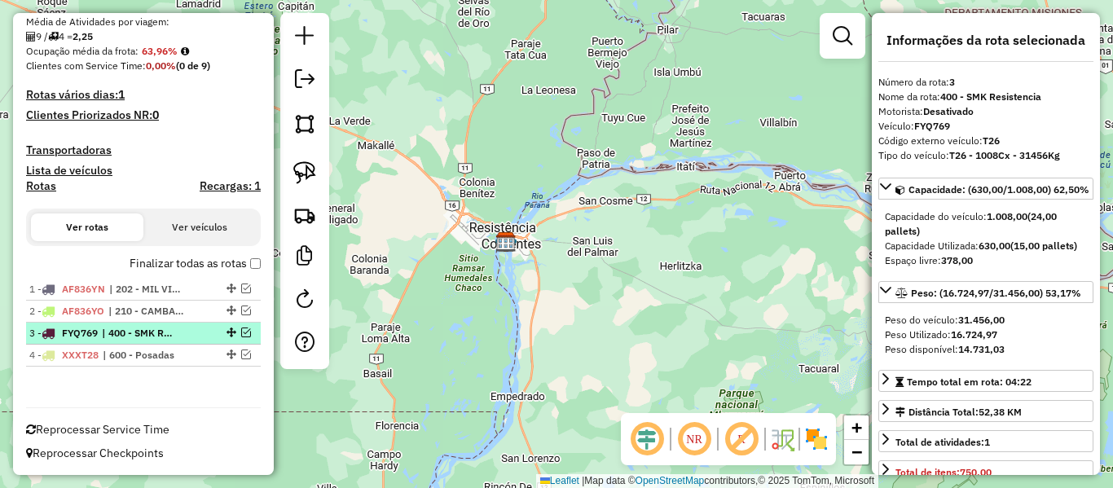
scroll to position [0, 0]
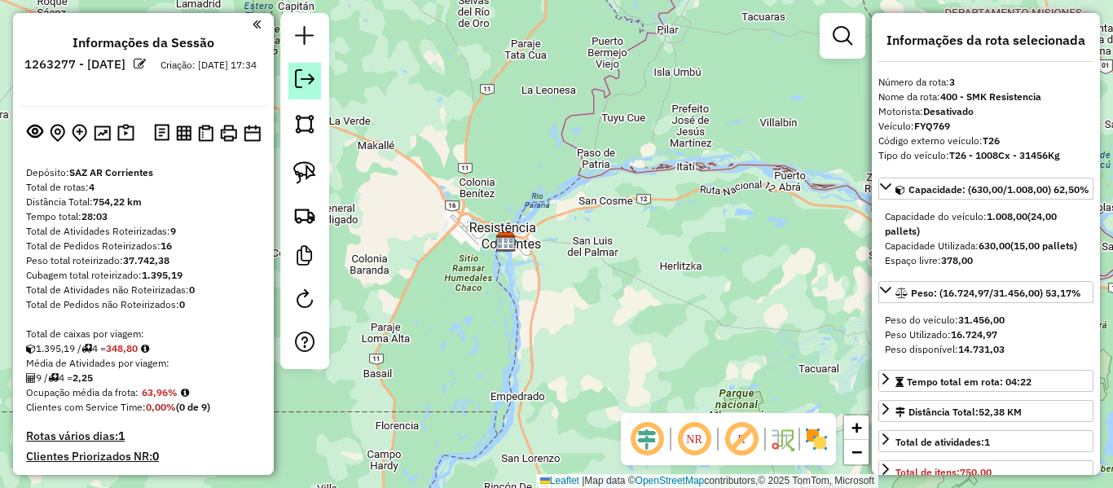
click at [309, 85] on em at bounding box center [305, 79] width 20 height 20
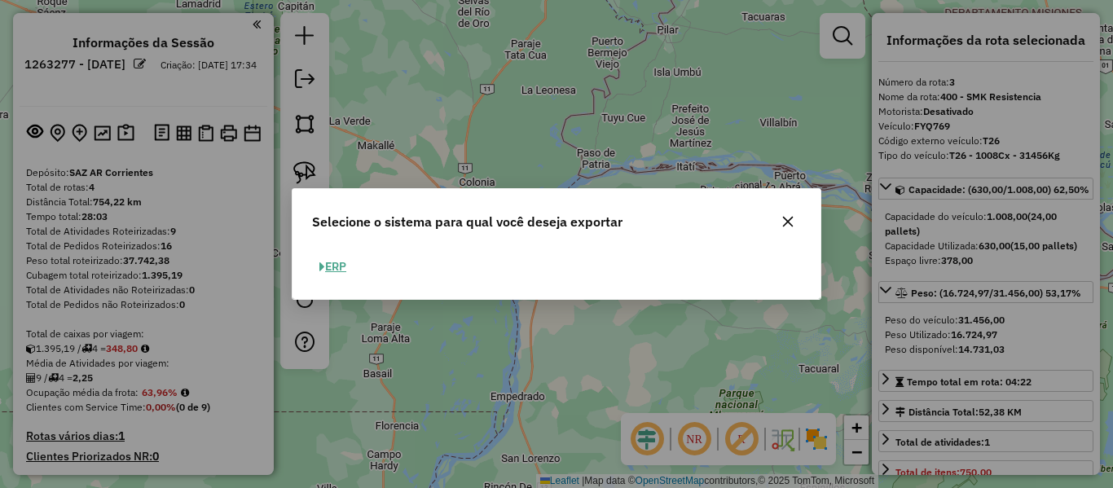
click at [339, 268] on button "ERP" at bounding box center [333, 266] width 42 height 25
select select "*********"
select select "**"
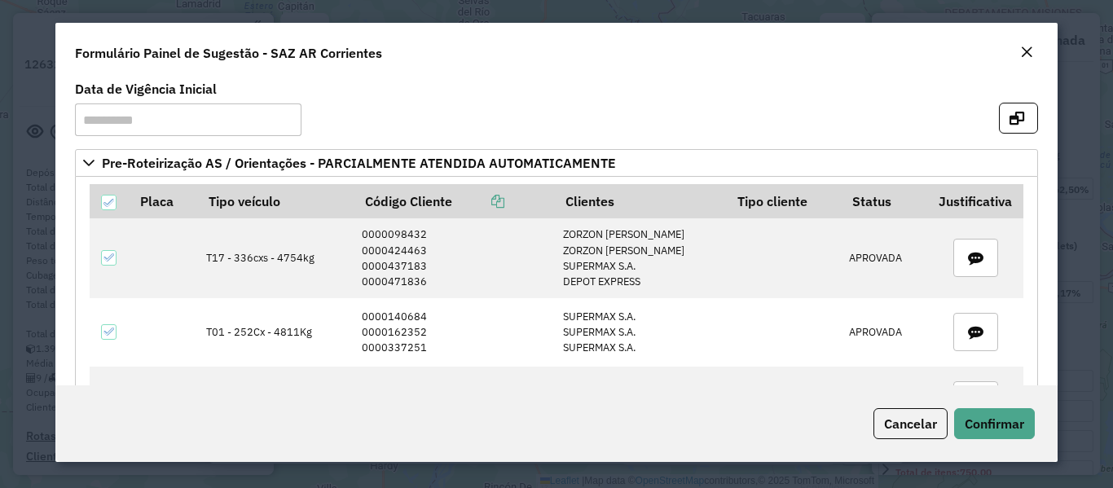
click at [1032, 45] on div "Close" at bounding box center [1026, 53] width 13 height 20
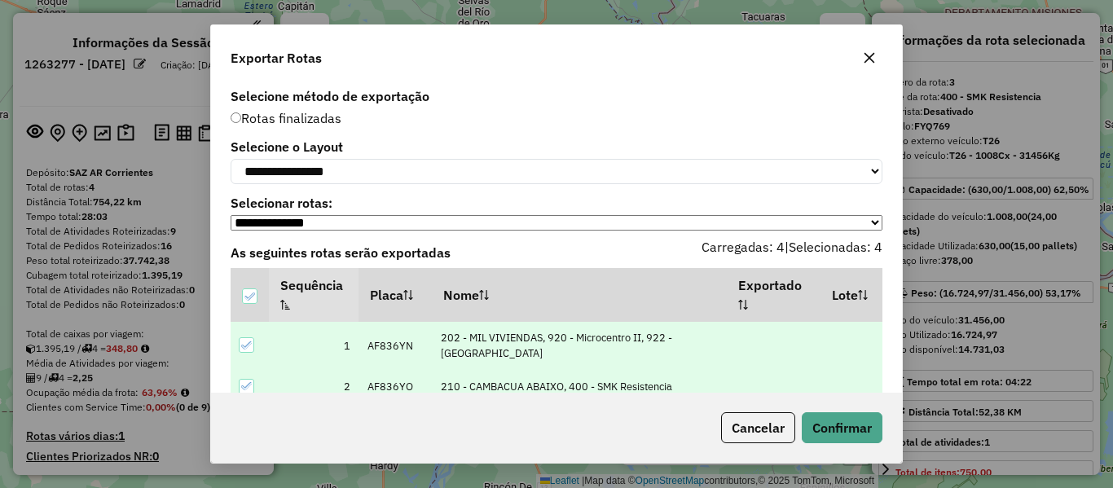
click at [871, 55] on icon "button" at bounding box center [870, 58] width 11 height 11
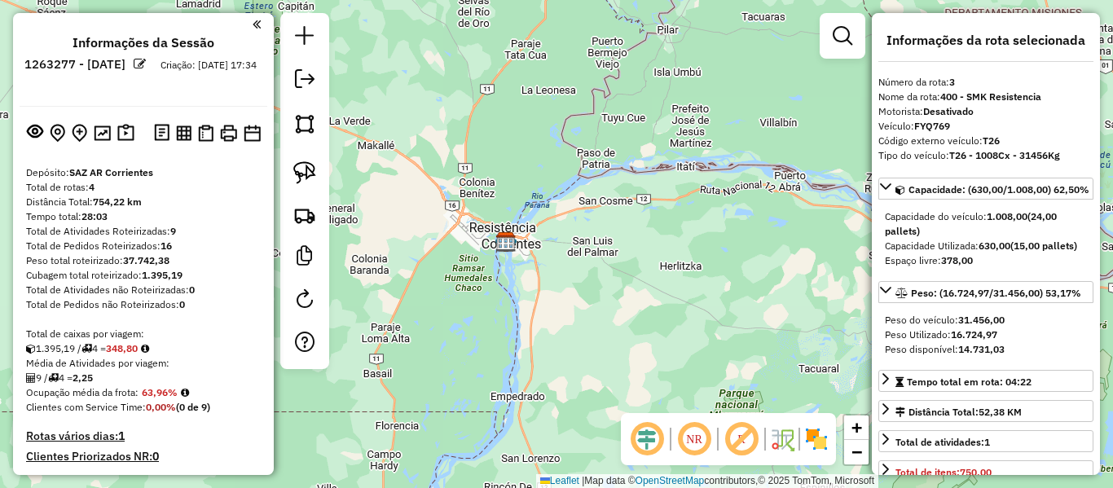
click at [187, 163] on div "Informações da Sessão 1263277 - 11/09/2025 Criação: 10/09/2025 17:34 Depósito: …" at bounding box center [143, 244] width 261 height 462
click at [231, 134] on img at bounding box center [228, 133] width 17 height 17
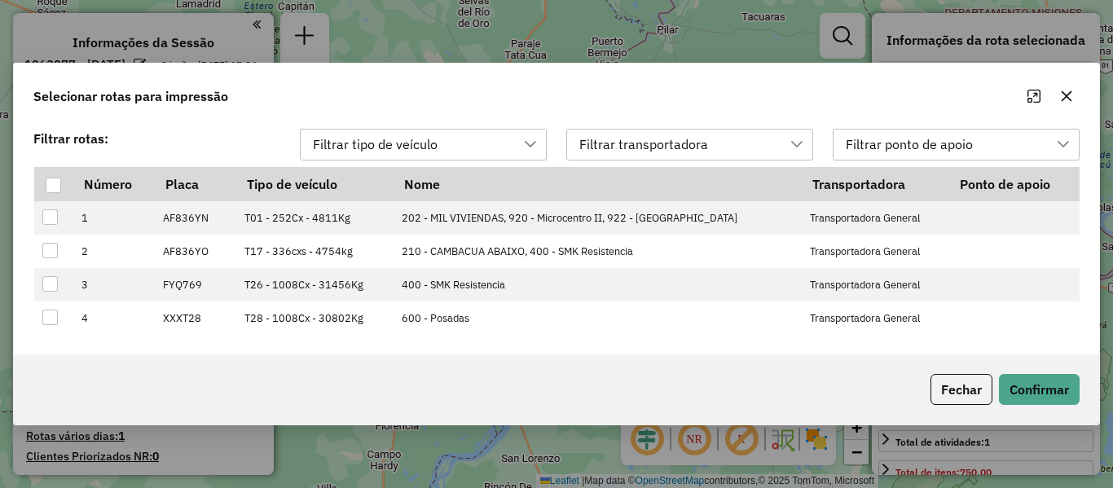
scroll to position [12, 74]
click at [56, 190] on div at bounding box center [53, 185] width 15 height 15
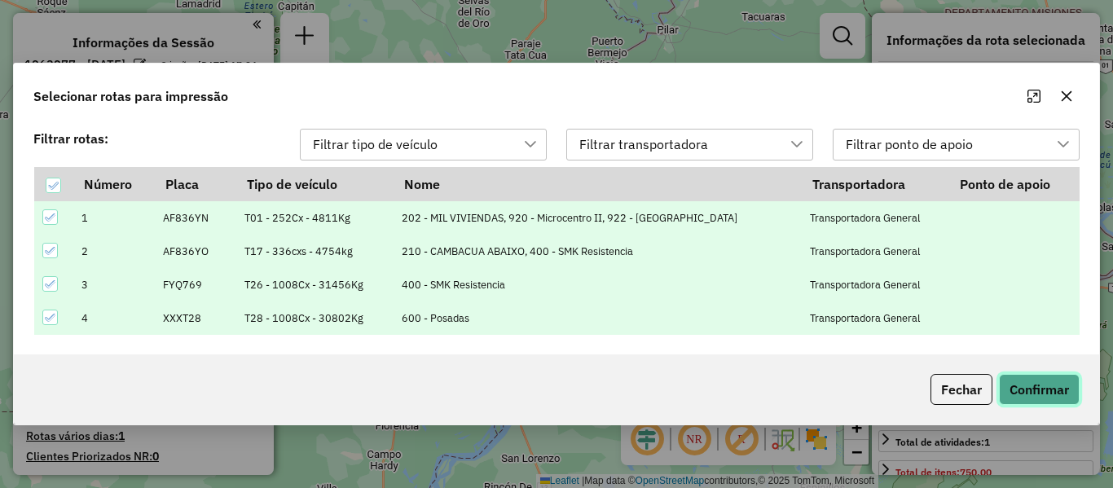
click at [1033, 388] on button "Confirmar" at bounding box center [1039, 389] width 81 height 31
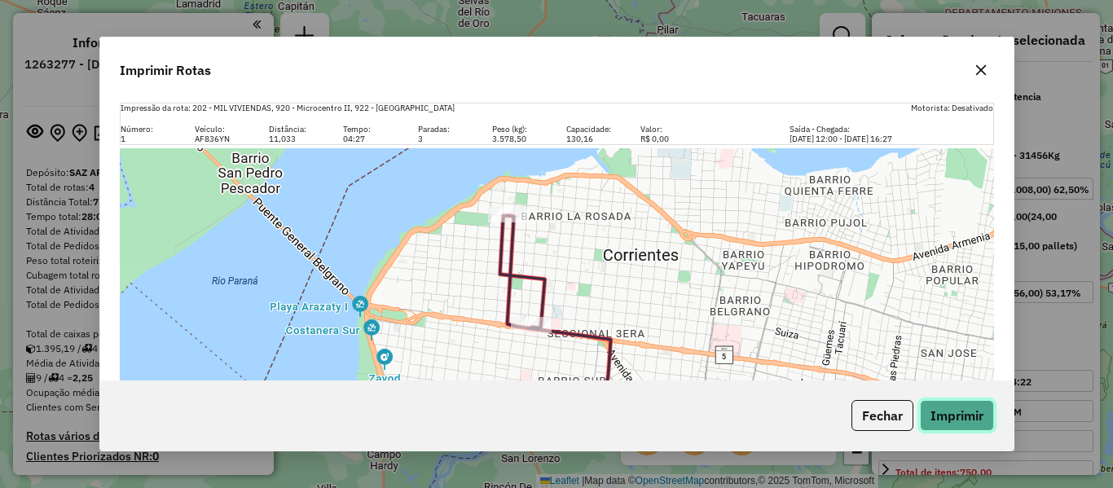
click at [970, 416] on button "Imprimir" at bounding box center [957, 415] width 74 height 31
click at [965, 419] on button "Imprimir" at bounding box center [957, 415] width 74 height 31
drag, startPoint x: 985, startPoint y: 69, endPoint x: 951, endPoint y: 68, distance: 33.4
click at [984, 69] on icon "button" at bounding box center [981, 70] width 13 height 13
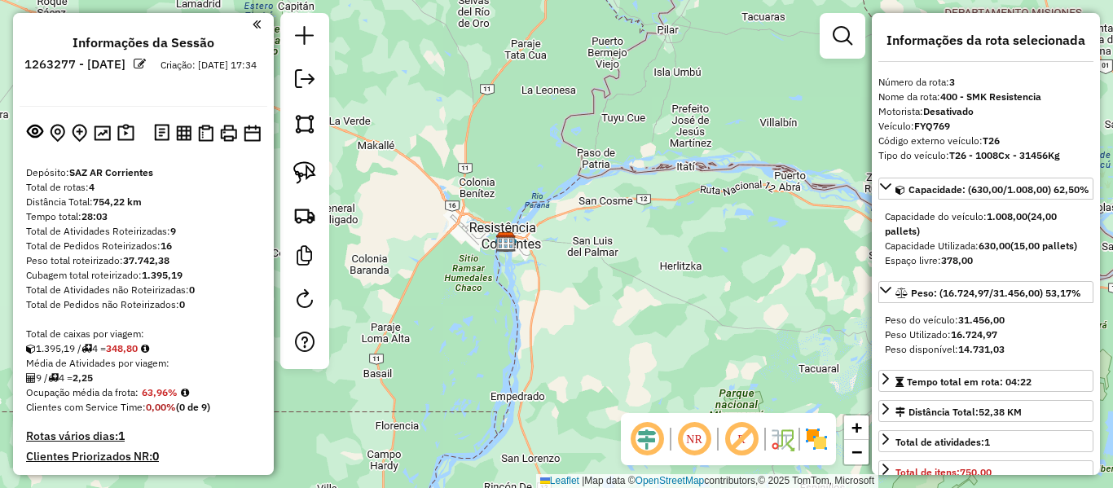
click at [535, 245] on div "Janela de atendimento Grade de atendimento Capacidade Transportadoras Veículos …" at bounding box center [556, 244] width 1113 height 488
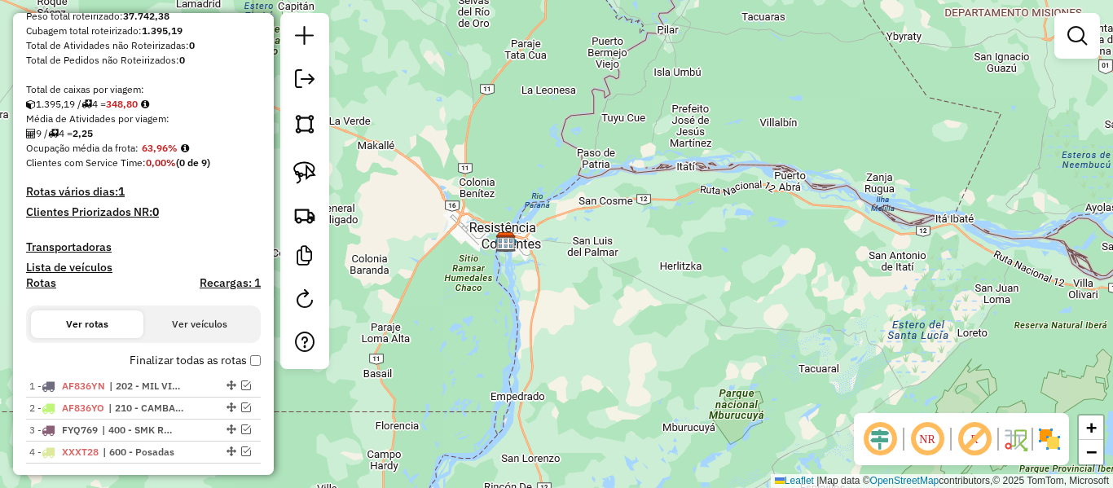
scroll to position [341, 0]
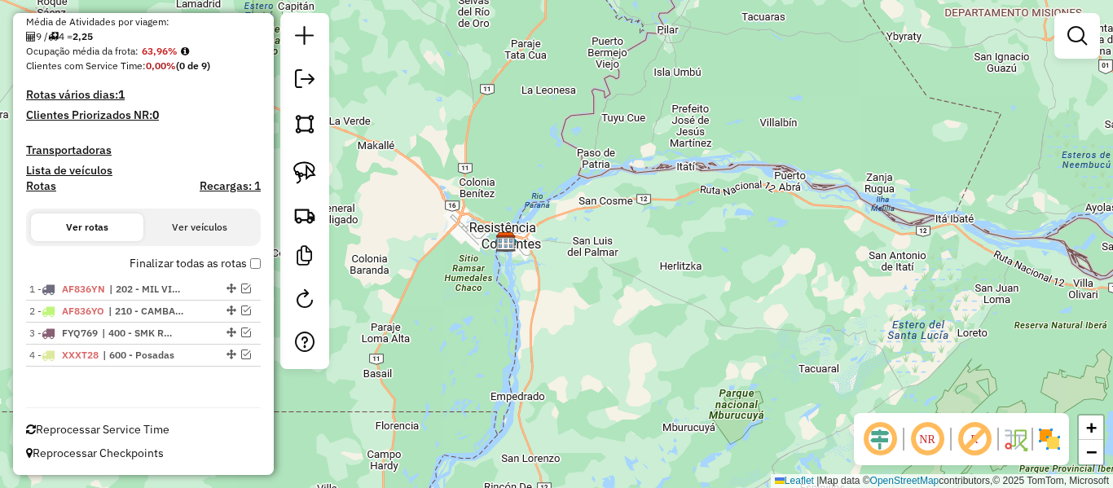
click at [197, 270] on label "Finalizar todas as rotas" at bounding box center [195, 263] width 131 height 17
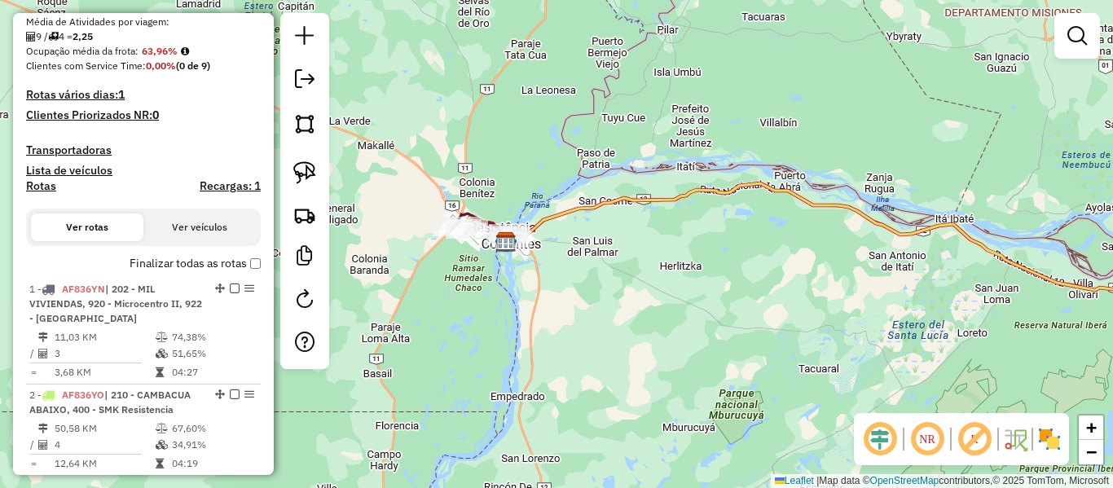
scroll to position [504, 0]
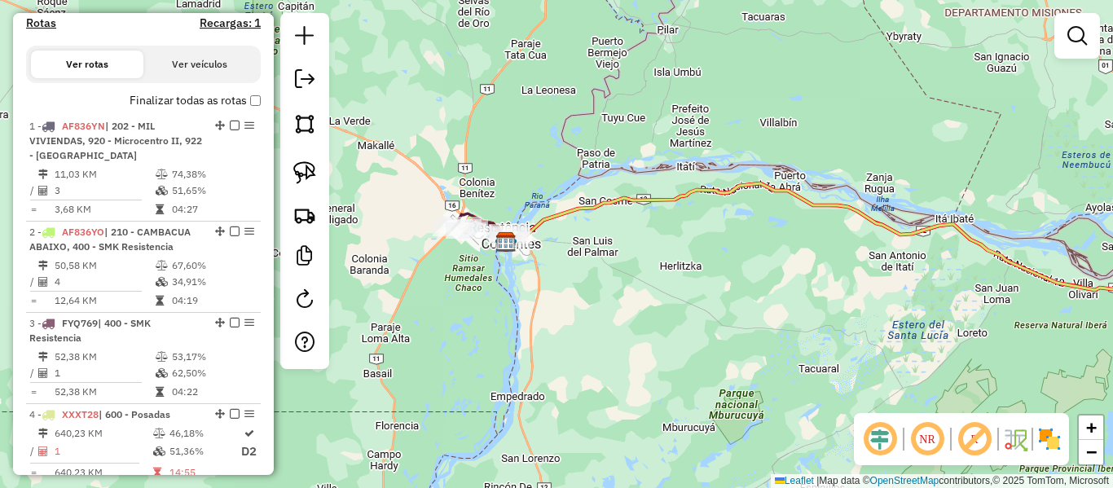
click at [231, 101] on label "Finalizar todas as rotas" at bounding box center [195, 100] width 131 height 17
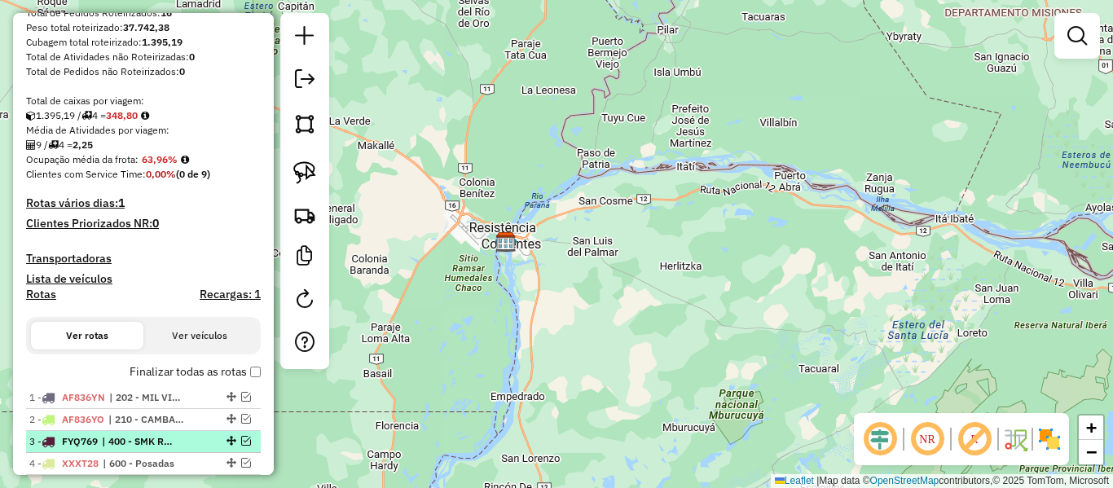
scroll to position [341, 0]
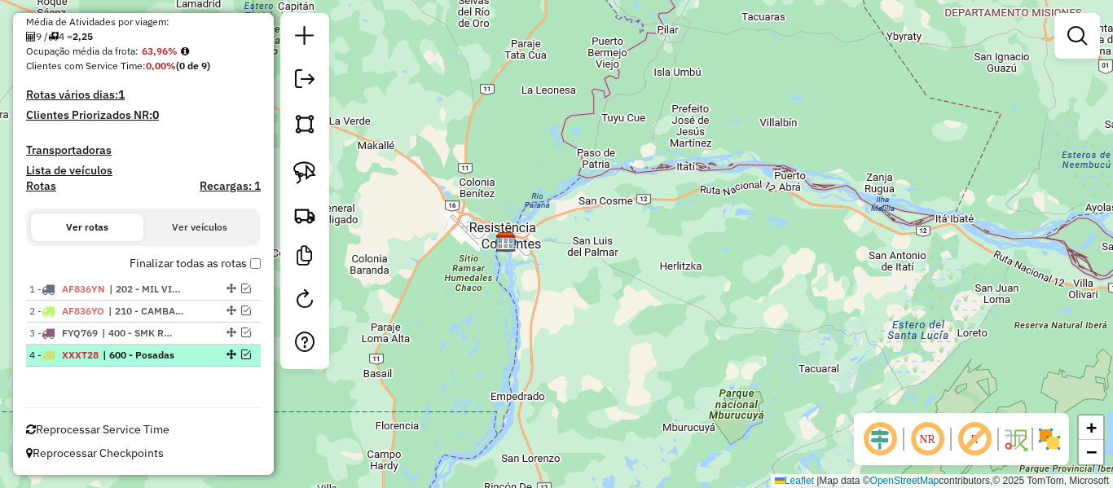
click at [108, 360] on span "| 600 - Posadas" at bounding box center [140, 355] width 75 height 15
select select "**********"
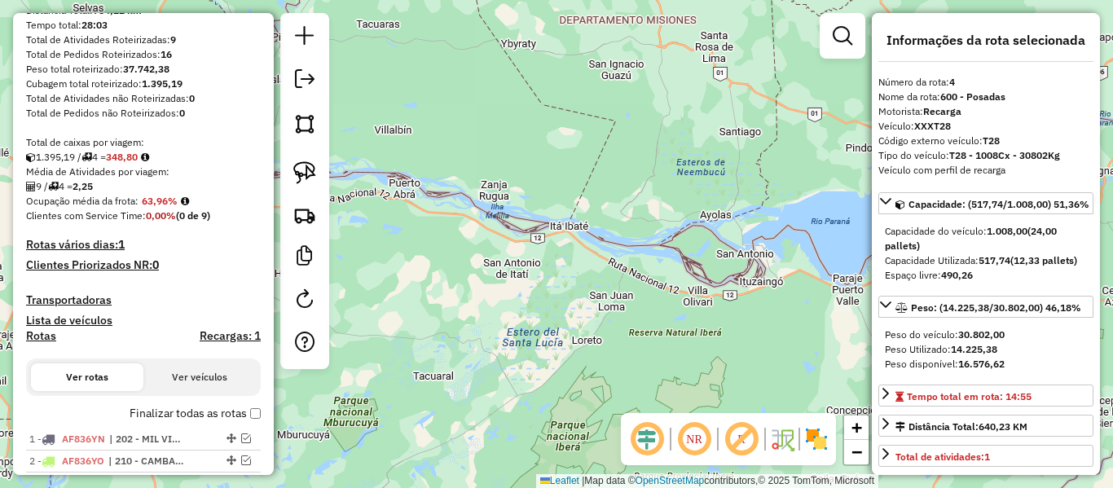
scroll to position [15, 0]
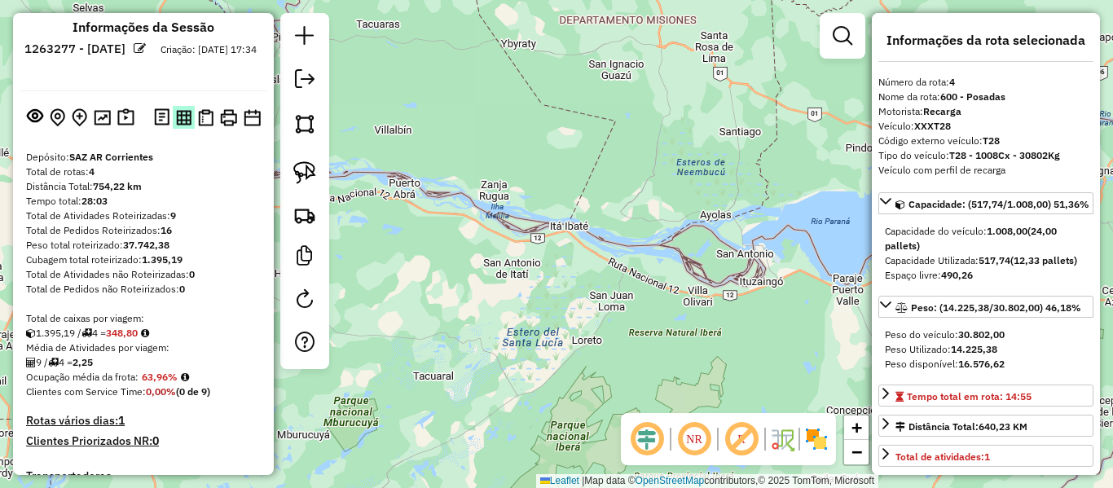
click at [183, 118] on img at bounding box center [183, 117] width 15 height 15
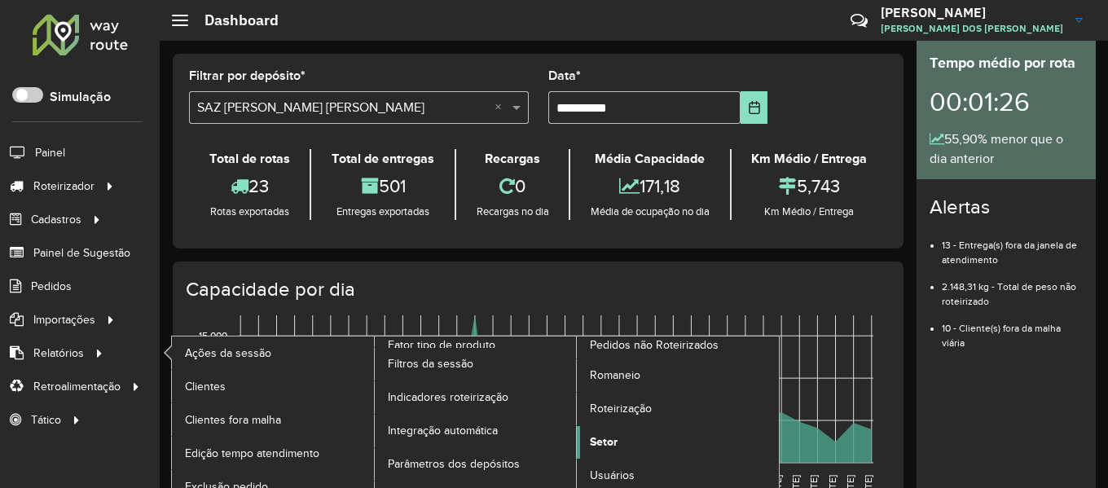
click at [611, 433] on link "Setor" at bounding box center [678, 442] width 202 height 33
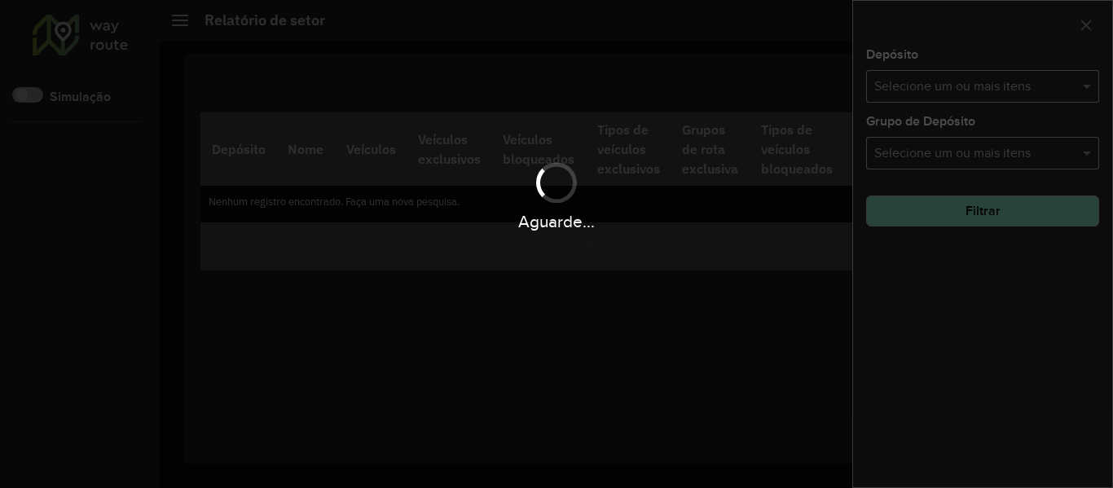
click at [1035, 88] on div "Aguarde..." at bounding box center [556, 244] width 1113 height 488
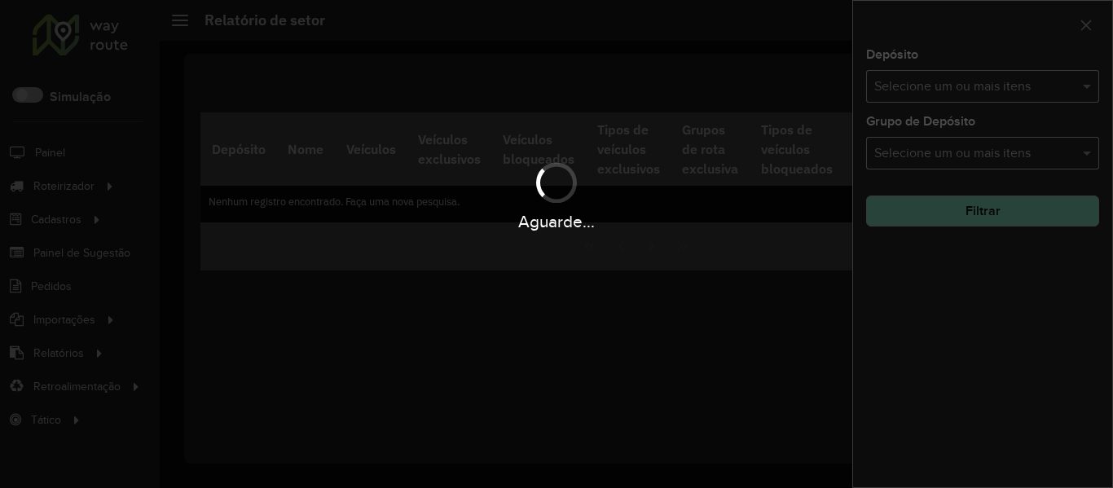
click at [1035, 88] on div "Aguarde..." at bounding box center [556, 244] width 1113 height 488
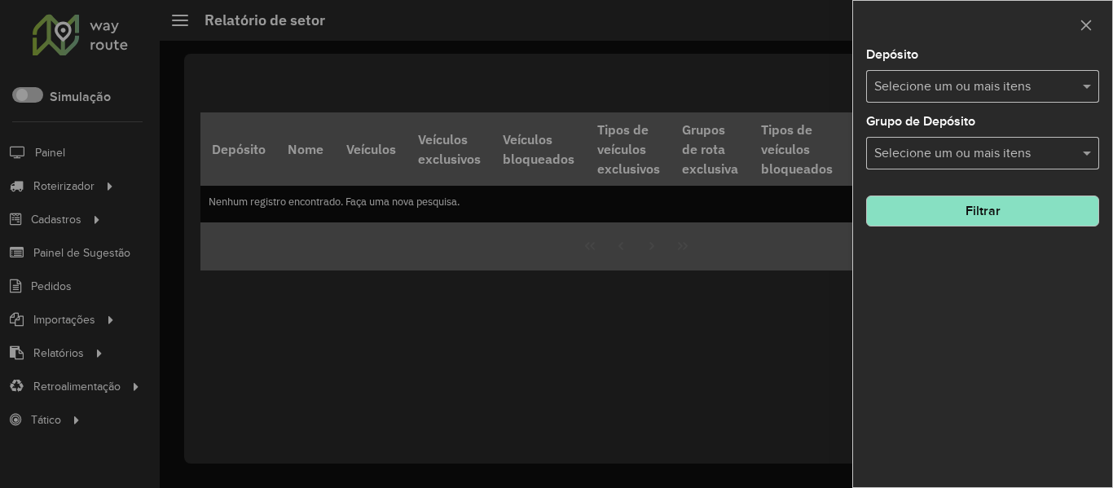
click at [1036, 86] on input "text" at bounding box center [974, 87] width 209 height 20
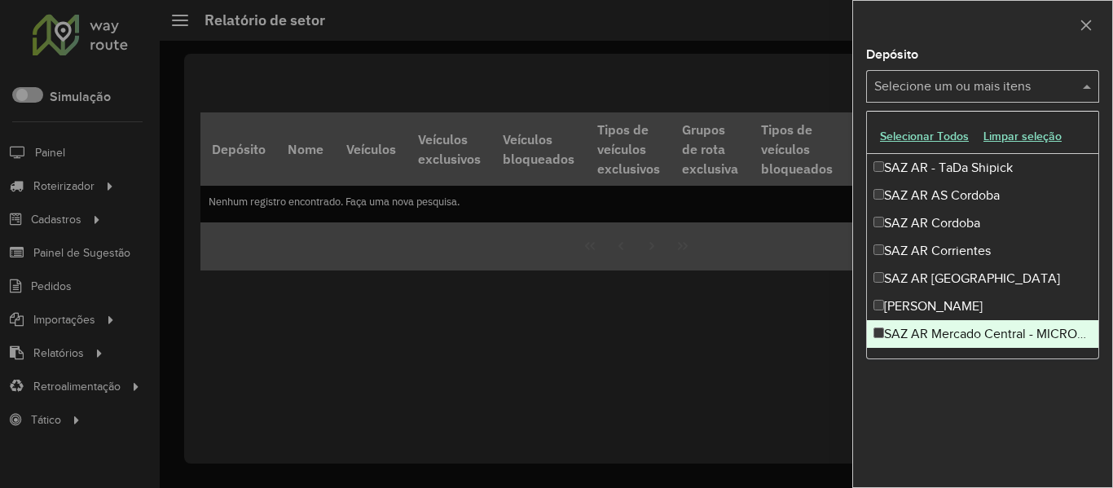
click at [1042, 332] on div "SAZ AR Mercado Central - MICROCENTRO" at bounding box center [982, 334] width 231 height 28
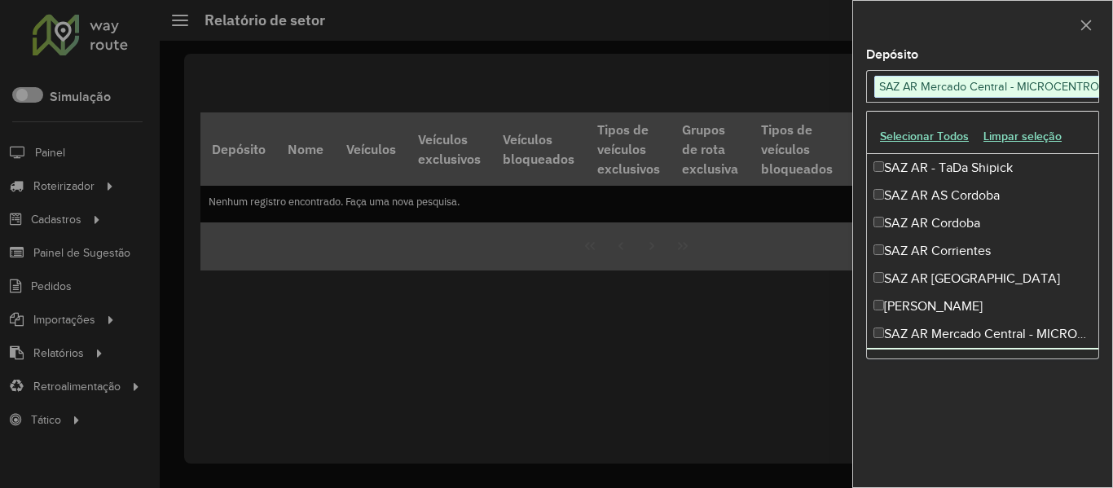
click at [1040, 390] on div "Depósito Selecione um ou mais itens SAZ AR Mercado Central - MICROCENTRO × × Gr…" at bounding box center [982, 268] width 259 height 438
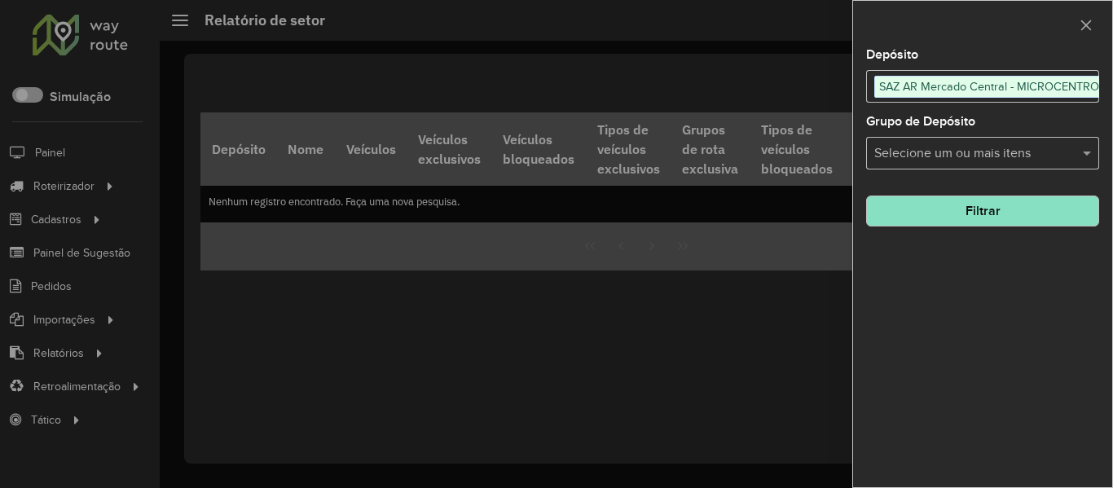
click at [995, 218] on button "Filtrar" at bounding box center [982, 211] width 233 height 31
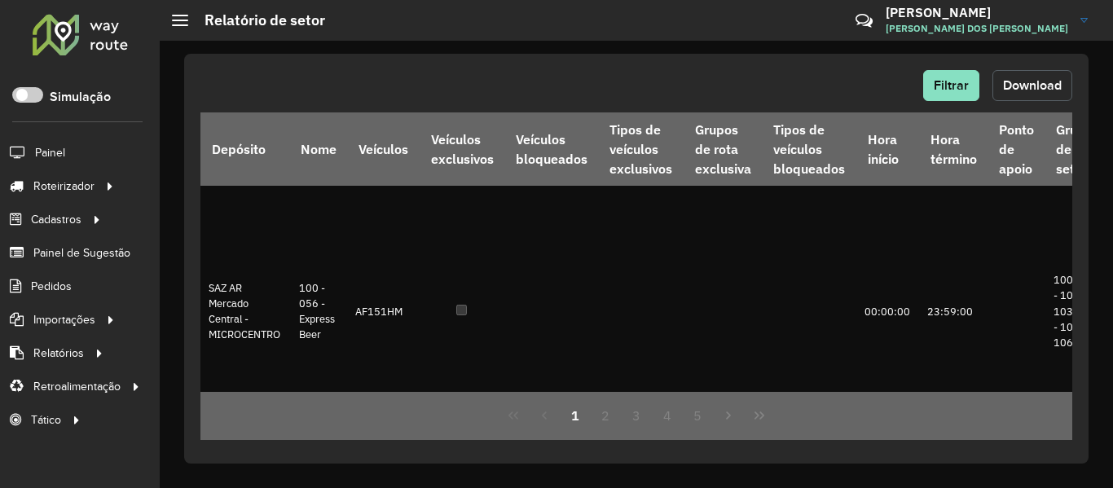
click at [1003, 85] on span "Download" at bounding box center [1032, 85] width 59 height 14
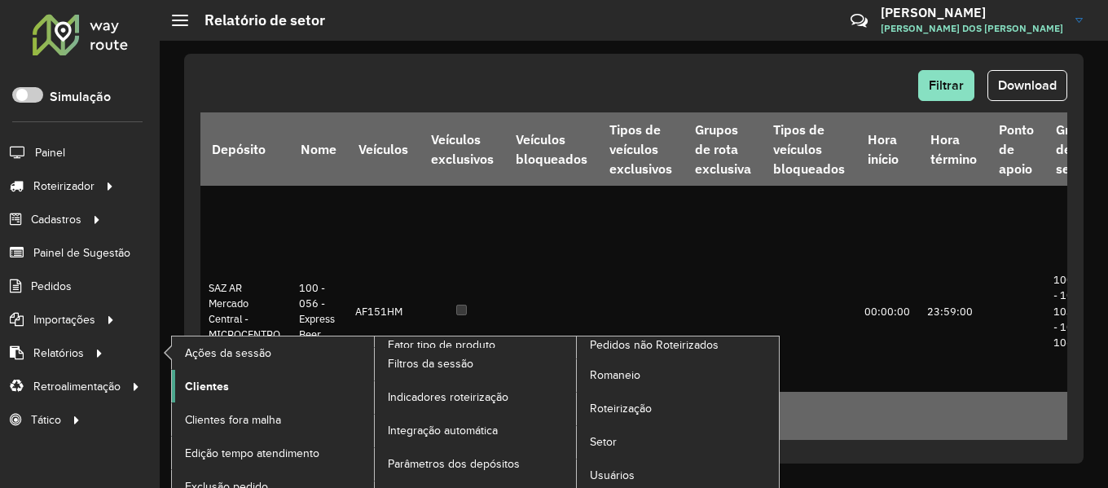
click at [201, 380] on span "Clientes" at bounding box center [207, 386] width 44 height 17
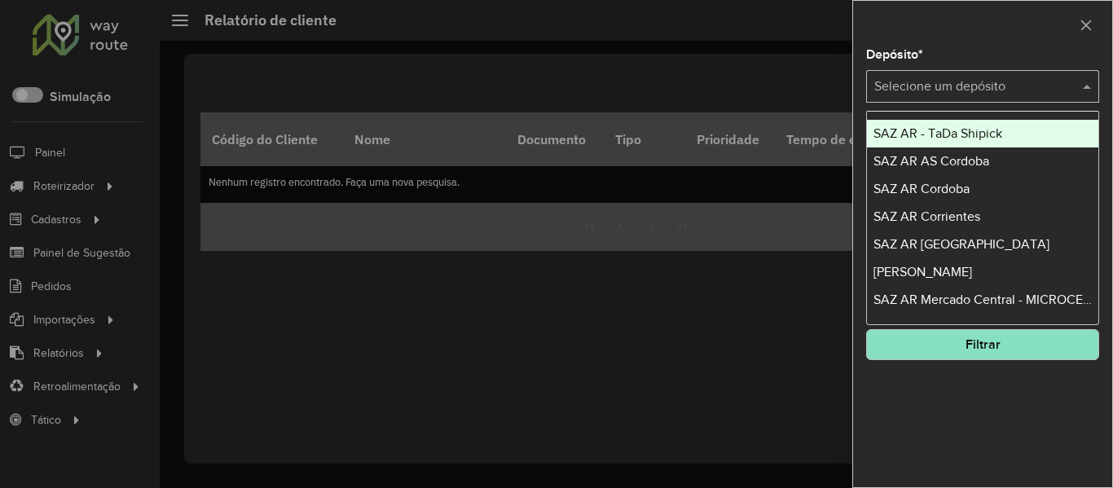
click at [945, 80] on input "text" at bounding box center [966, 87] width 184 height 20
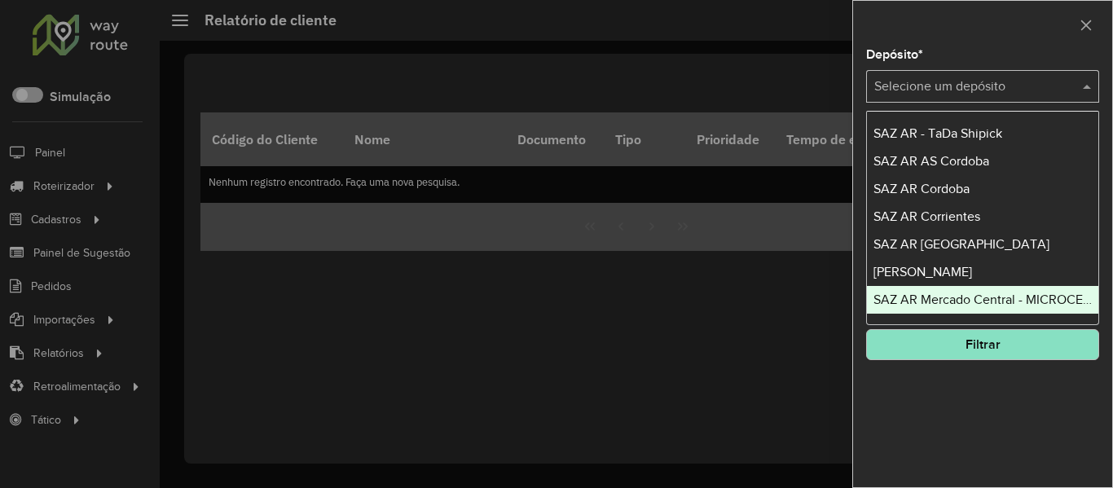
click at [1037, 300] on span "SAZ AR Mercado Central - MICROCENTRO" at bounding box center [996, 300] width 244 height 14
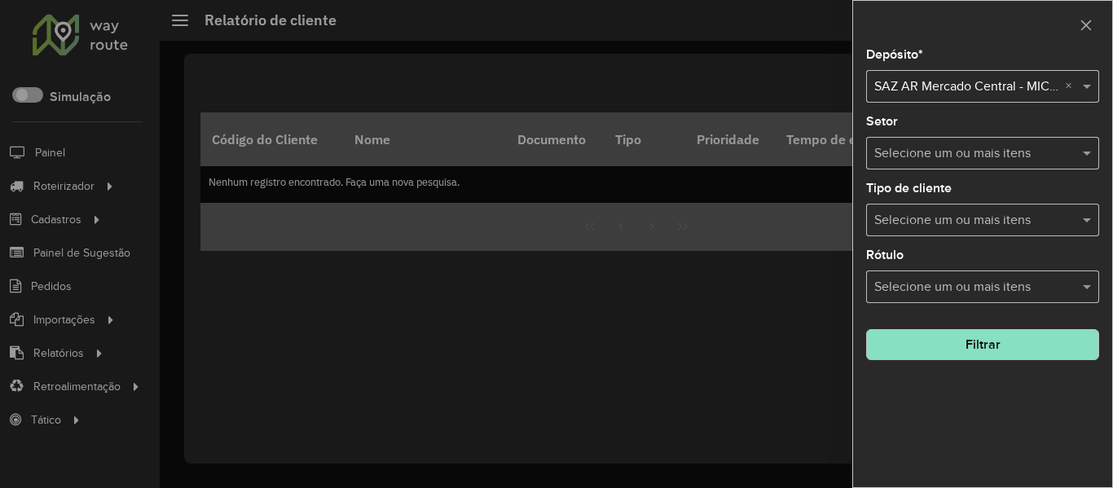
click at [1042, 350] on button "Filtrar" at bounding box center [982, 344] width 233 height 31
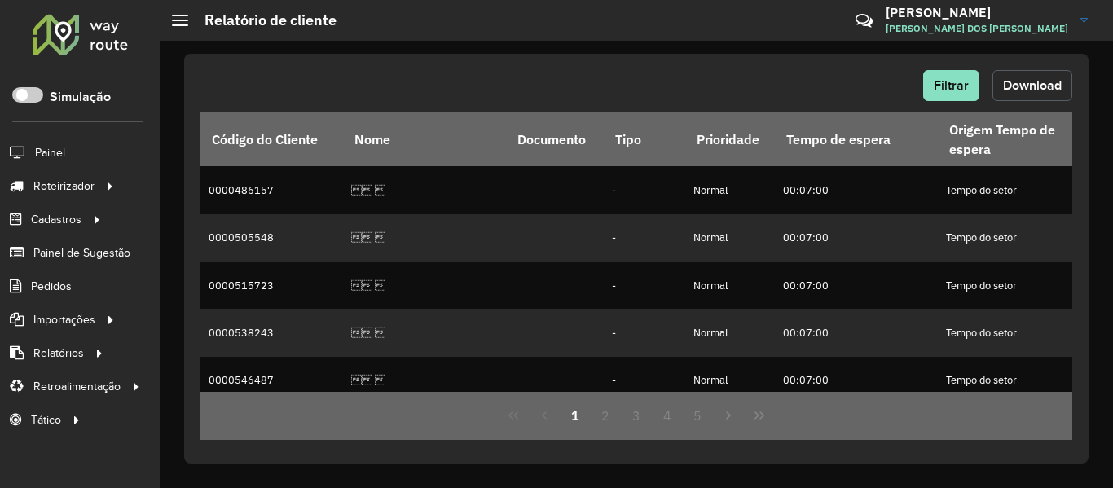
click at [1056, 90] on span "Download" at bounding box center [1032, 85] width 59 height 14
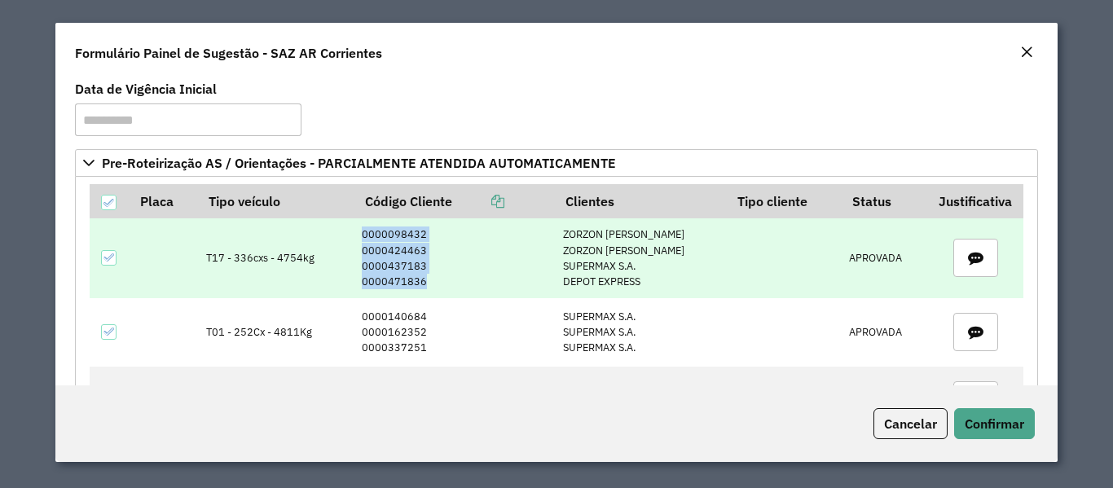
drag, startPoint x: 345, startPoint y: 231, endPoint x: 428, endPoint y: 282, distance: 97.7
click at [428, 282] on td "0000098432 0000424463 0000437183 0000471836" at bounding box center [454, 257] width 200 height 79
copy td "0000098432 0000424463 0000437183 0000471836"
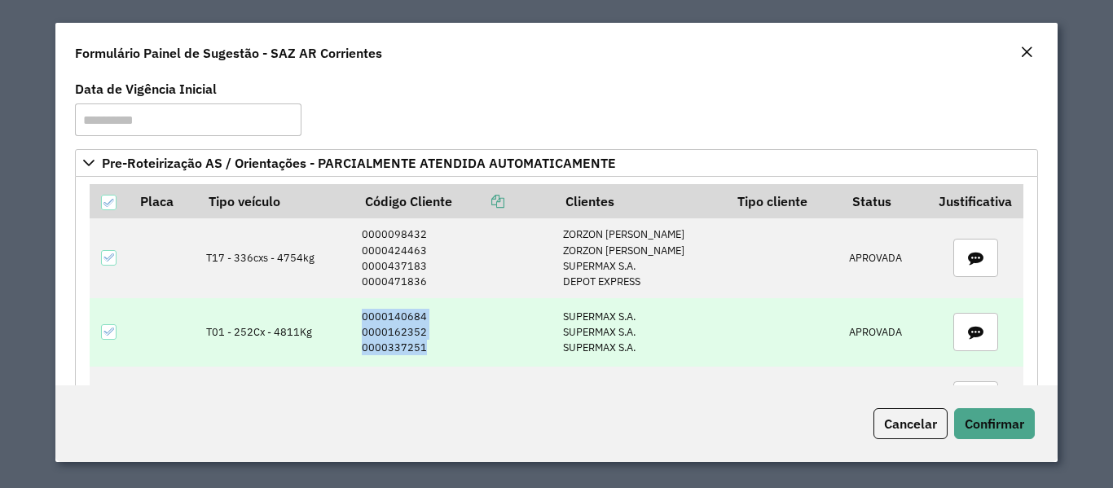
drag, startPoint x: 354, startPoint y: 314, endPoint x: 417, endPoint y: 345, distance: 70.7
click at [417, 345] on td "0000140684 0000162352 0000337251" at bounding box center [454, 332] width 200 height 68
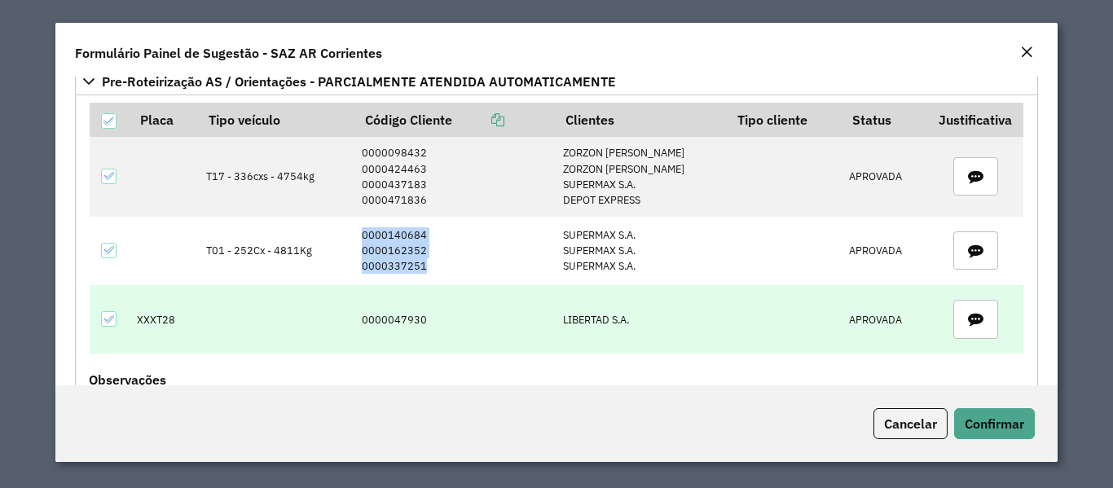
copy td "0000140684 0000162352 0000337251"
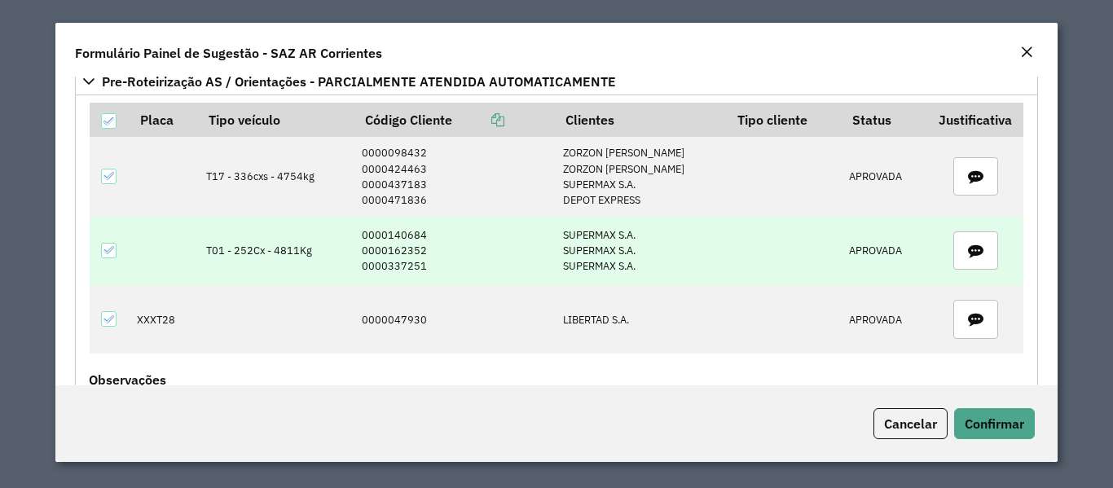
click at [215, 253] on td "T01 - 252Cx - 4811Kg" at bounding box center [276, 251] width 156 height 68
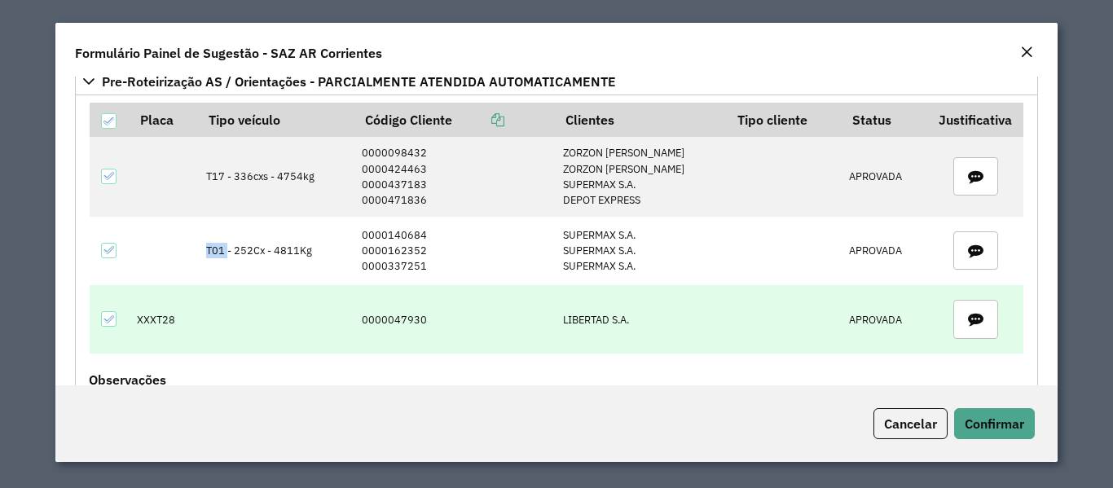
copy td "T01"
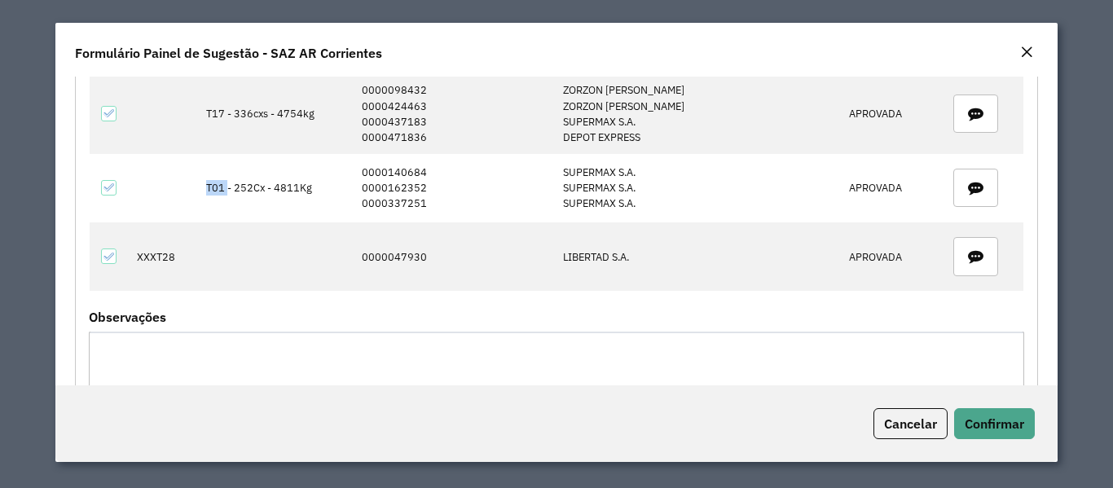
scroll to position [163, 0]
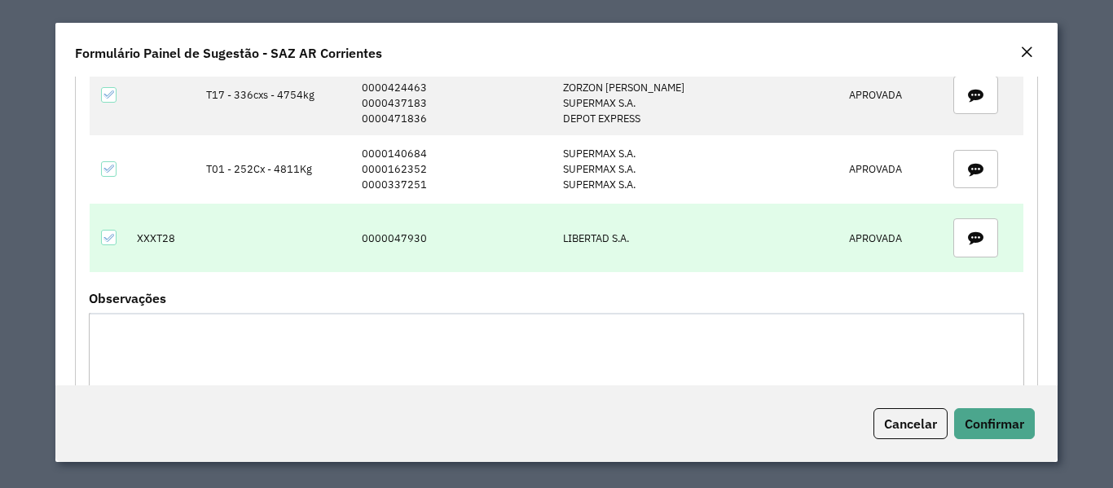
click at [390, 234] on td "0000047930" at bounding box center [454, 238] width 200 height 68
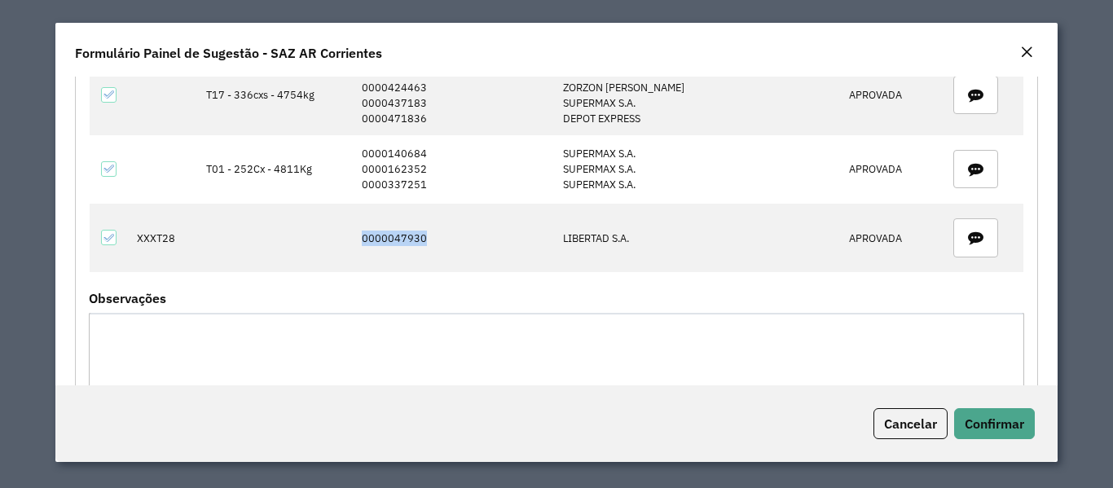
copy td "0000047930"
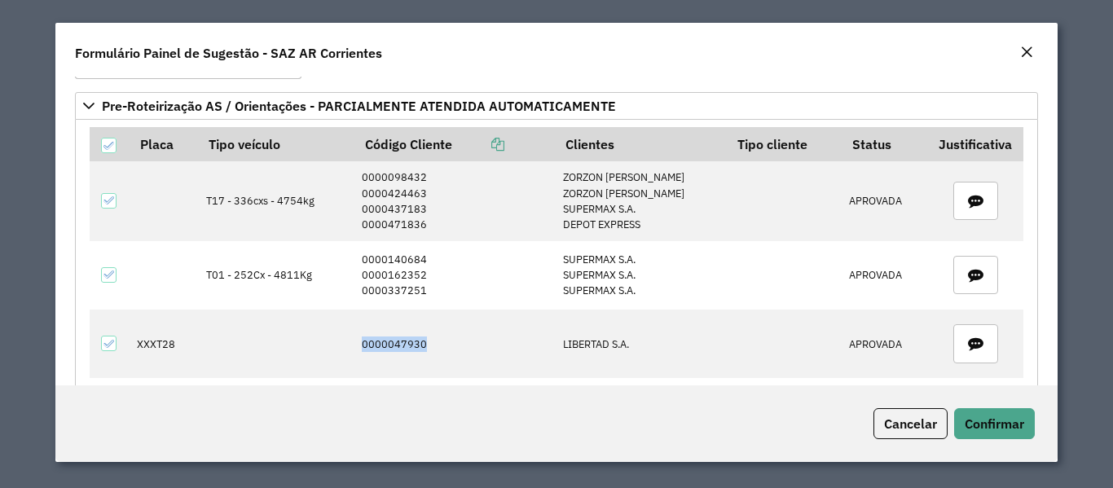
scroll to position [33, 0]
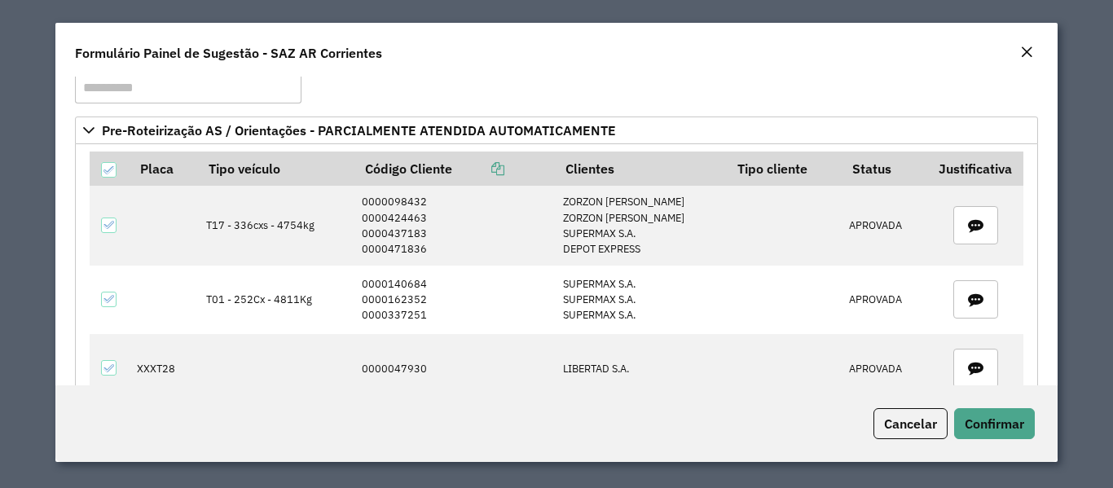
click at [781, 94] on formly-group "**********" at bounding box center [556, 84] width 982 height 66
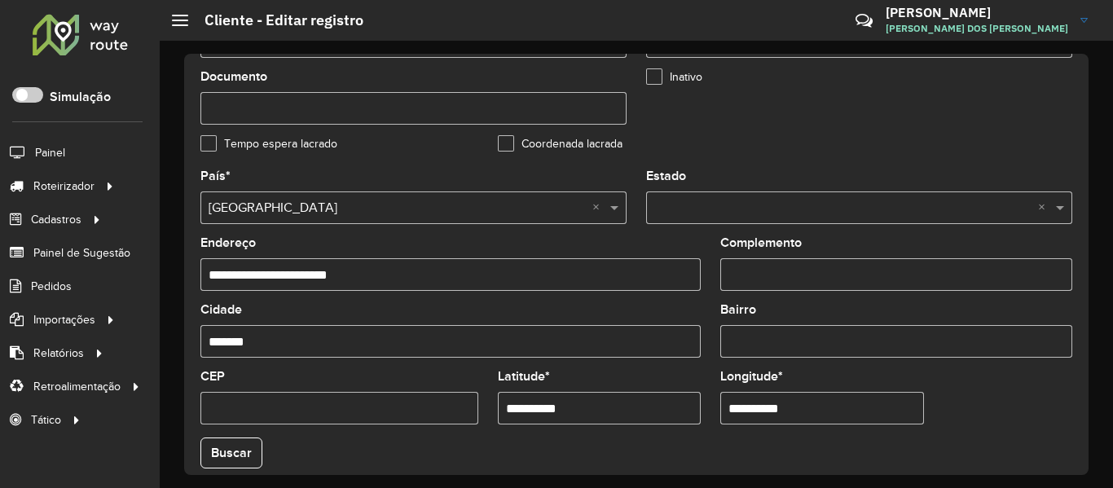
scroll to position [163, 0]
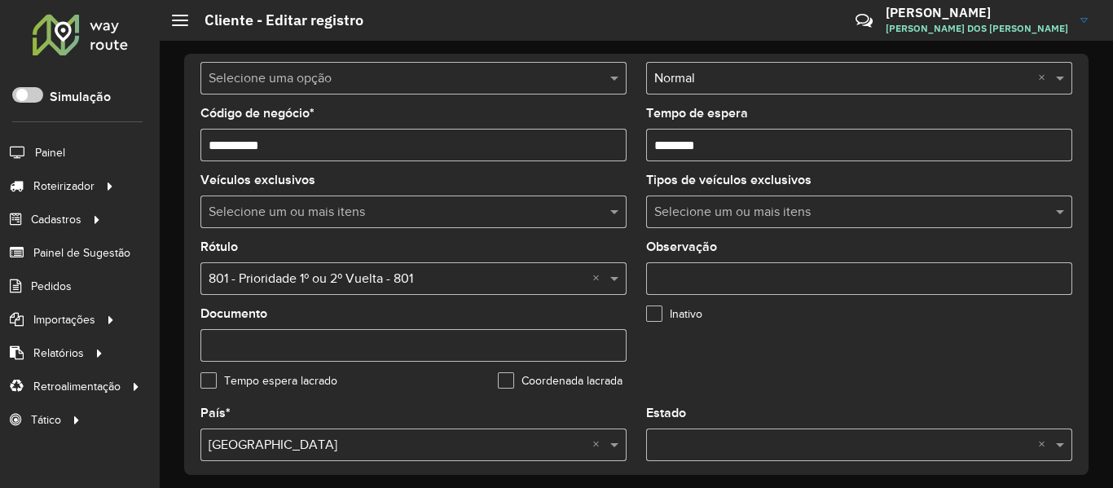
drag, startPoint x: 249, startPoint y: 143, endPoint x: 333, endPoint y: 136, distance: 83.5
click at [329, 136] on input "**********" at bounding box center [413, 145] width 426 height 33
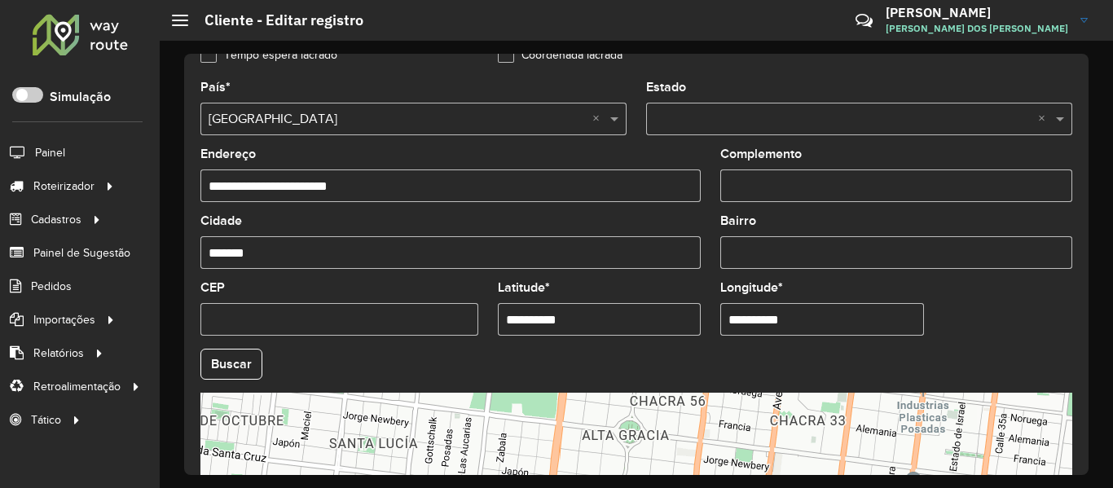
scroll to position [725, 0]
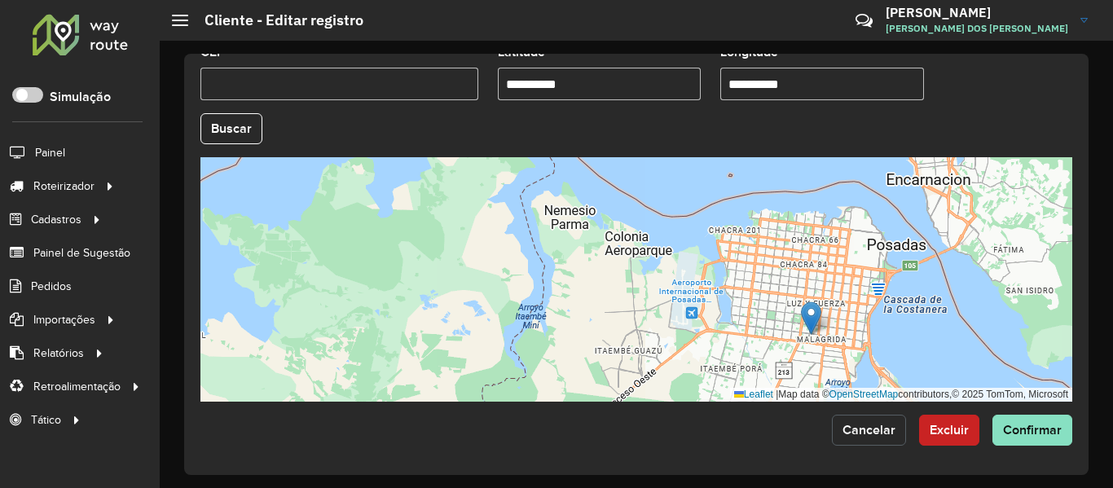
click at [878, 440] on button "Cancelar" at bounding box center [869, 430] width 74 height 31
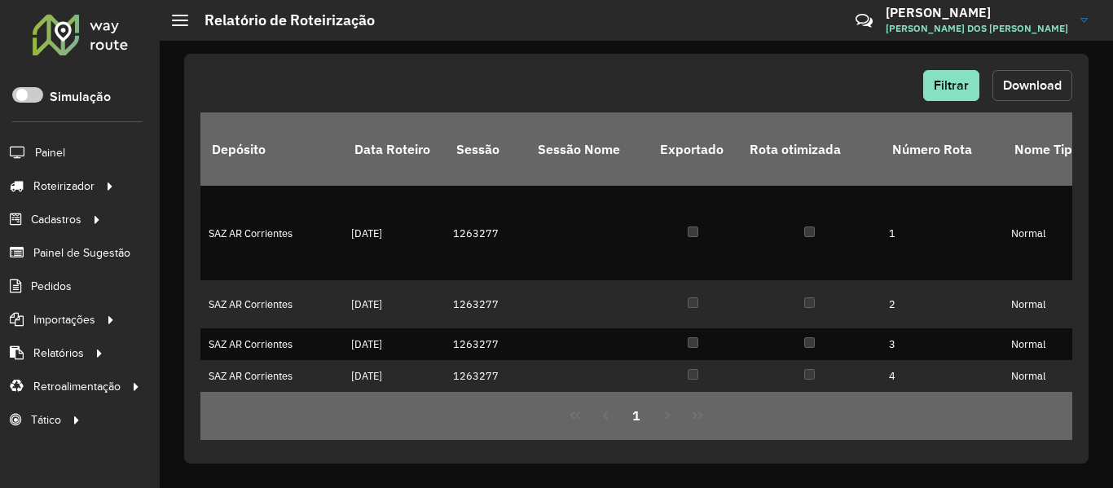
click at [1025, 76] on button "Download" at bounding box center [1033, 85] width 80 height 31
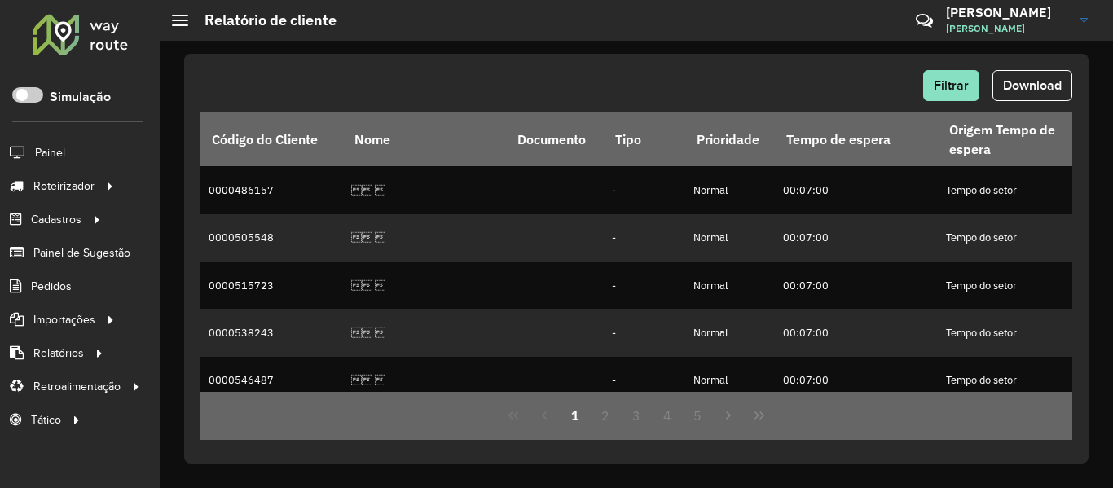
click at [98, 36] on div at bounding box center [80, 34] width 99 height 42
